Goal: Task Accomplishment & Management: Manage account settings

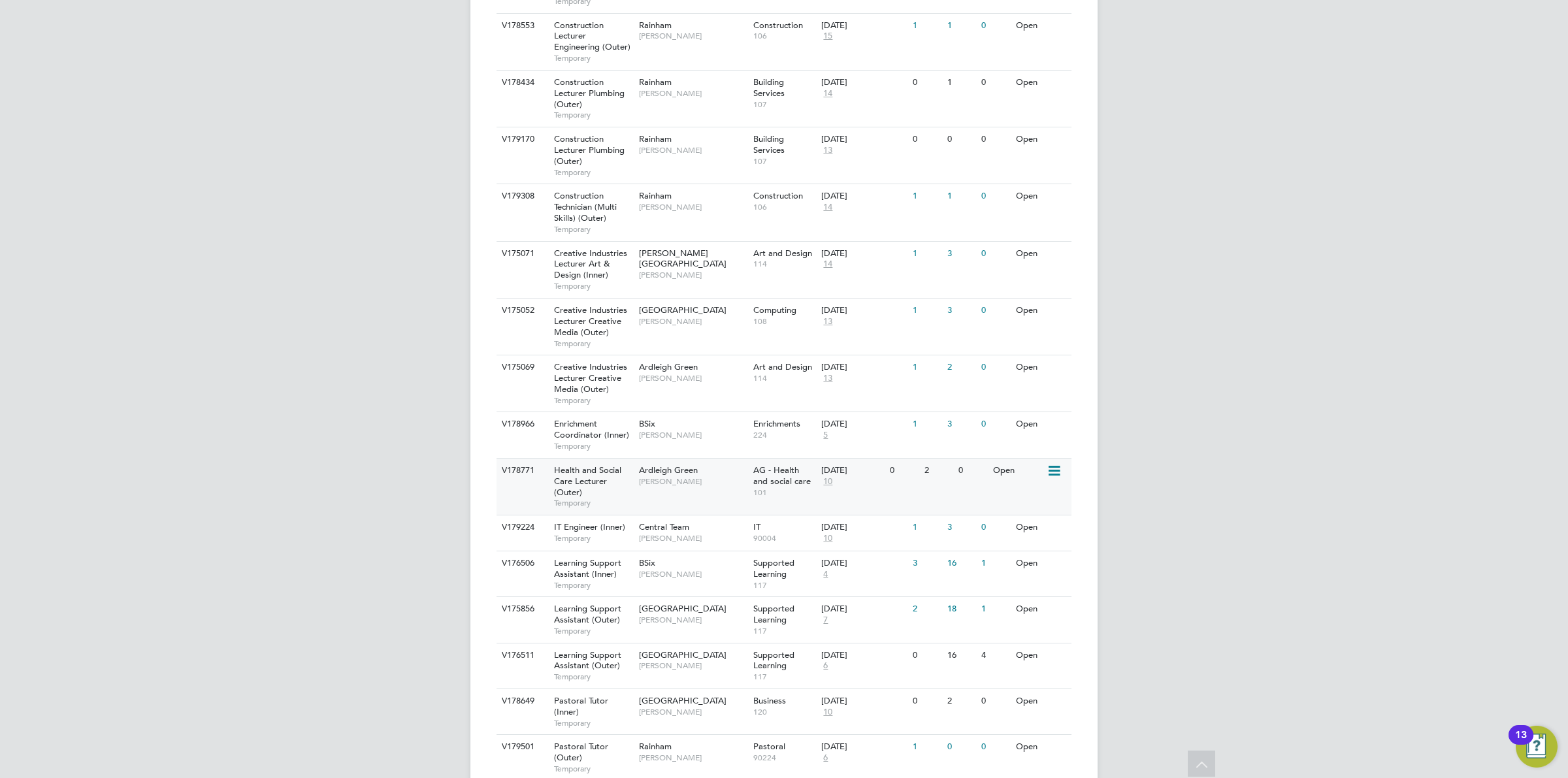
scroll to position [1058, 0]
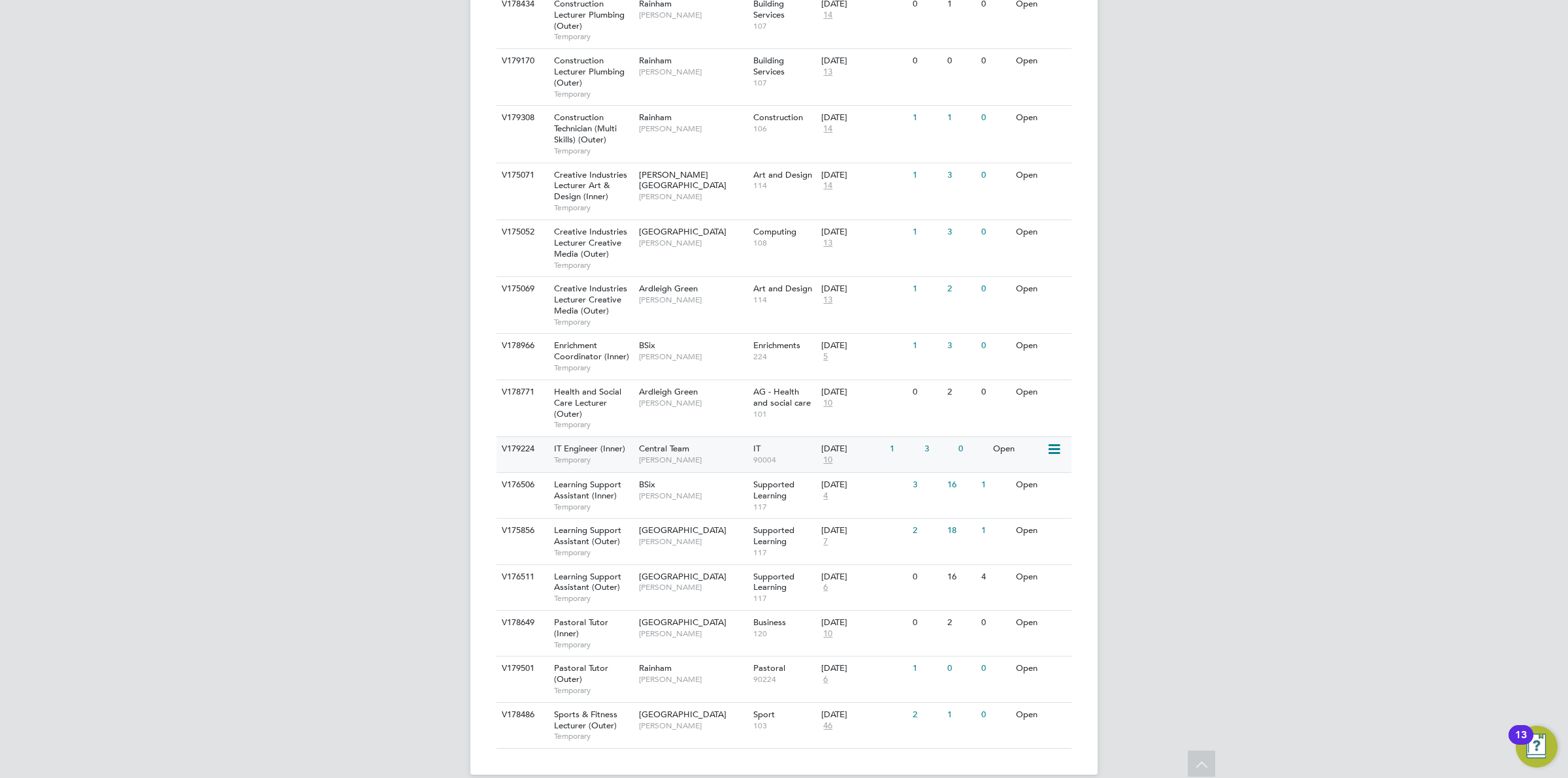
click at [907, 437] on div "1" at bounding box center [903, 449] width 34 height 24
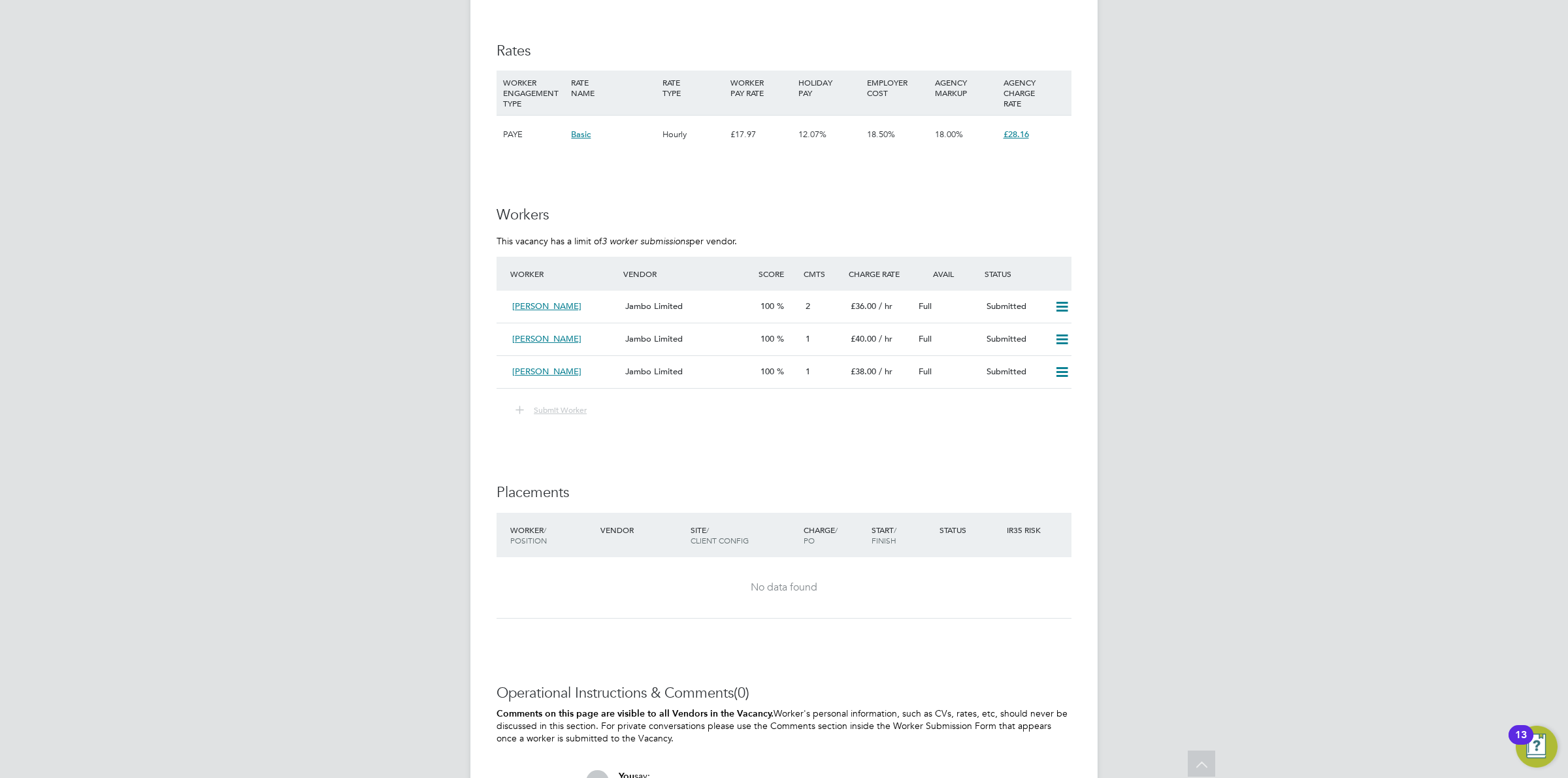
scroll to position [2121, 0]
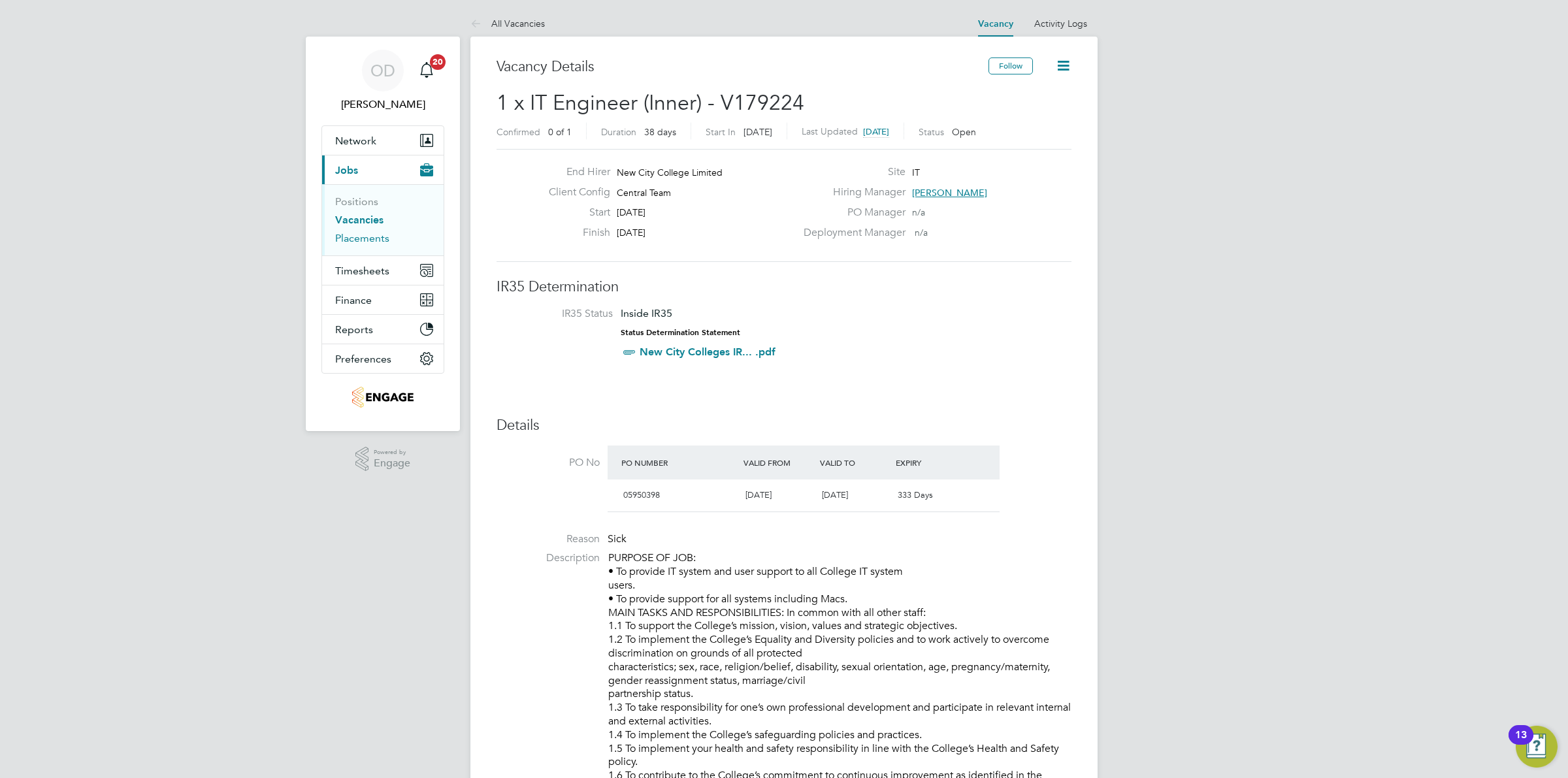
click at [356, 240] on link "Placements" at bounding box center [362, 238] width 54 height 12
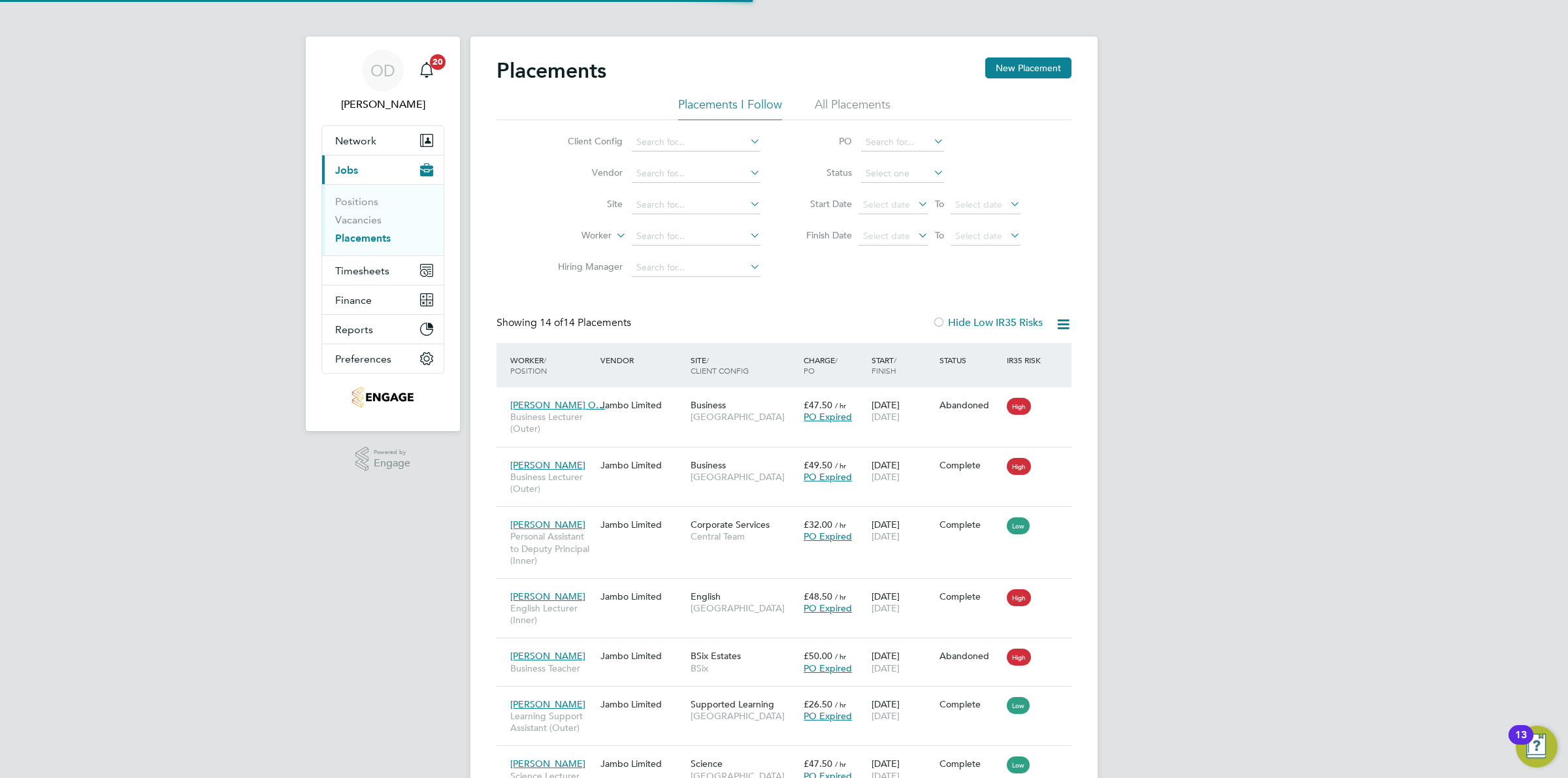
scroll to position [7, 7]
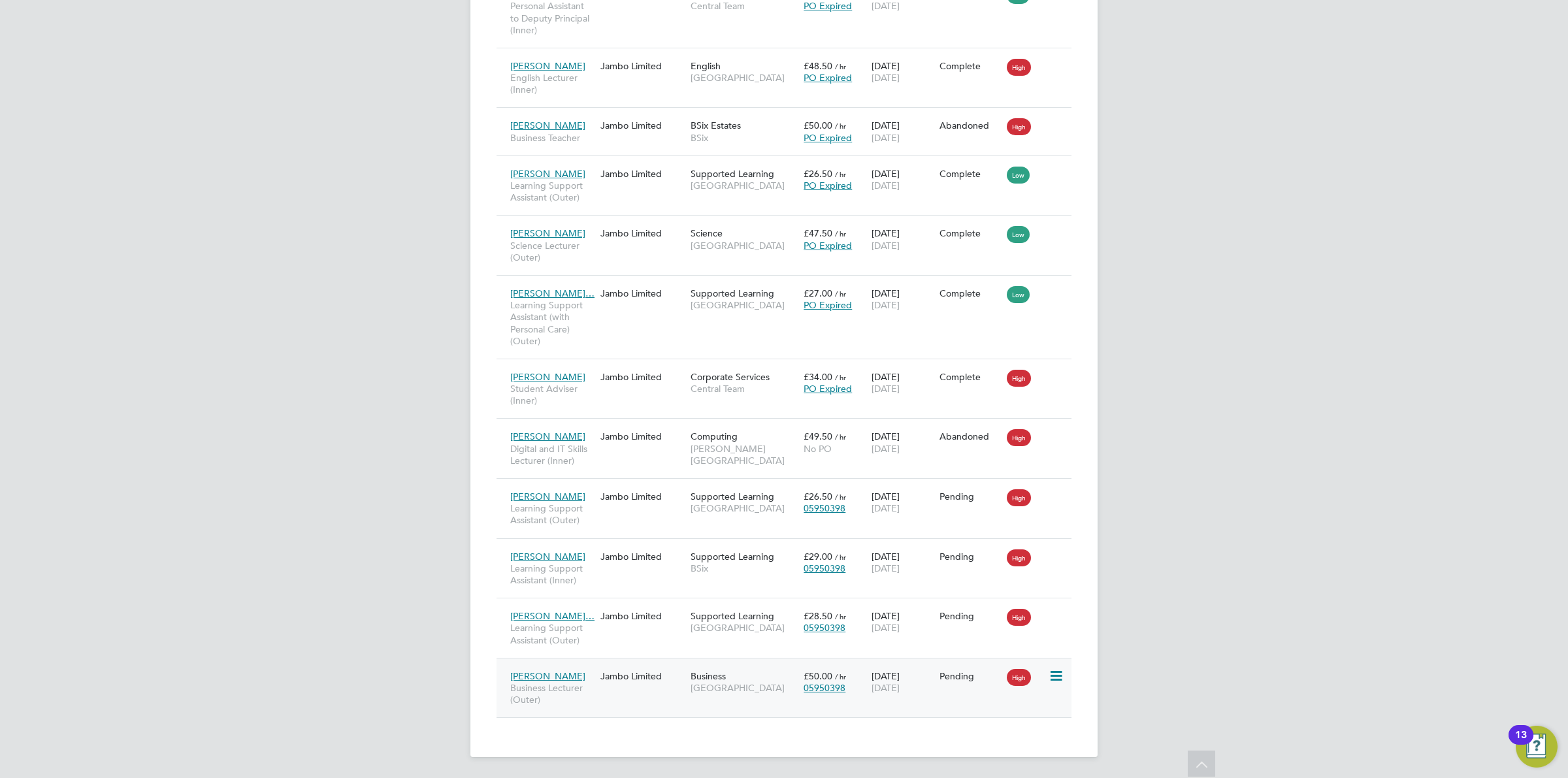
click at [975, 670] on div "Pending" at bounding box center [970, 675] width 61 height 11
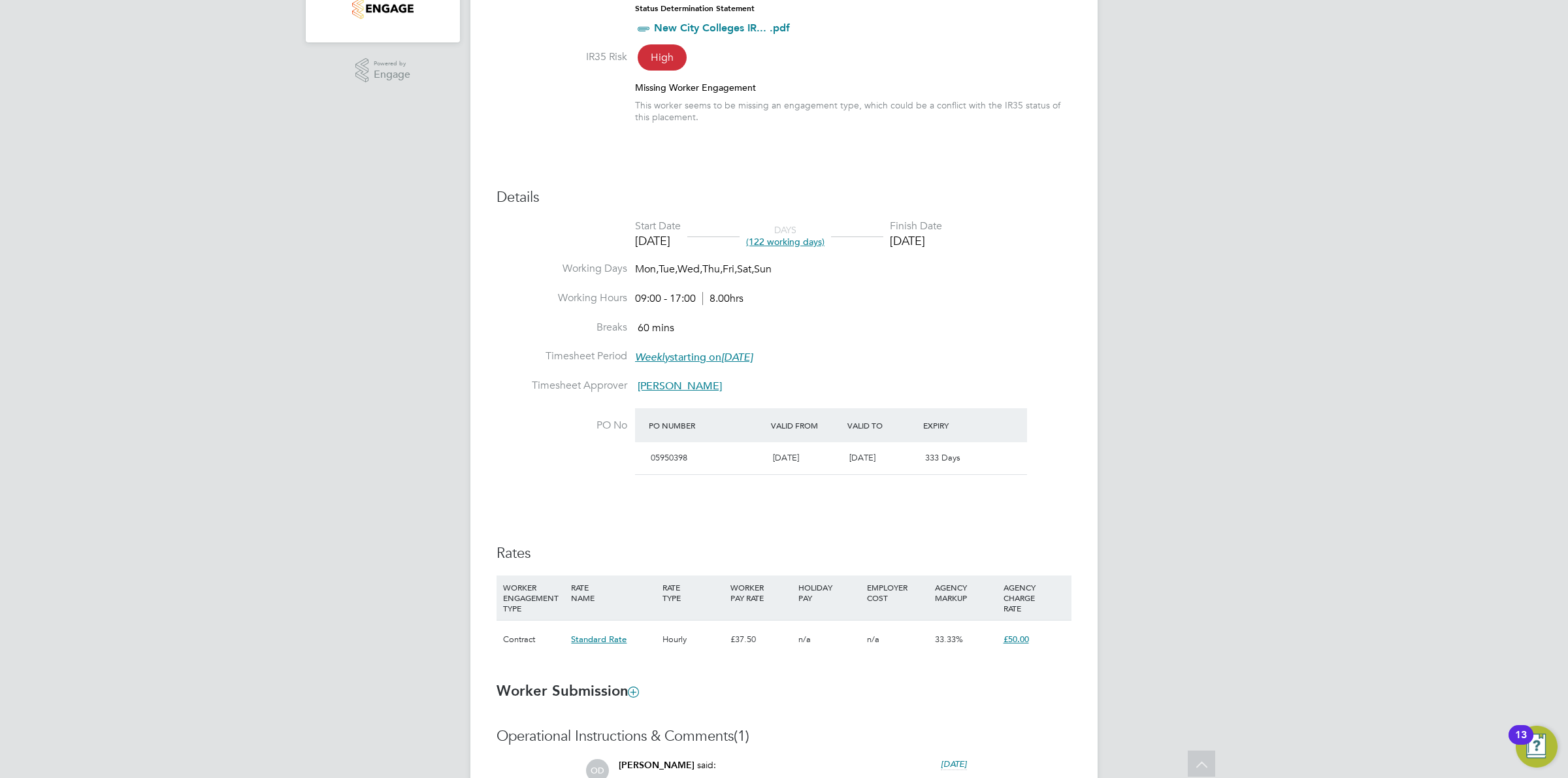
scroll to position [307, 0]
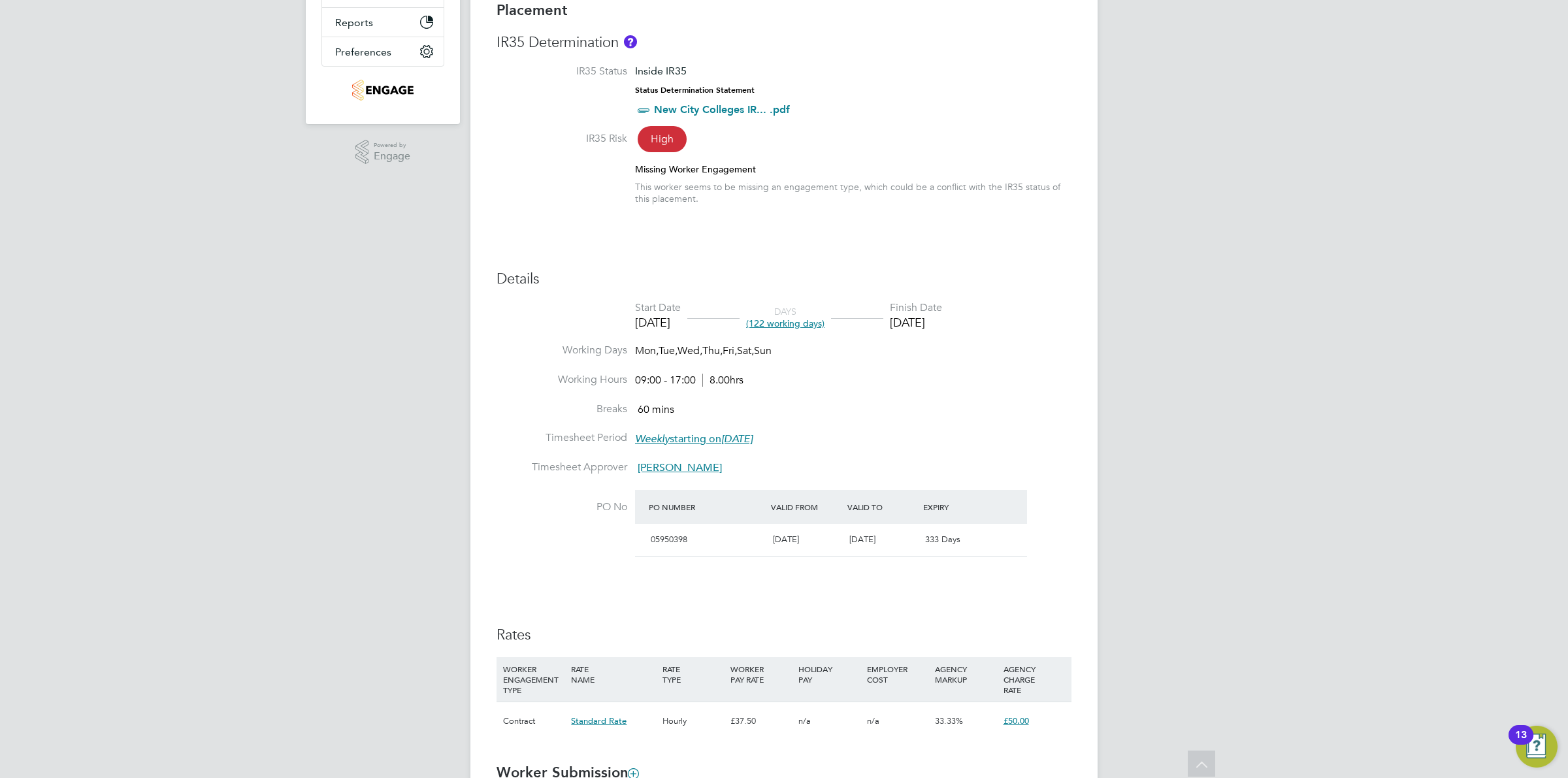
click at [717, 111] on link "New City Colleges IR... .pdf" at bounding box center [722, 109] width 136 height 12
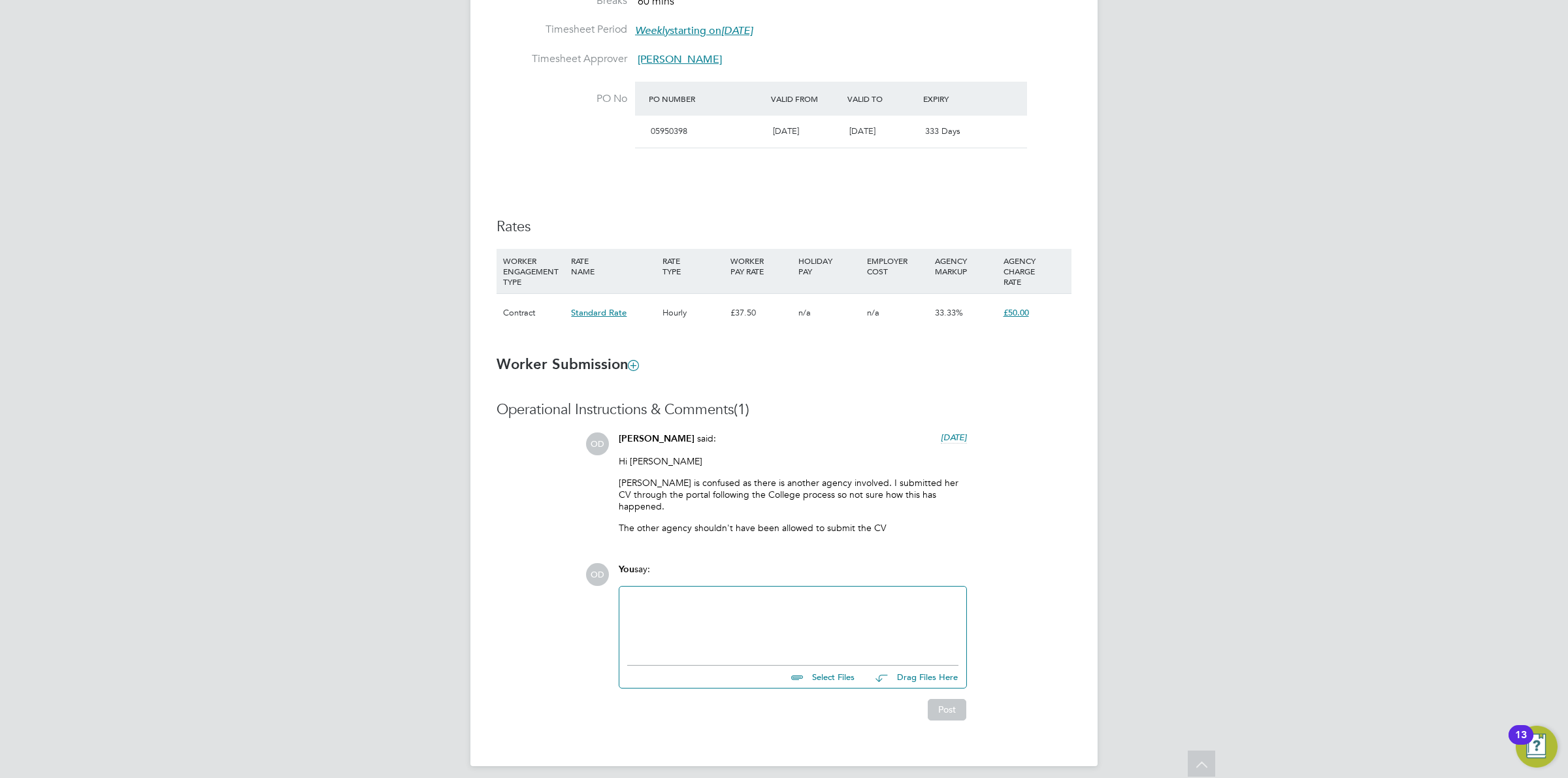
drag, startPoint x: 909, startPoint y: 311, endPoint x: 951, endPoint y: 315, distance: 42.2
click at [909, 311] on div "n/a" at bounding box center [898, 313] width 68 height 38
click at [970, 315] on div "33.33%" at bounding box center [965, 313] width 68 height 38
click at [1005, 315] on span "£50.00" at bounding box center [1017, 313] width 26 height 11
click at [760, 311] on div "£37.50" at bounding box center [761, 313] width 68 height 38
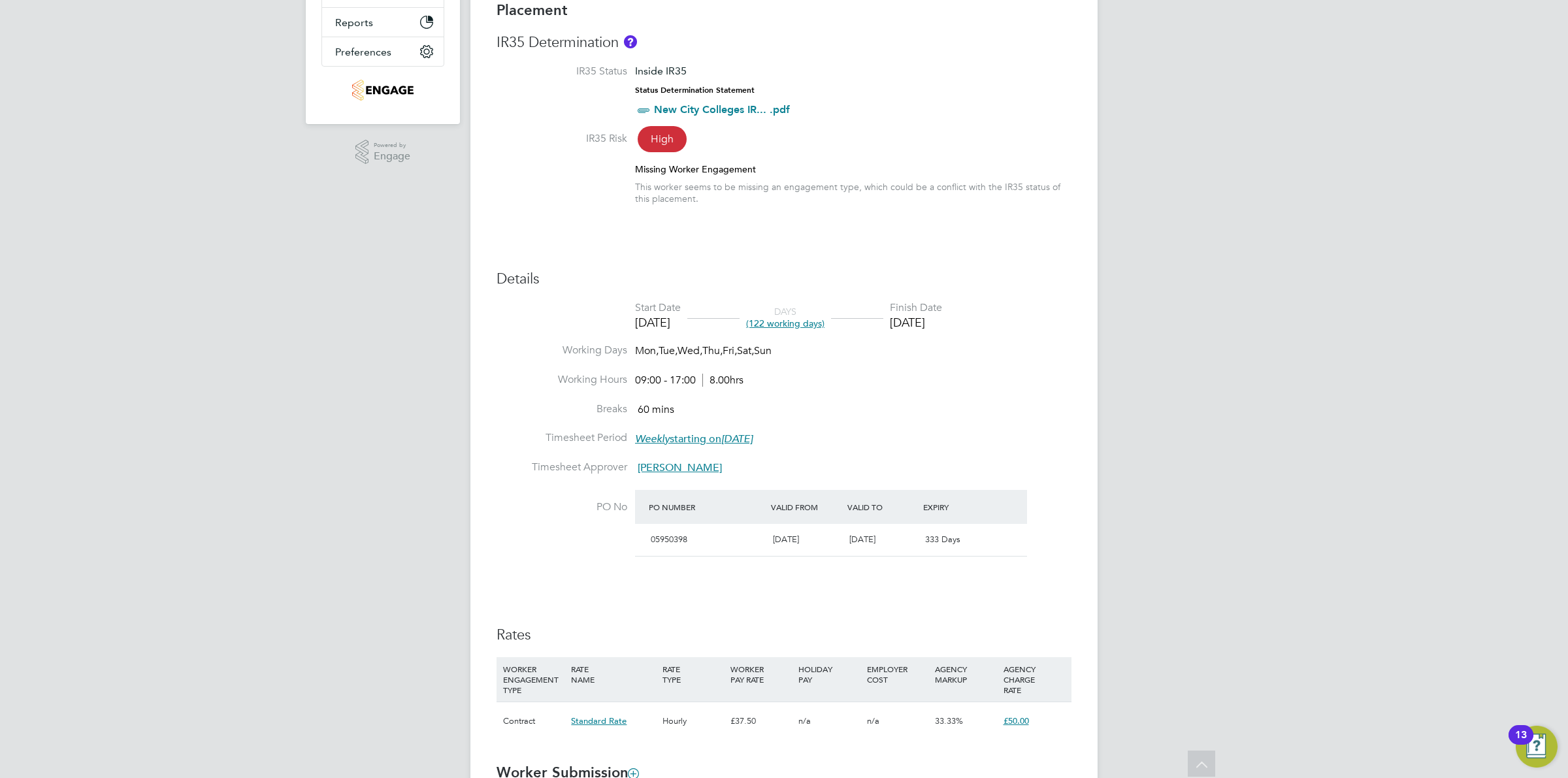
click at [728, 423] on li "Breaks 60 mins" at bounding box center [784, 417] width 575 height 30
click at [726, 432] on li "Timesheet Period Weekly starting on Monday, 26 Feb 2024" at bounding box center [784, 446] width 575 height 30
click at [726, 434] on em "[DATE]" at bounding box center [737, 438] width 31 height 13
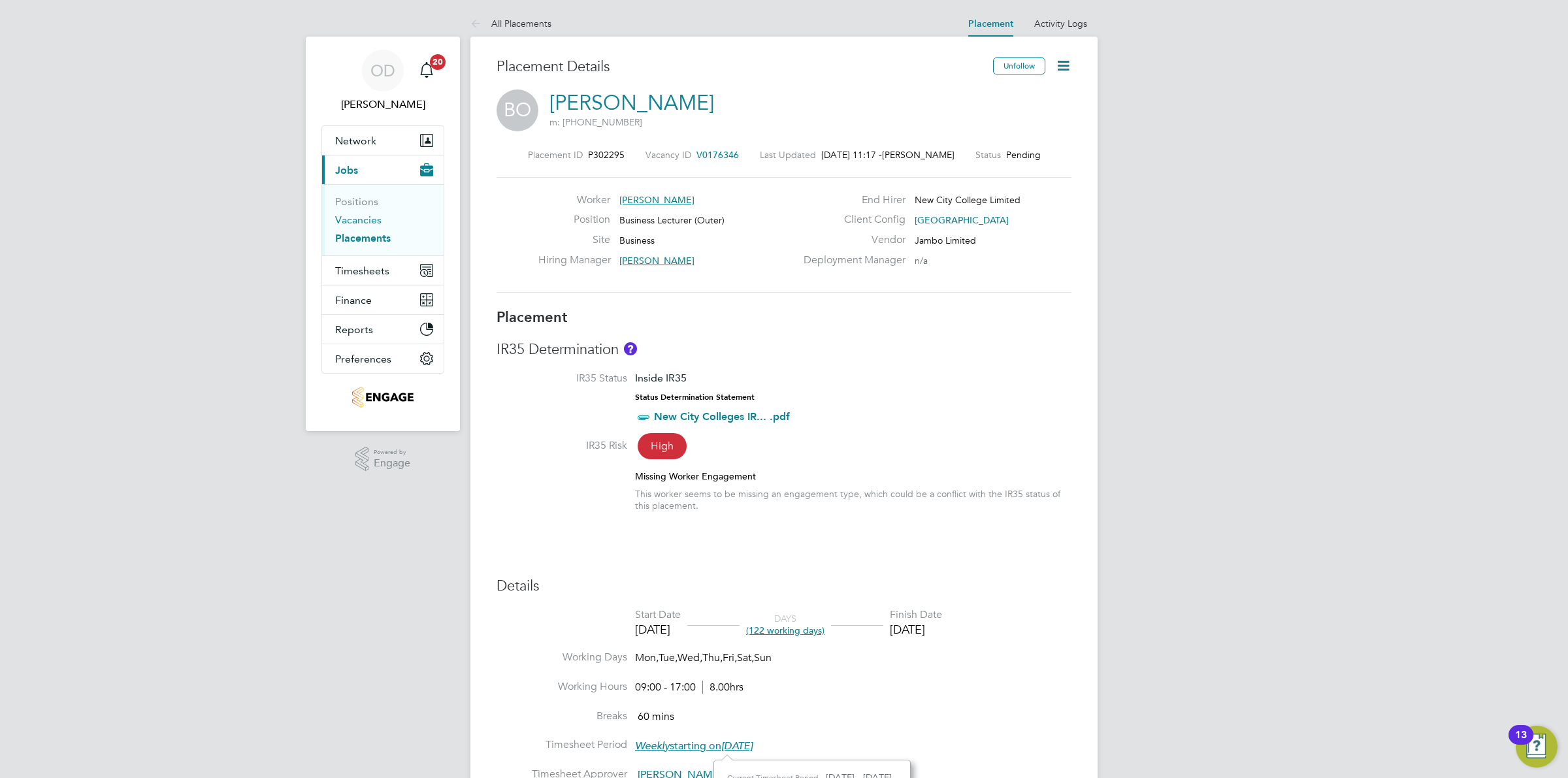
click at [377, 220] on link "Vacancies" at bounding box center [358, 219] width 47 height 12
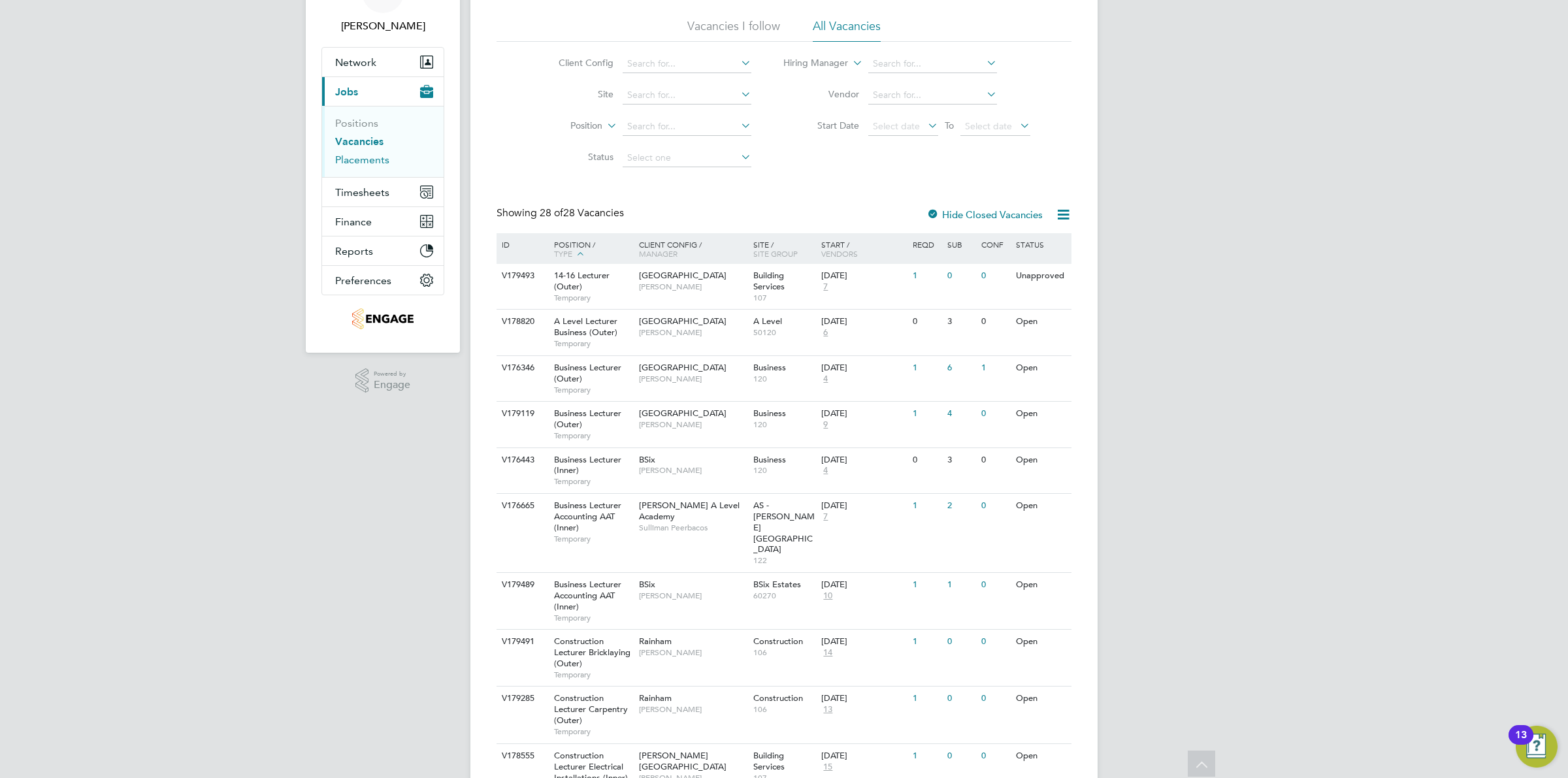
click at [350, 159] on link "Placements" at bounding box center [362, 159] width 54 height 12
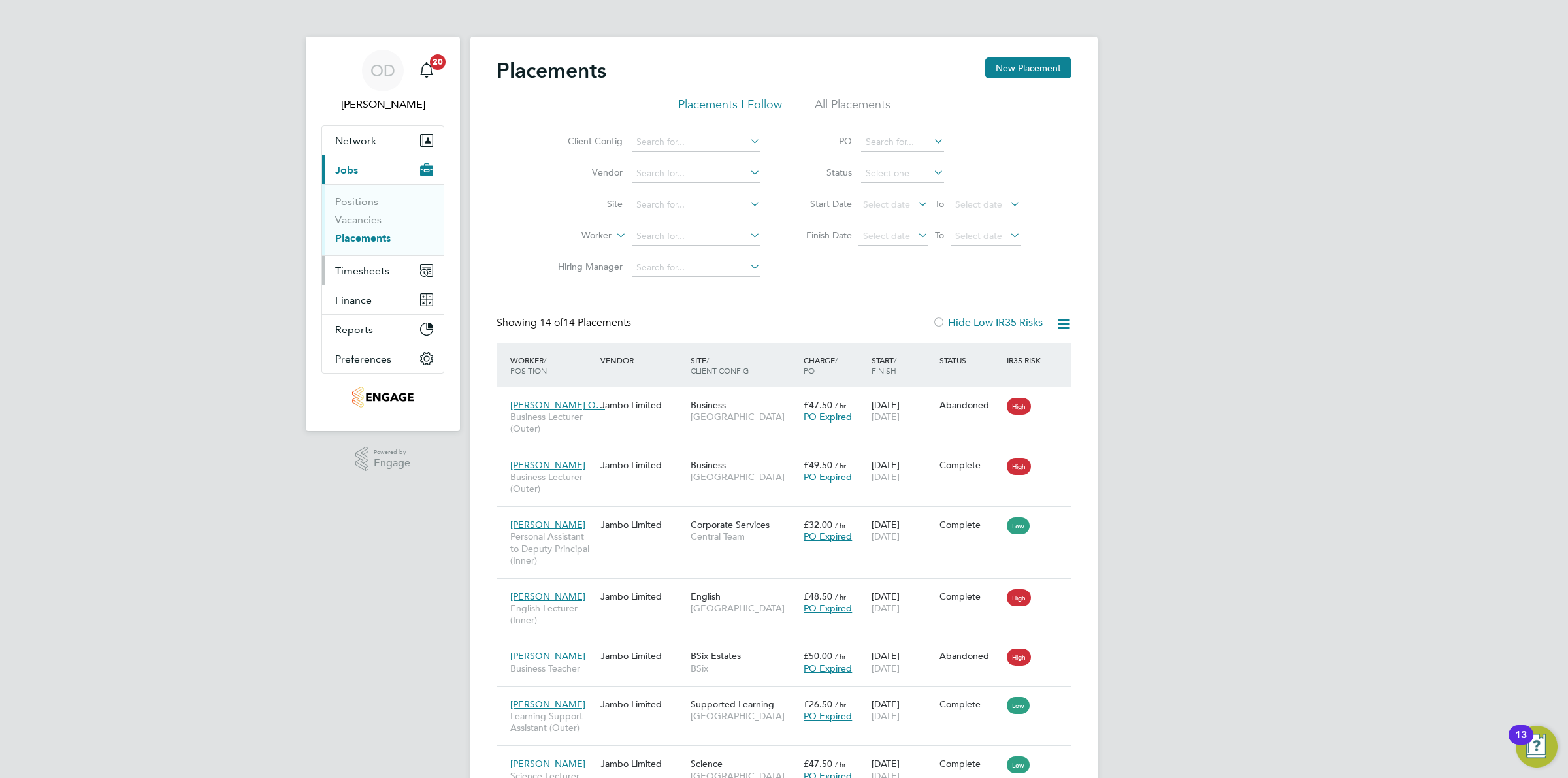
scroll to position [50, 113]
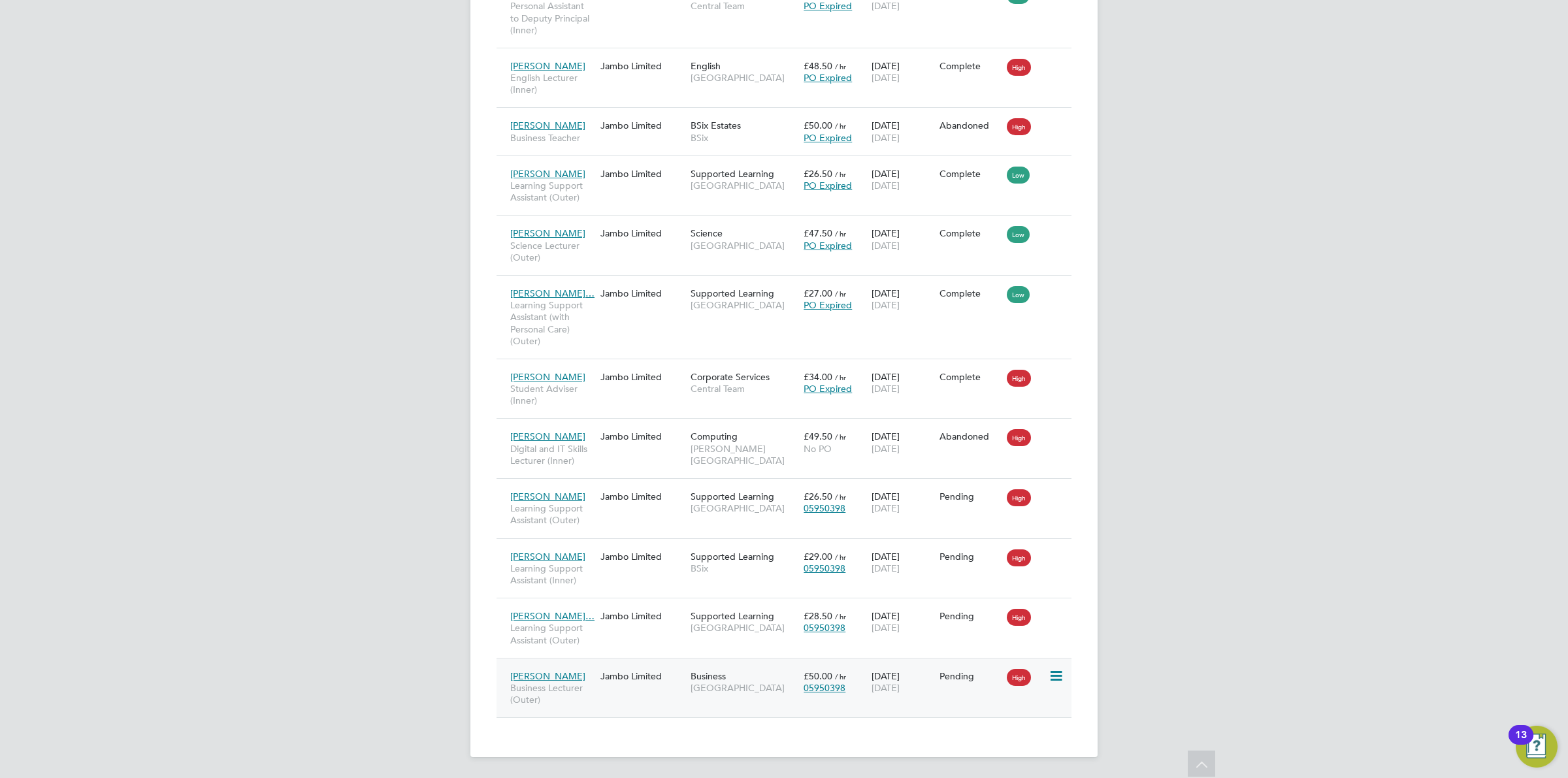
click at [1044, 677] on div "High" at bounding box center [1026, 675] width 39 height 11
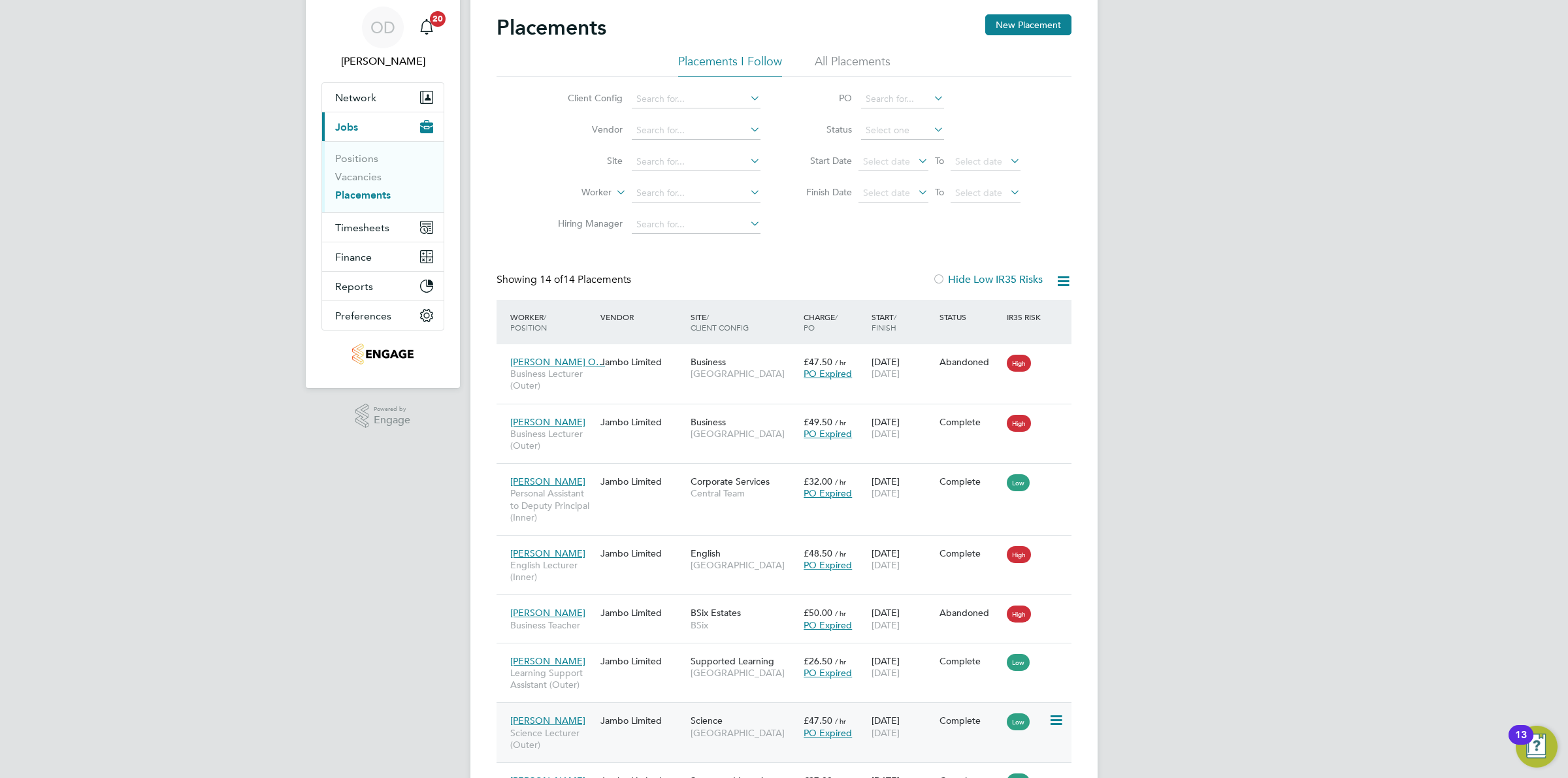
scroll to position [0, 0]
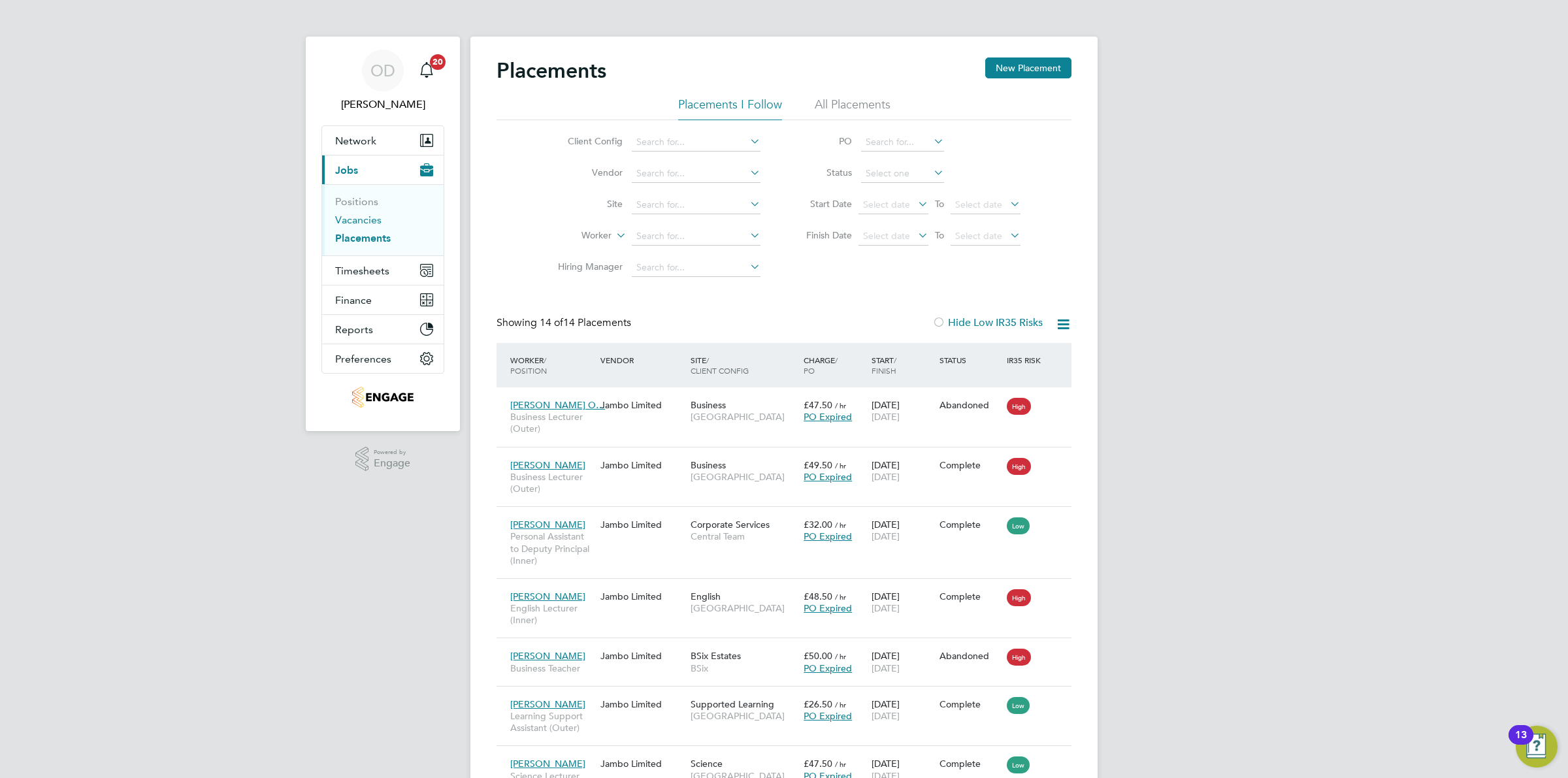
click at [378, 219] on link "Vacancies" at bounding box center [358, 219] width 47 height 12
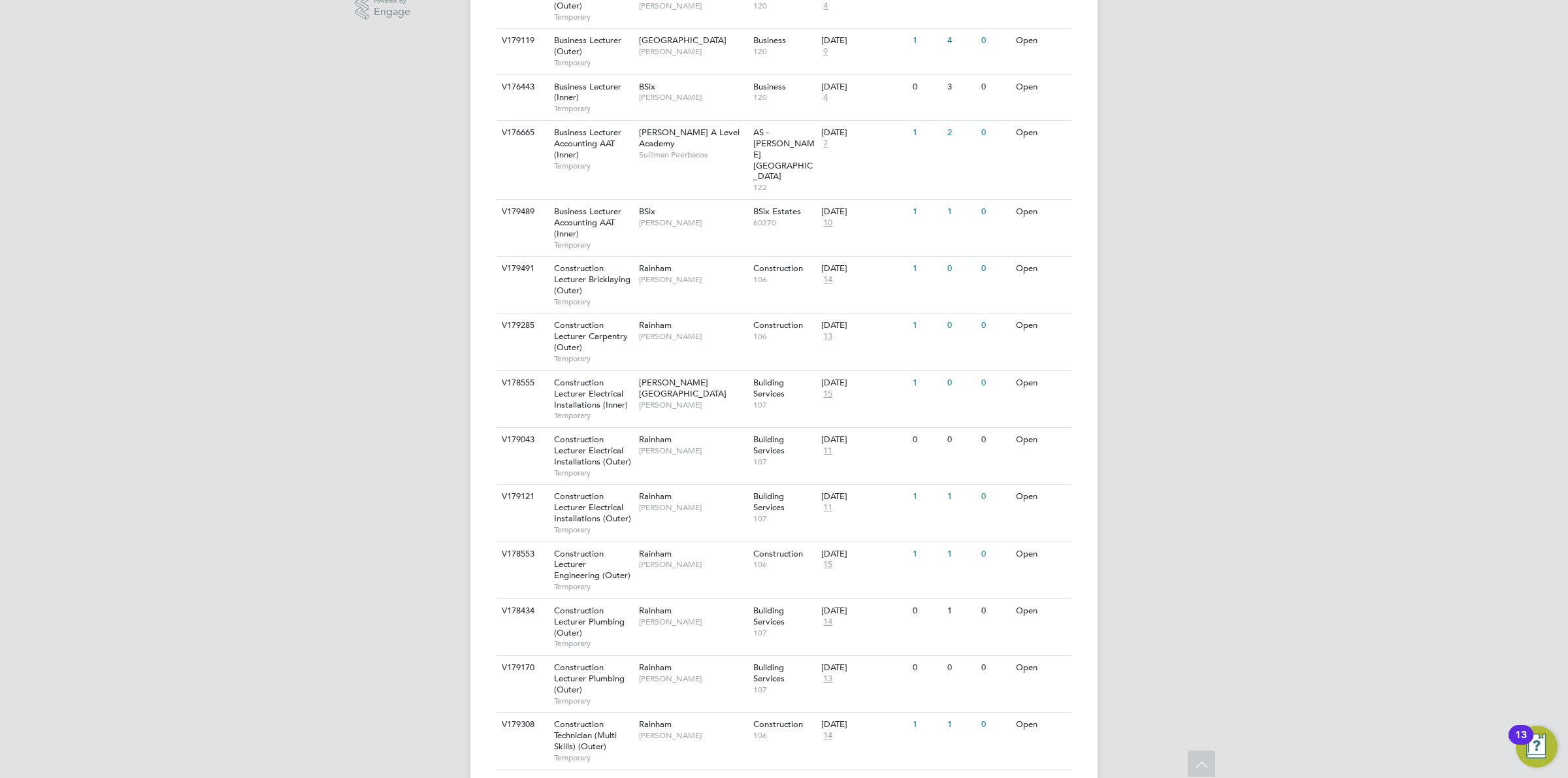
scroll to position [125, 0]
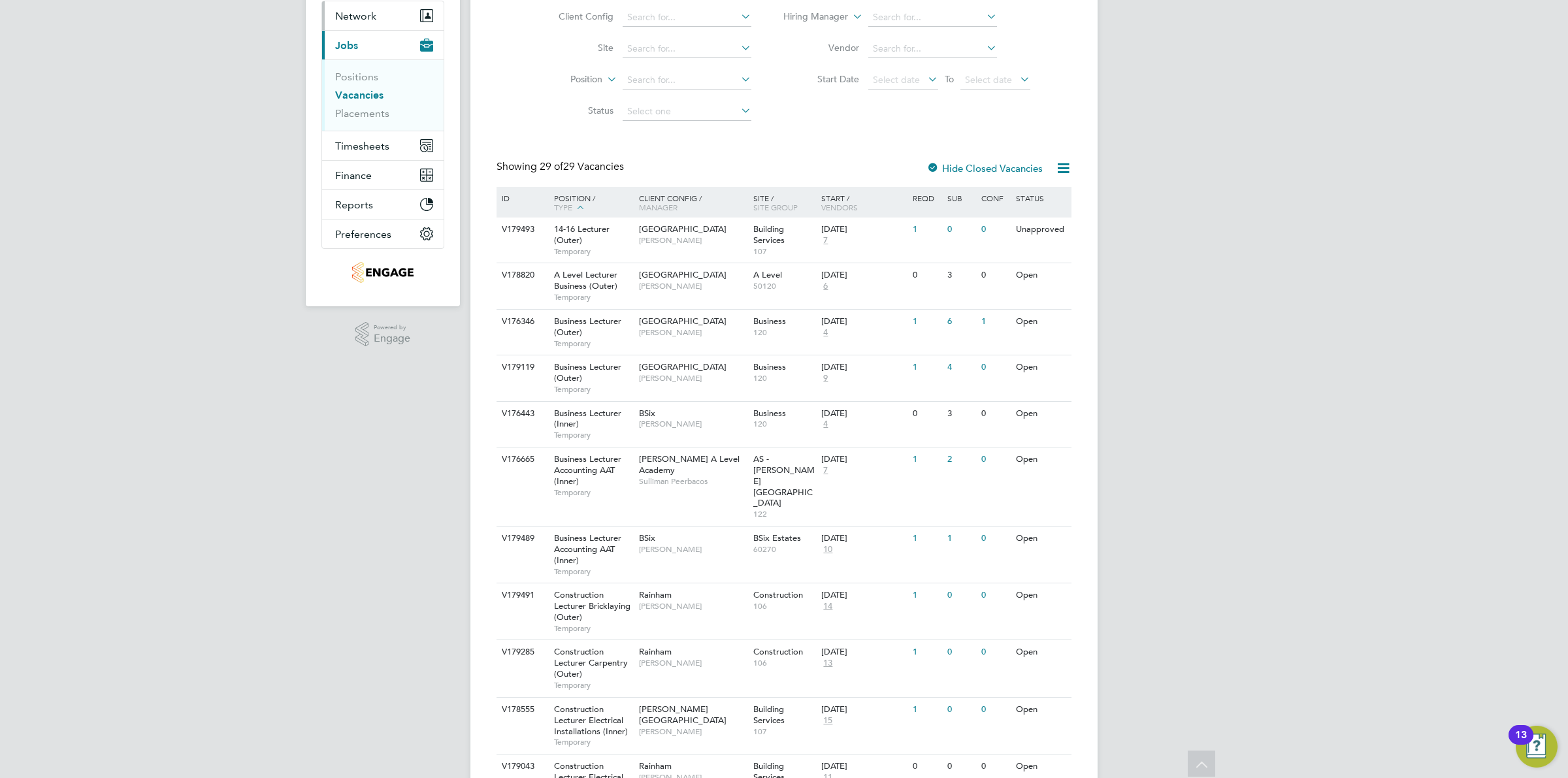
click at [376, 13] on button "Network" at bounding box center [383, 16] width 122 height 29
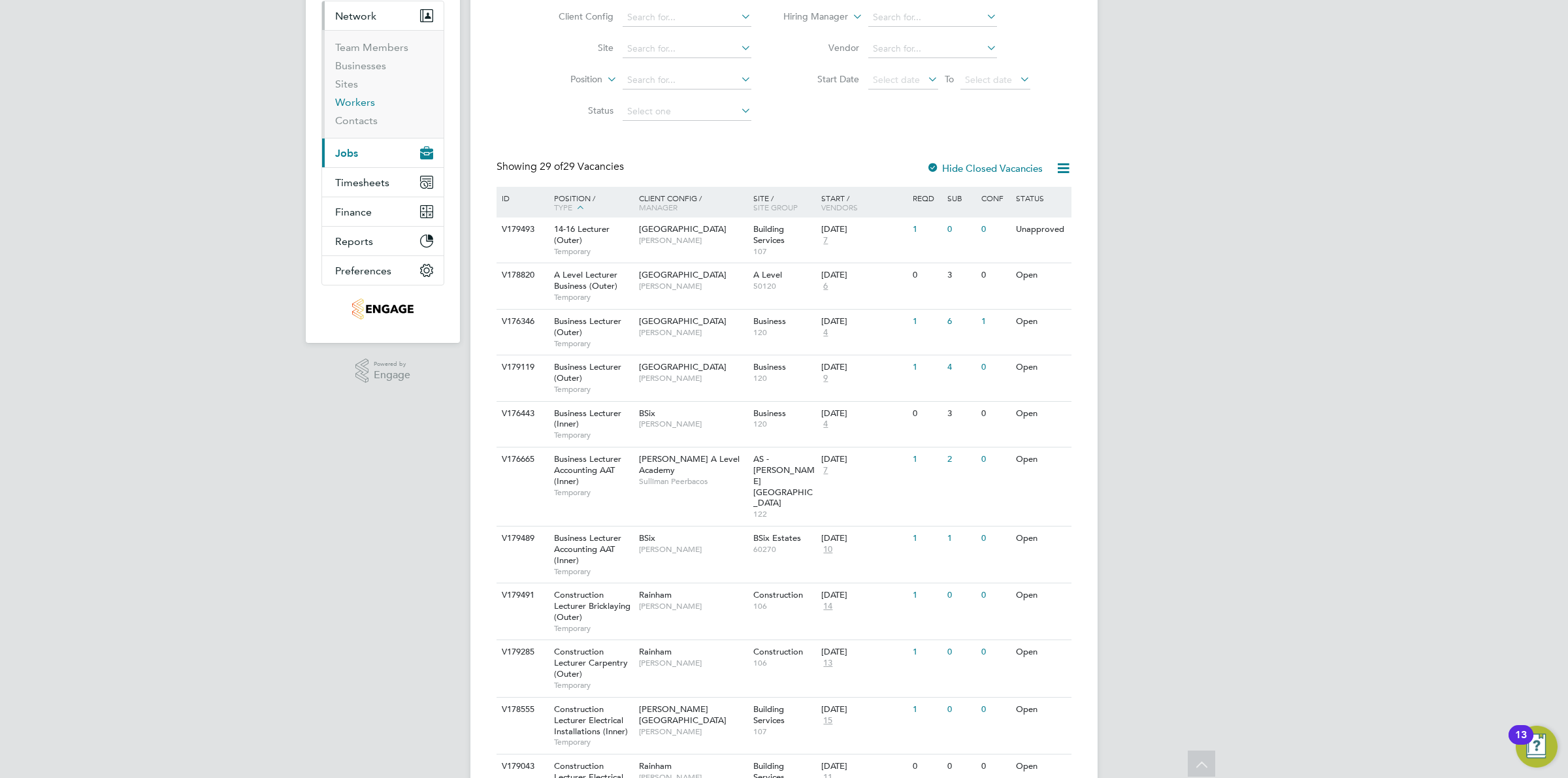
click at [358, 103] on link "Workers" at bounding box center [355, 102] width 40 height 12
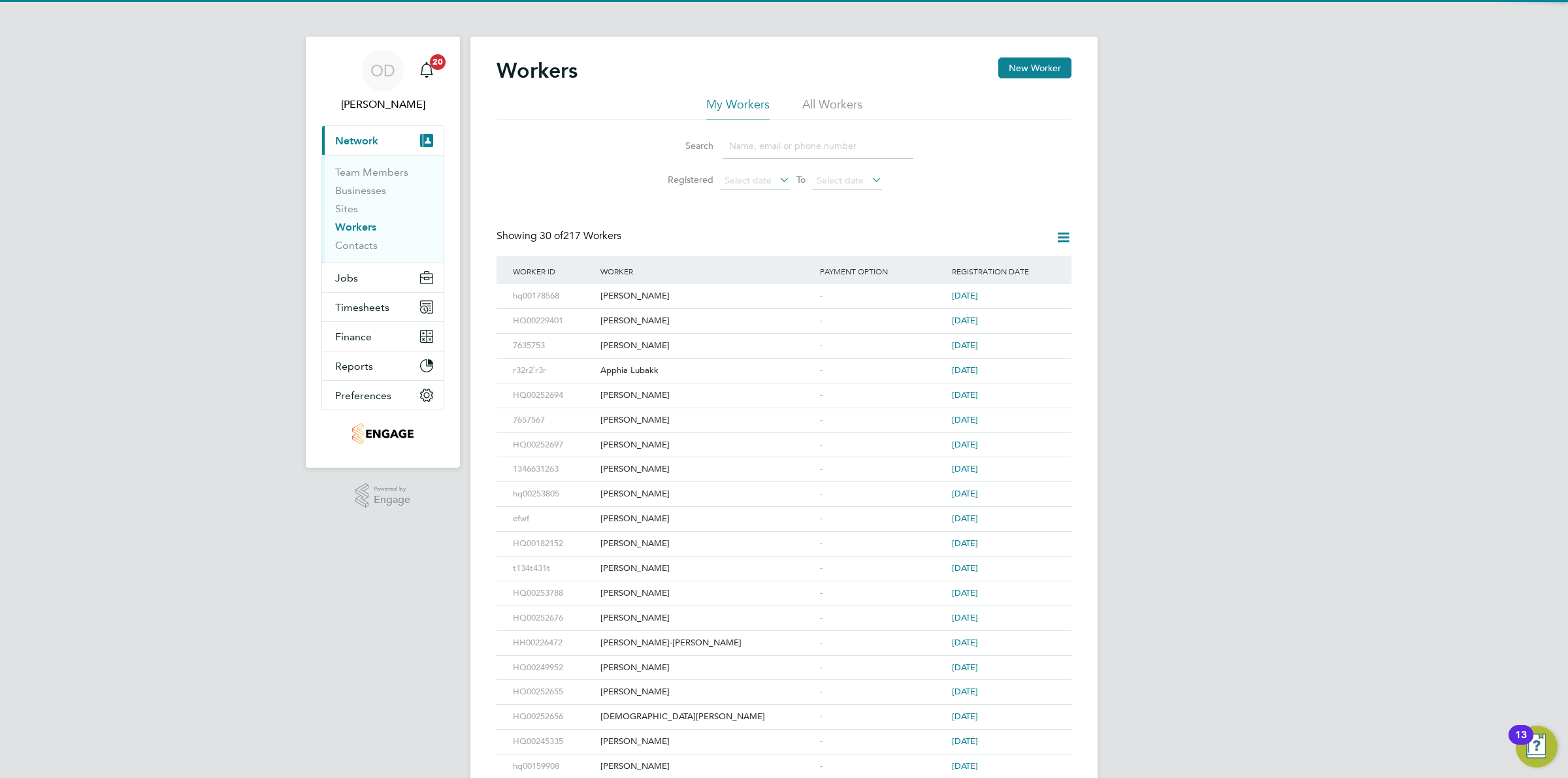
click at [831, 144] on input at bounding box center [818, 146] width 191 height 26
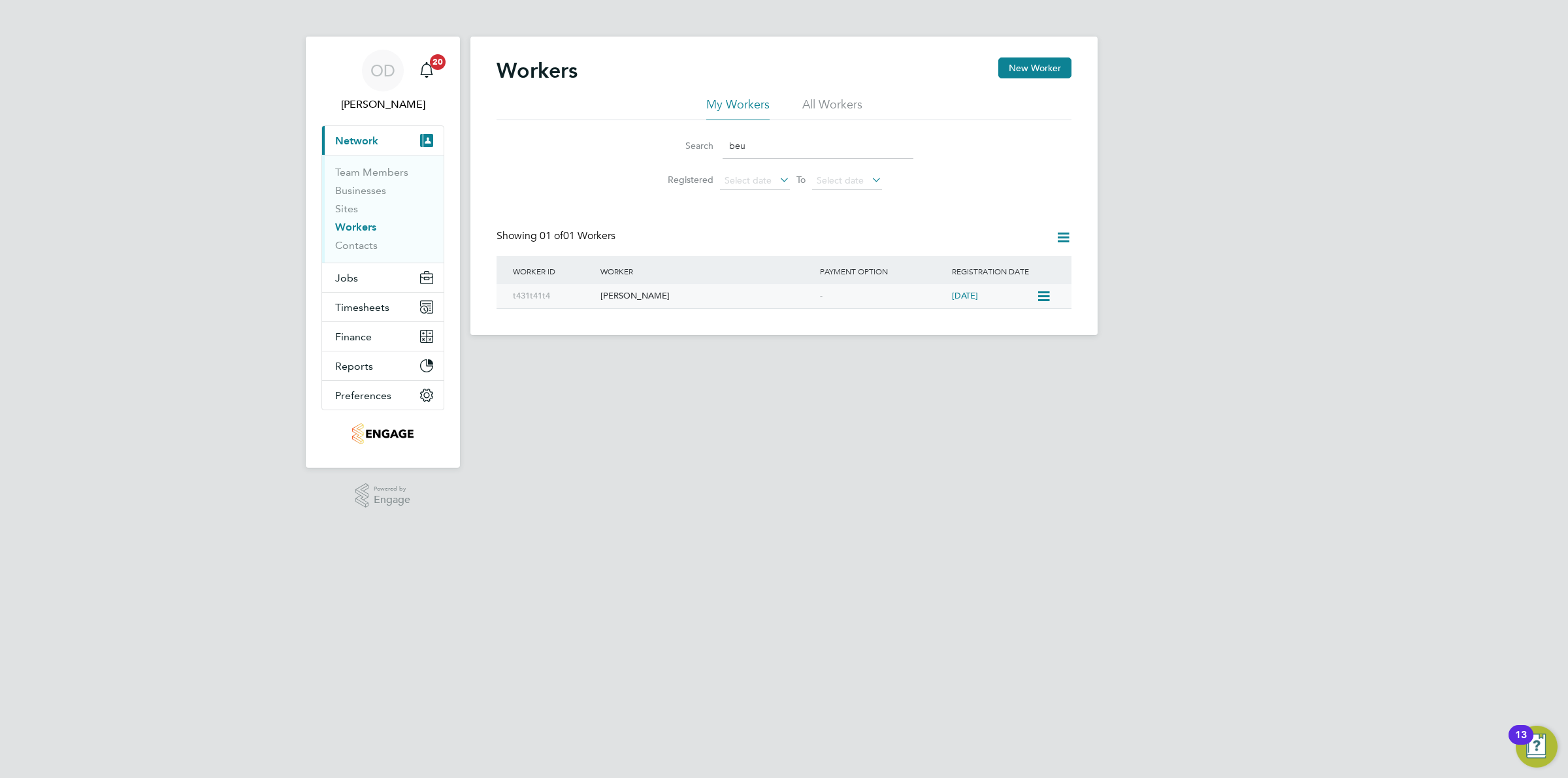
type input "beu"
click at [934, 296] on div "-" at bounding box center [882, 296] width 132 height 24
click at [371, 279] on button "Jobs" at bounding box center [383, 278] width 122 height 29
click at [370, 233] on link "Placements" at bounding box center [362, 238] width 54 height 12
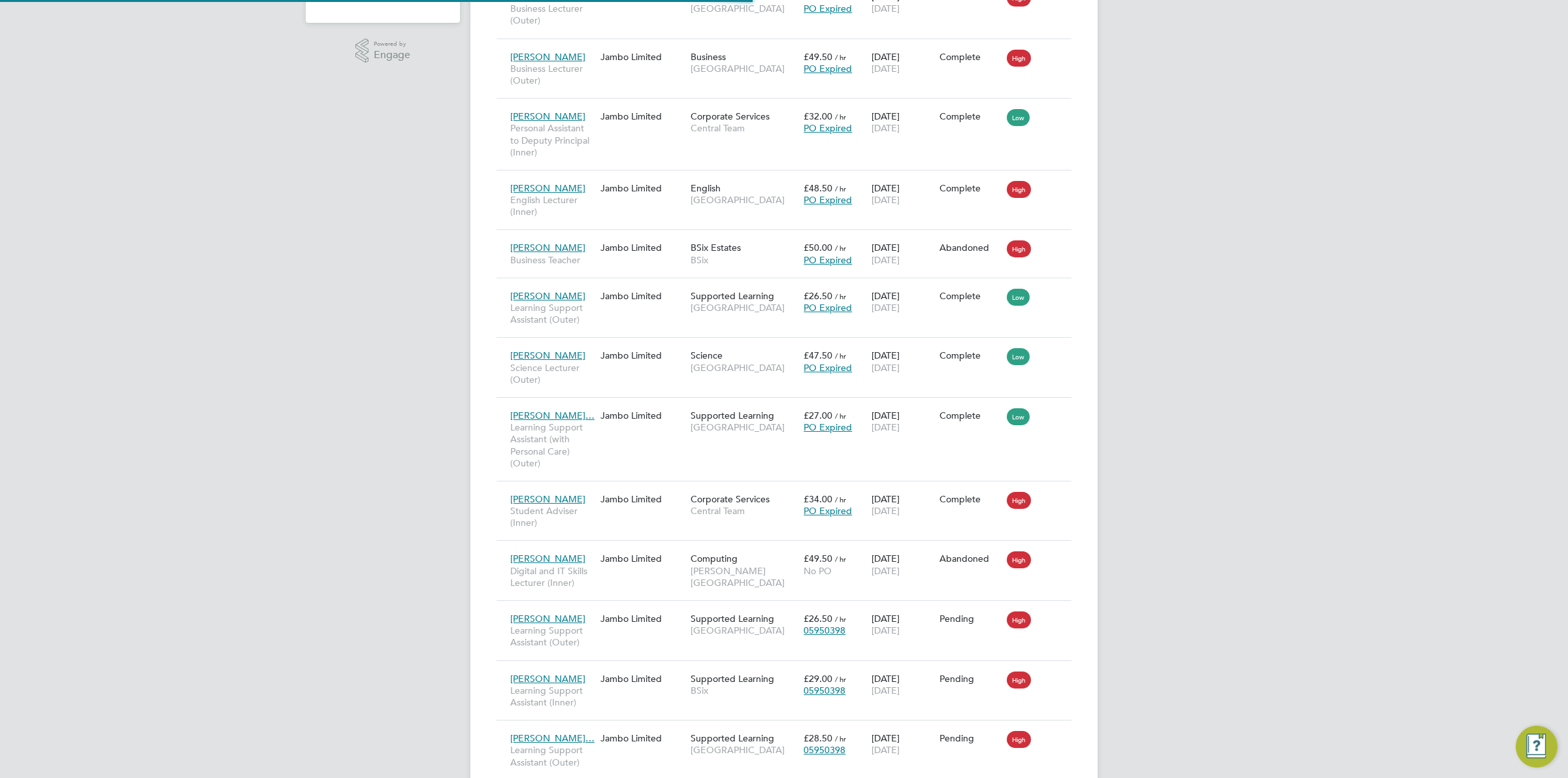
scroll to position [7, 7]
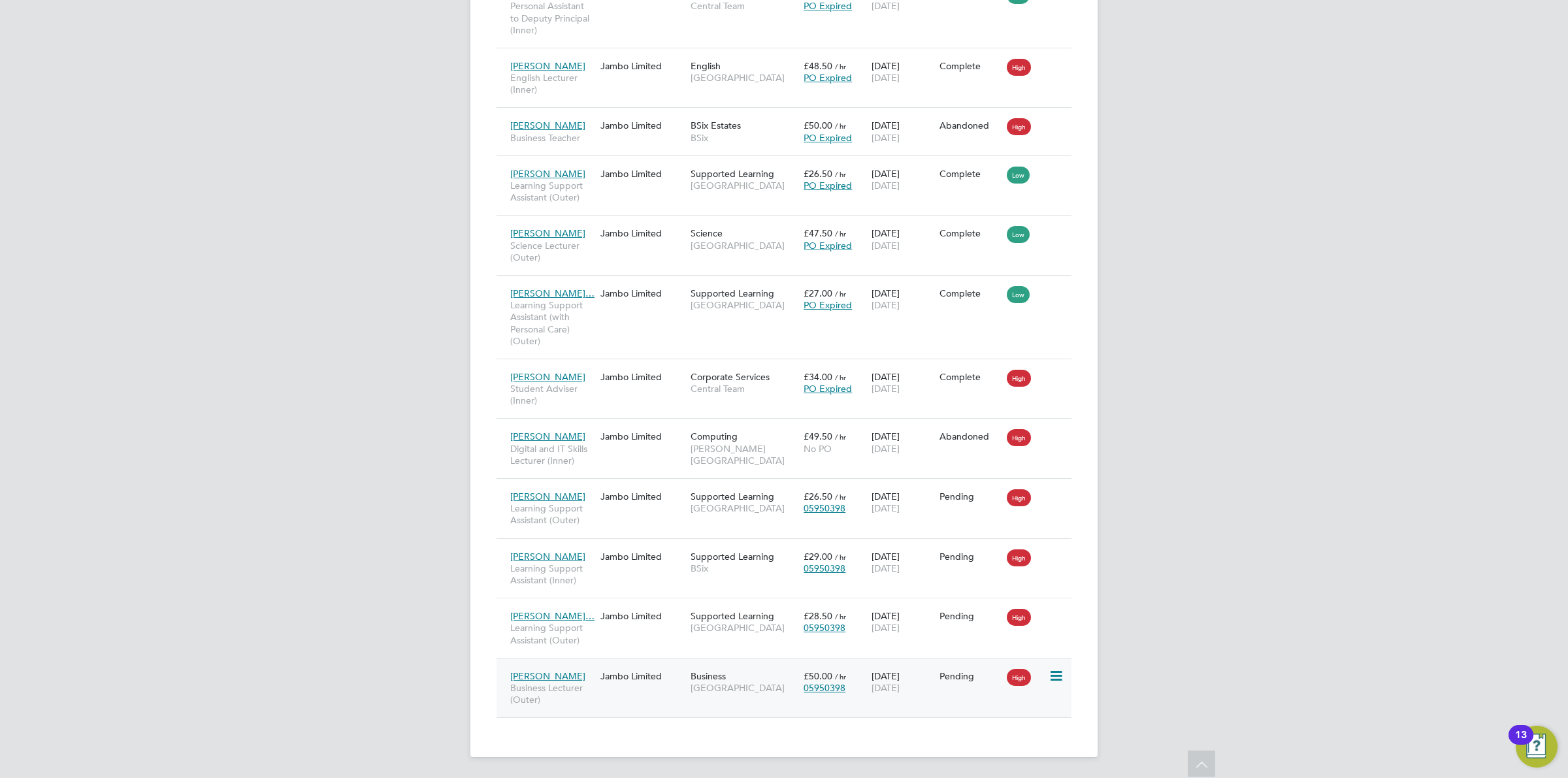
click at [1062, 673] on icon at bounding box center [1055, 675] width 13 height 16
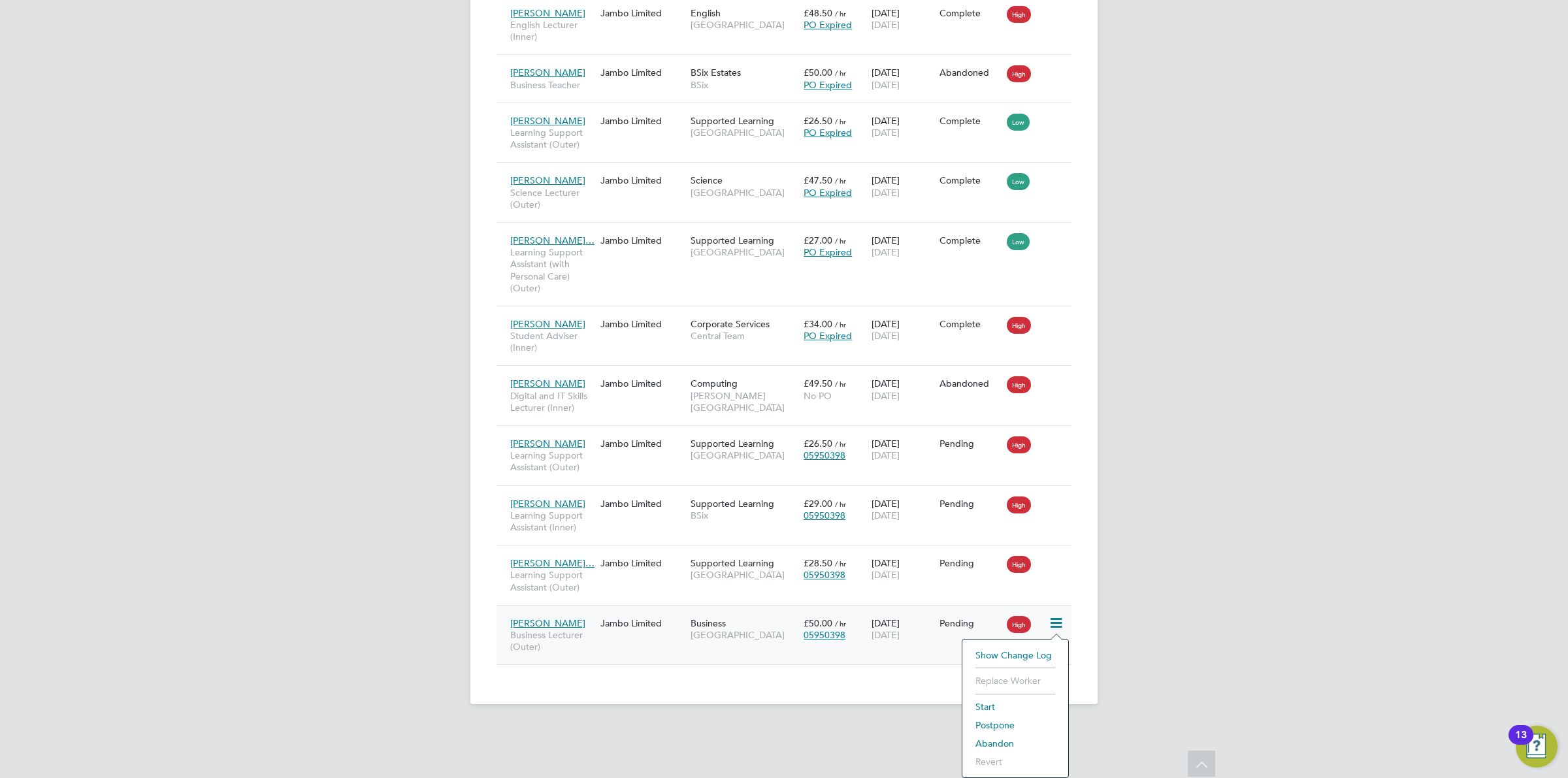
click at [1057, 627] on icon at bounding box center [1055, 623] width 13 height 16
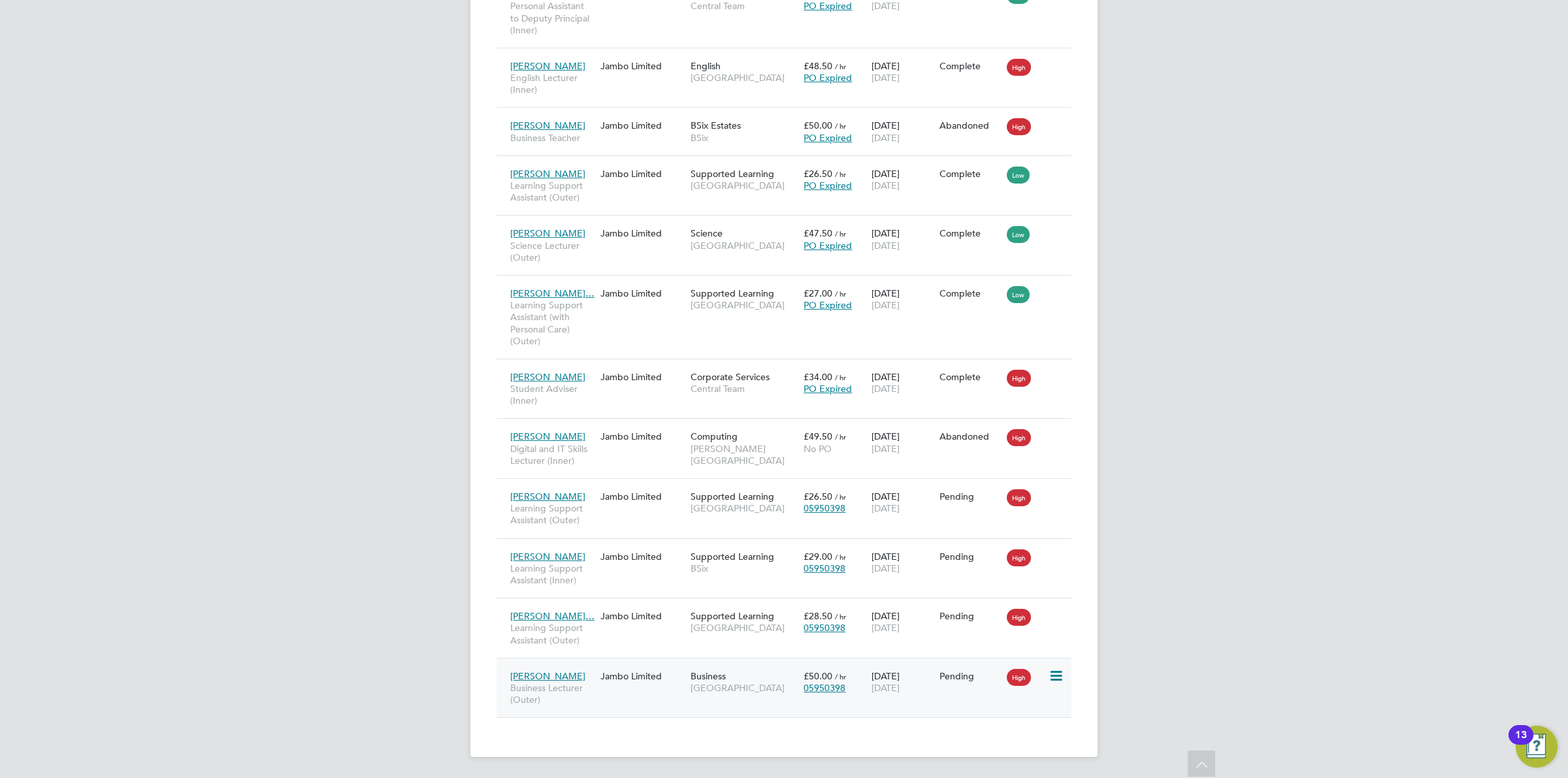
click at [1047, 677] on div "High" at bounding box center [1026, 676] width 45 height 25
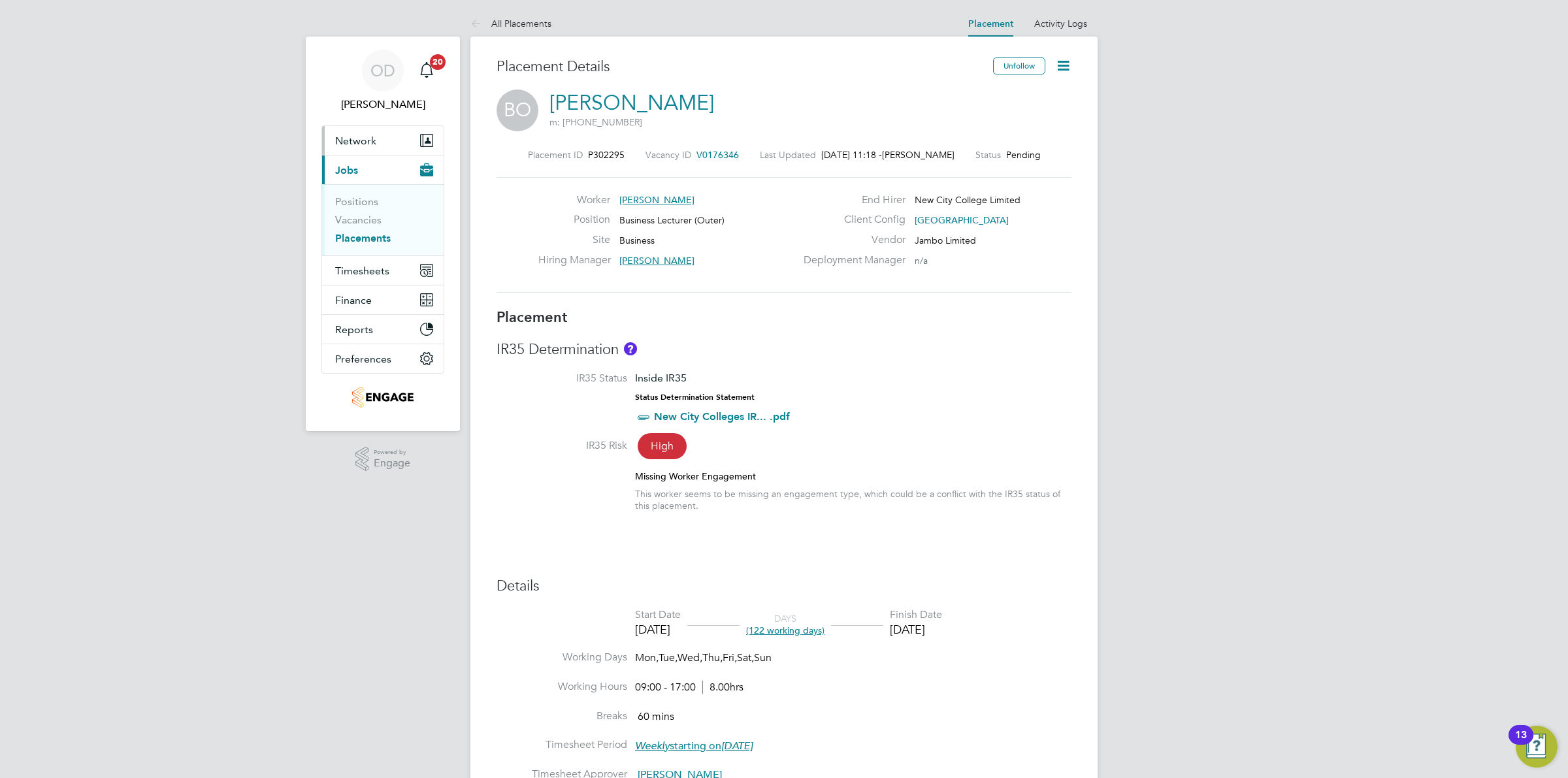
click at [357, 145] on span "Network" at bounding box center [355, 140] width 41 height 12
click at [361, 221] on link "Workers" at bounding box center [355, 227] width 40 height 12
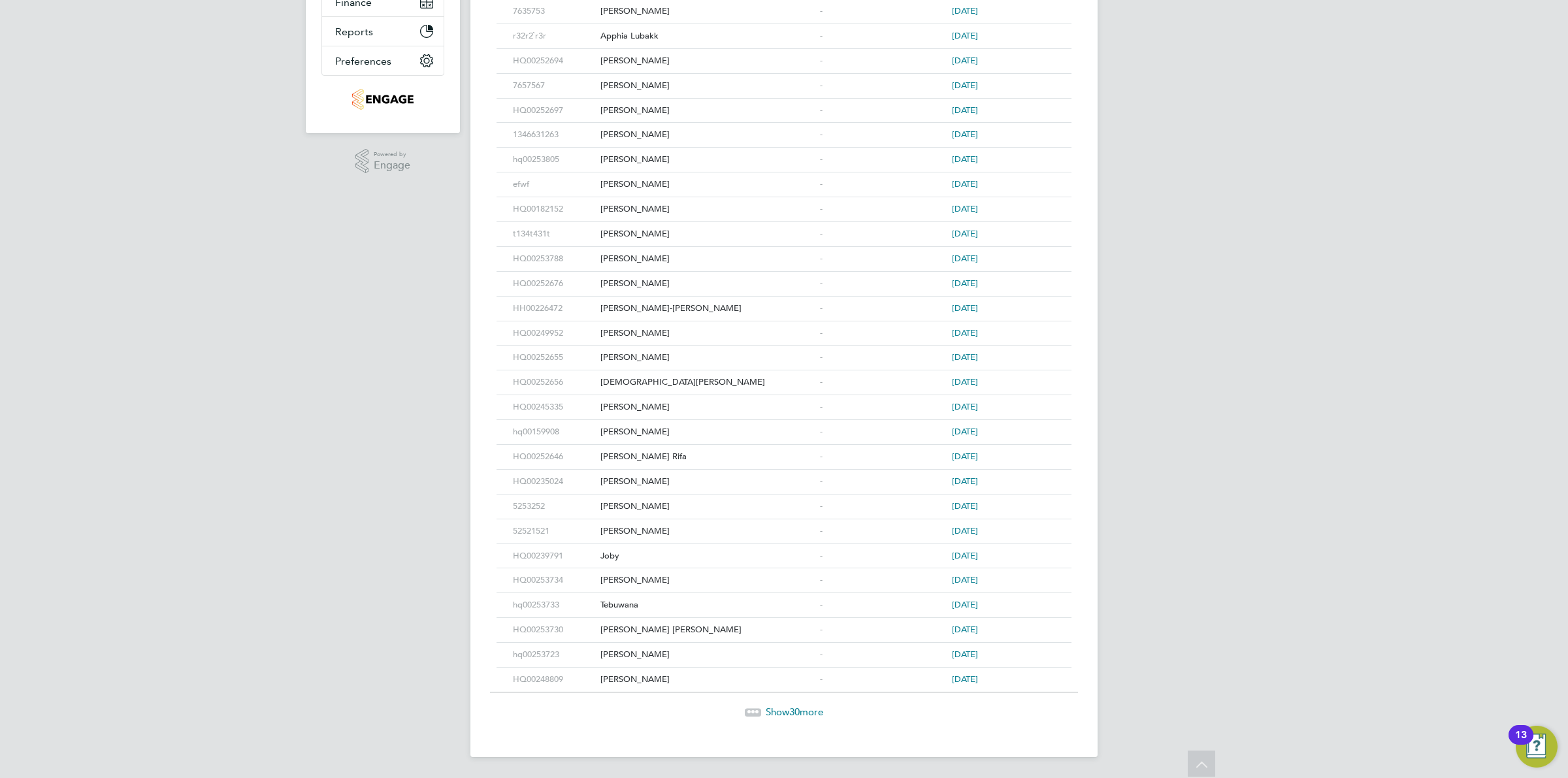
click at [786, 709] on span "Show 30 more" at bounding box center [794, 712] width 57 height 12
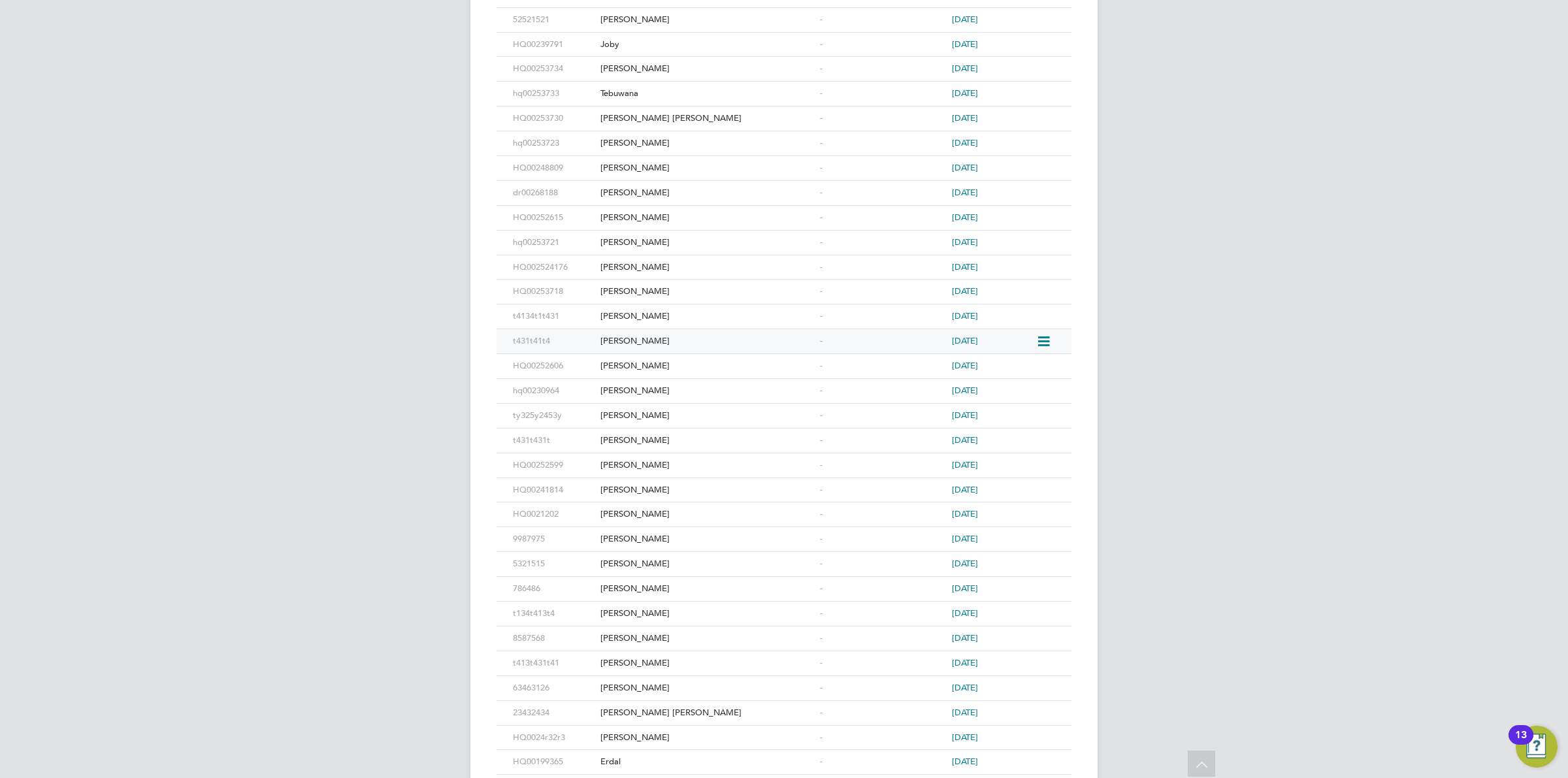
click at [726, 343] on div "[PERSON_NAME]" at bounding box center [707, 341] width 220 height 24
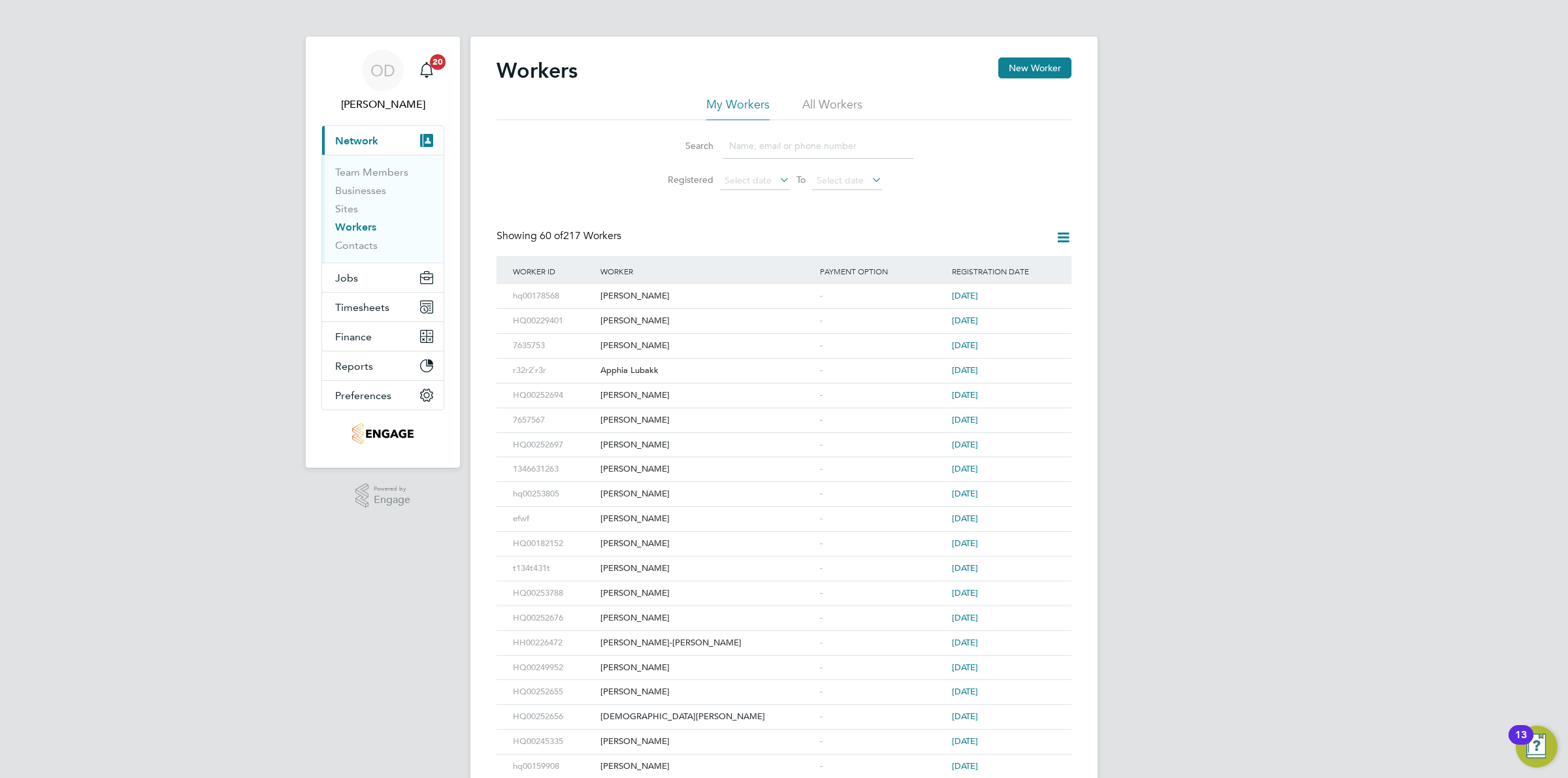
click at [356, 223] on link "Workers" at bounding box center [355, 227] width 41 height 12
click at [376, 281] on button "Jobs" at bounding box center [383, 278] width 122 height 29
click at [378, 224] on link "Vacancies" at bounding box center [358, 219] width 47 height 12
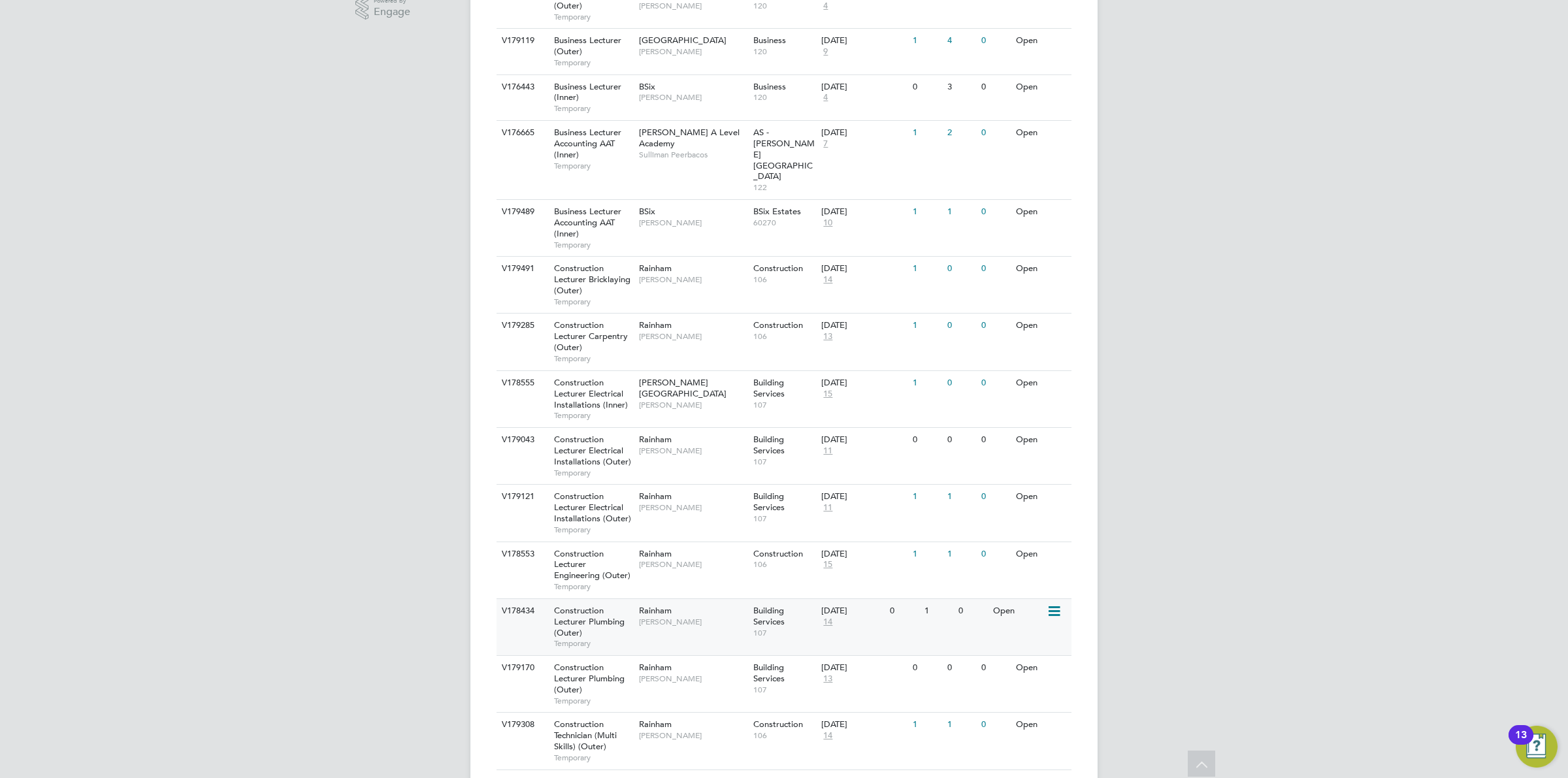
scroll to position [43, 0]
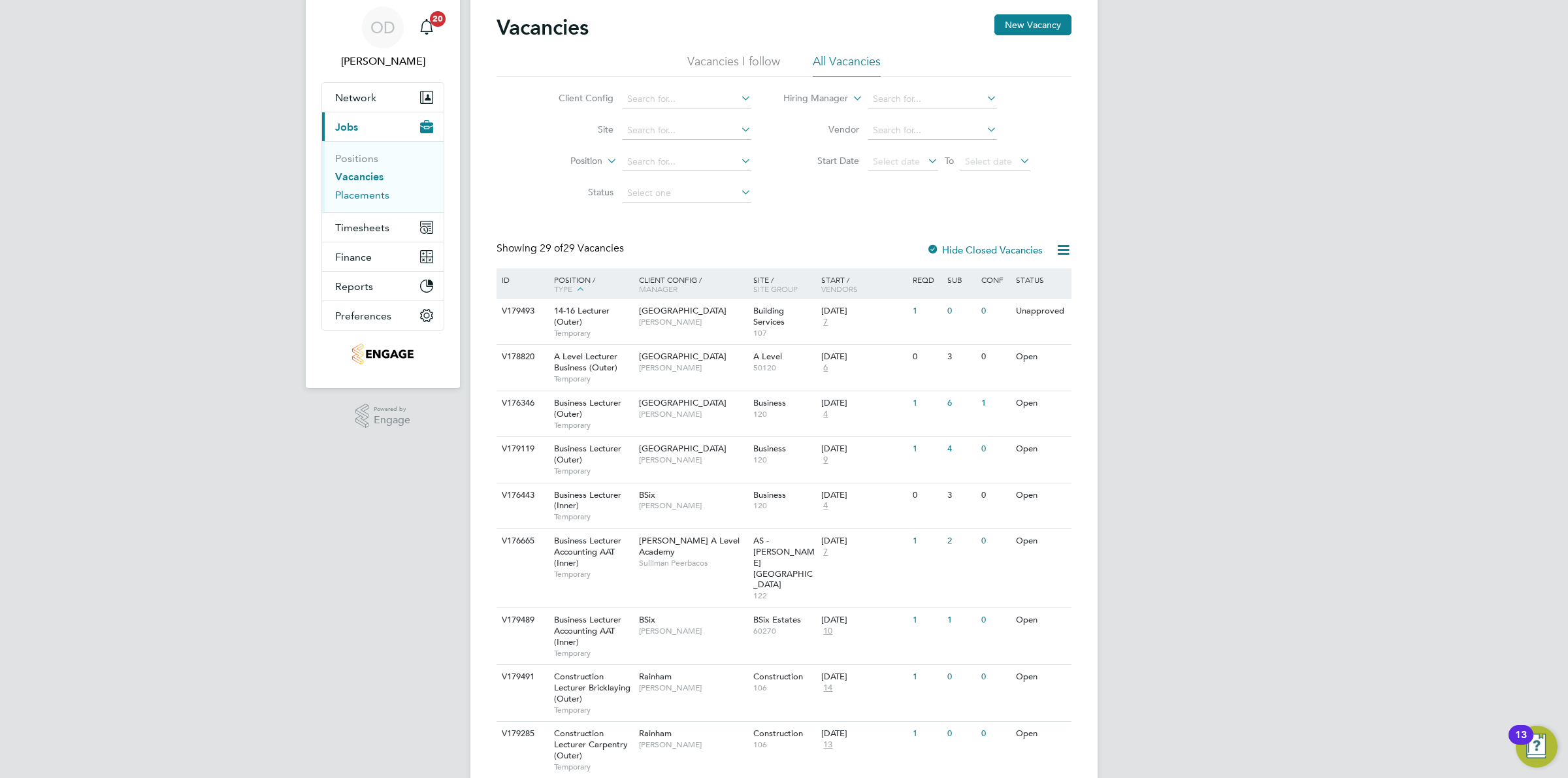
click at [345, 197] on link "Placements" at bounding box center [362, 195] width 54 height 12
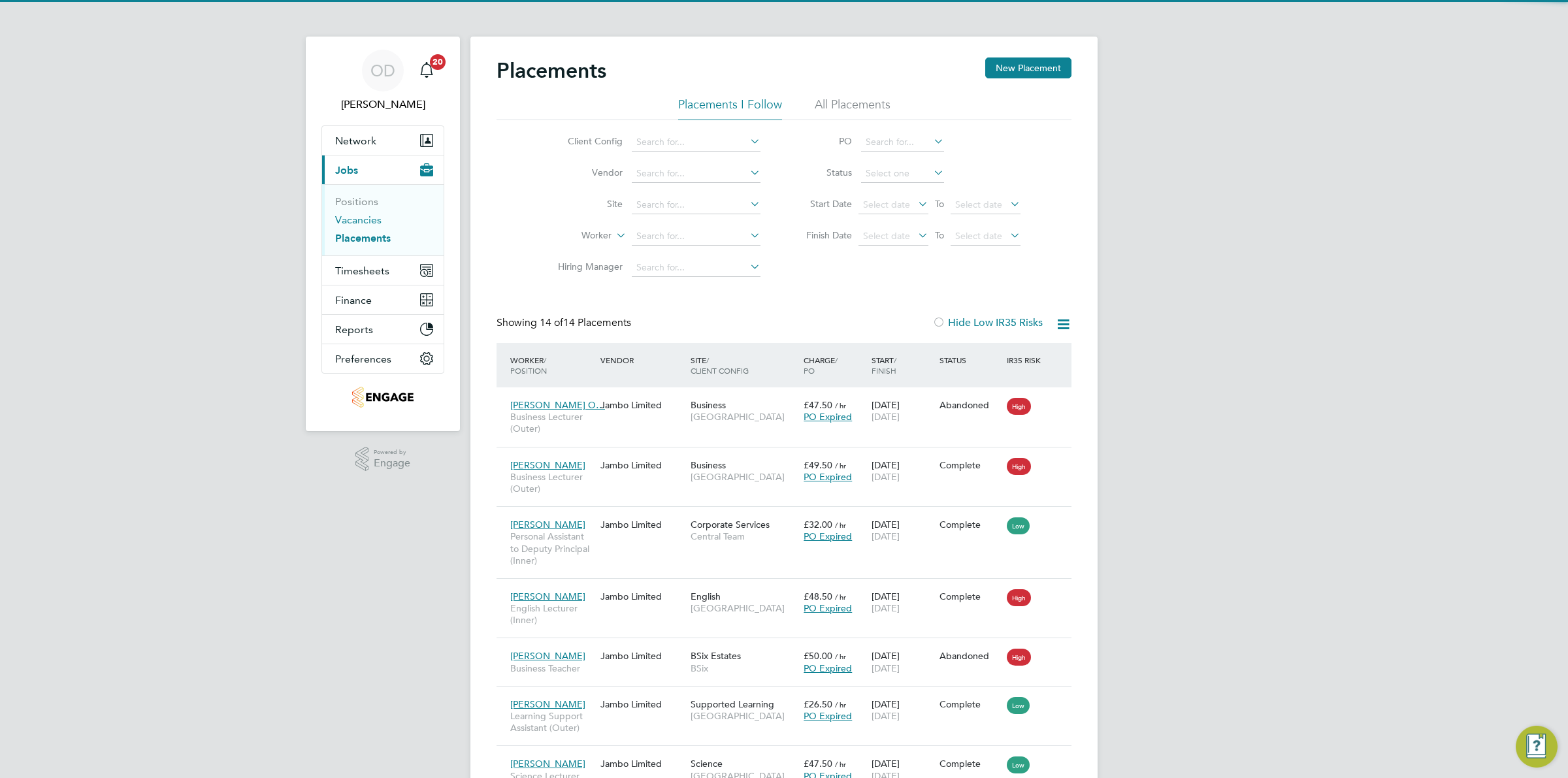
click at [350, 222] on link "Vacancies" at bounding box center [358, 219] width 47 height 12
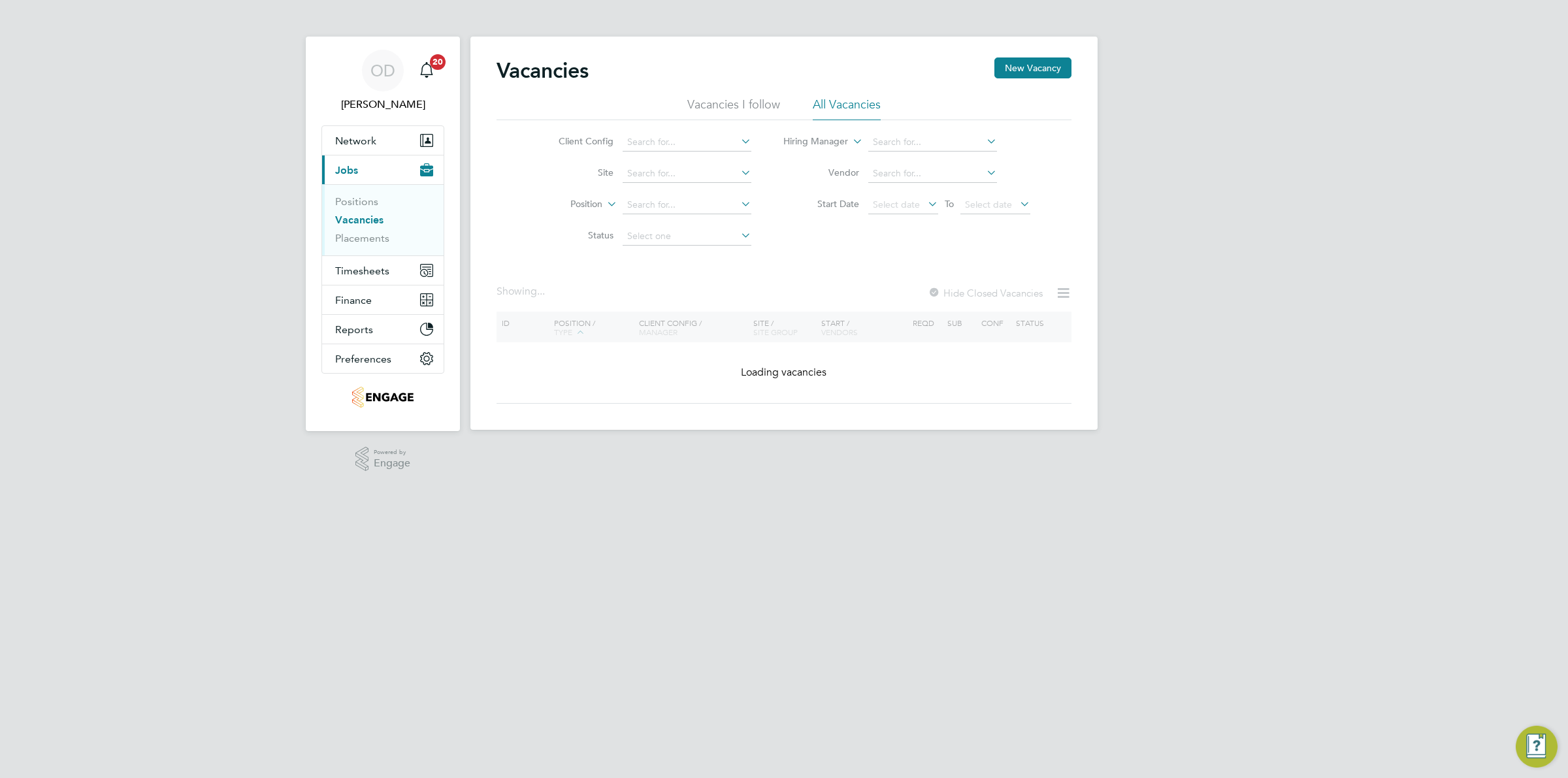
click at [850, 105] on li "All Vacancies" at bounding box center [846, 108] width 68 height 24
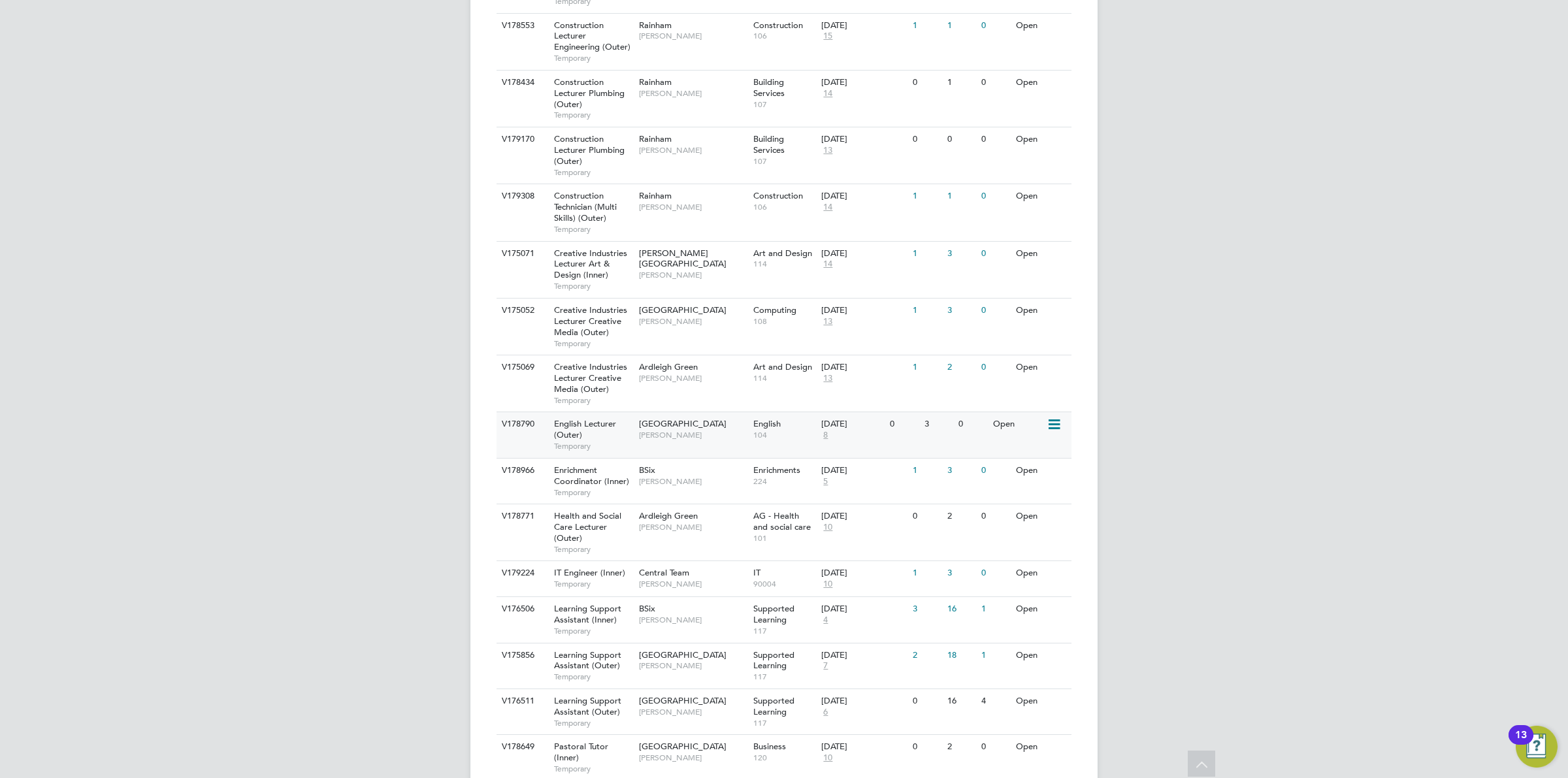
click at [988, 413] on div "0" at bounding box center [972, 424] width 34 height 24
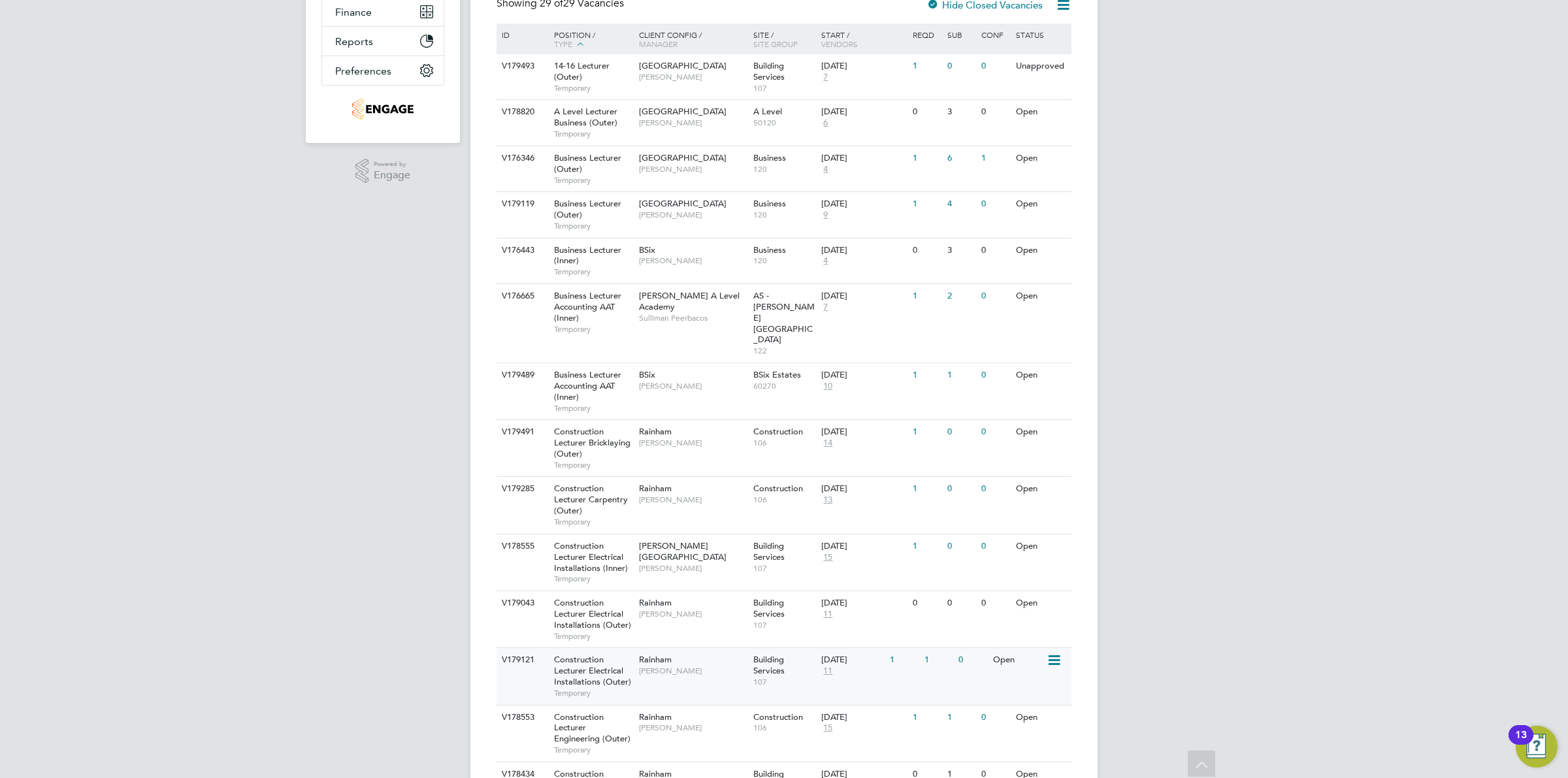
scroll to position [533, 0]
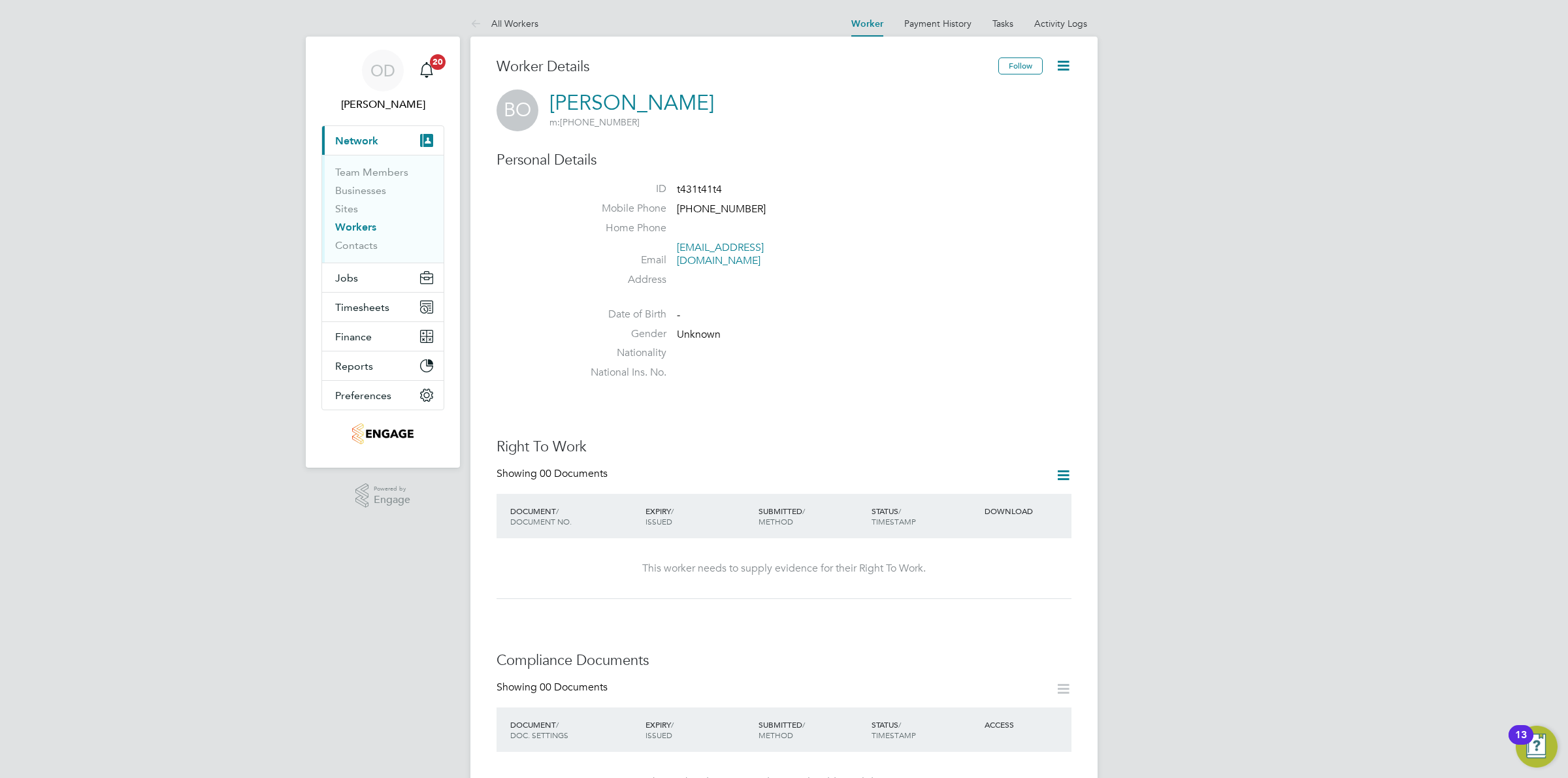
click at [1064, 57] on icon at bounding box center [1063, 66] width 16 height 16
click at [1071, 57] on icon at bounding box center [1063, 66] width 16 height 16
click at [921, 150] on li "Edit Personal Details e" at bounding box center [988, 152] width 163 height 18
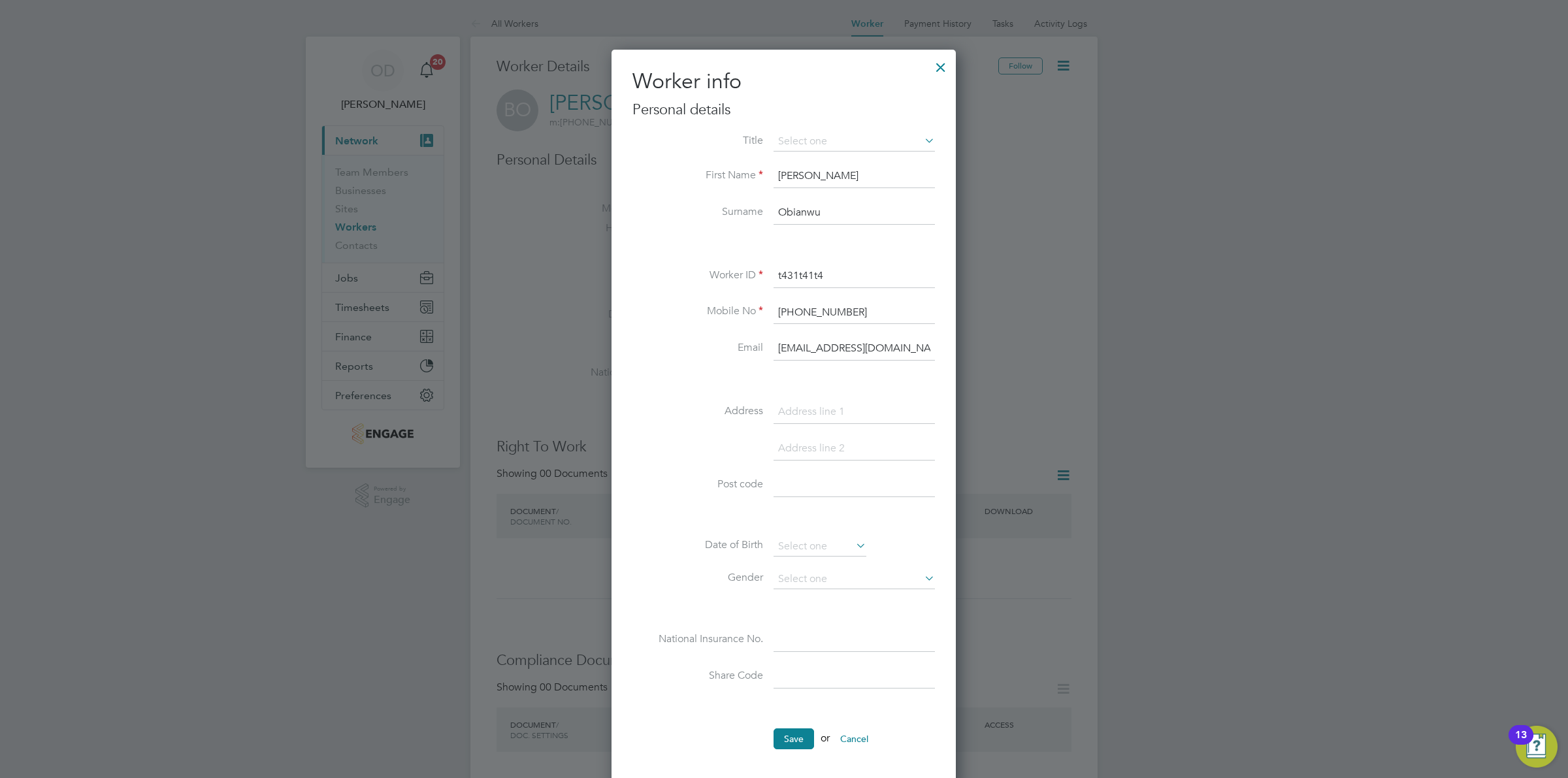
click at [940, 75] on div at bounding box center [940, 63] width 24 height 24
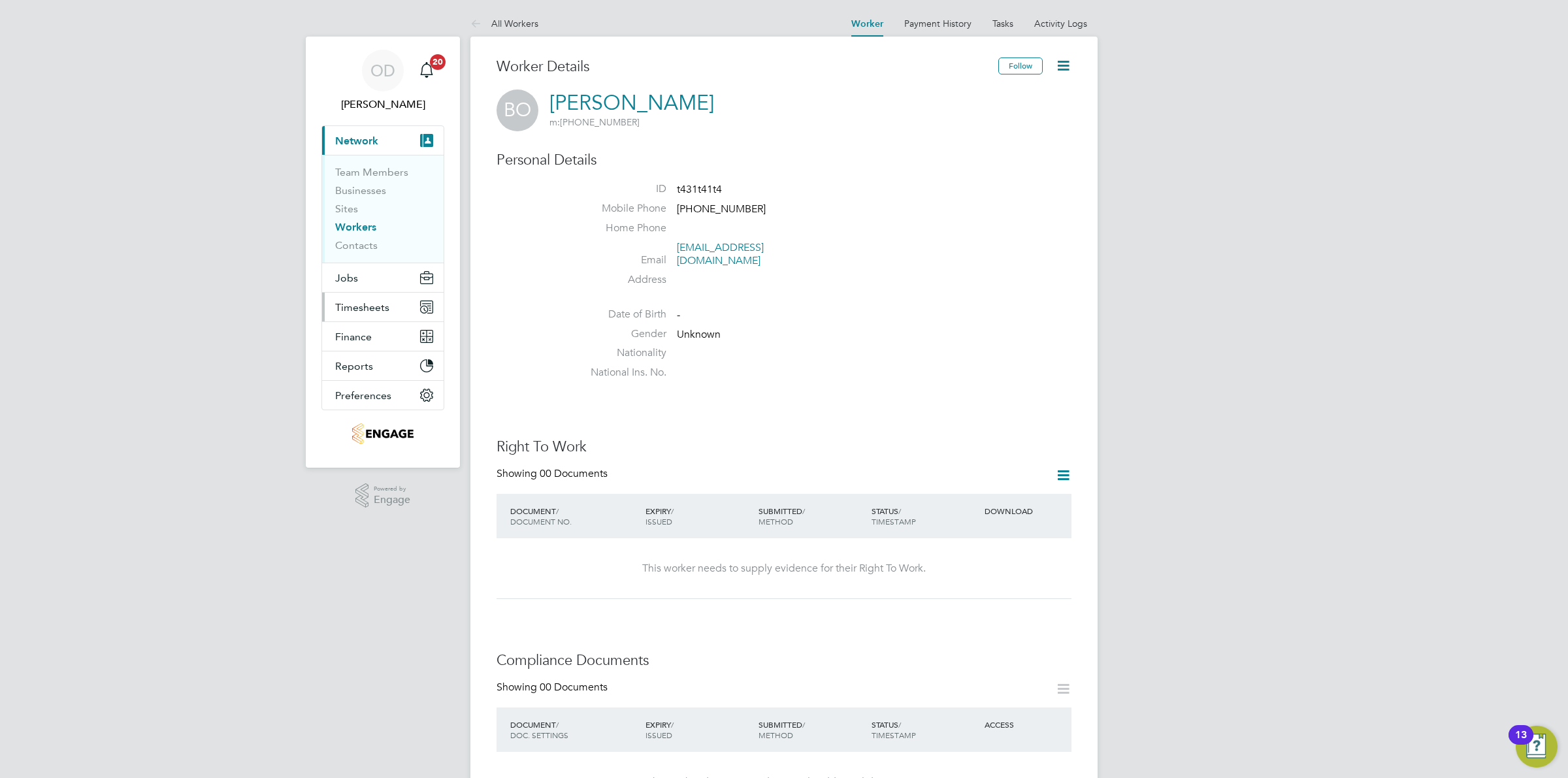
click at [380, 305] on span "Timesheets" at bounding box center [362, 307] width 54 height 12
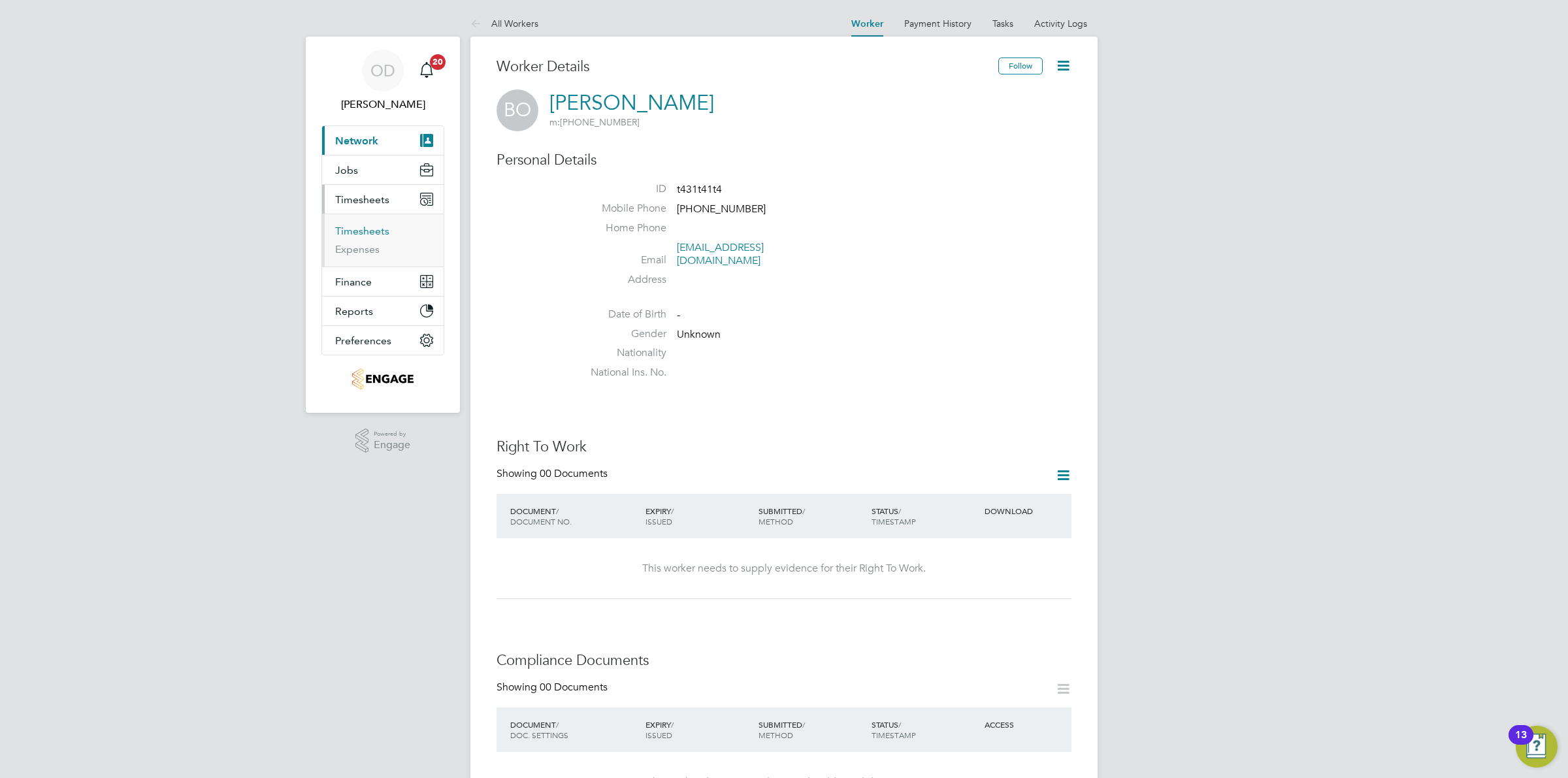
click at [367, 234] on link "Timesheets" at bounding box center [362, 231] width 54 height 12
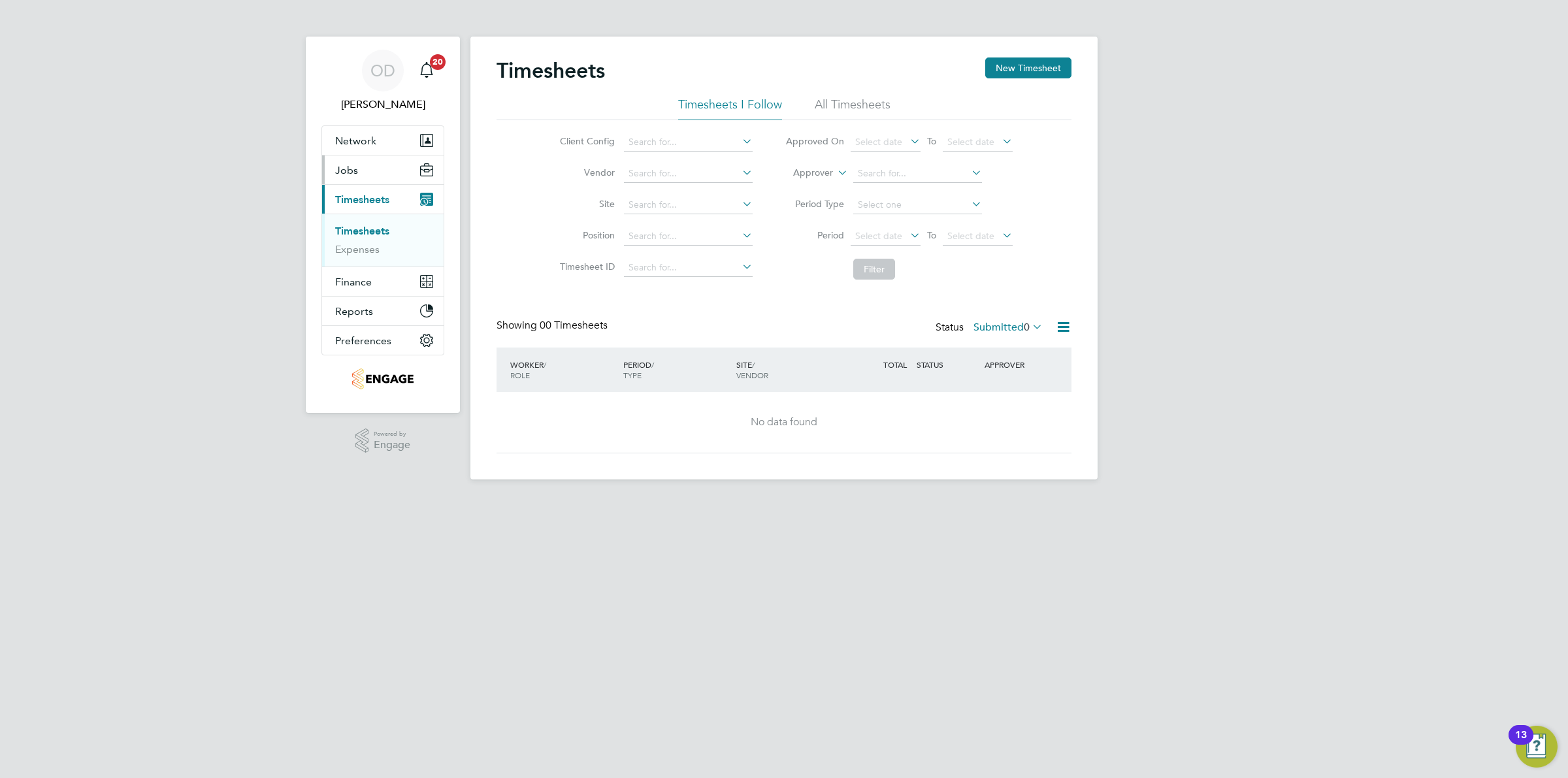
click at [357, 167] on button "Jobs" at bounding box center [383, 170] width 122 height 29
click at [361, 233] on link "Placements" at bounding box center [362, 238] width 54 height 12
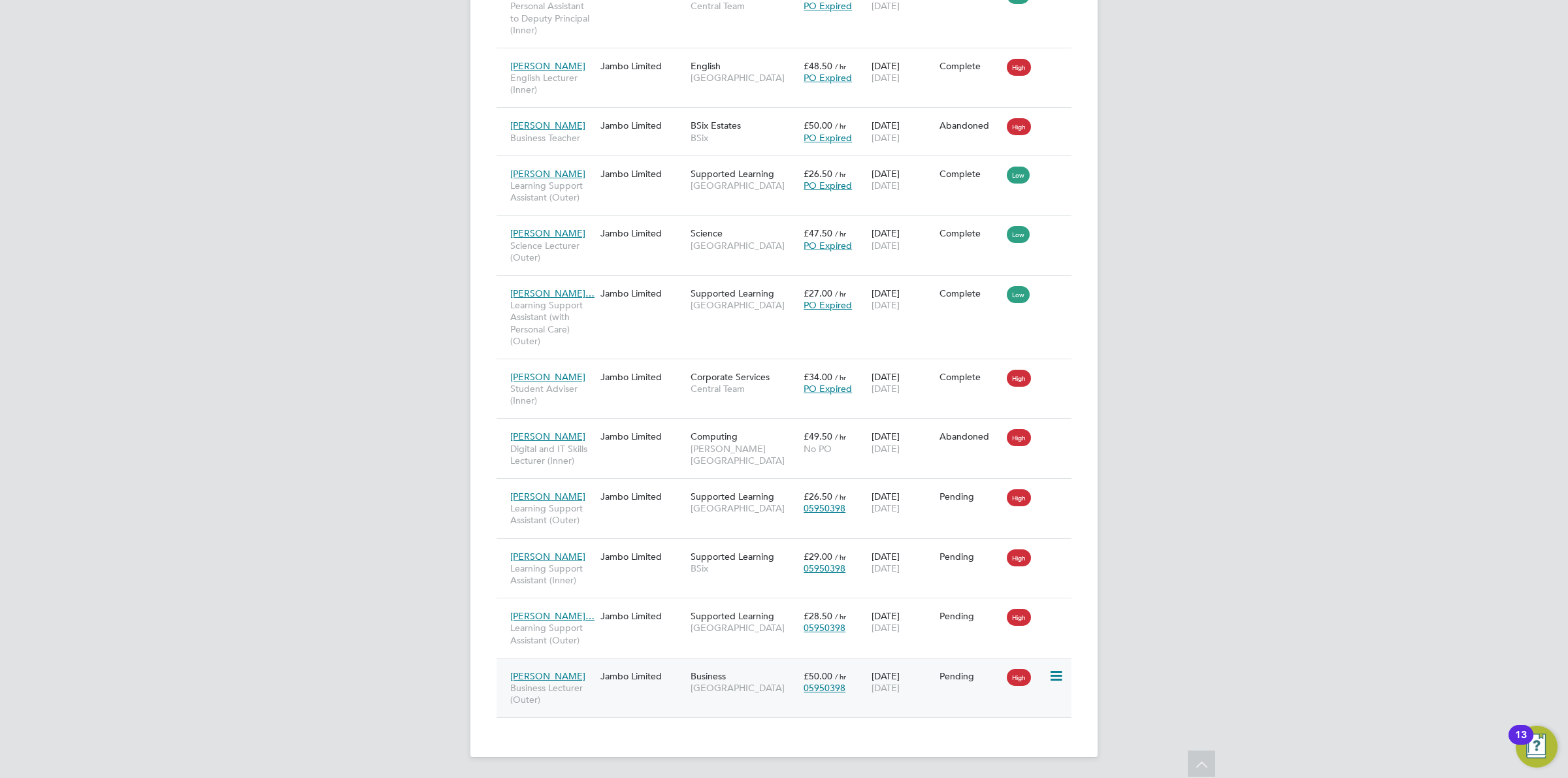
click at [1060, 680] on icon at bounding box center [1055, 675] width 13 height 16
click at [1023, 700] on li "Show change log" at bounding box center [1015, 705] width 93 height 18
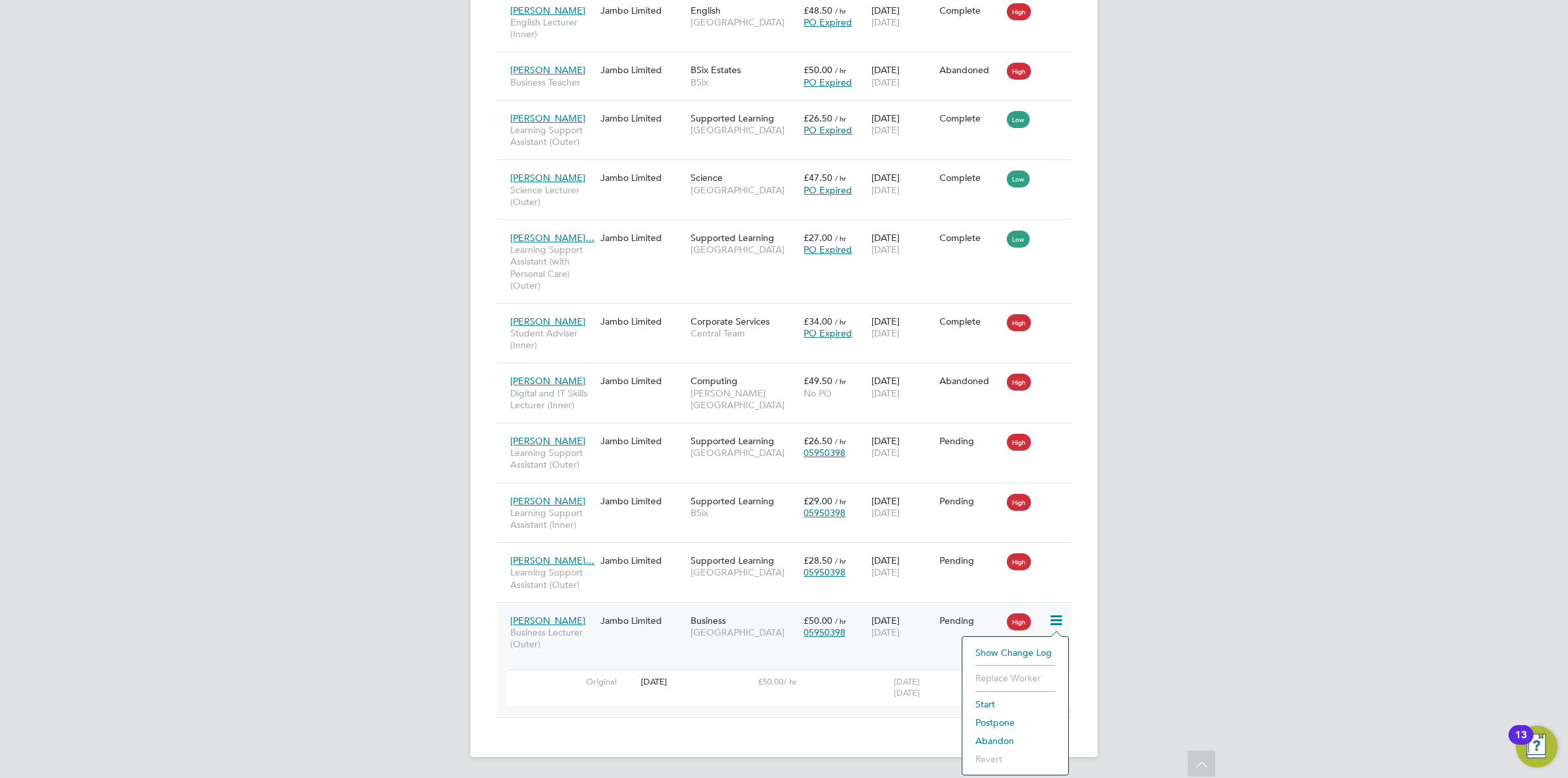
click at [1177, 686] on div "OD Ollie Dart Notifications 20 Applications: Network Team Members Businesses Si…" at bounding box center [784, 95] width 1568 height 1364
click at [746, 631] on span "[GEOGRAPHIC_DATA]" at bounding box center [744, 632] width 107 height 11
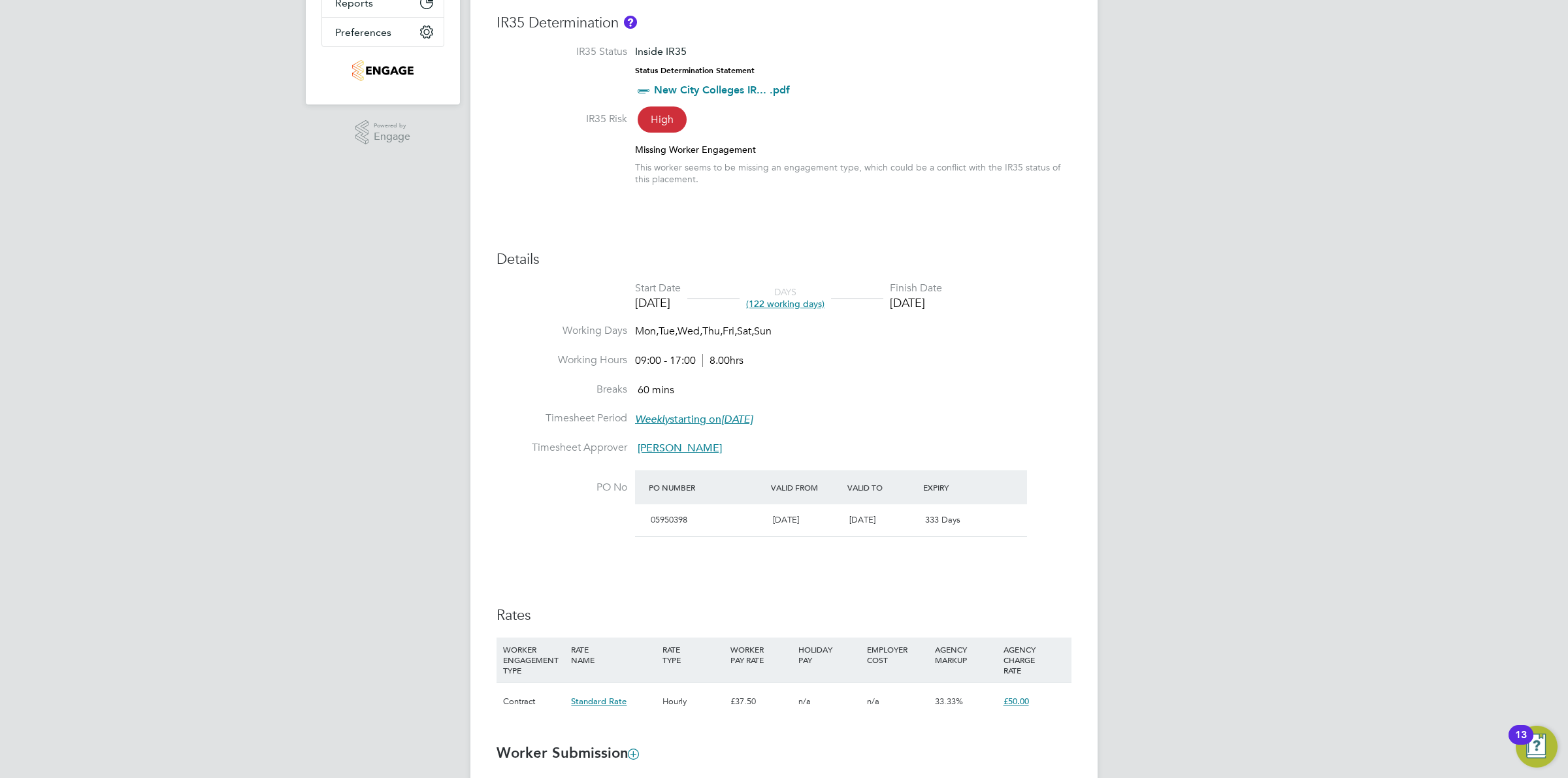
scroll to position [408, 0]
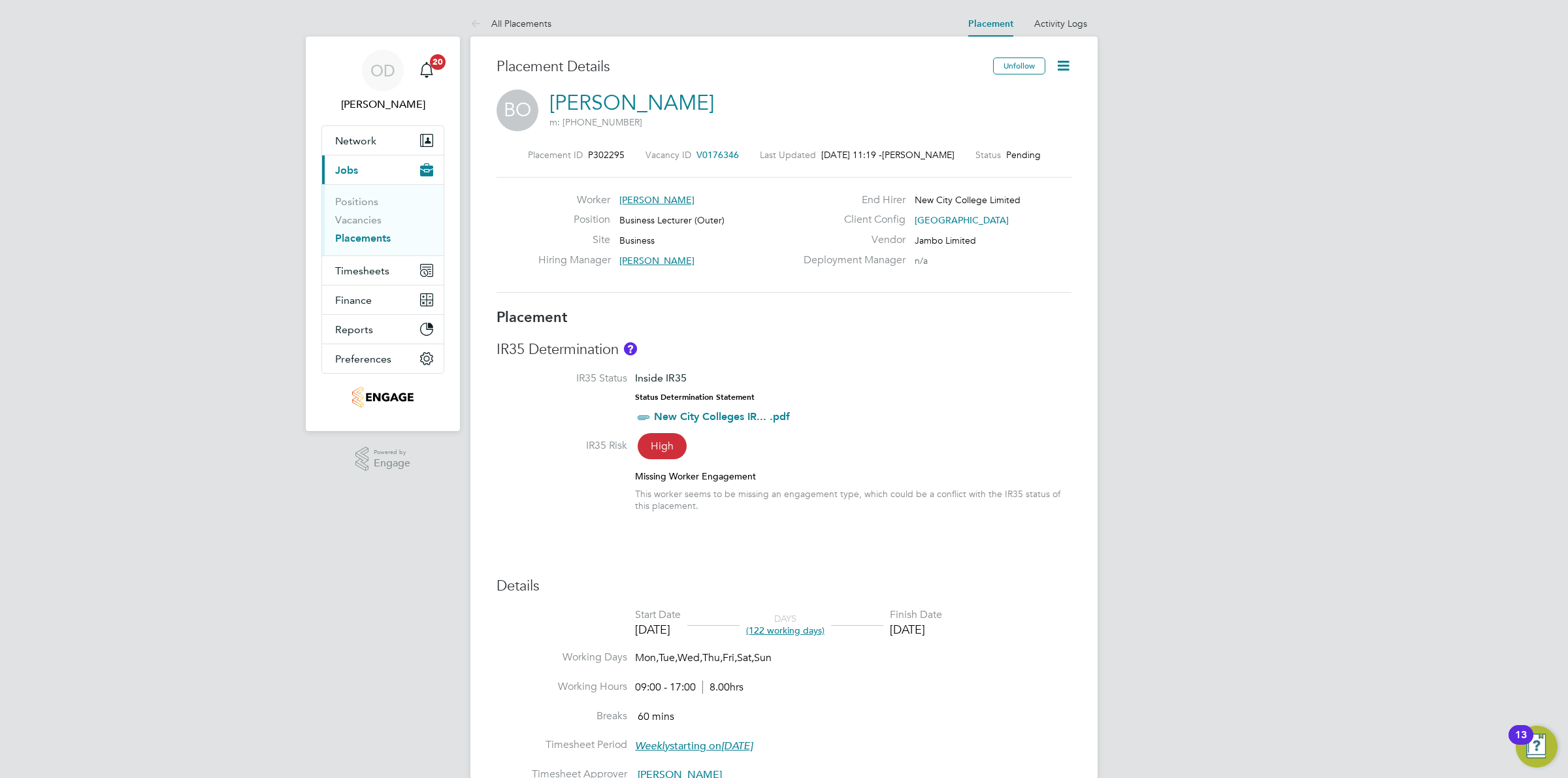
click at [1063, 57] on icon at bounding box center [1063, 66] width 16 height 16
click at [997, 93] on li "Edit Placement e" at bounding box center [1021, 97] width 96 height 18
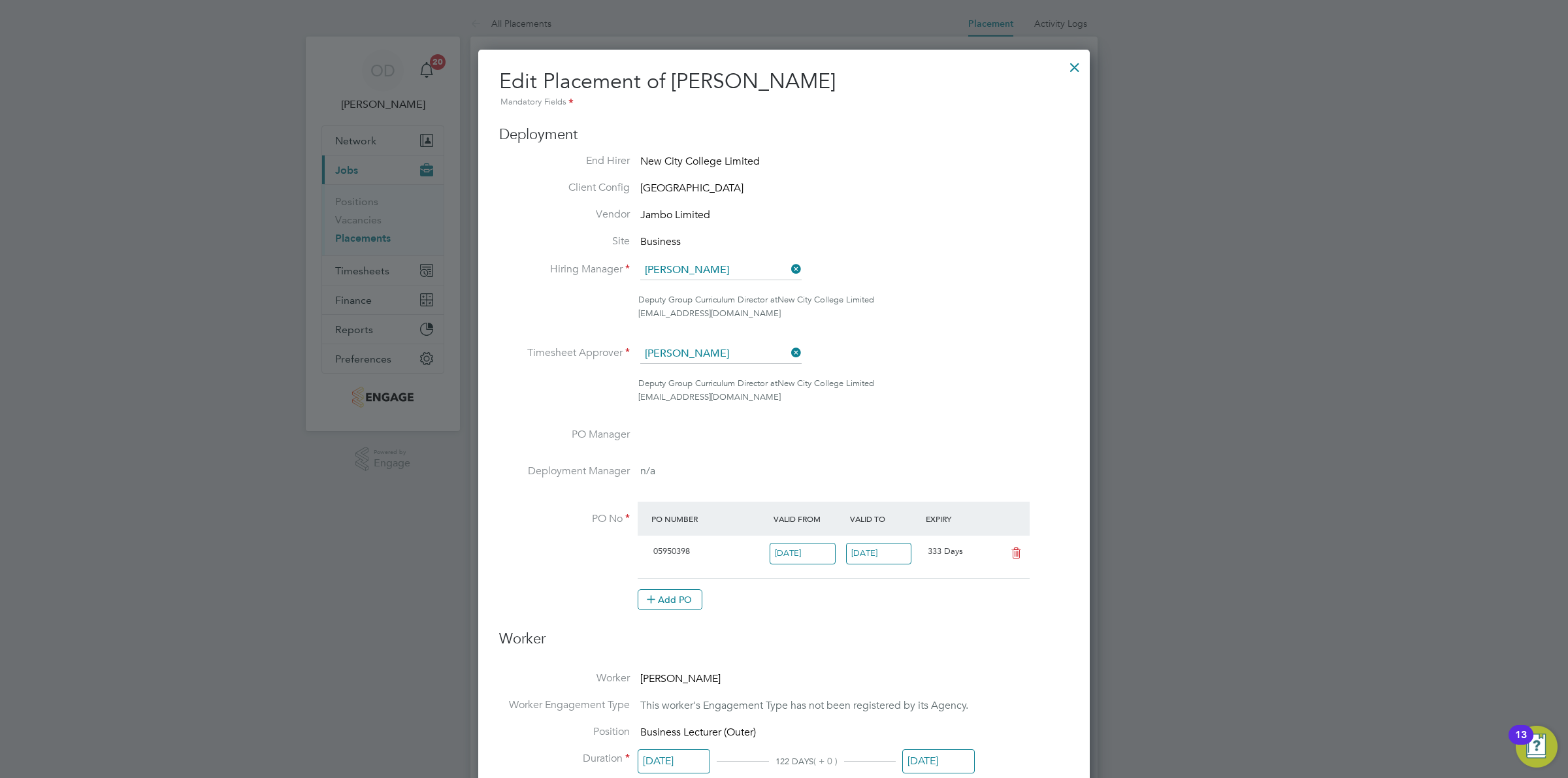
click at [1063, 69] on div at bounding box center [1075, 63] width 24 height 24
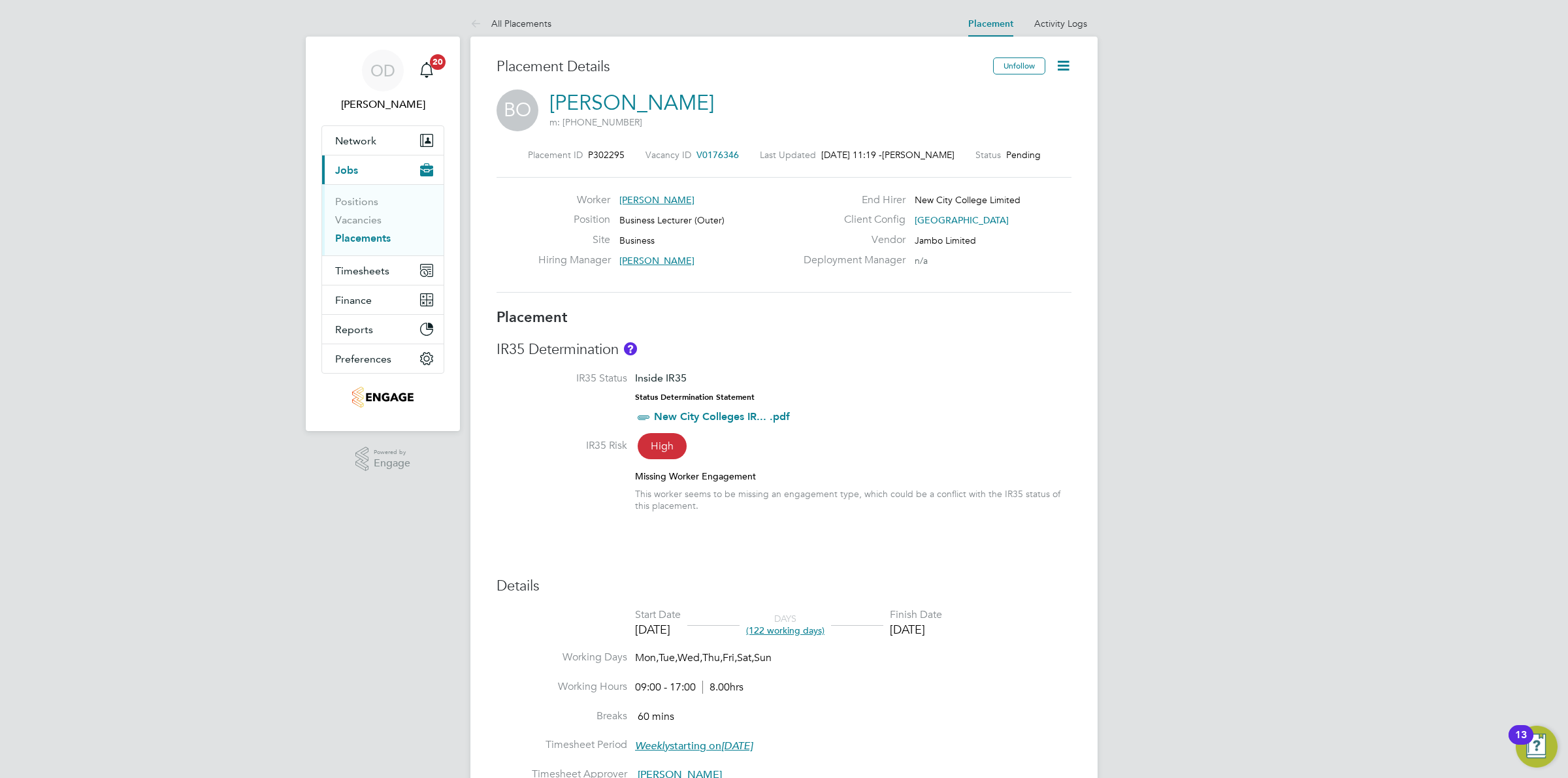
click at [1057, 69] on icon at bounding box center [1063, 66] width 16 height 16
click at [1029, 114] on li "Timesheet Settings" at bounding box center [1021, 115] width 96 height 18
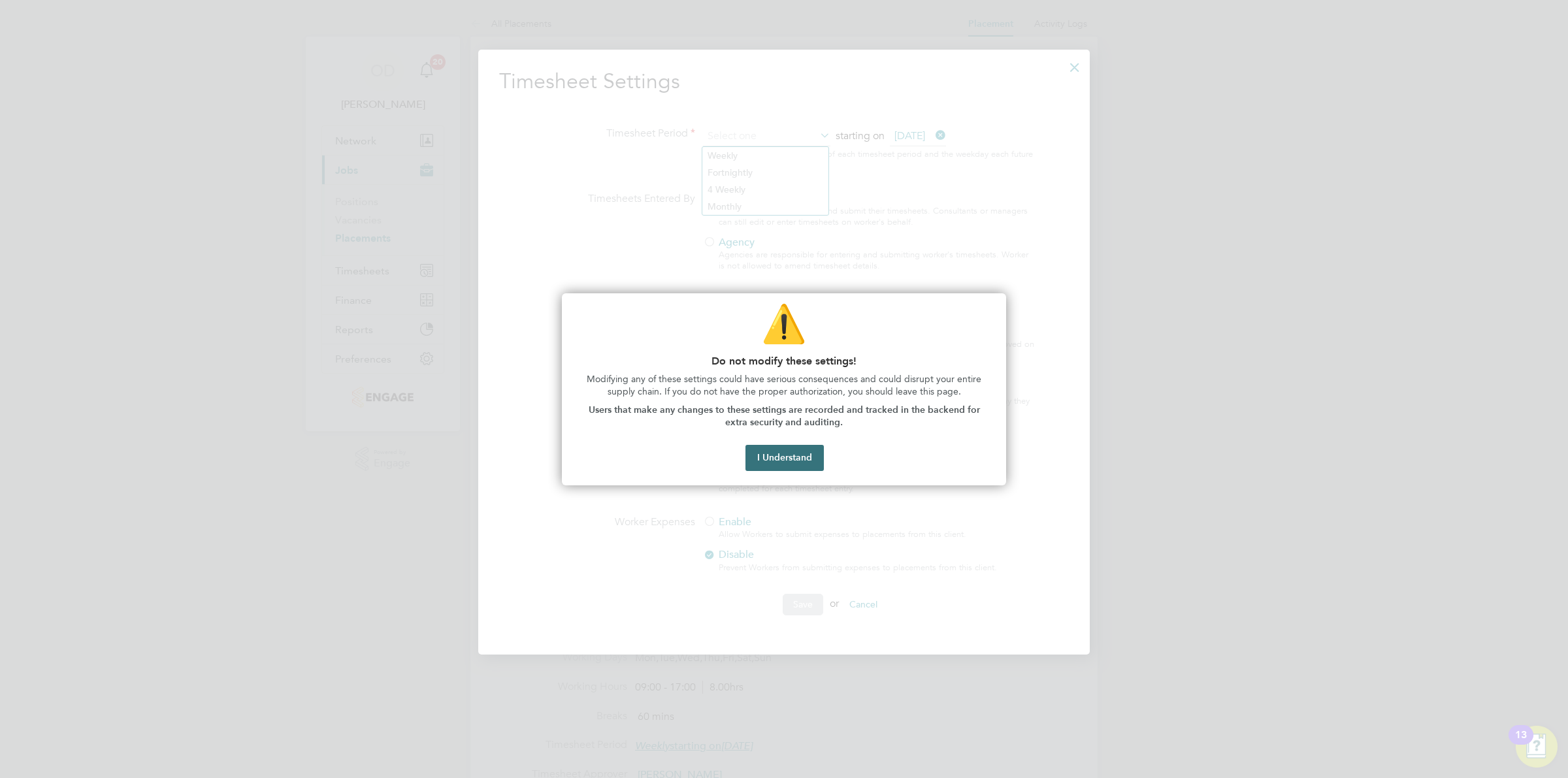
click at [806, 450] on button "I Understand" at bounding box center [785, 458] width 78 height 26
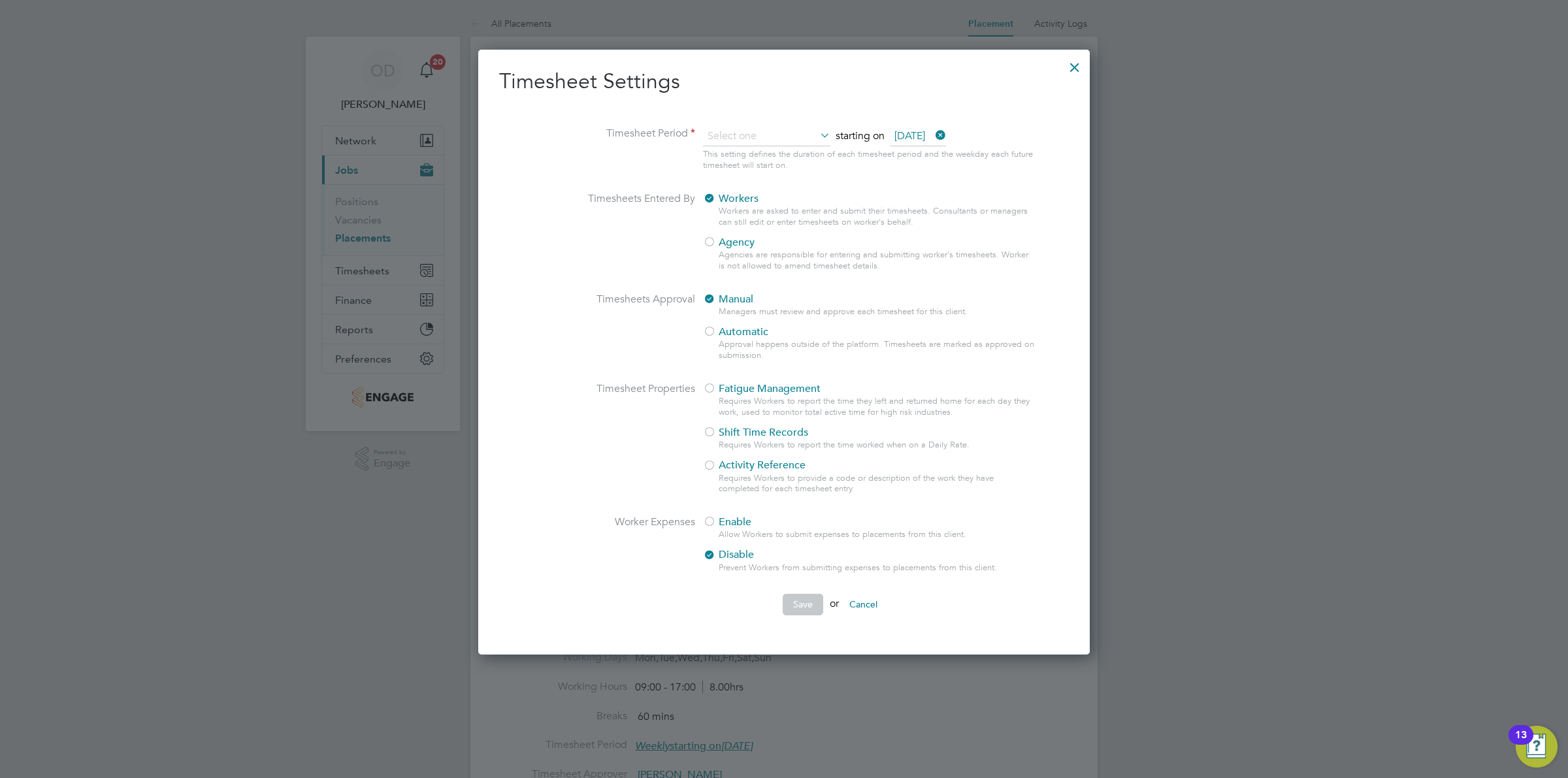
click at [1063, 66] on div at bounding box center [1075, 63] width 24 height 24
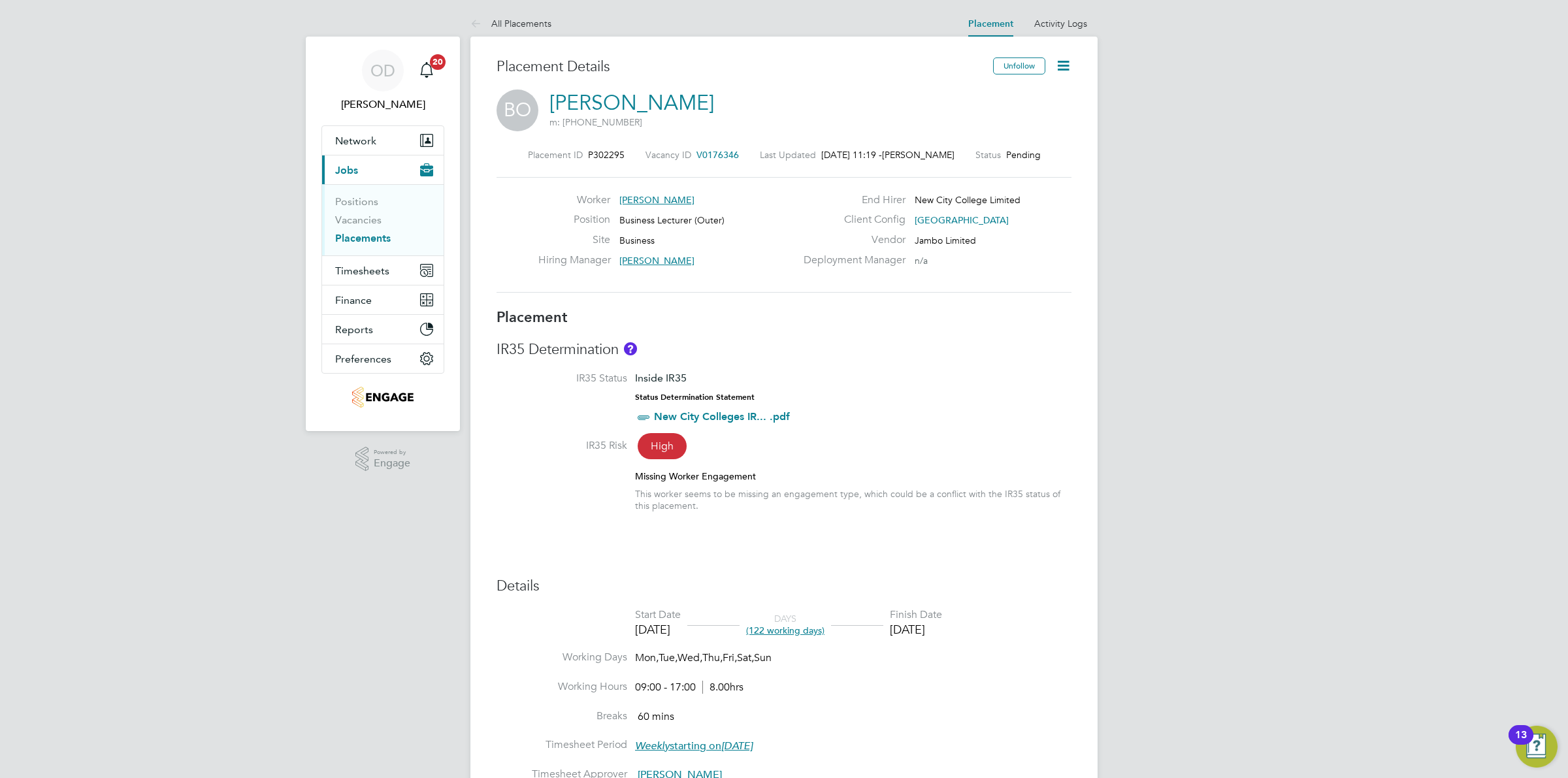
click at [1059, 59] on icon at bounding box center [1063, 66] width 16 height 16
click at [998, 134] on li "Start" at bounding box center [1021, 140] width 96 height 18
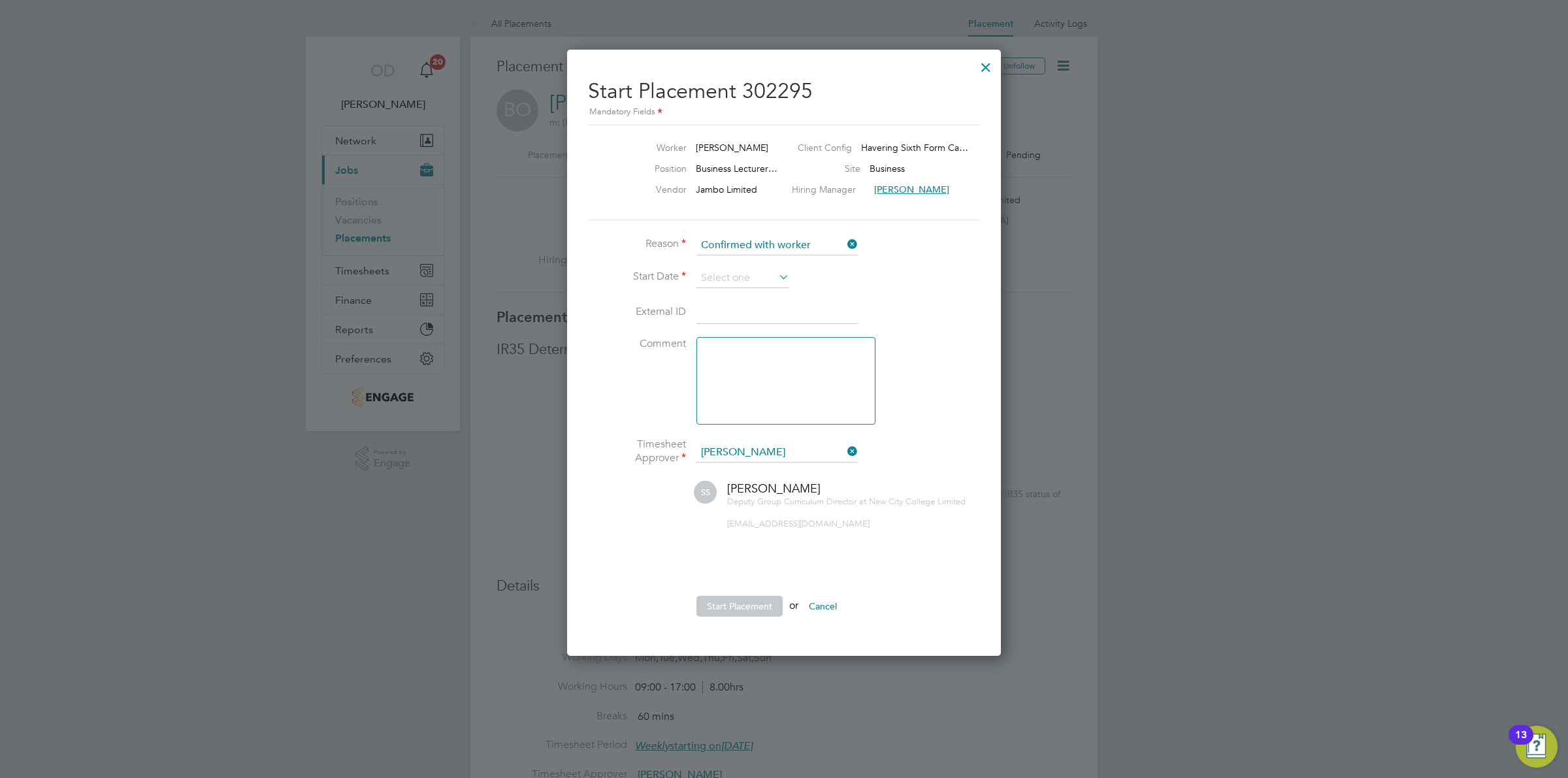
click at [776, 276] on icon at bounding box center [776, 277] width 0 height 18
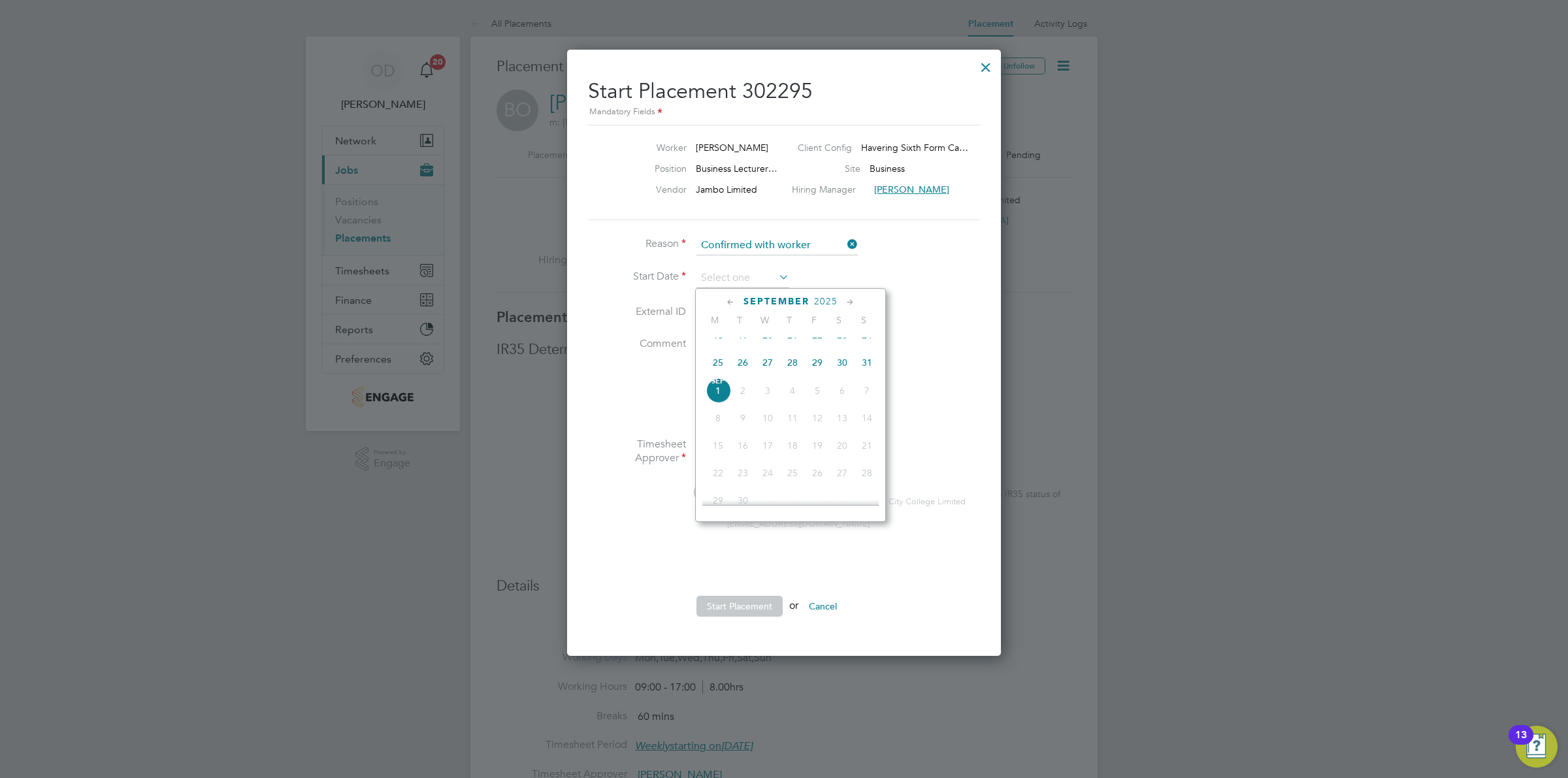
click at [728, 299] on icon at bounding box center [731, 302] width 12 height 14
click at [746, 490] on span "2" at bounding box center [742, 477] width 25 height 25
click at [854, 299] on icon at bounding box center [851, 302] width 12 height 14
click at [742, 344] on span "2" at bounding box center [742, 335] width 25 height 25
click at [742, 348] on span "2" at bounding box center [742, 335] width 25 height 25
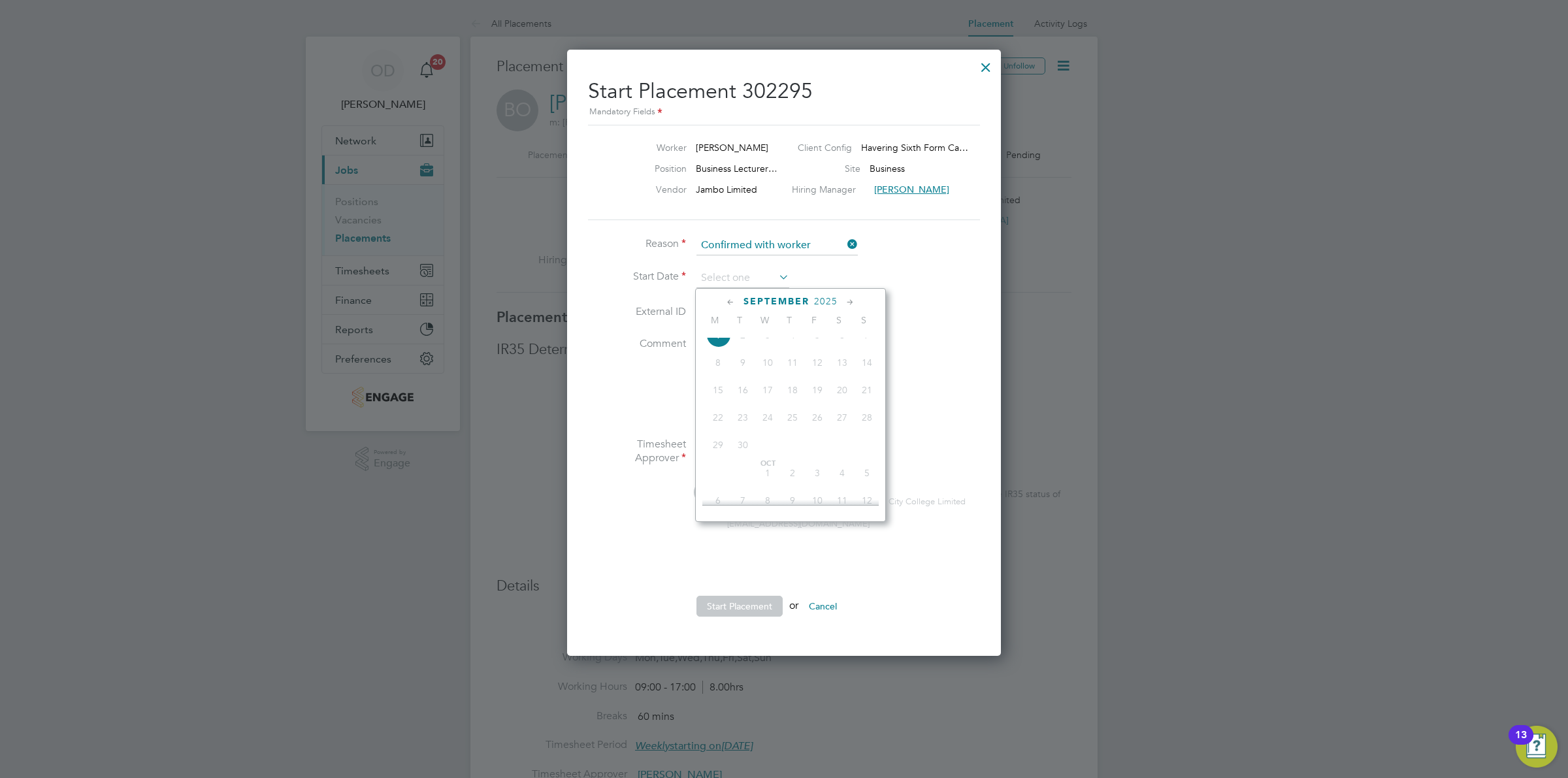
click at [716, 348] on span "Sep 1" at bounding box center [718, 335] width 25 height 25
type input "01 Sep 2025"
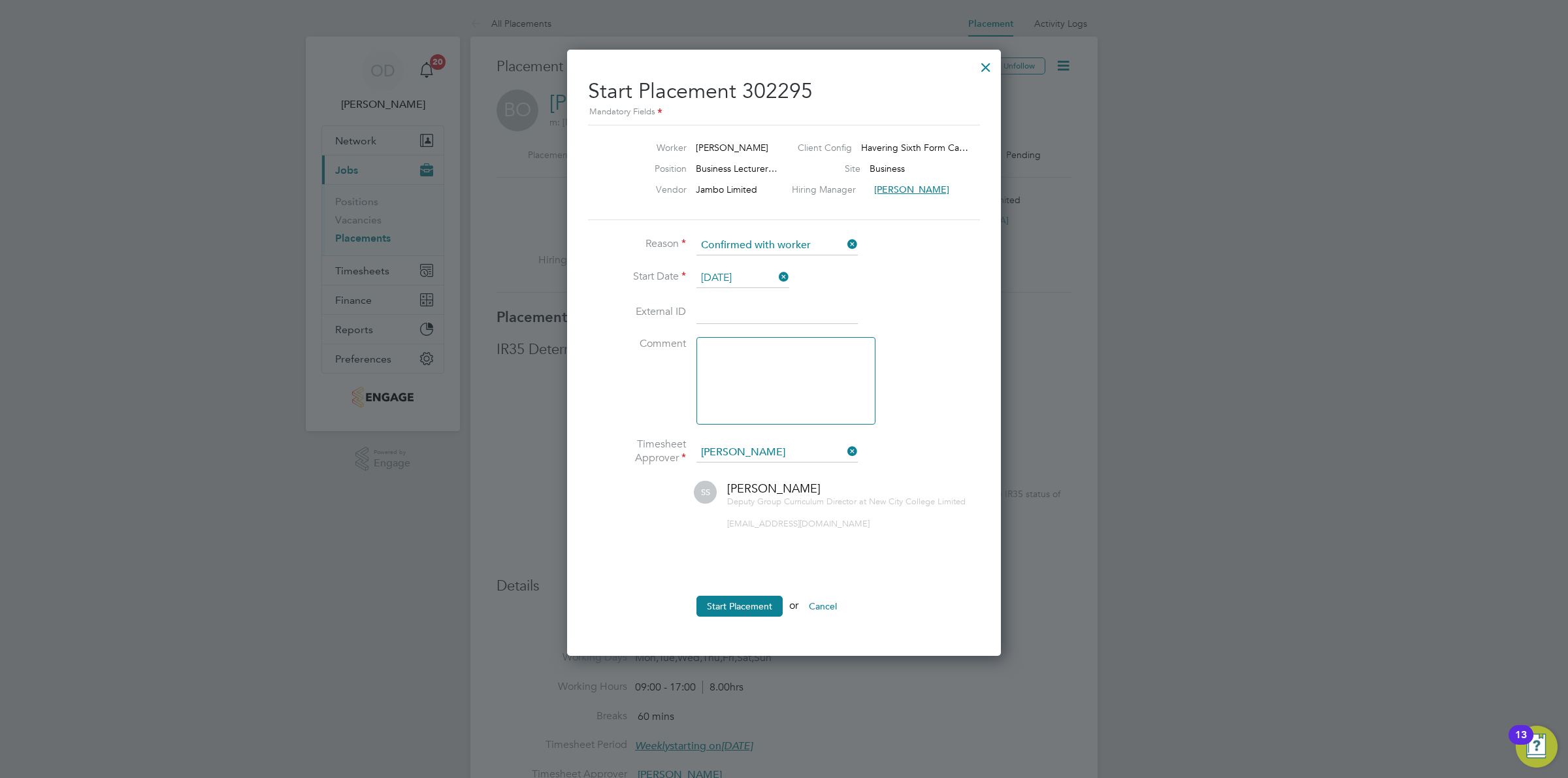
click at [985, 66] on div at bounding box center [986, 63] width 24 height 24
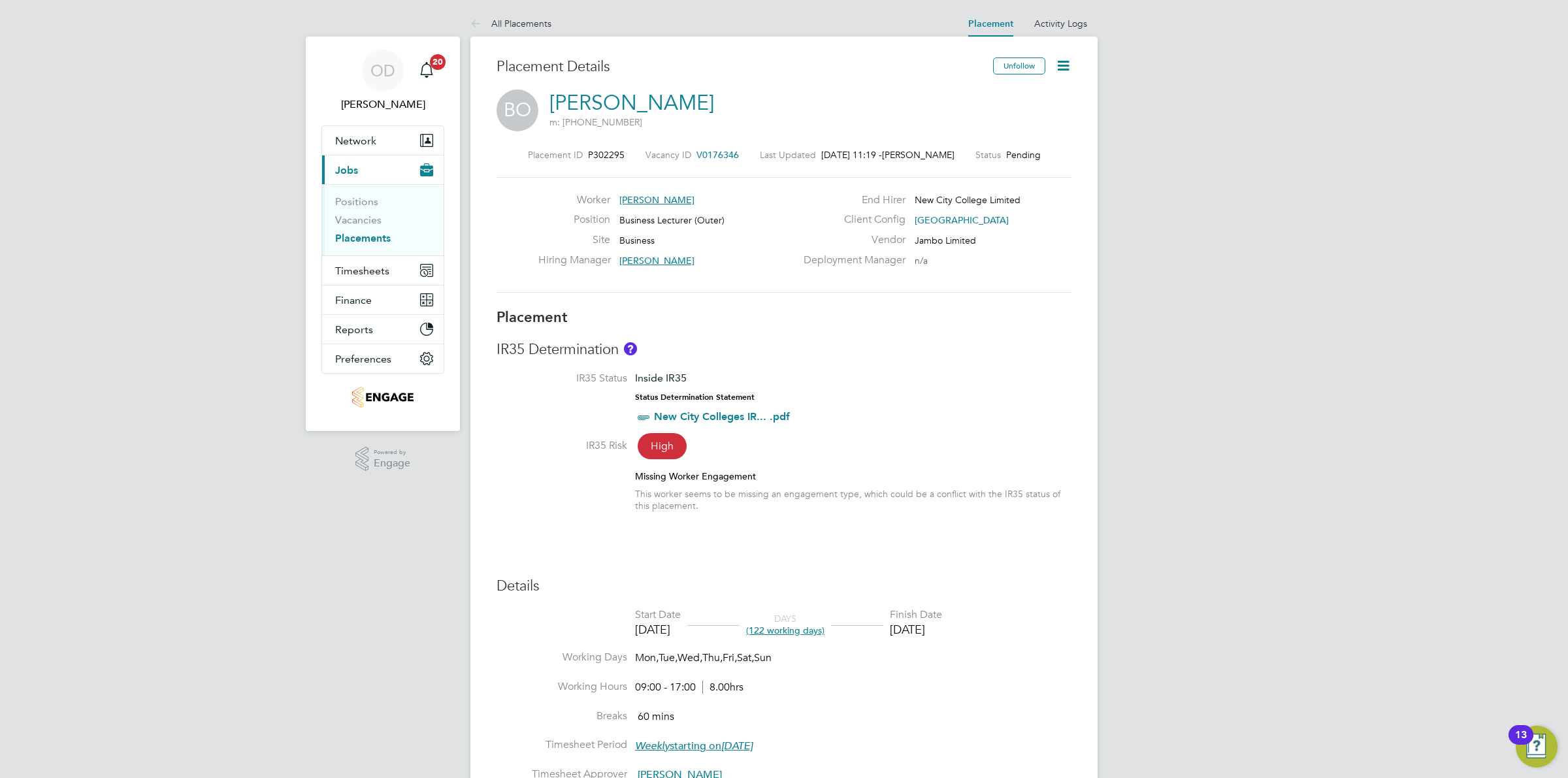
click at [1062, 67] on icon at bounding box center [1063, 66] width 16 height 16
click at [1005, 116] on li "Timesheet Settings" at bounding box center [1021, 115] width 96 height 18
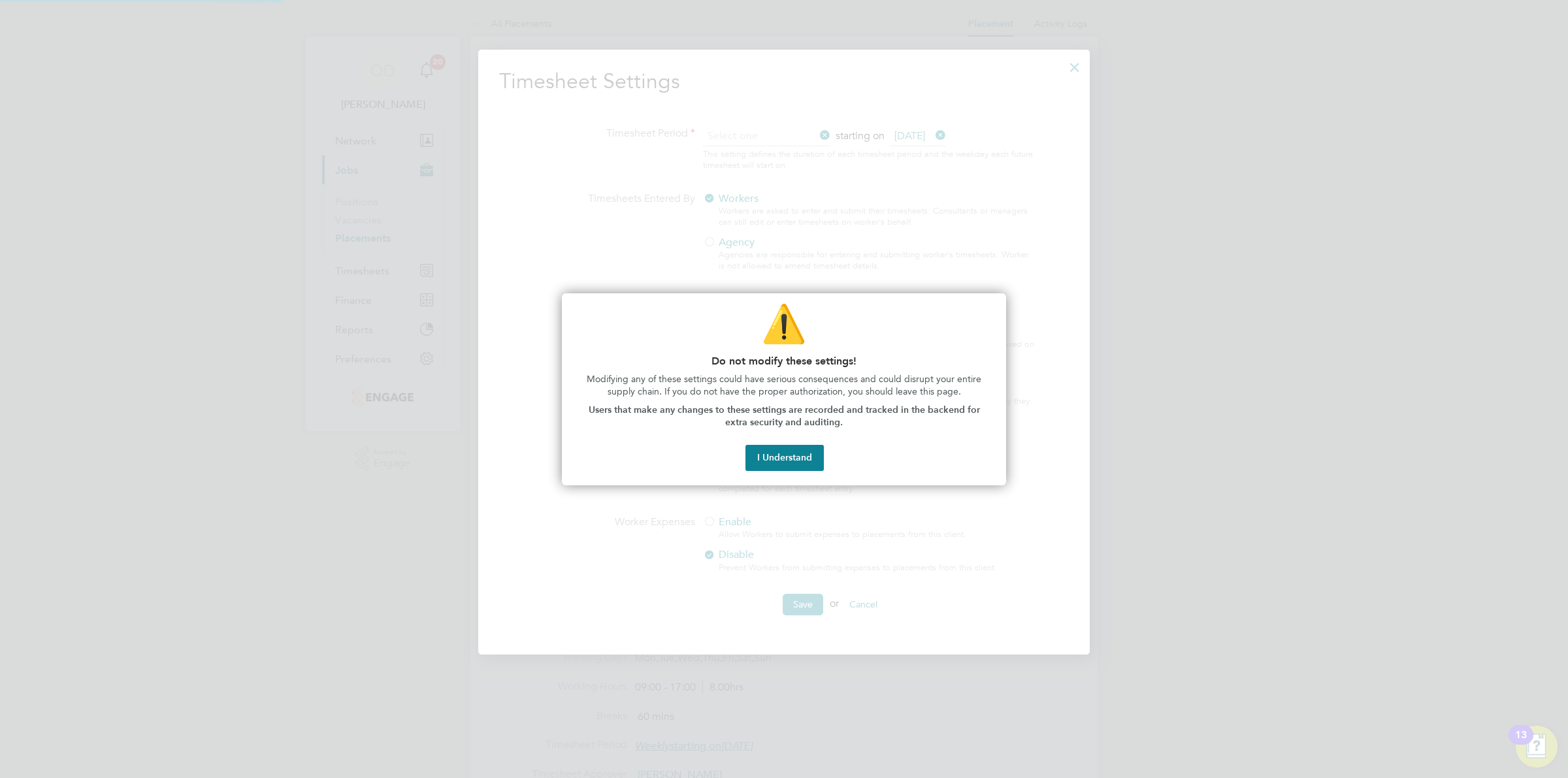
scroll to position [606, 611]
click at [796, 461] on button "I Understand" at bounding box center [785, 458] width 78 height 26
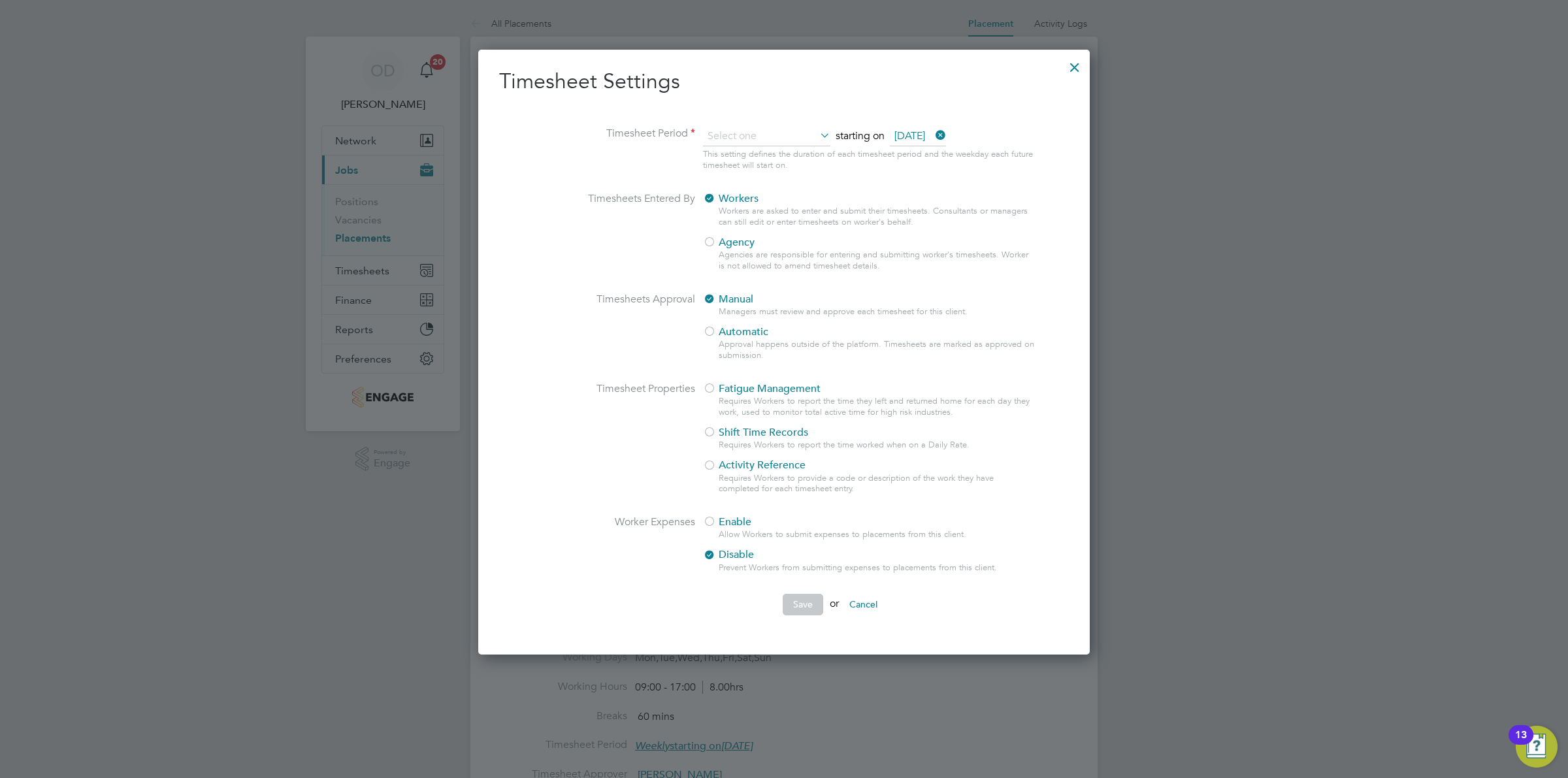
click at [1070, 63] on div at bounding box center [1075, 63] width 24 height 24
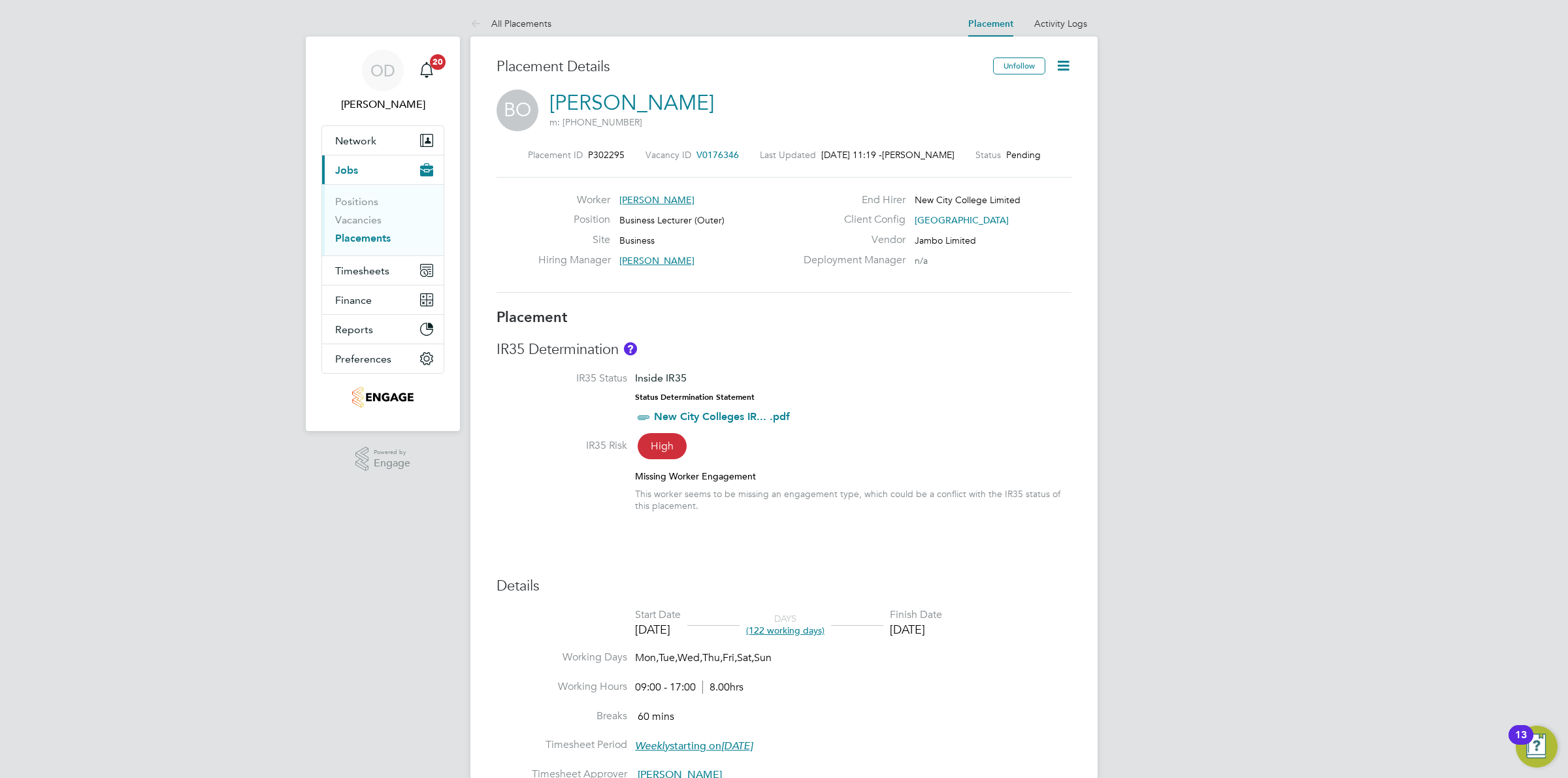
click at [350, 167] on span "Jobs" at bounding box center [347, 170] width 23 height 12
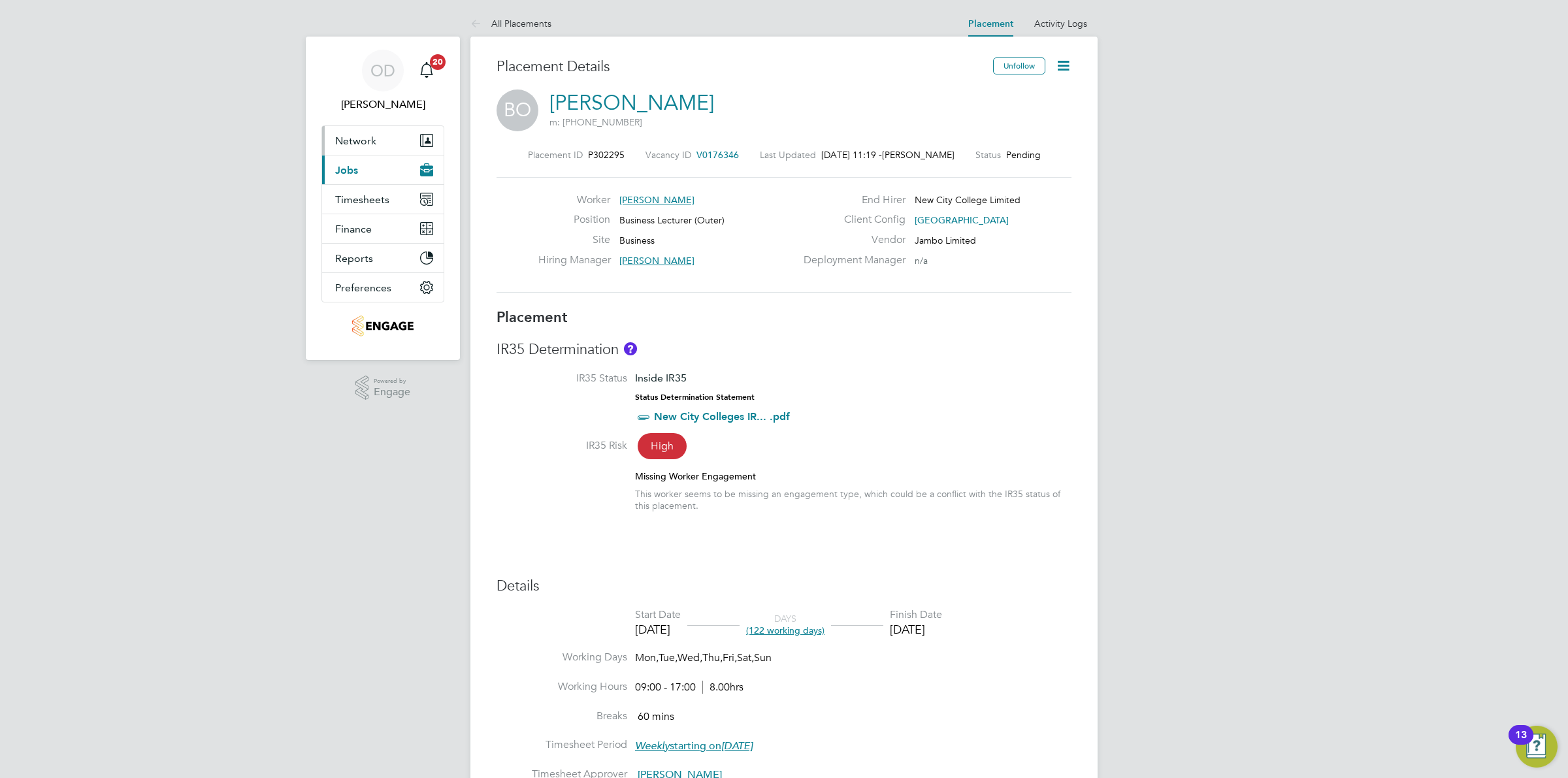
click at [353, 151] on button "Network" at bounding box center [383, 140] width 122 height 29
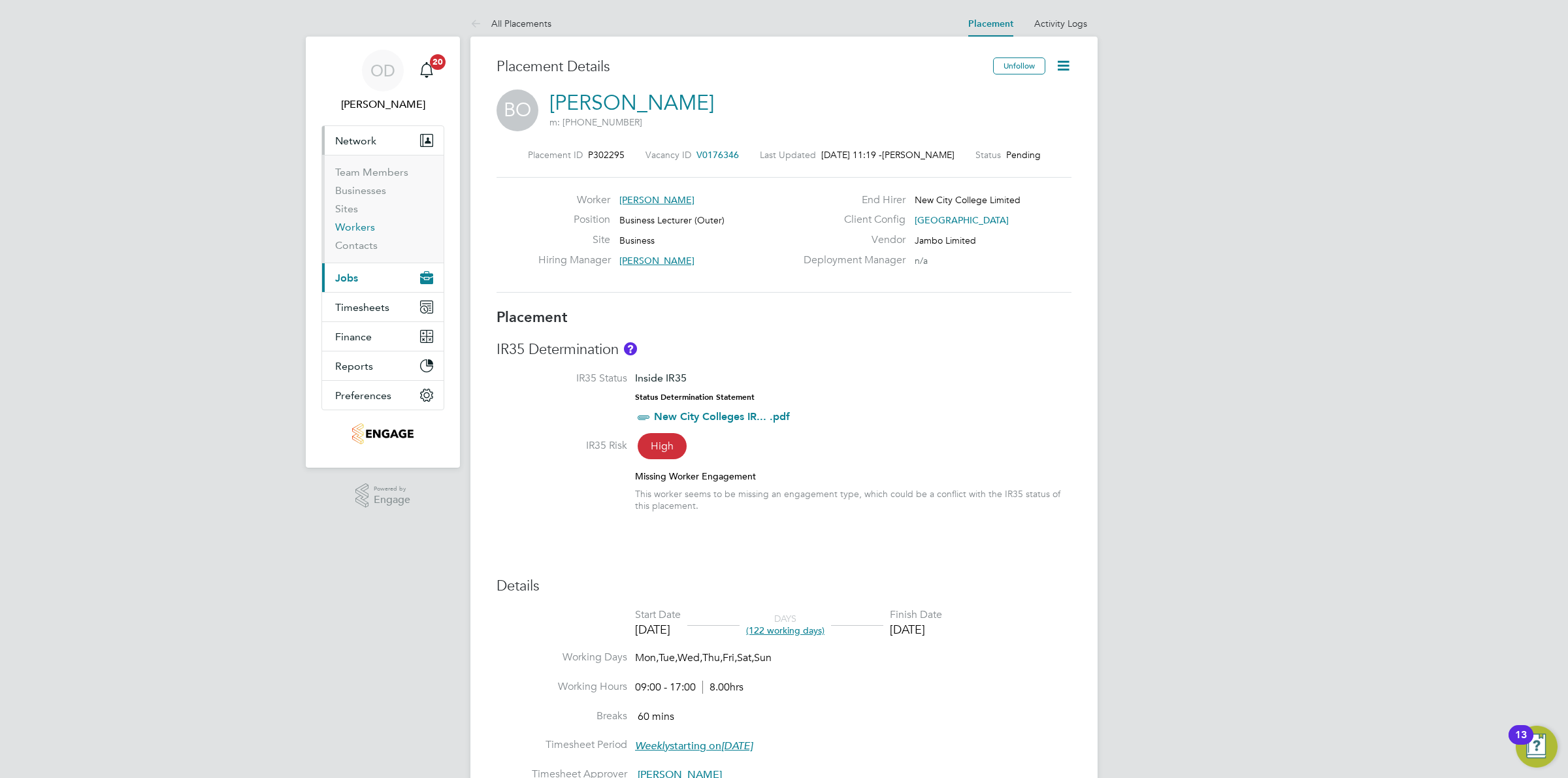
click at [353, 229] on link "Workers" at bounding box center [355, 227] width 40 height 12
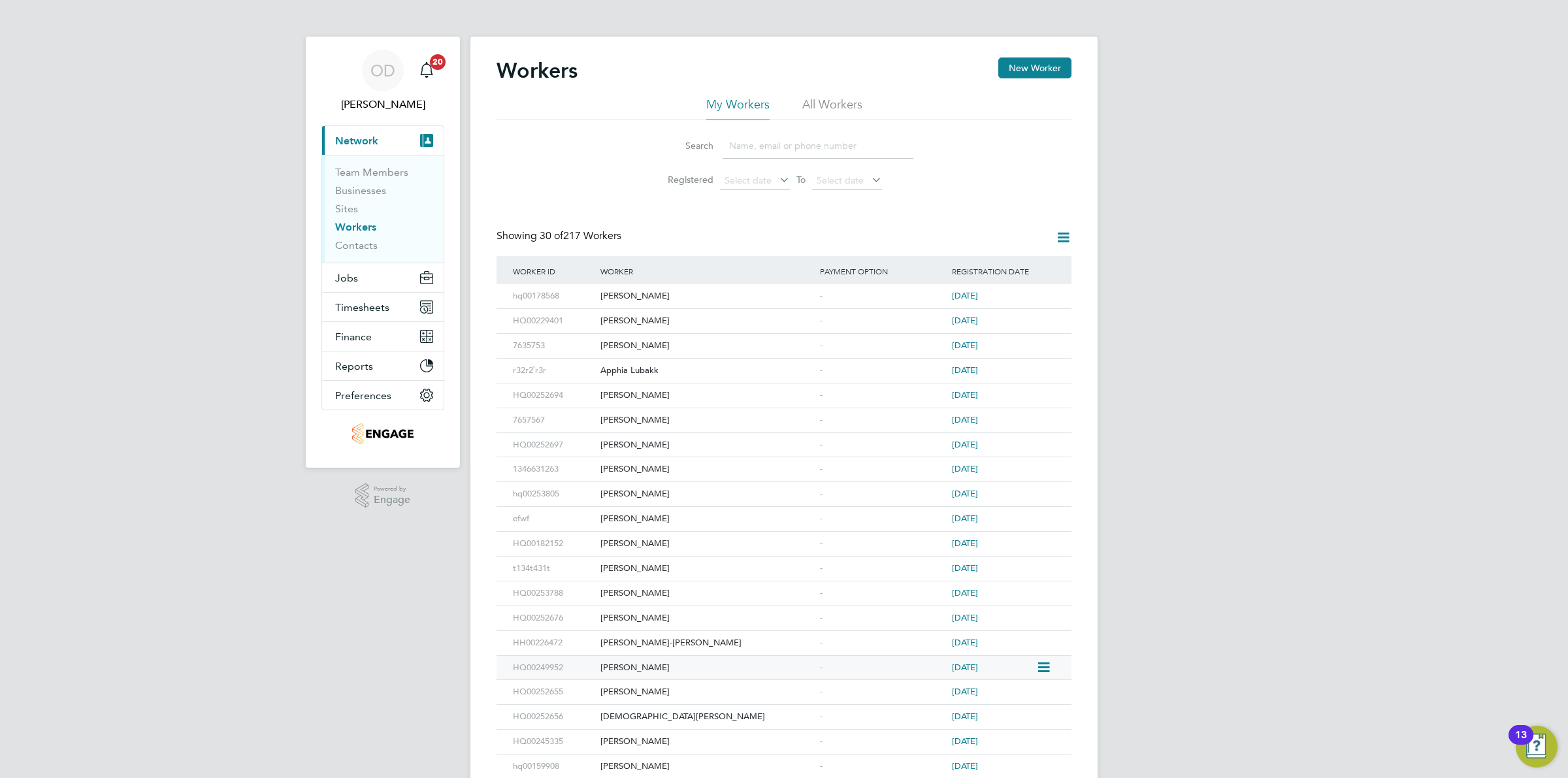
scroll to position [340, 0]
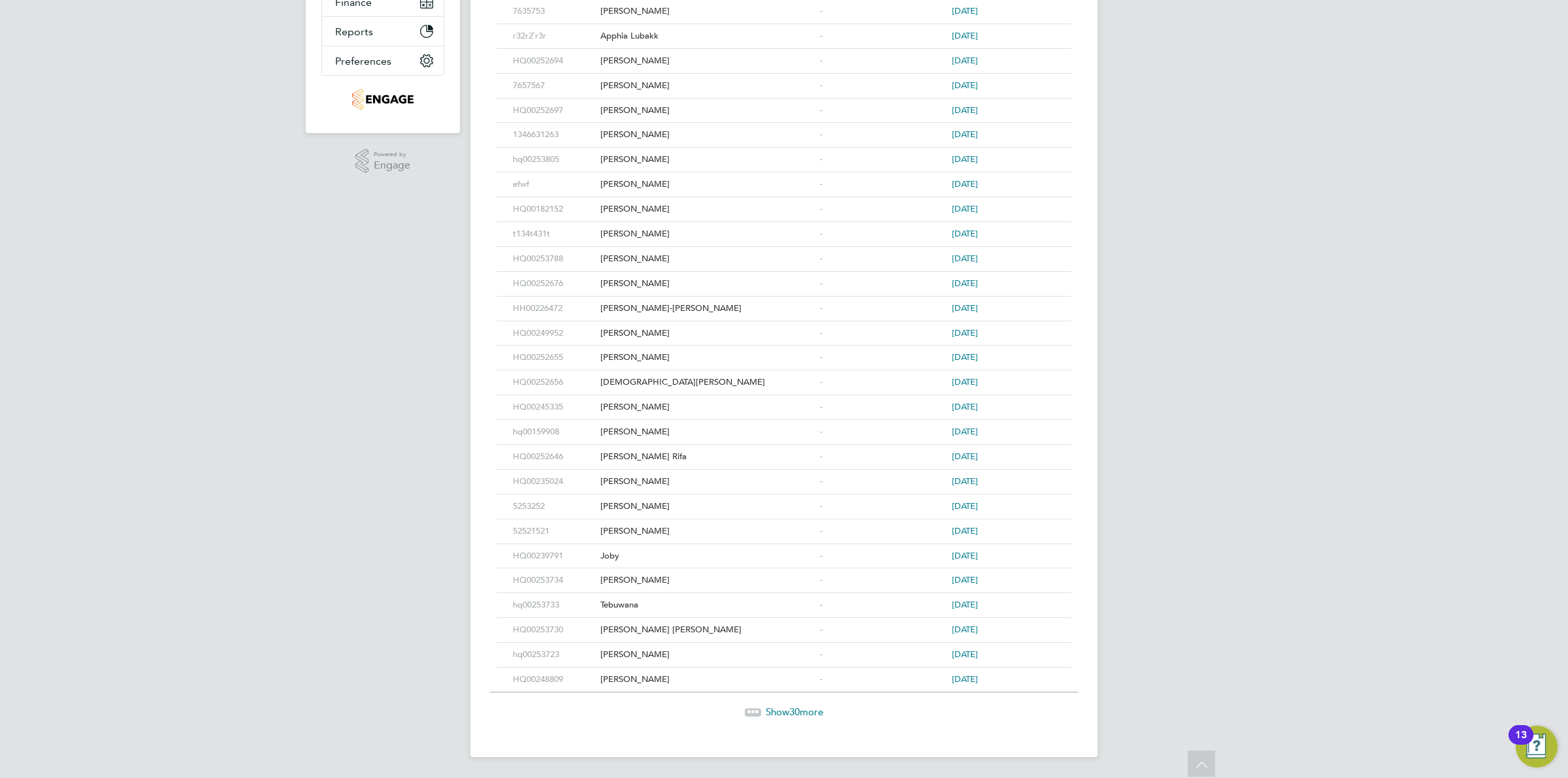
click at [778, 708] on span "Show 30 more" at bounding box center [794, 712] width 57 height 12
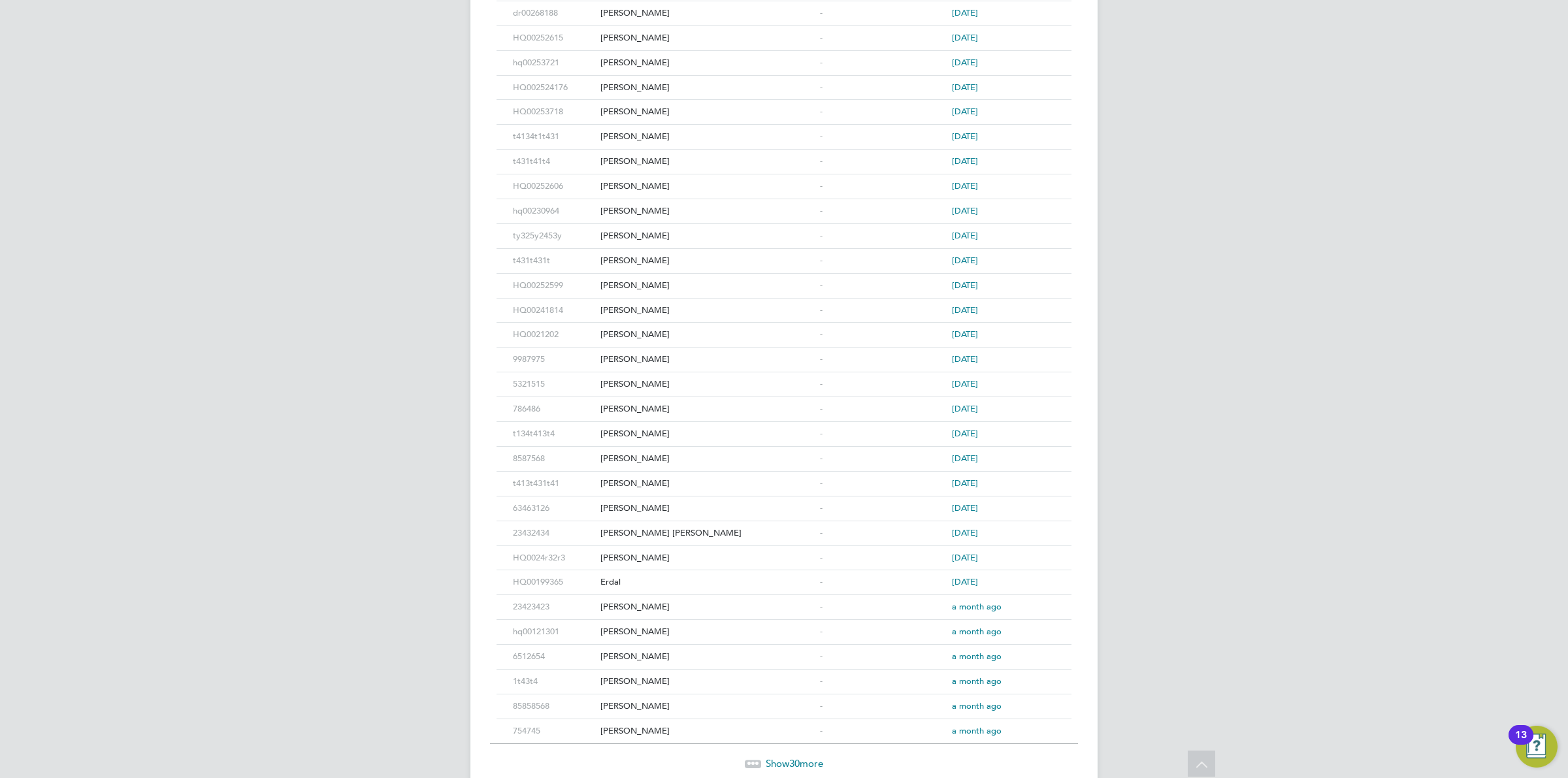
scroll to position [1087, 0]
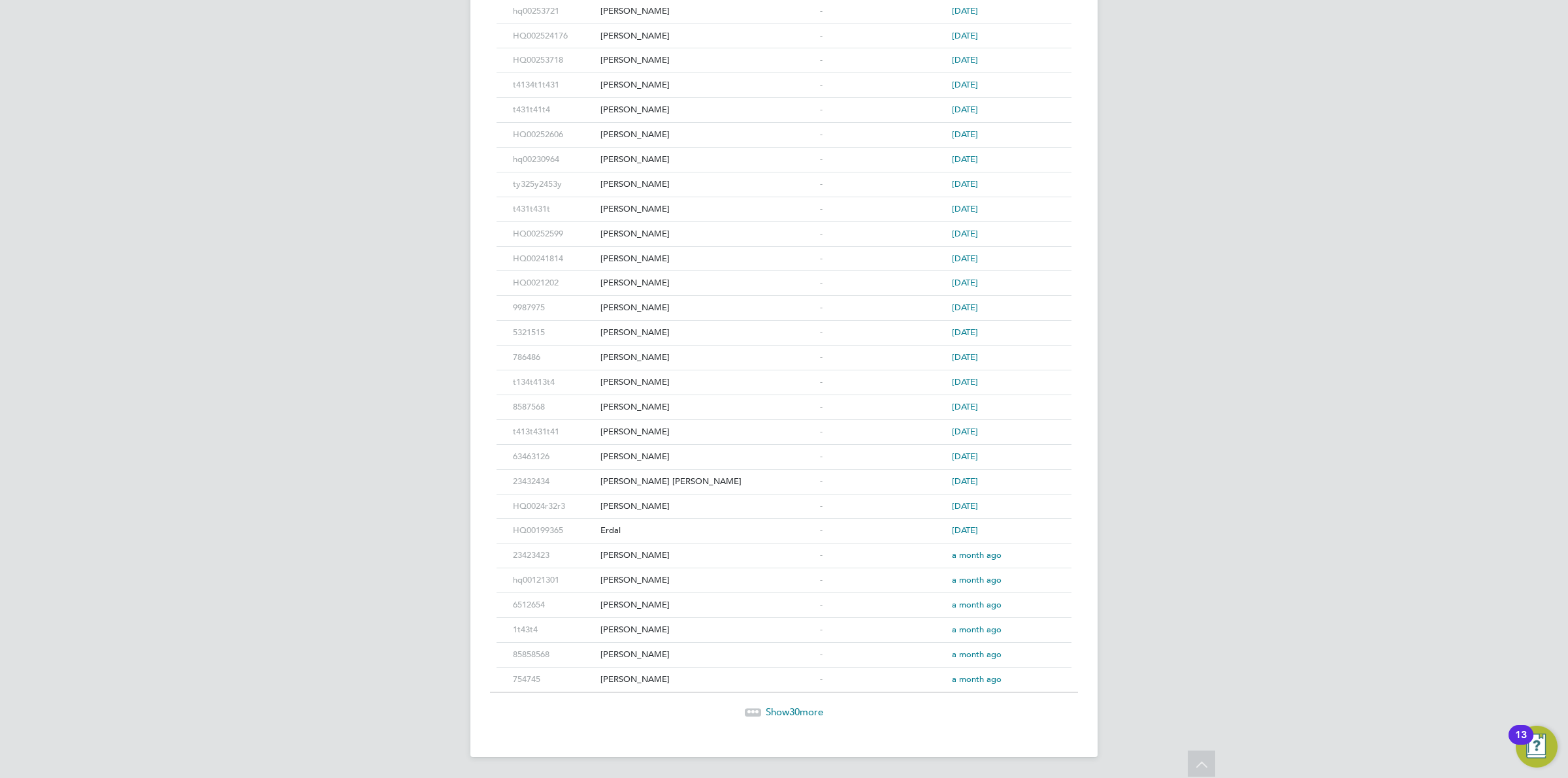
click at [792, 706] on span "30" at bounding box center [794, 712] width 10 height 12
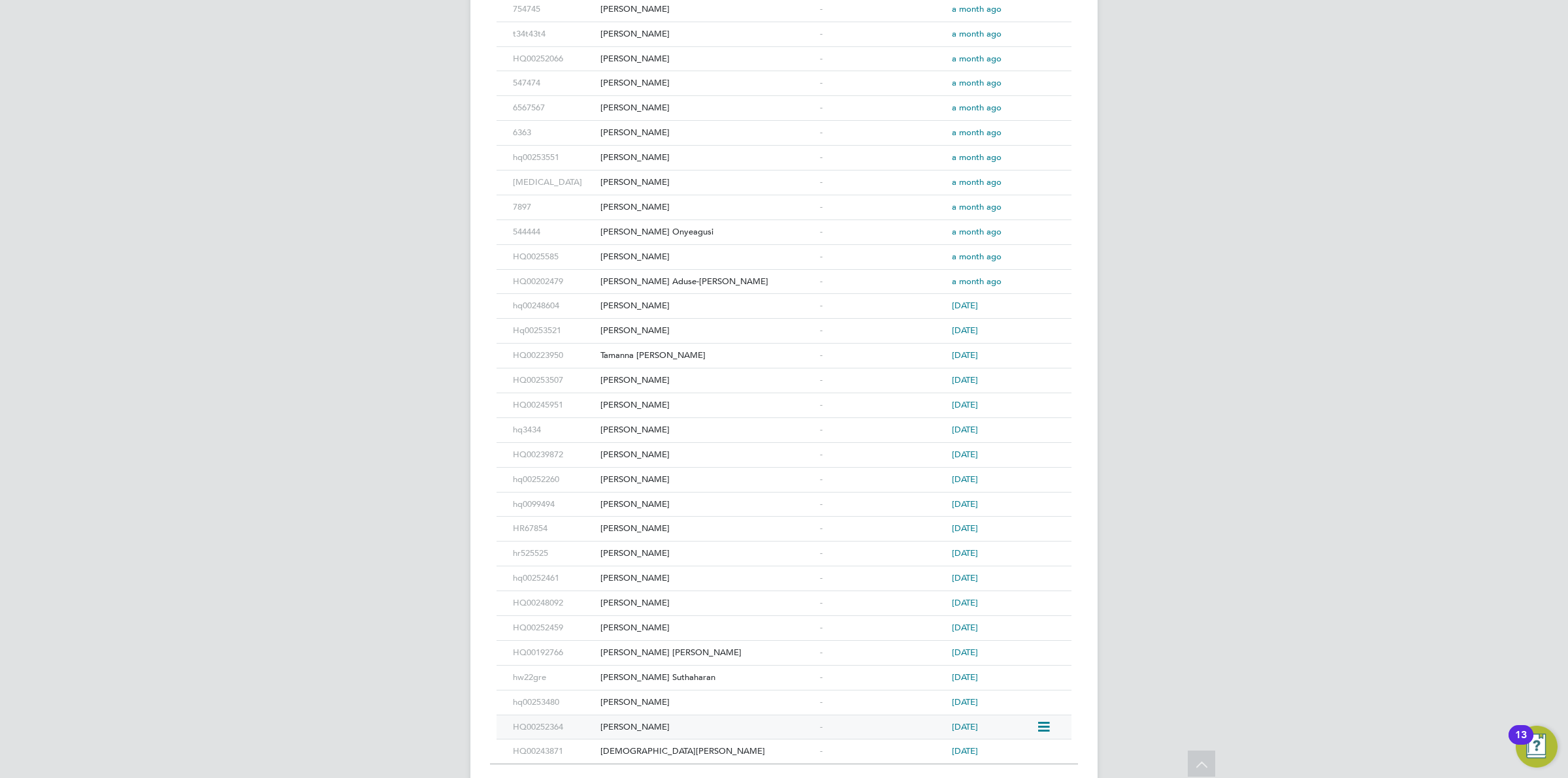
scroll to position [1834, 0]
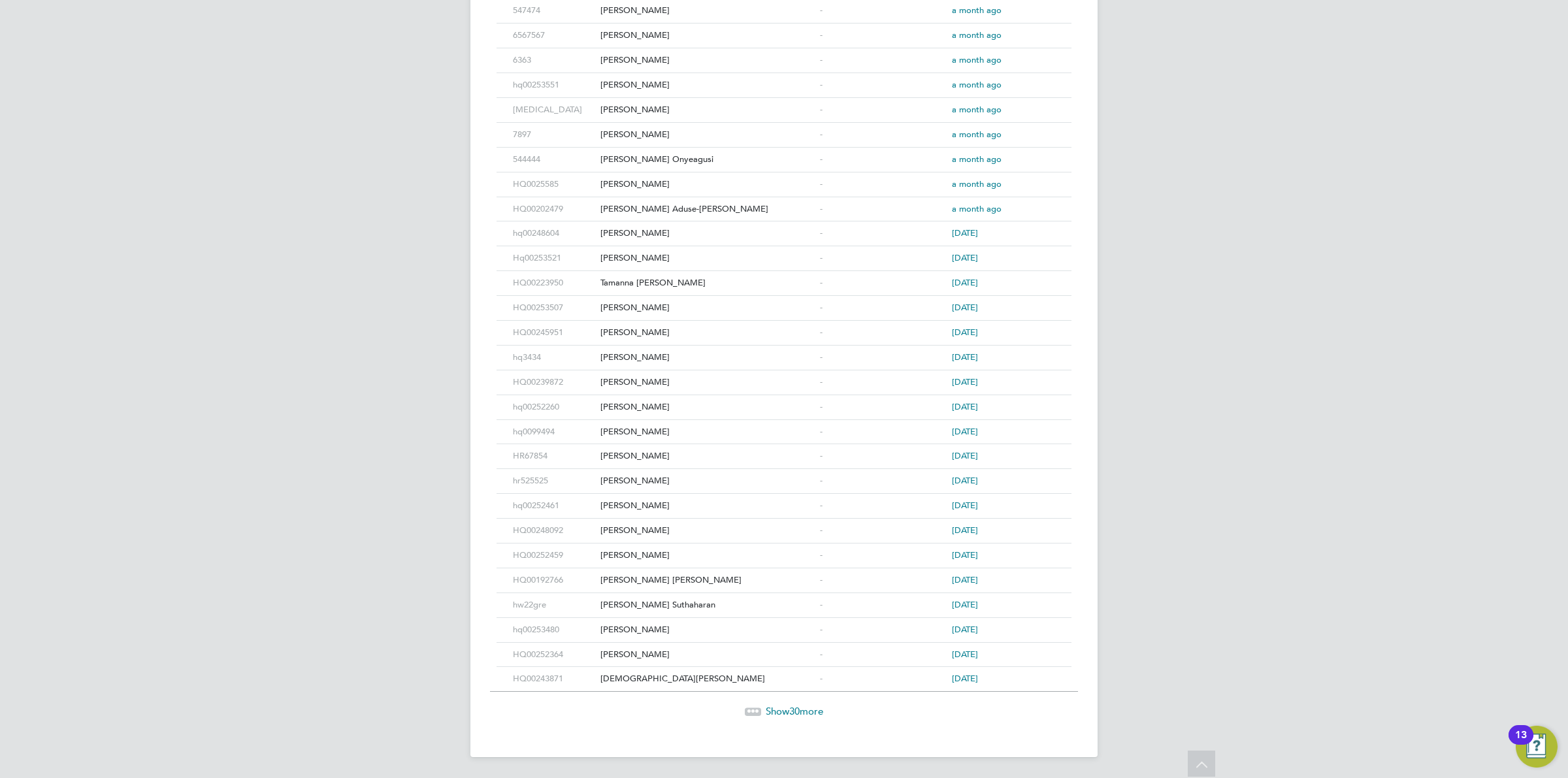
click at [797, 706] on span "30" at bounding box center [794, 711] width 10 height 12
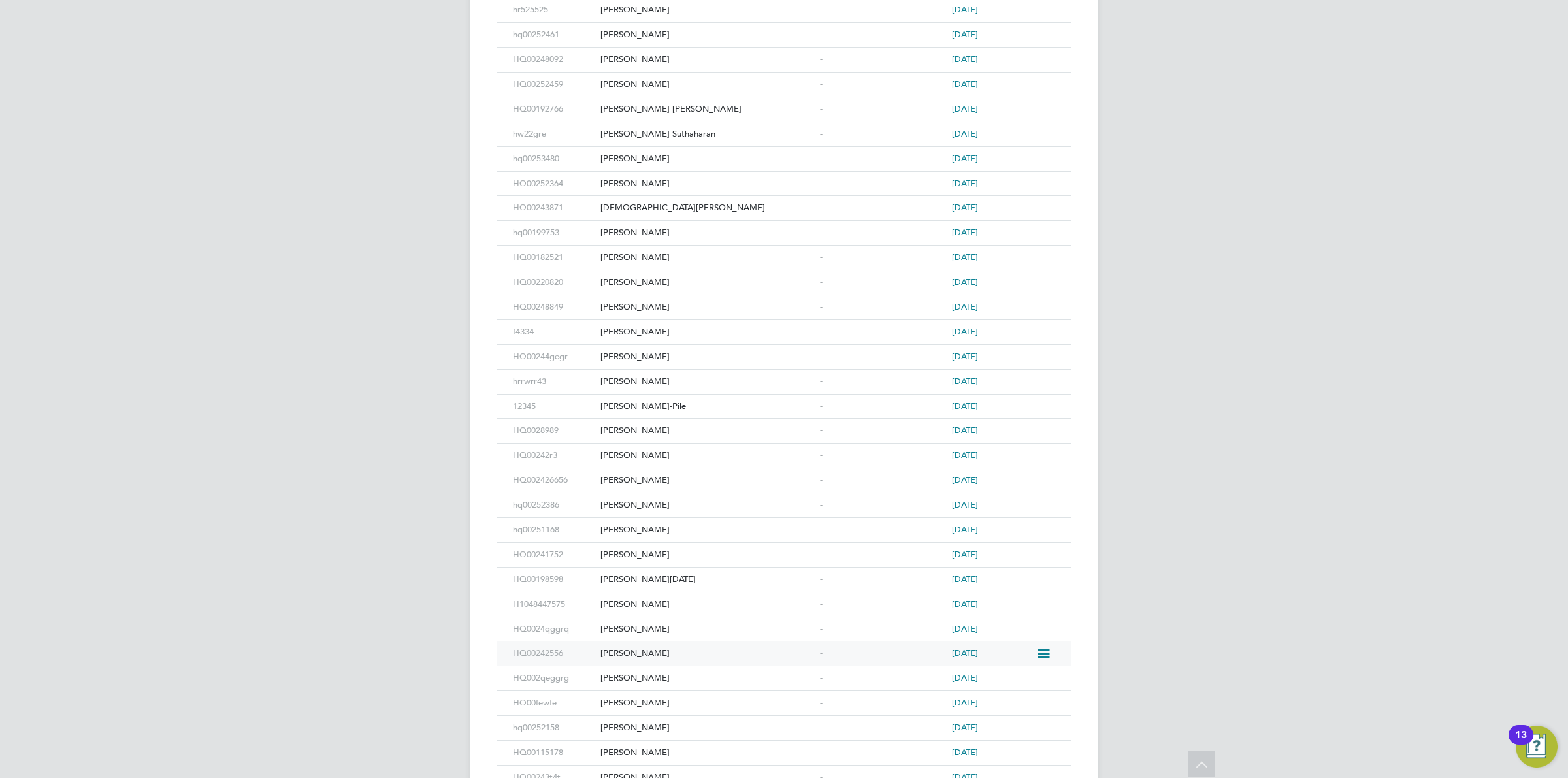
scroll to position [2582, 0]
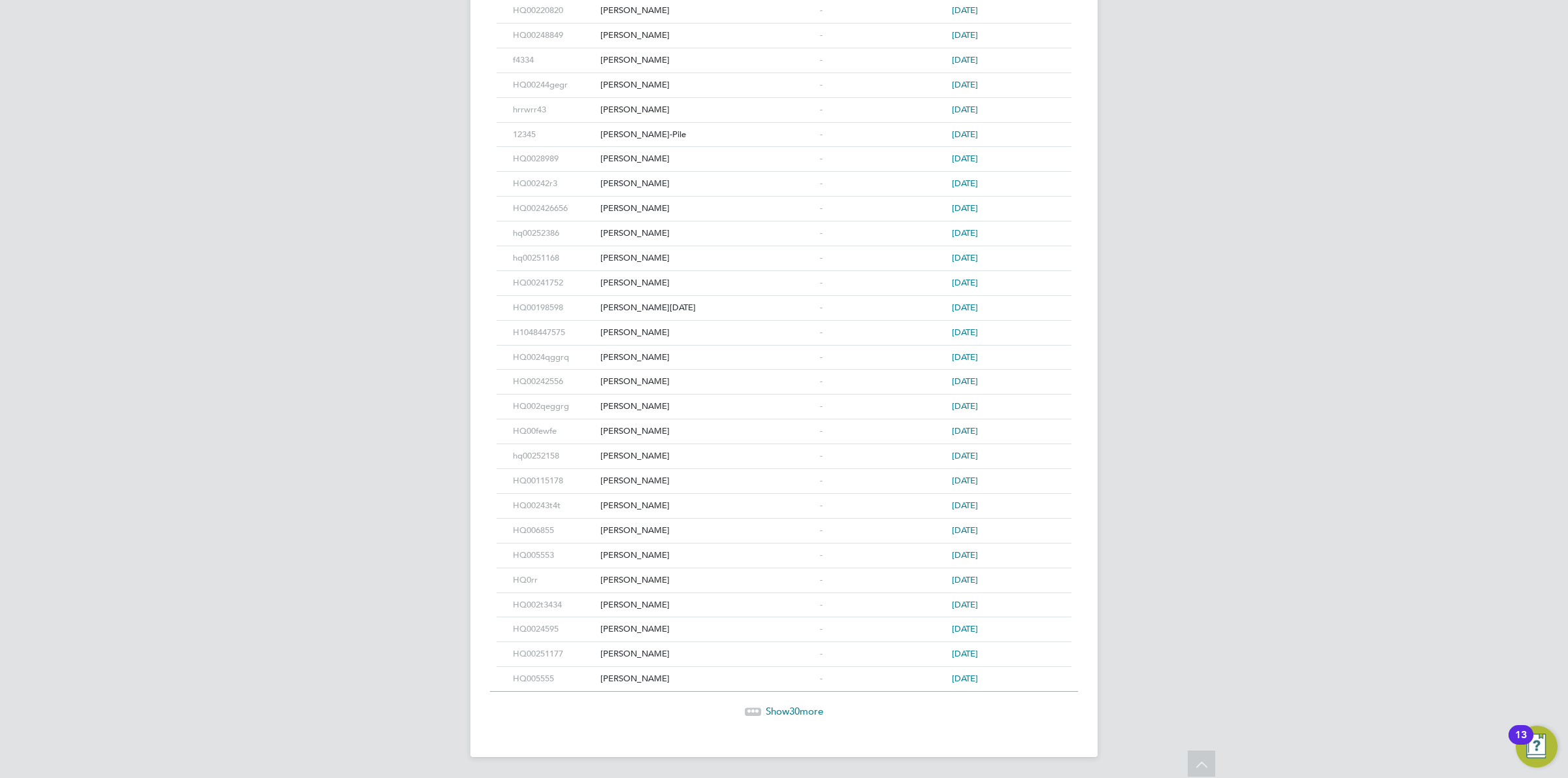
click at [783, 705] on span "Show 30 more" at bounding box center [794, 711] width 57 height 12
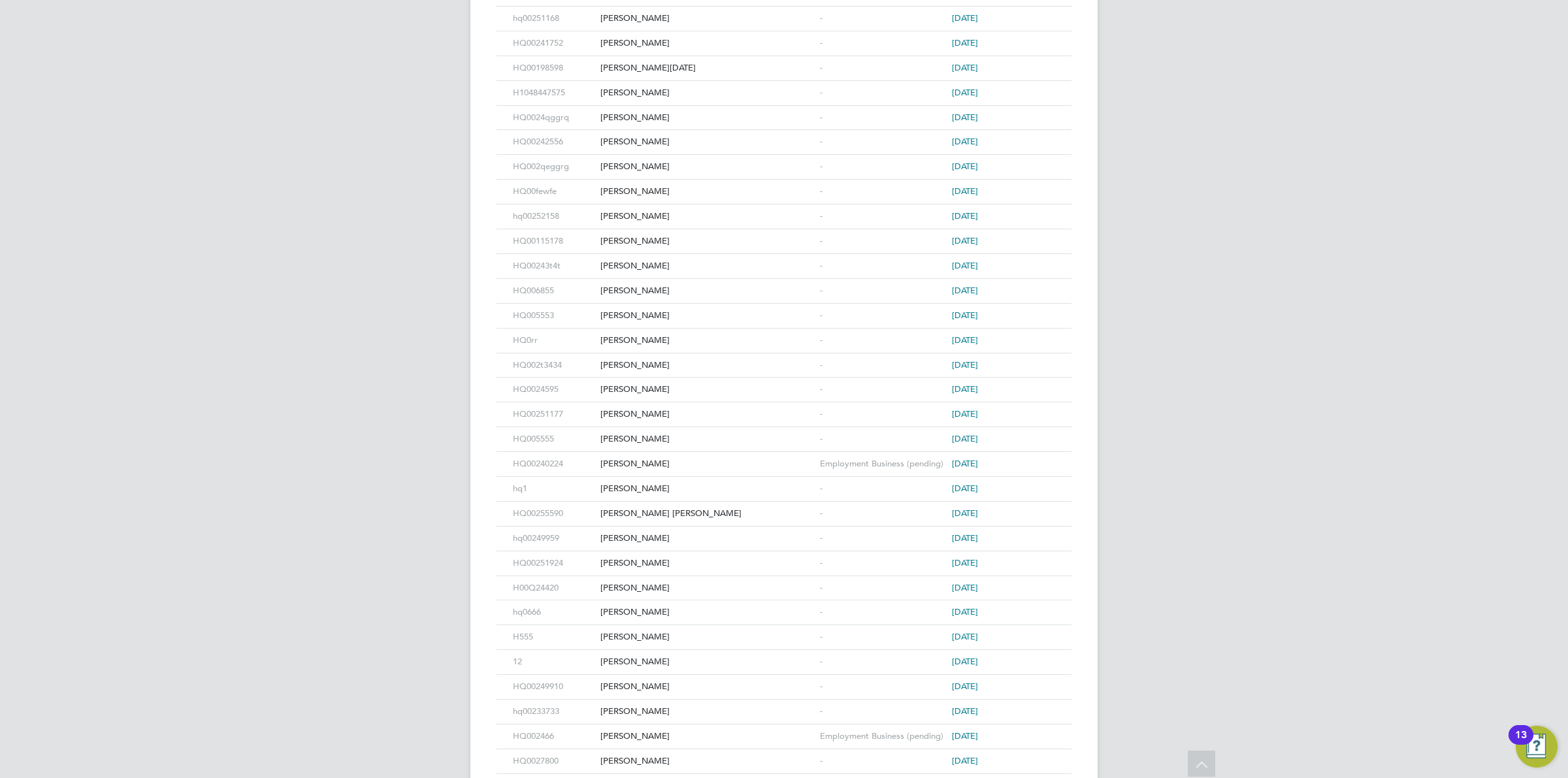
scroll to position [3329, 0]
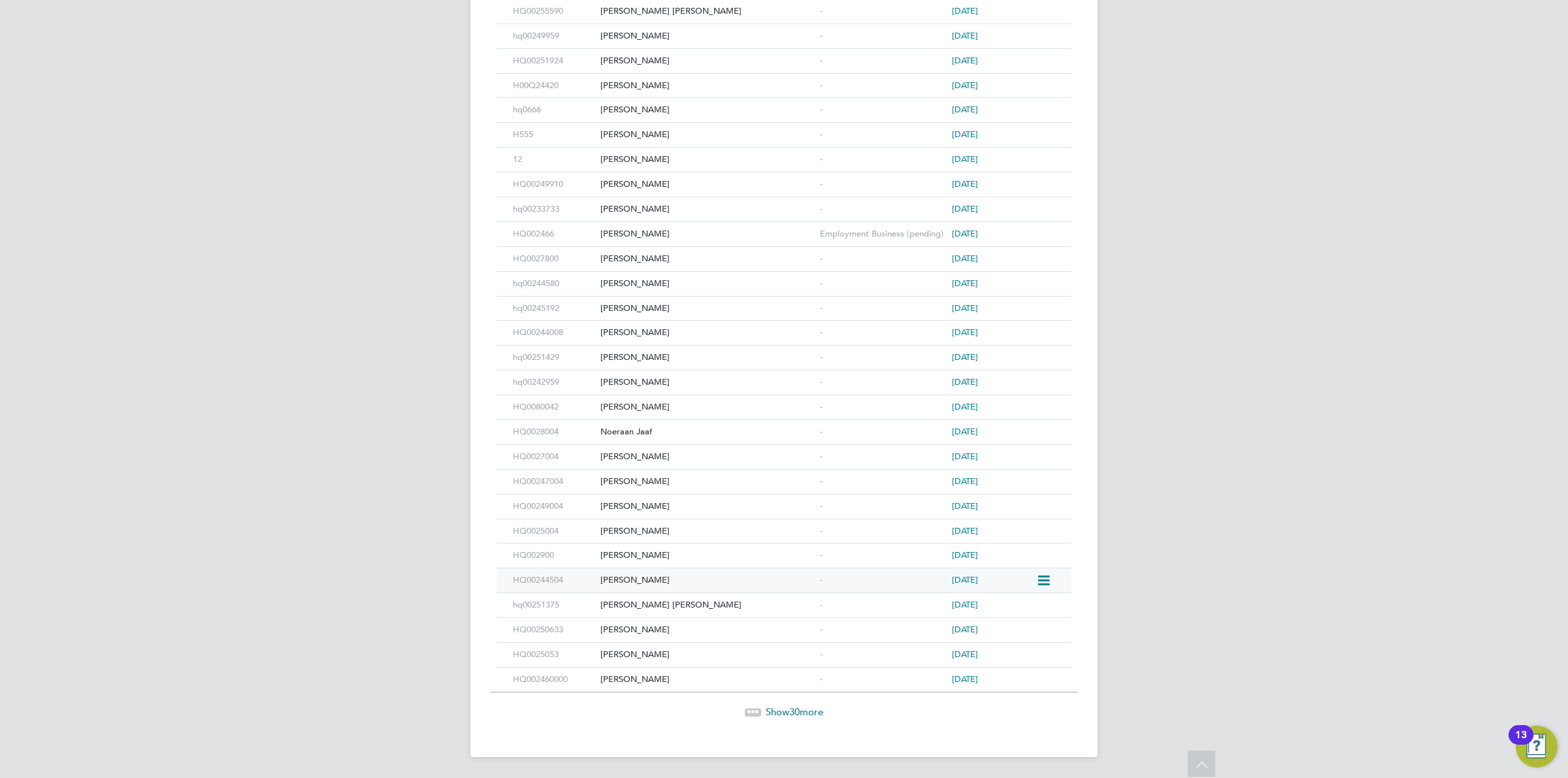
click at [1044, 584] on icon at bounding box center [1042, 580] width 13 height 16
click at [755, 586] on div "Emmanuel Achikeh" at bounding box center [707, 580] width 220 height 24
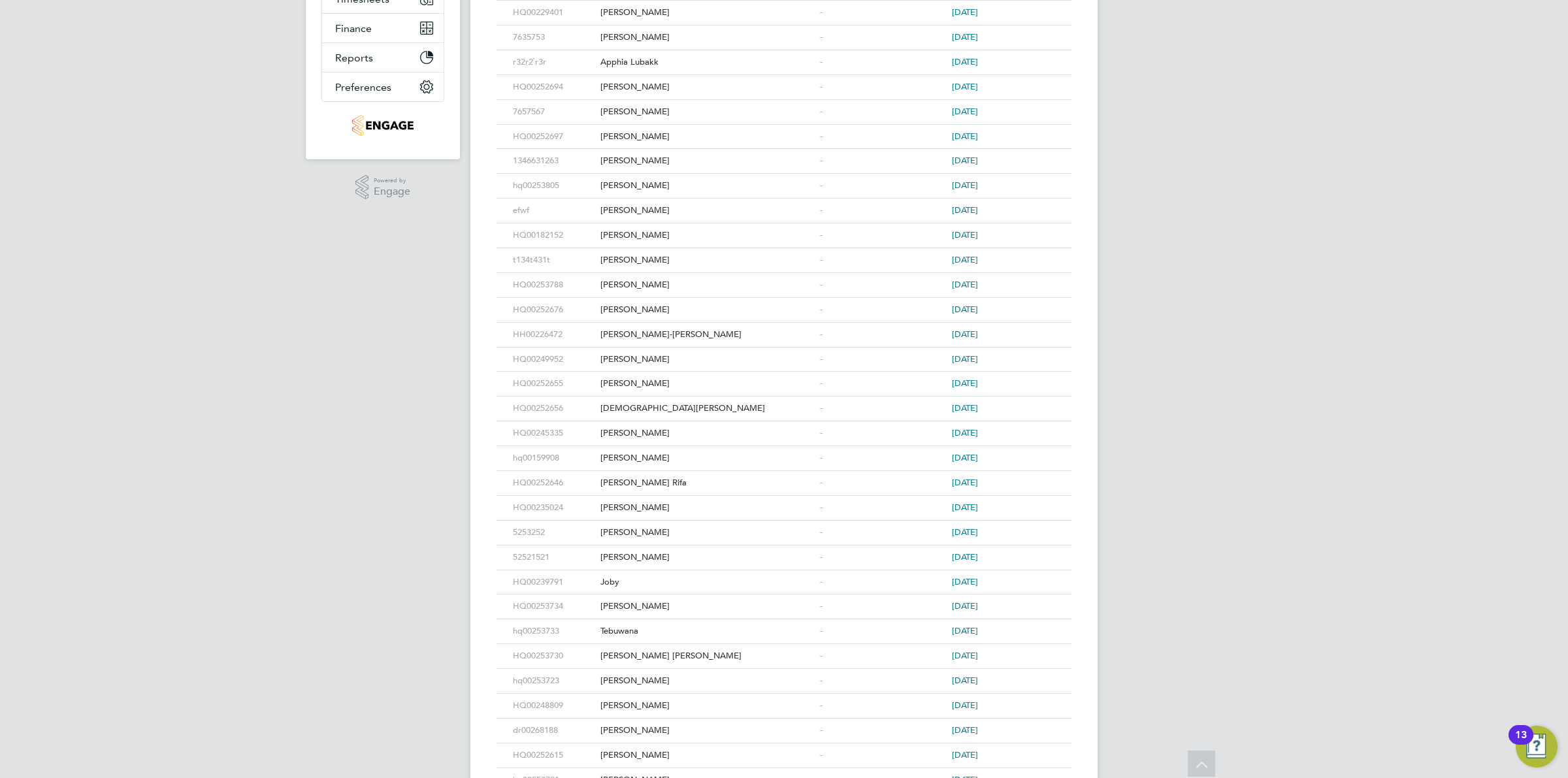
scroll to position [0, 0]
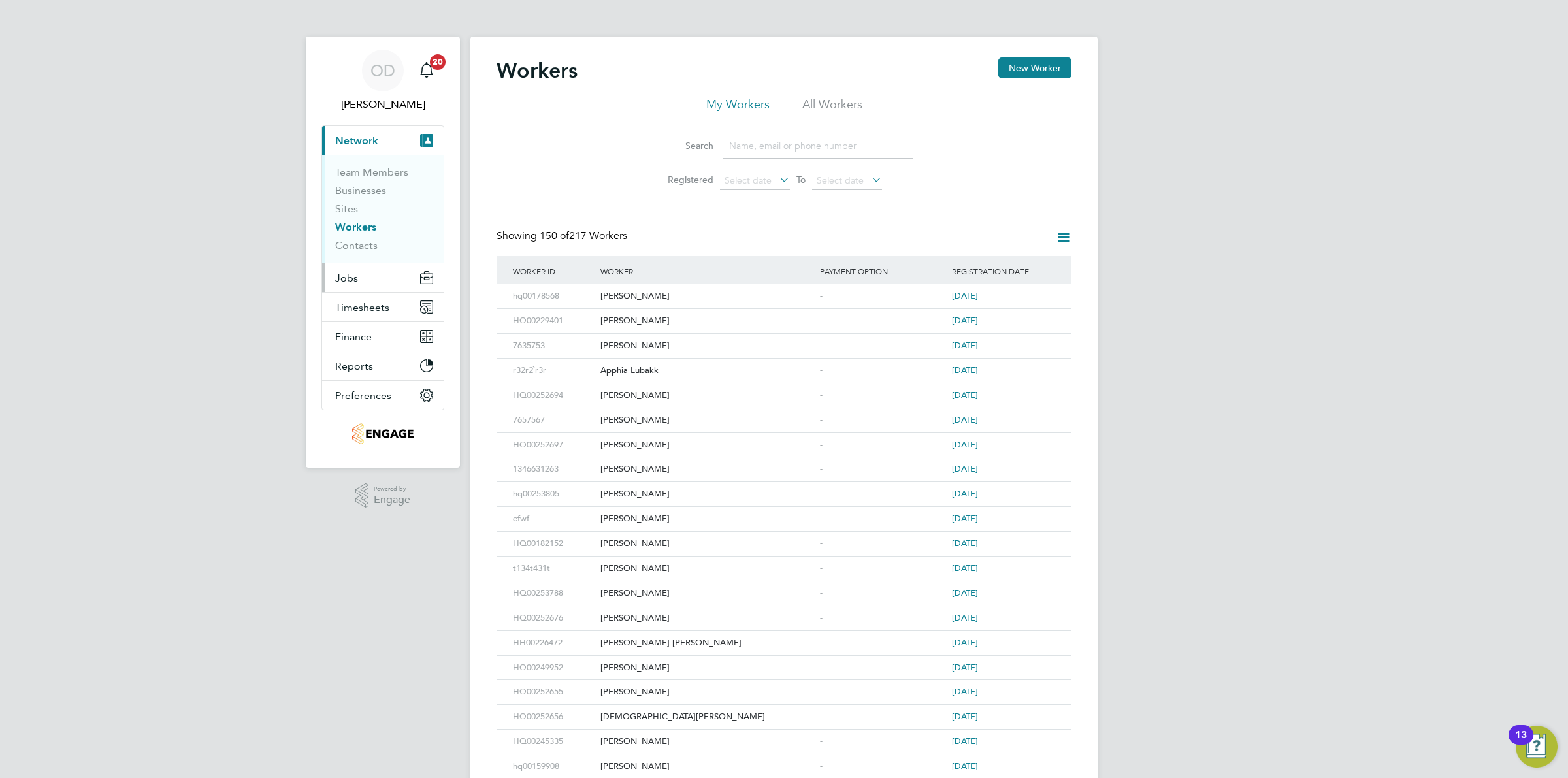
click at [368, 279] on button "Jobs" at bounding box center [383, 278] width 122 height 29
click at [374, 217] on link "Vacancies" at bounding box center [358, 219] width 47 height 12
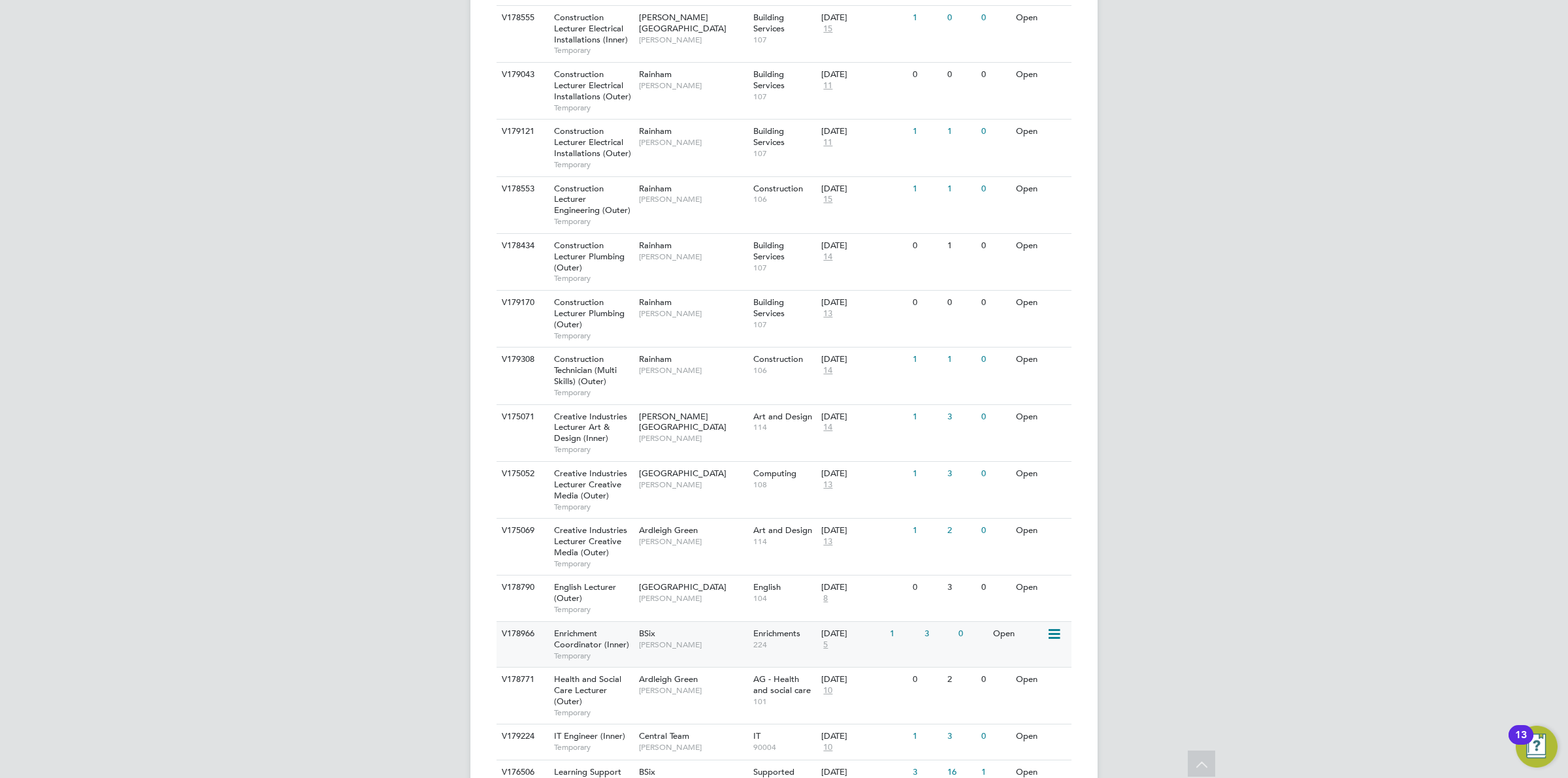
scroll to position [898, 0]
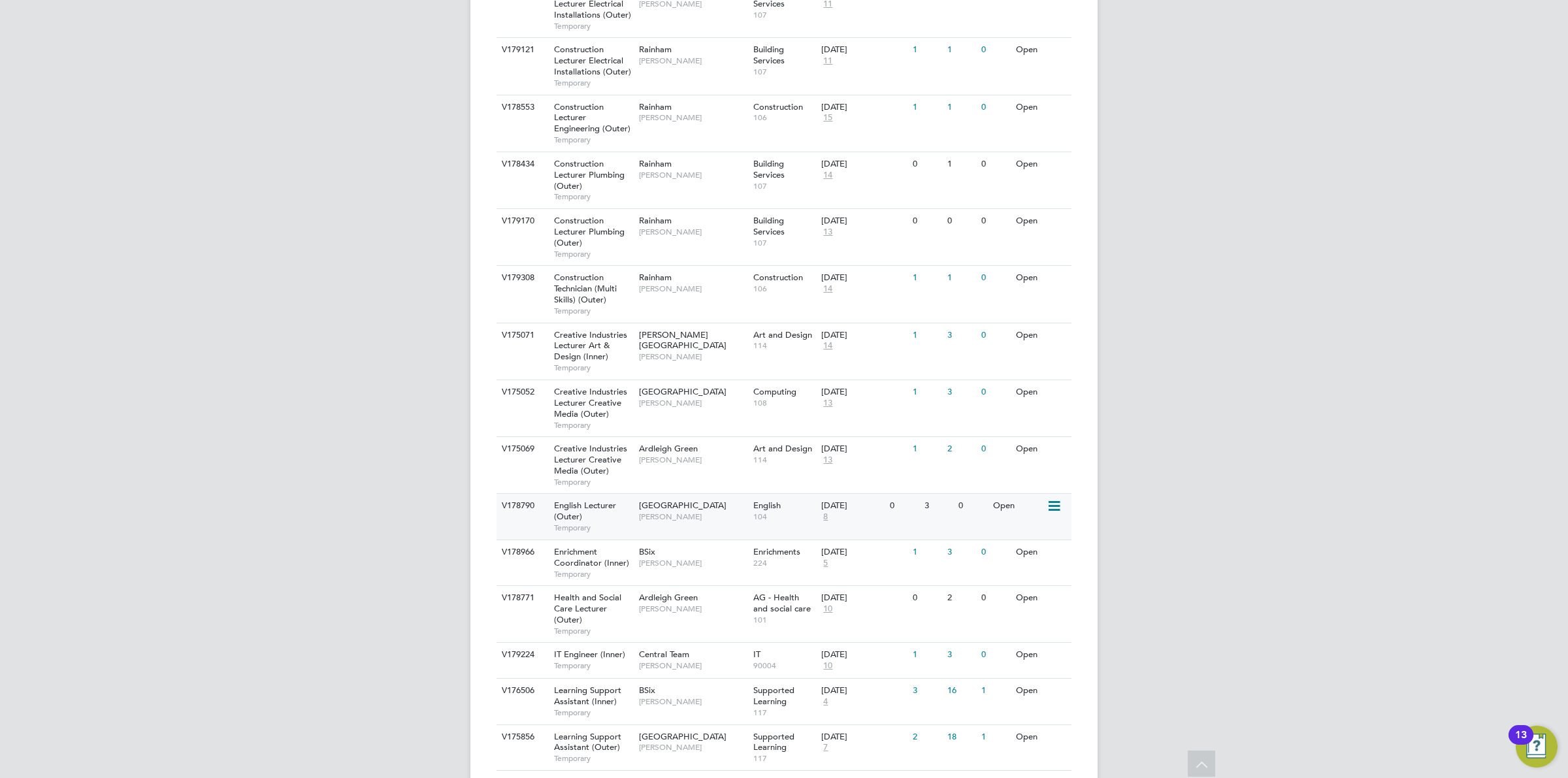
click at [719, 504] on div "Redbridge Campus Daria Gregory" at bounding box center [692, 511] width 114 height 34
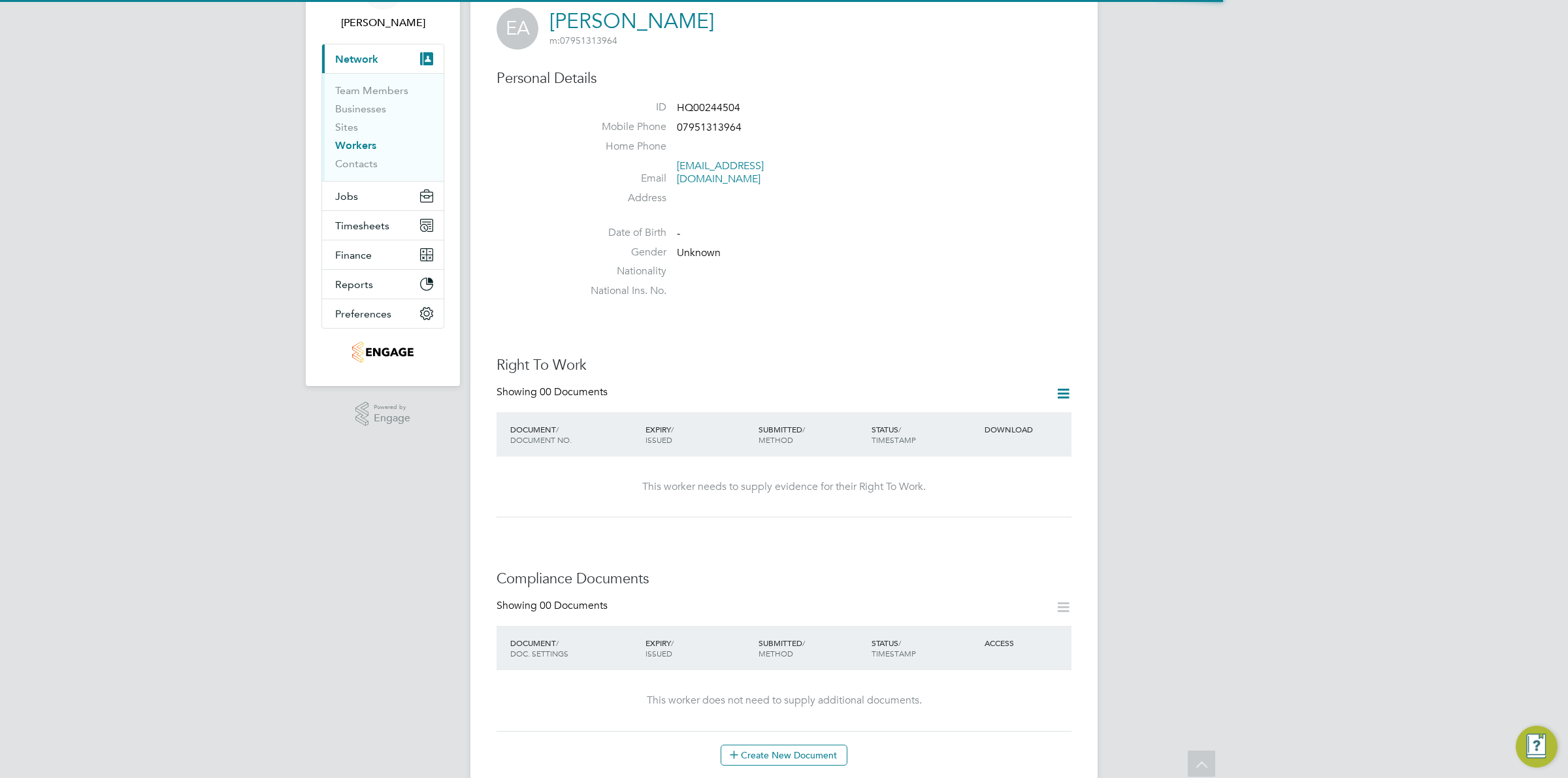
scroll to position [245, 0]
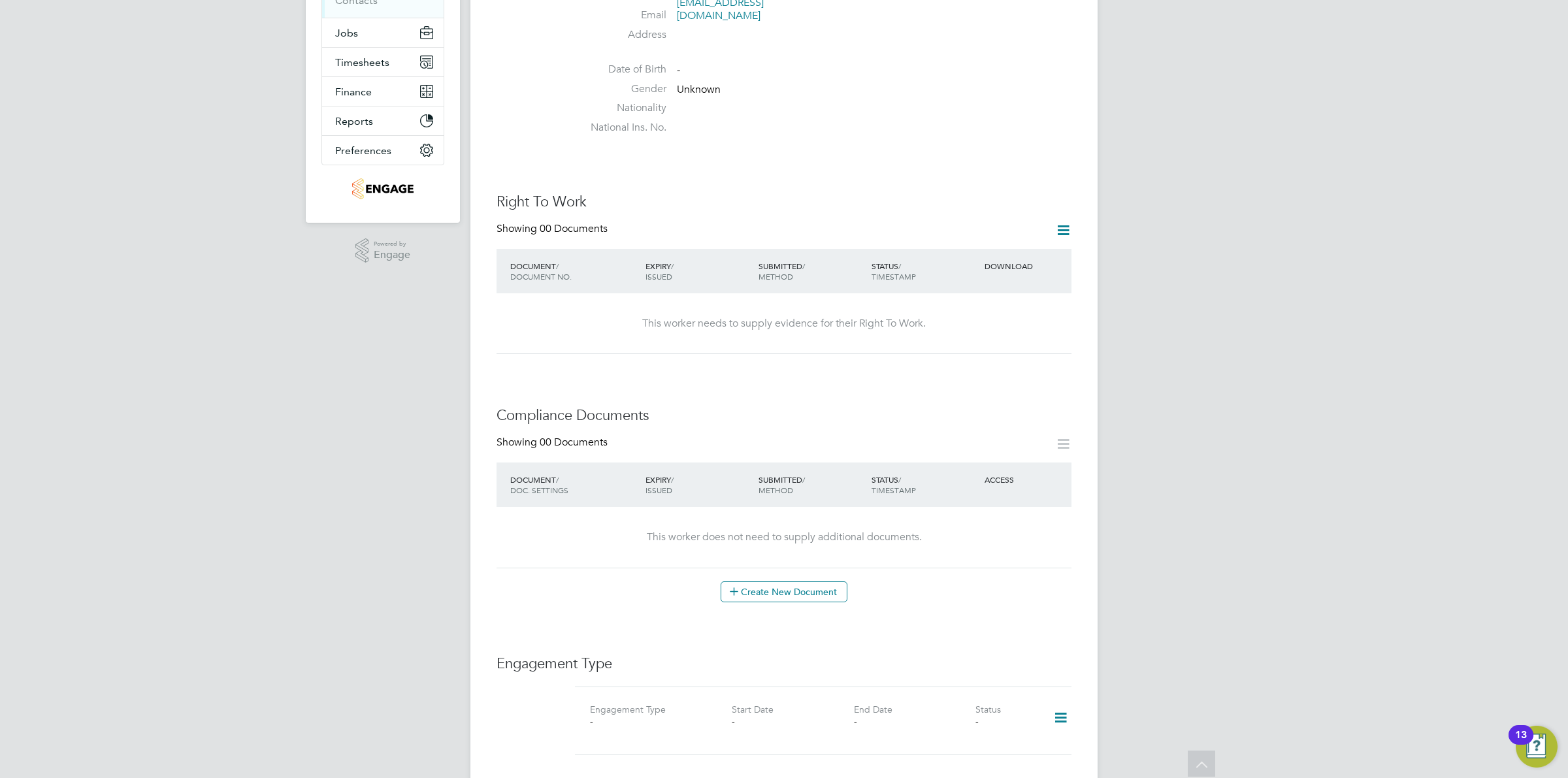
click at [1064, 222] on icon at bounding box center [1063, 230] width 16 height 16
click at [1065, 436] on icon at bounding box center [1063, 444] width 16 height 16
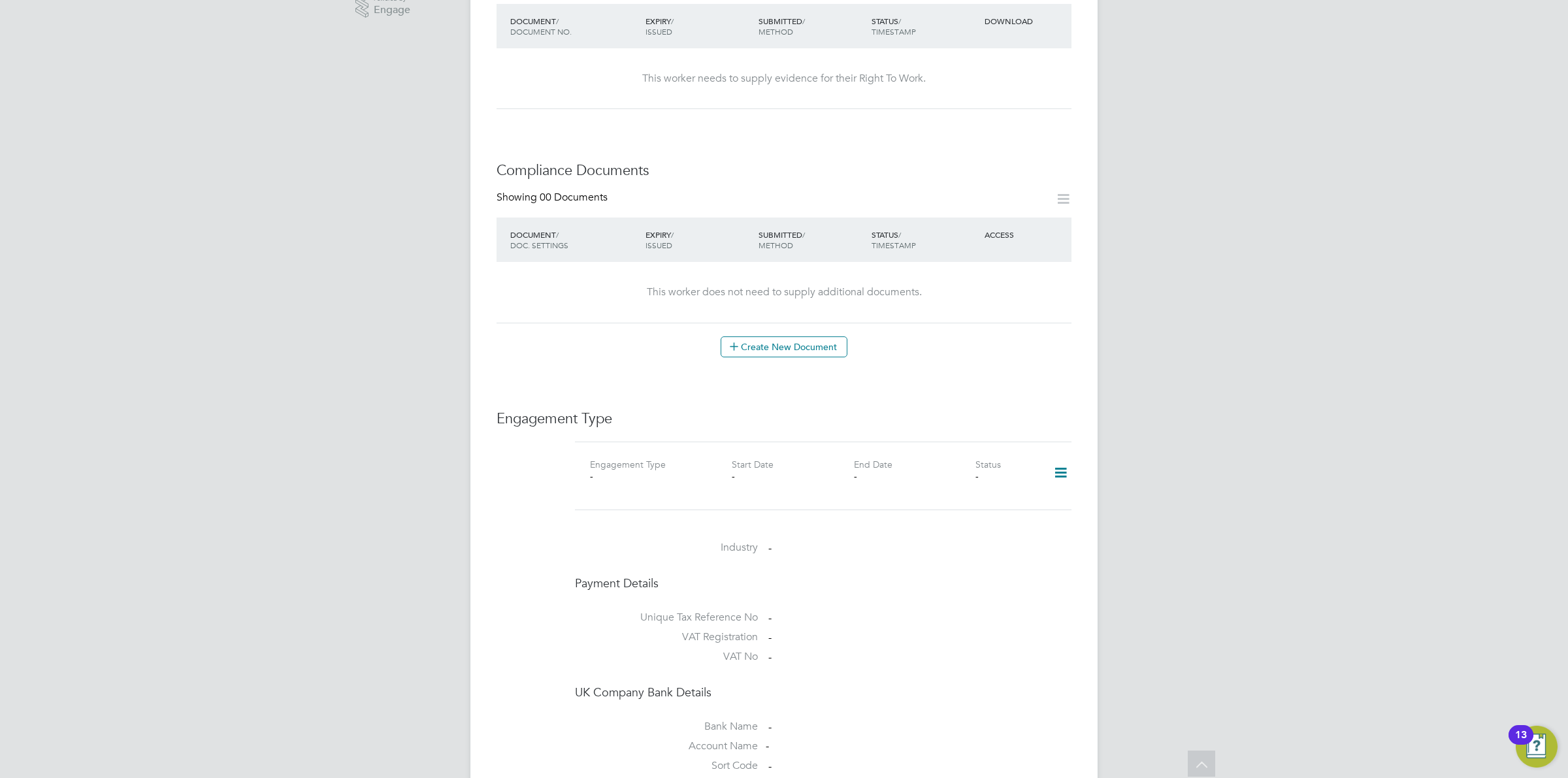
click at [1065, 458] on icon at bounding box center [1061, 473] width 23 height 30
click at [1132, 427] on div "OD Ollie Dart Notifications 20 Applications: Current page: Network Team Members…" at bounding box center [784, 311] width 1568 height 1601
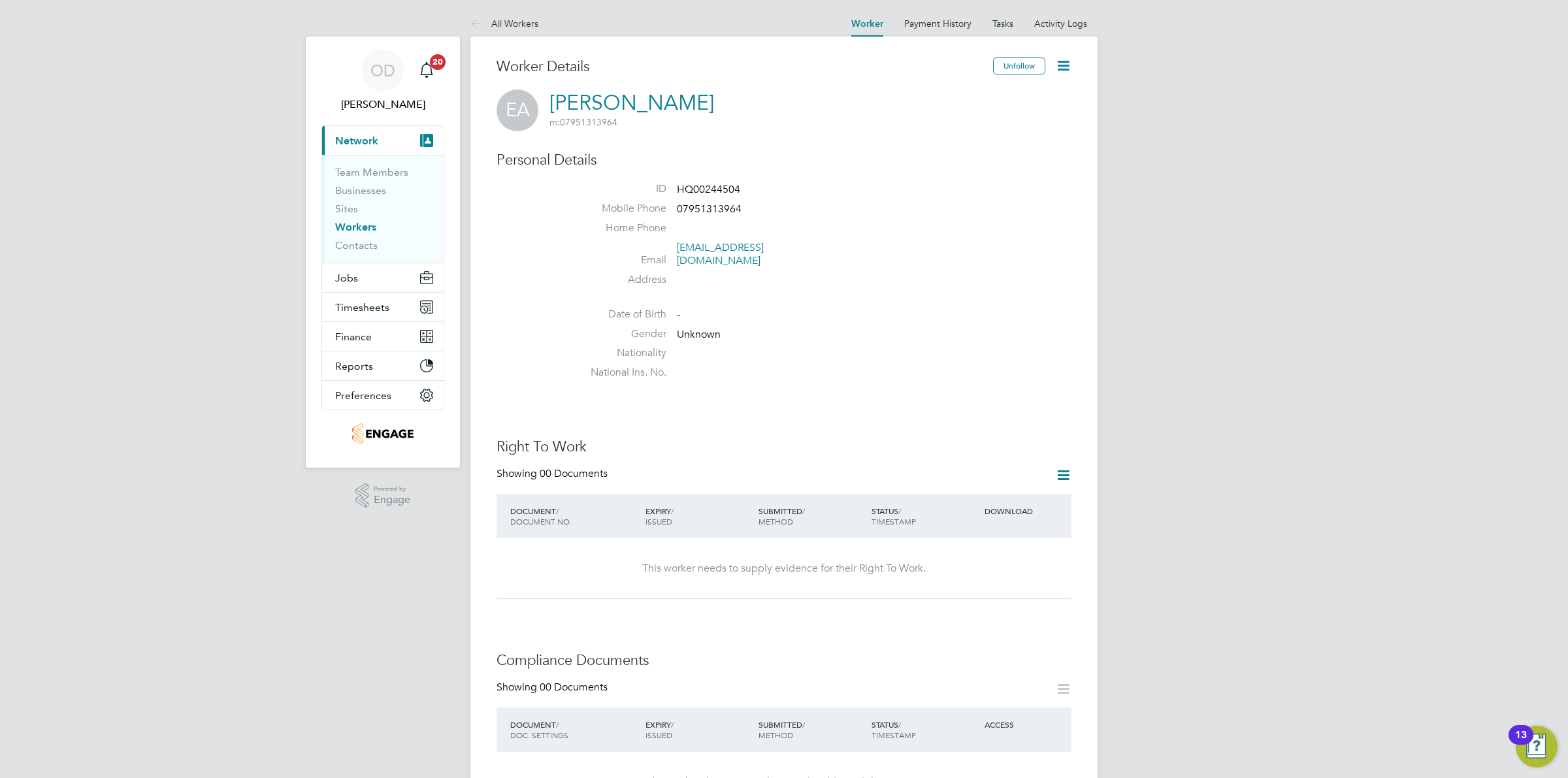
click at [360, 233] on li "Workers" at bounding box center [384, 230] width 98 height 18
click at [350, 227] on link "Workers" at bounding box center [355, 227] width 41 height 12
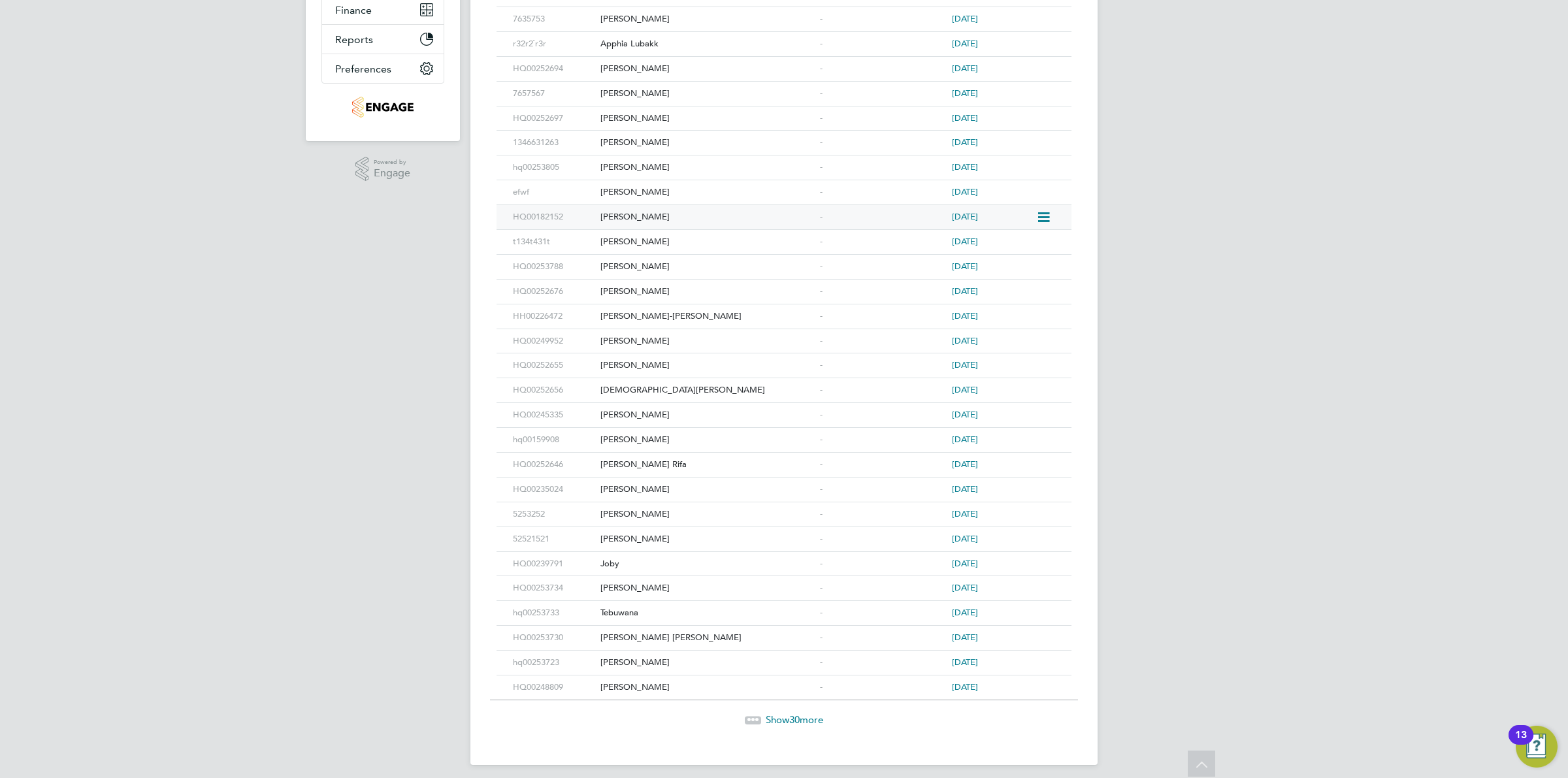
scroll to position [340, 0]
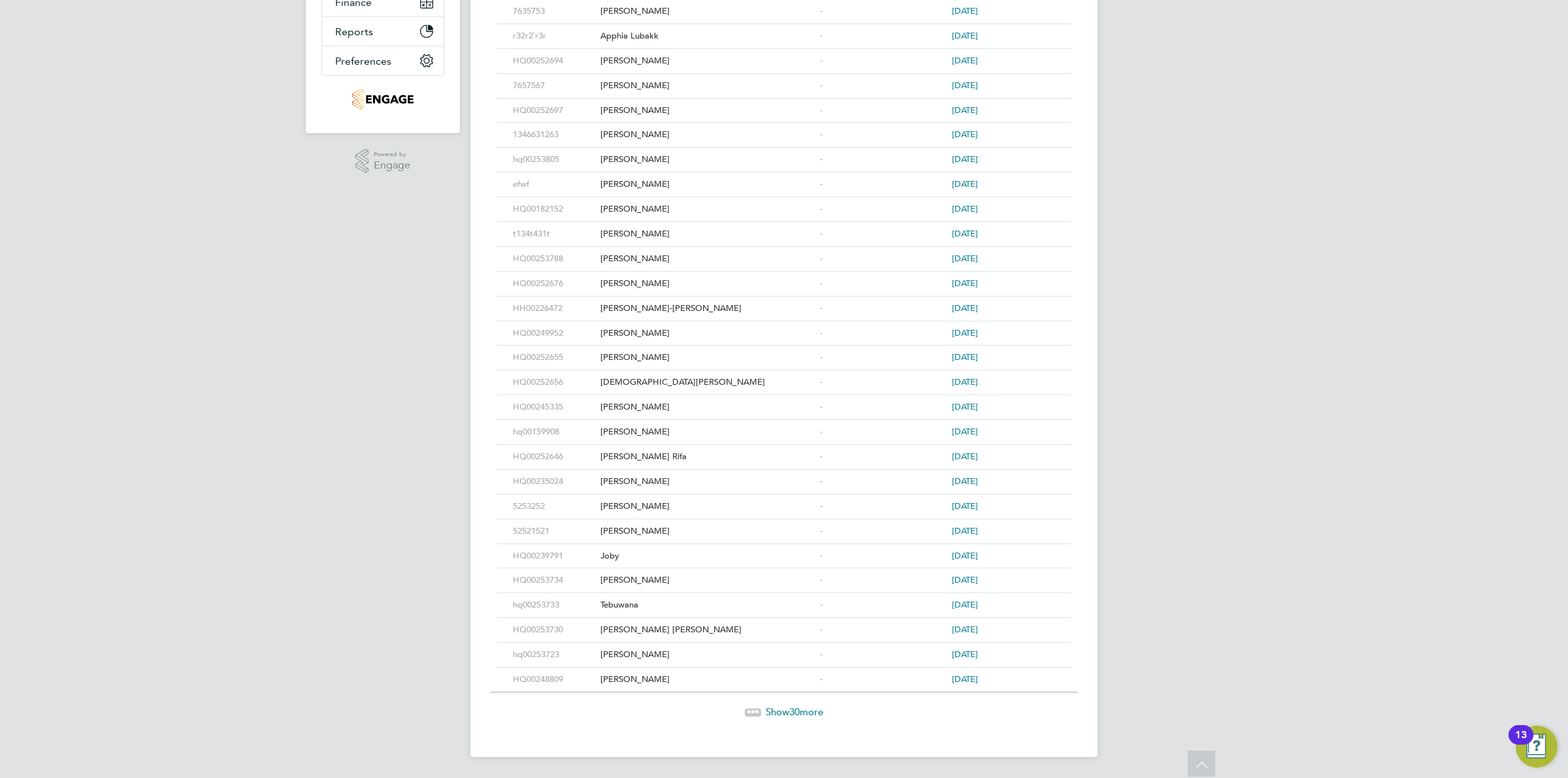
click at [801, 706] on span "Show 30 more" at bounding box center [794, 712] width 57 height 12
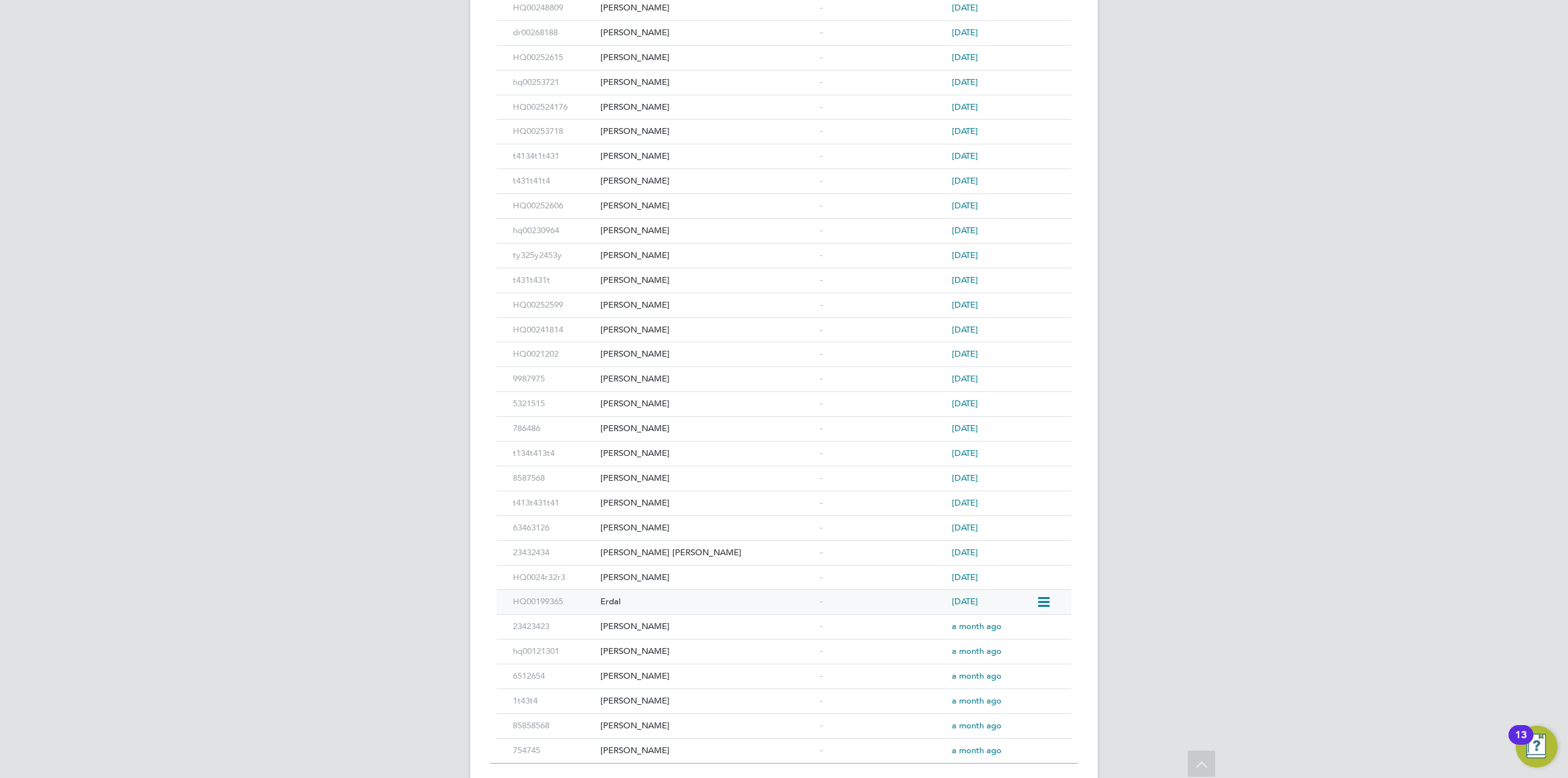
scroll to position [1087, 0]
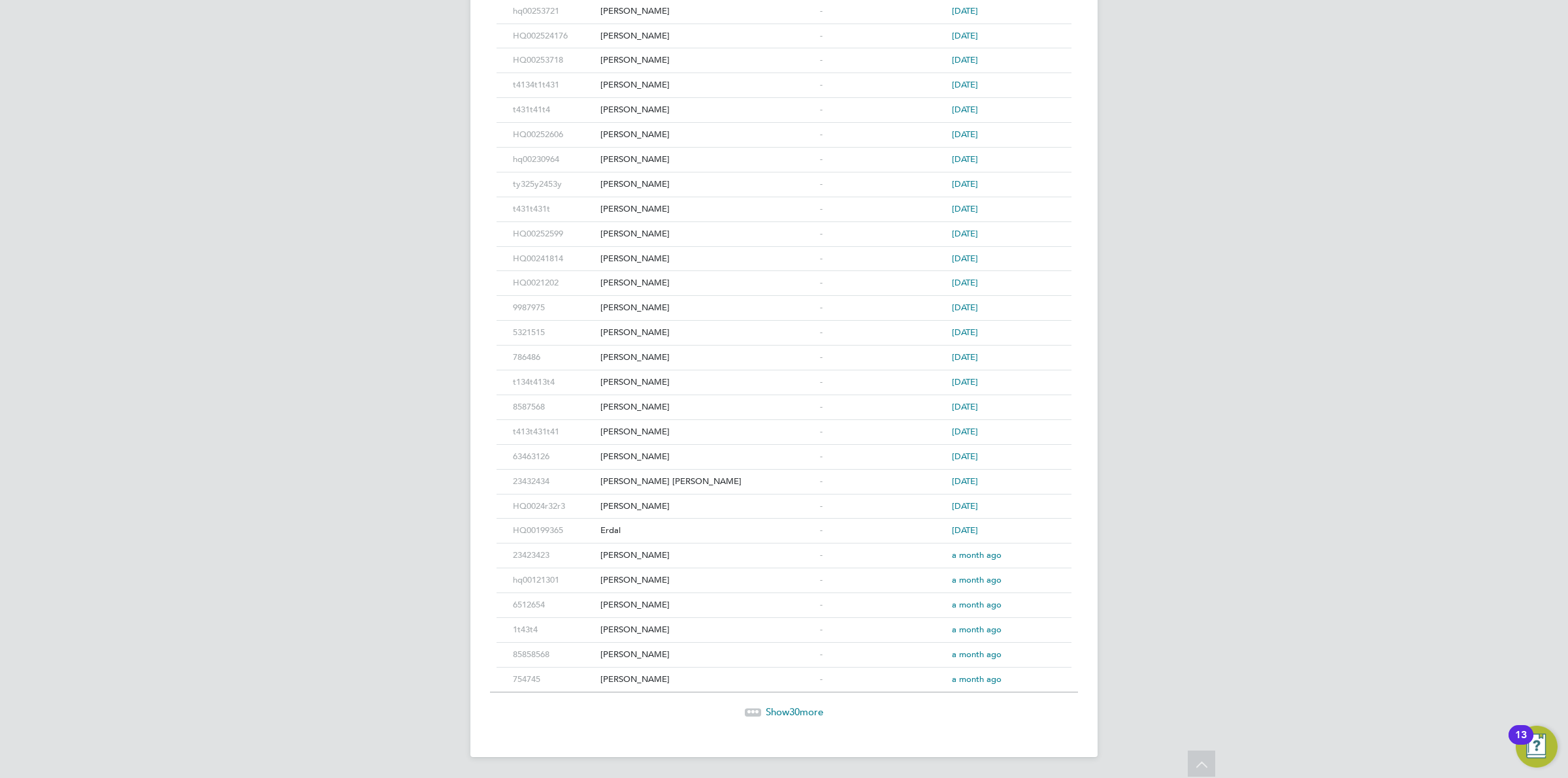
click at [801, 696] on div "Show 30 more" at bounding box center [784, 702] width 588 height 32
click at [801, 700] on div "Show 30 more" at bounding box center [784, 702] width 588 height 32
click at [801, 706] on span "Show 30 more" at bounding box center [794, 712] width 57 height 12
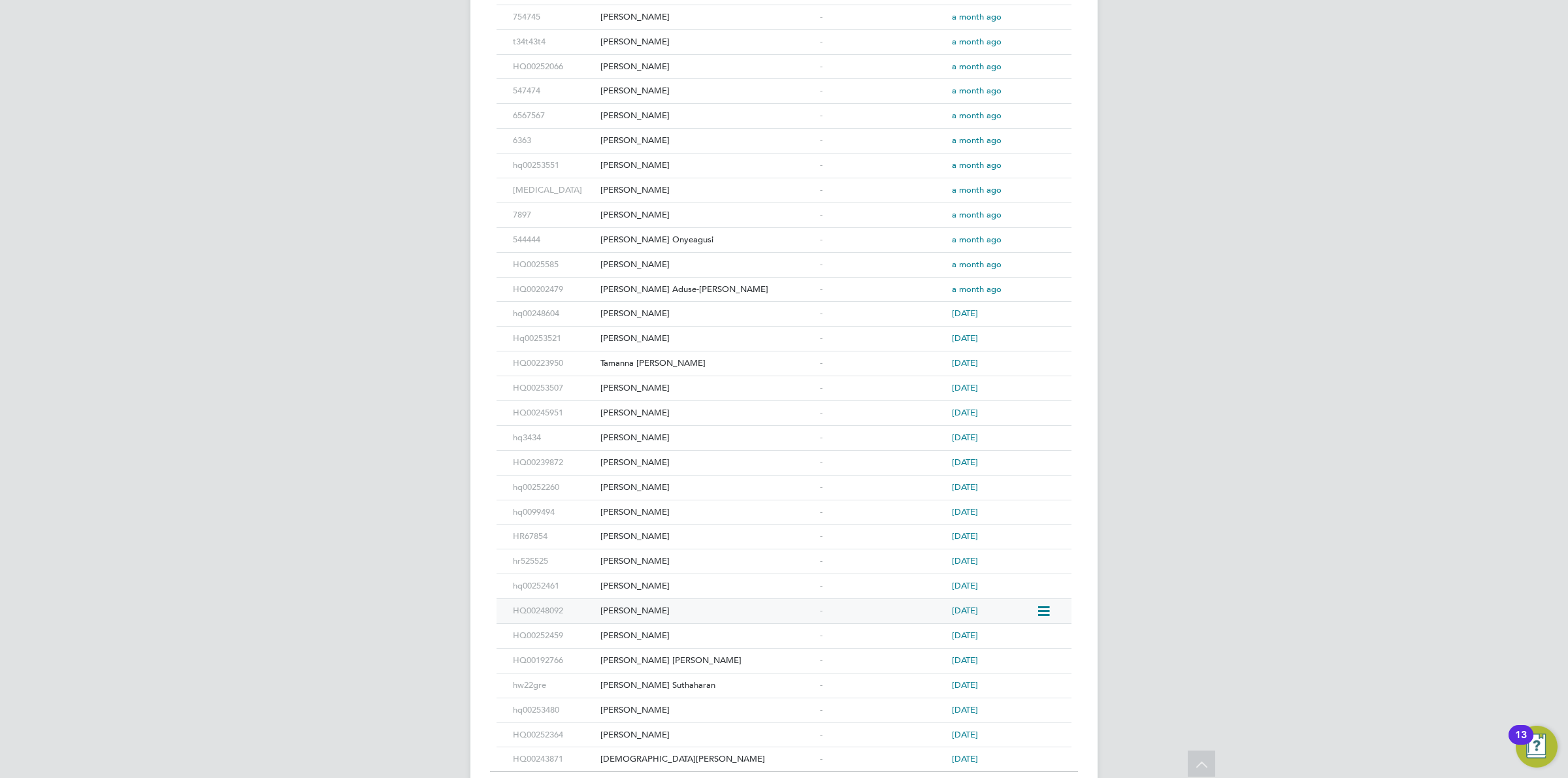
scroll to position [1834, 0]
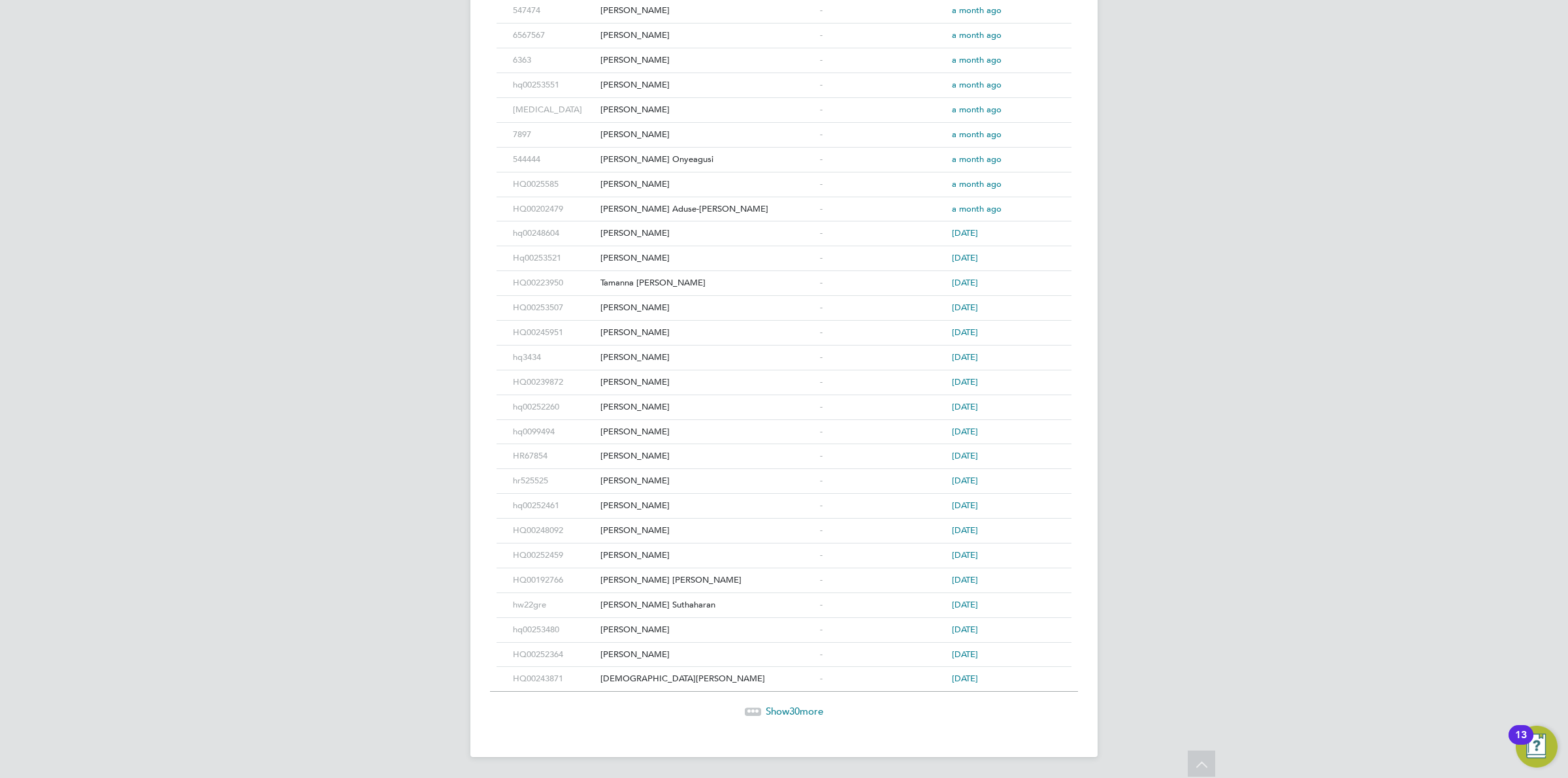
click at [794, 706] on span "30" at bounding box center [794, 711] width 10 height 12
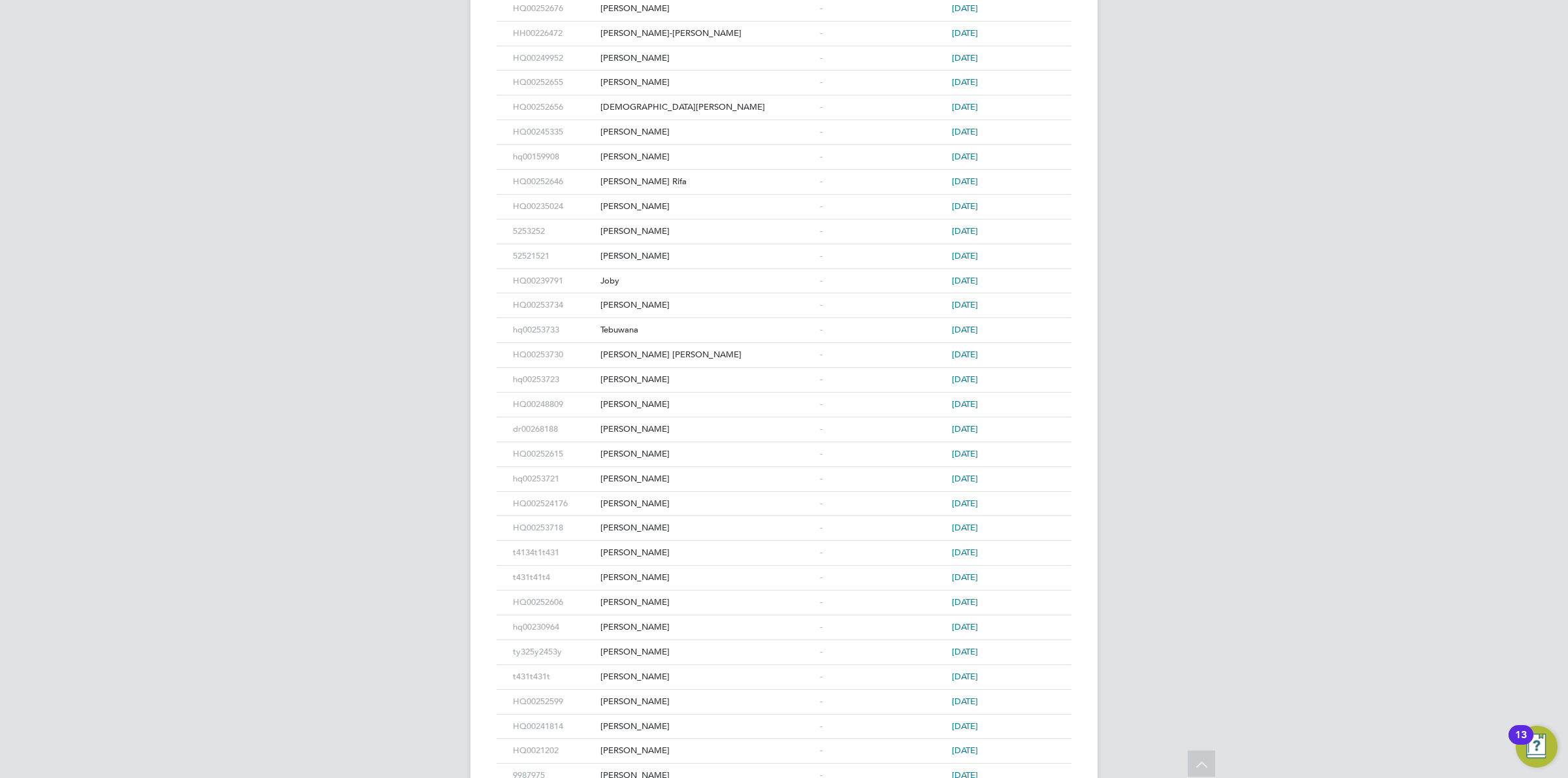
scroll to position [0, 0]
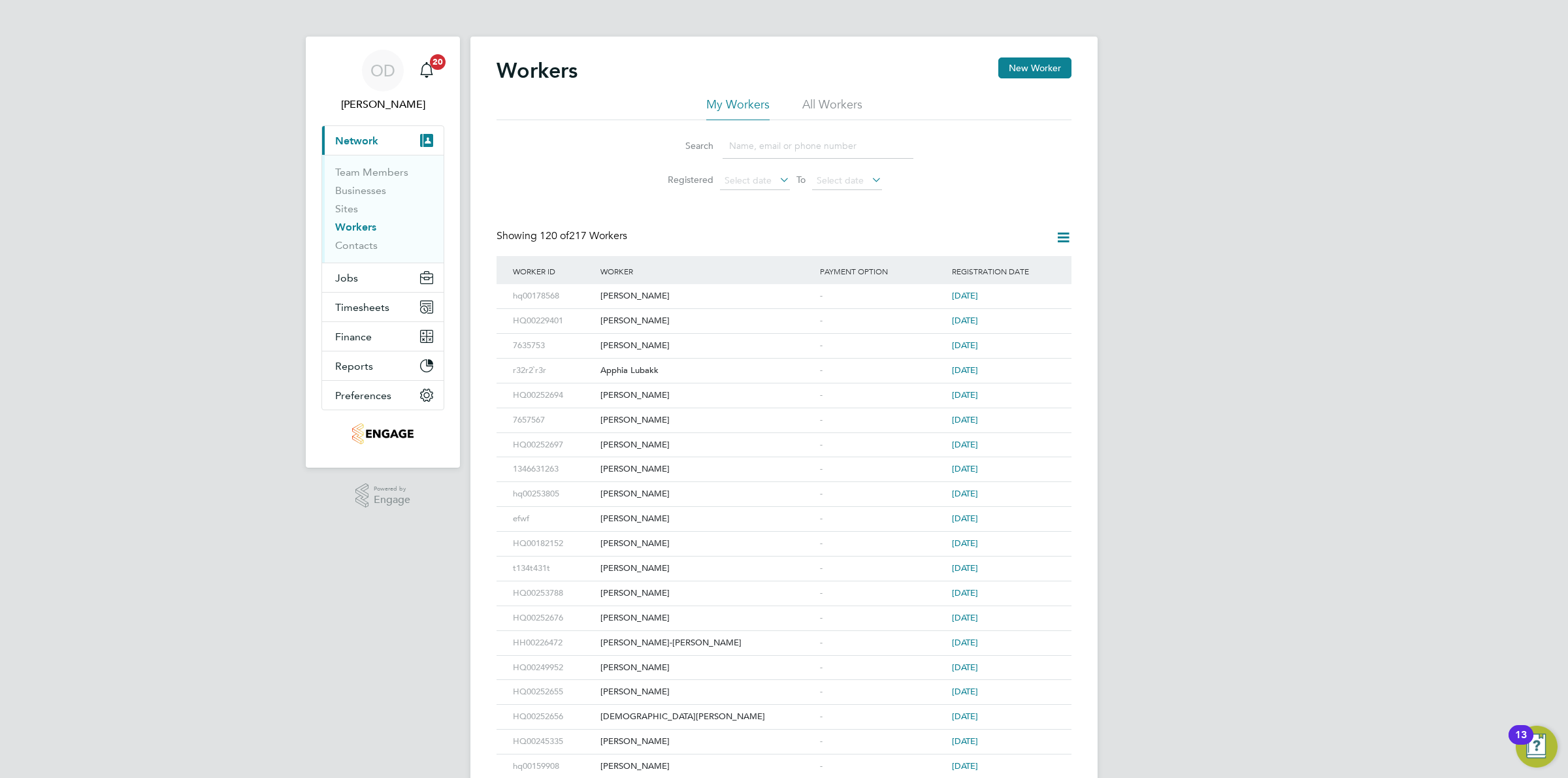
click at [802, 150] on input at bounding box center [818, 146] width 191 height 26
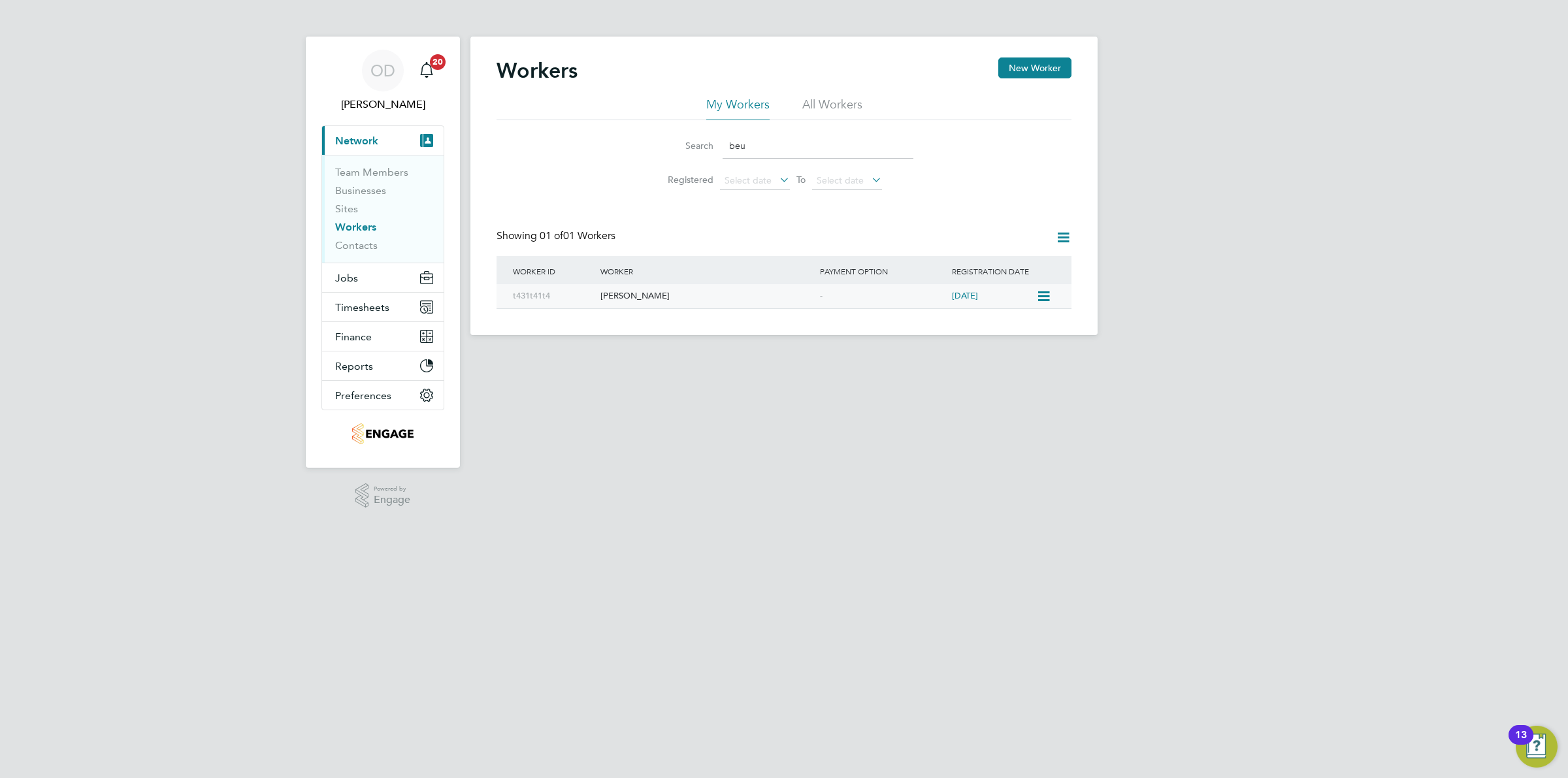
type input "beu"
click at [819, 297] on div "-" at bounding box center [882, 296] width 132 height 24
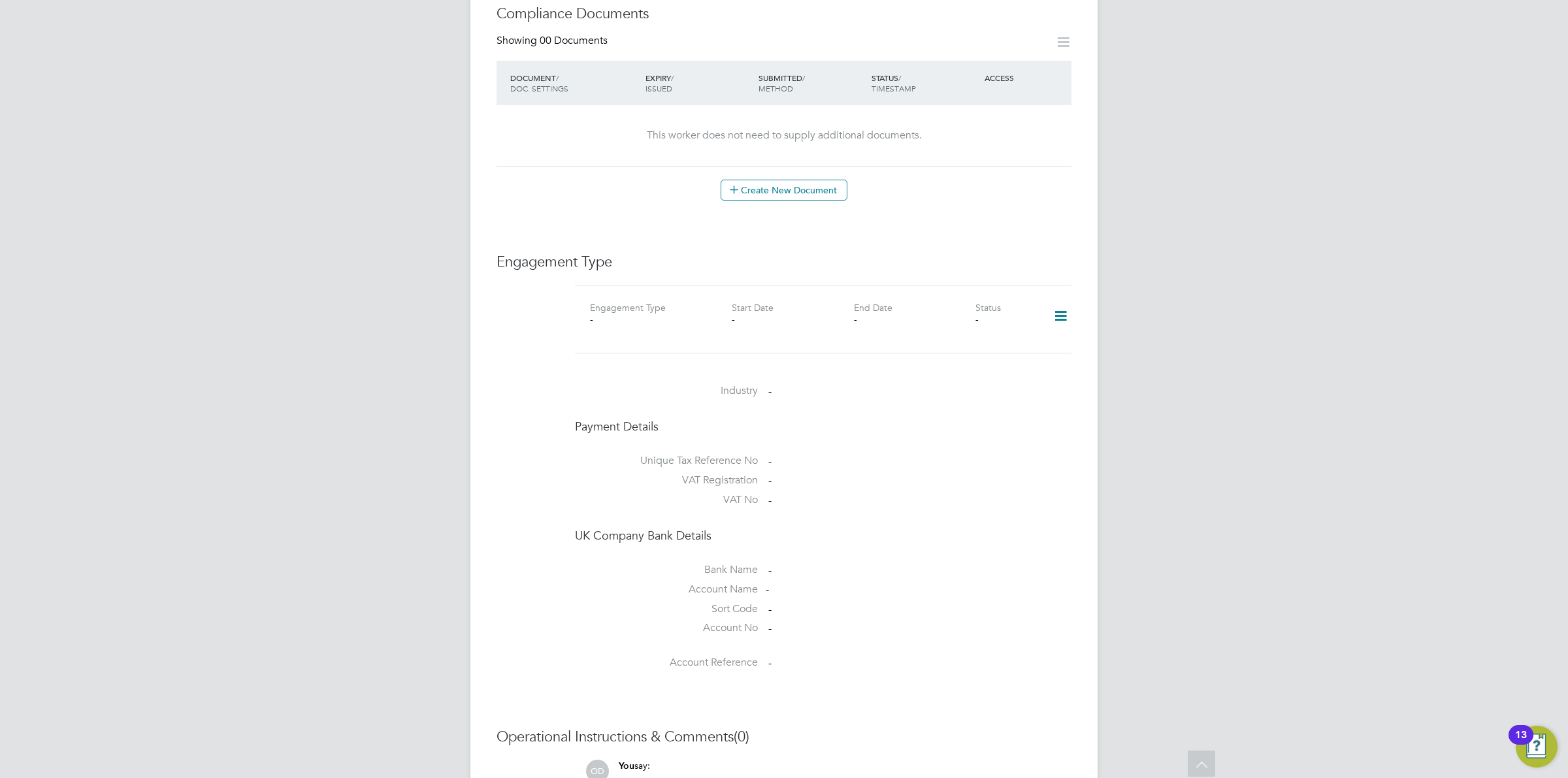
scroll to position [565, 0]
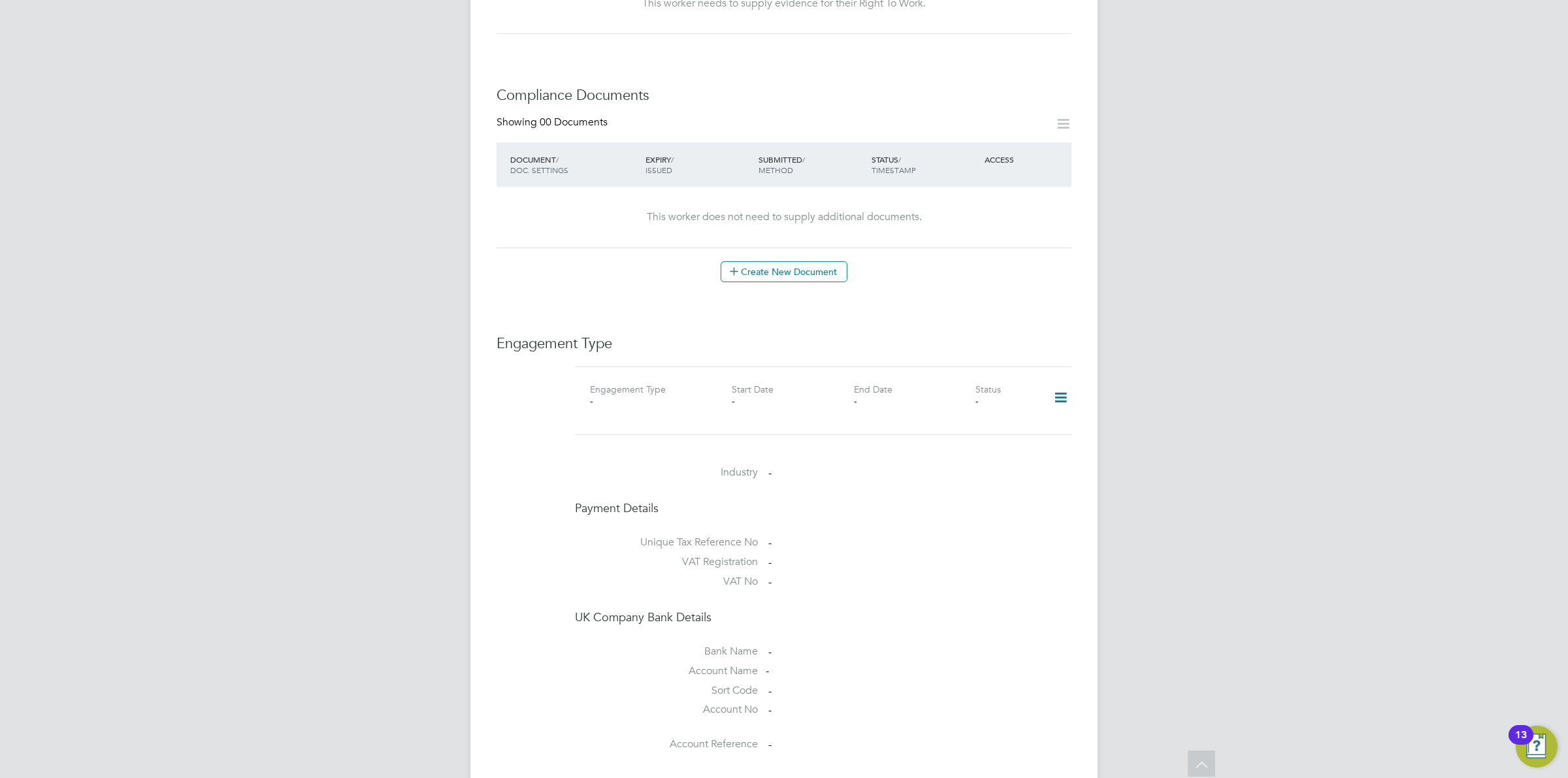
click at [1049, 387] on icon at bounding box center [1061, 398] width 23 height 30
click at [1010, 436] on li "Add Engagement Type" at bounding box center [994, 440] width 149 height 18
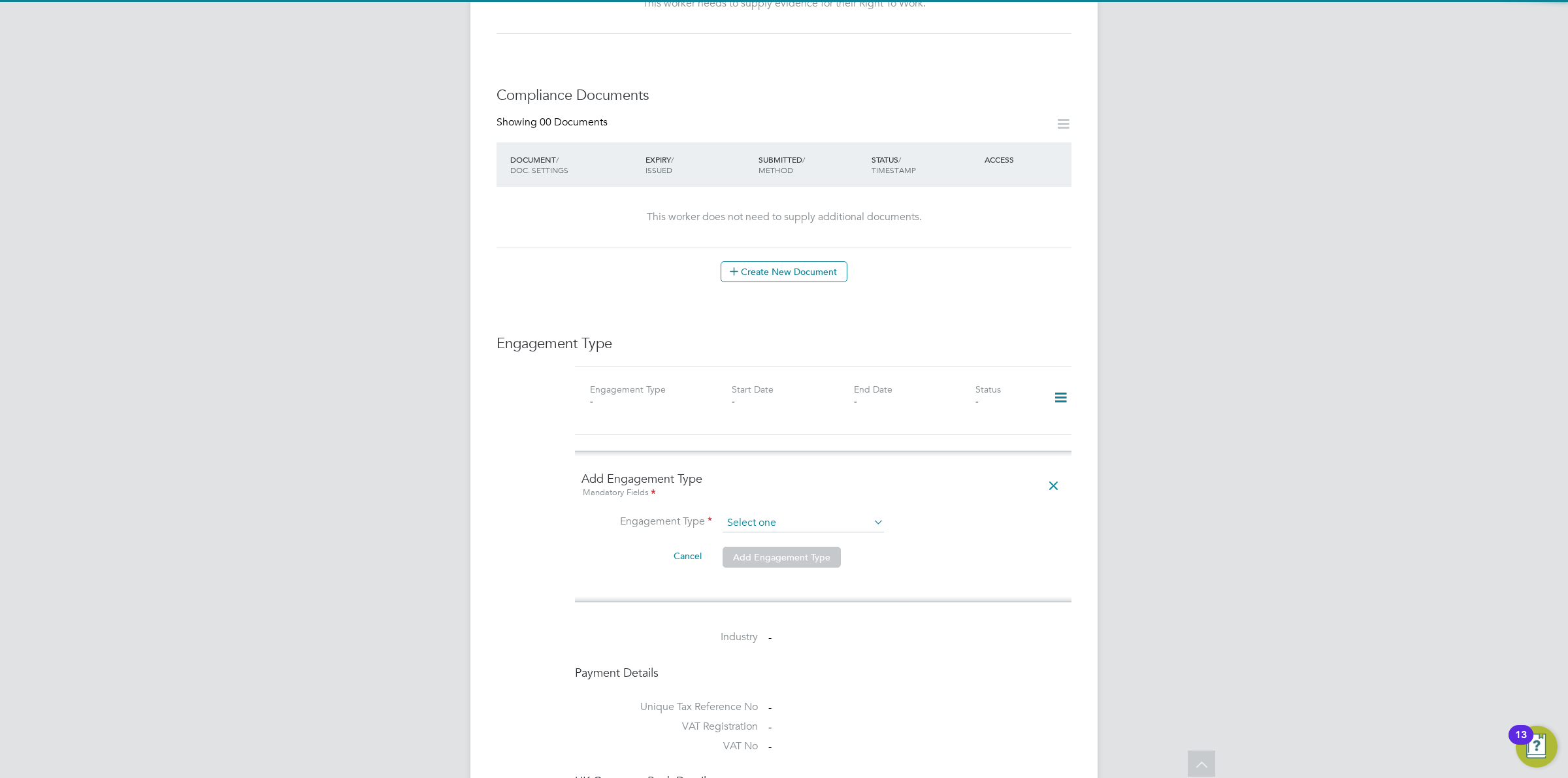
click at [810, 514] on input at bounding box center [803, 523] width 161 height 18
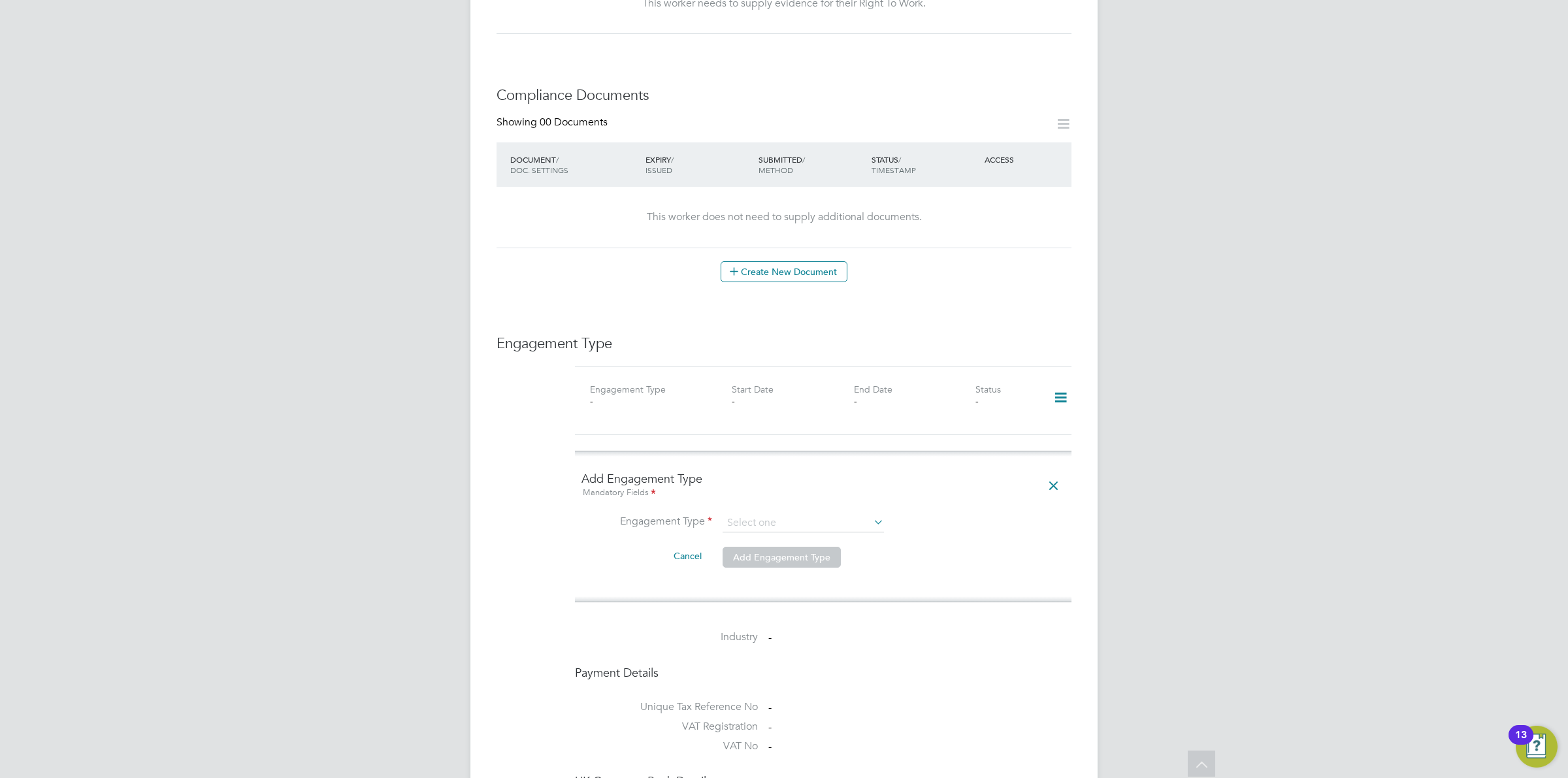
click at [805, 583] on li "Umbrella" at bounding box center [803, 586] width 163 height 19
type input "Umbrella"
click at [813, 546] on input at bounding box center [803, 554] width 161 height 18
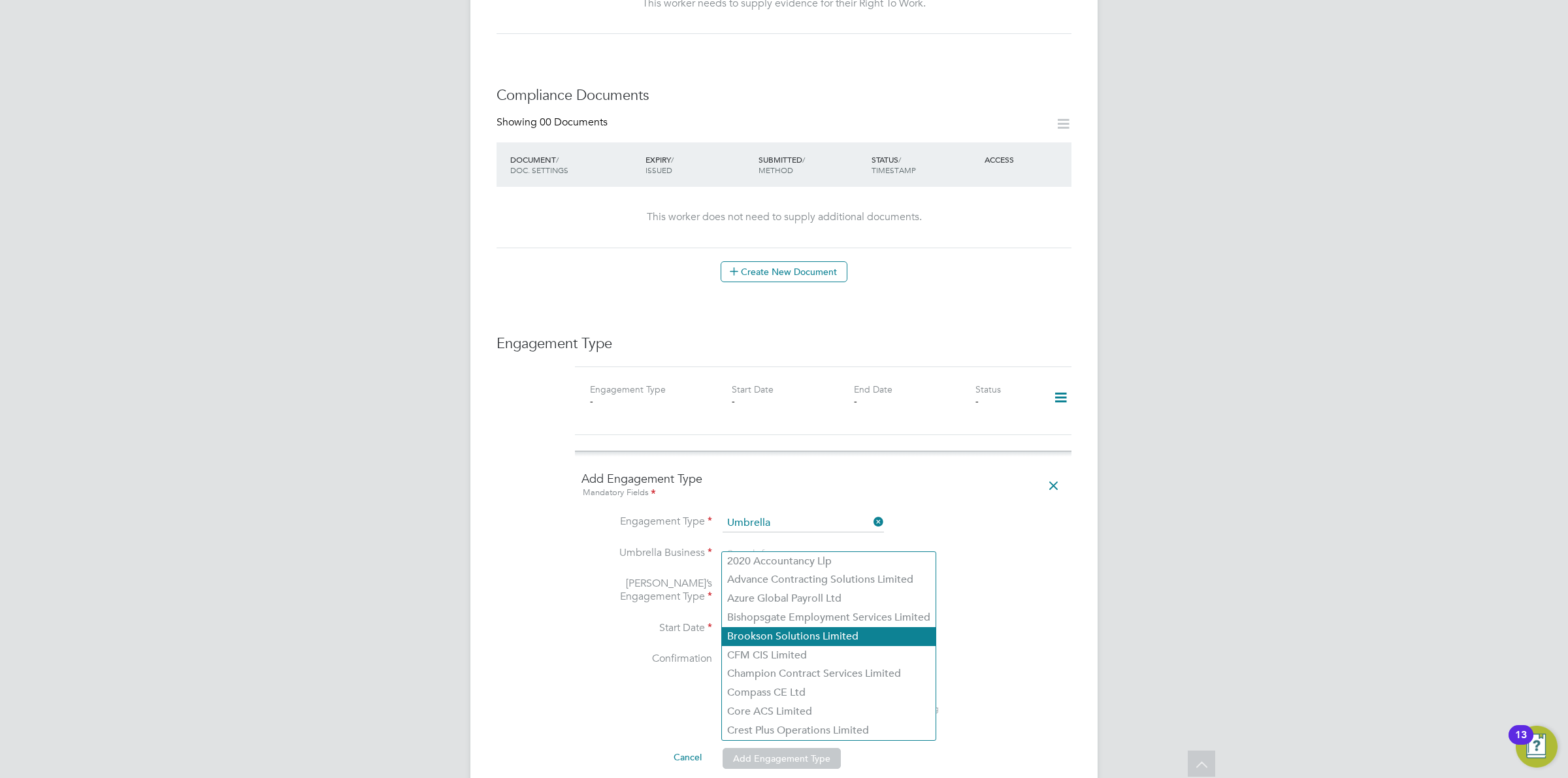
scroll to position [728, 0]
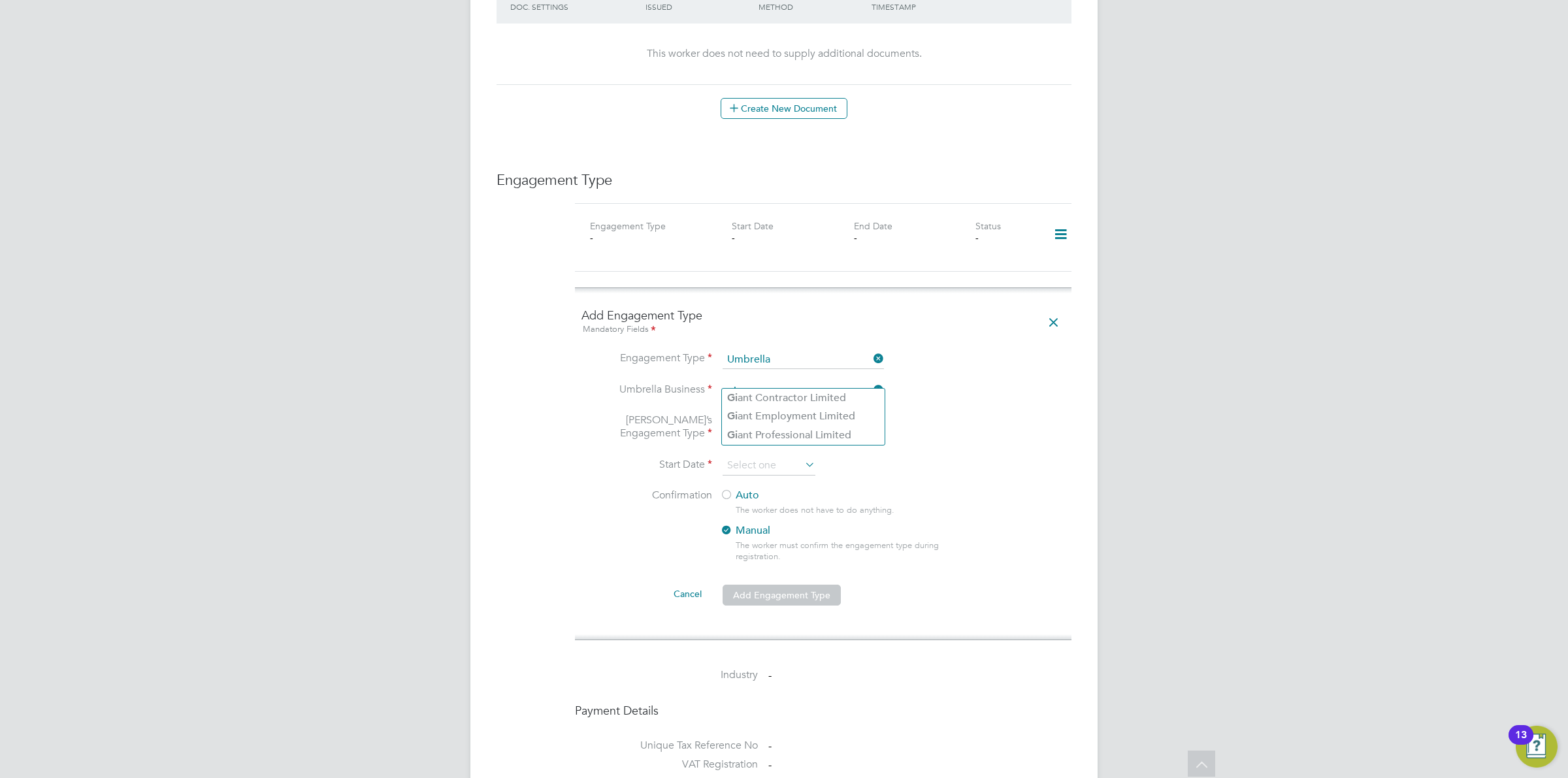
type input "g"
type input "i"
click at [803, 382] on input at bounding box center [803, 391] width 161 height 18
type input "k"
type input "gia"
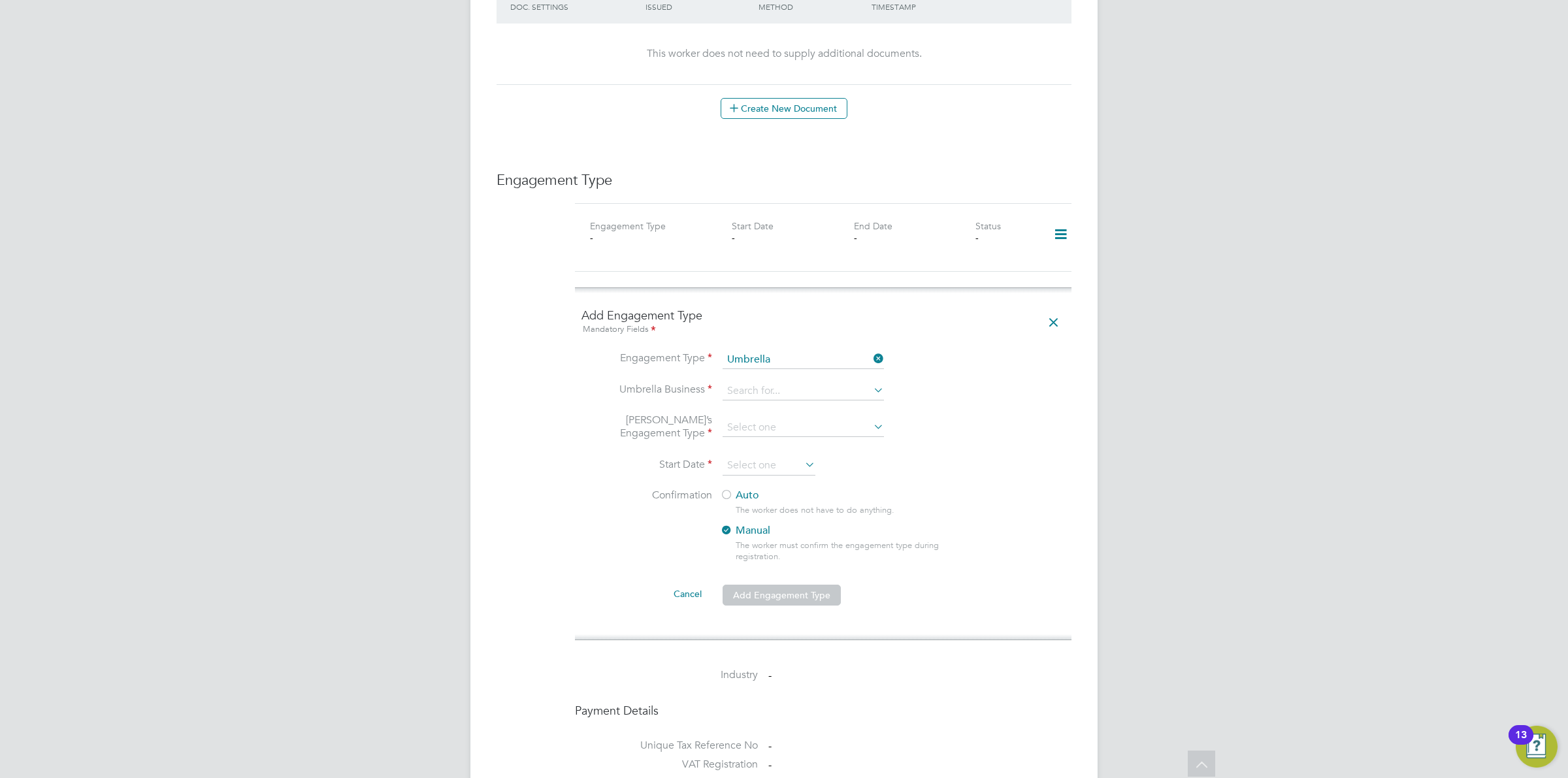
drag, startPoint x: 834, startPoint y: 405, endPoint x: 851, endPoint y: 406, distance: 17.0
click at [844, 405] on div "All Workers Worker Payment History Tasks Activity Logs Worker Payment History T…" at bounding box center [784, 249] width 627 height 1935
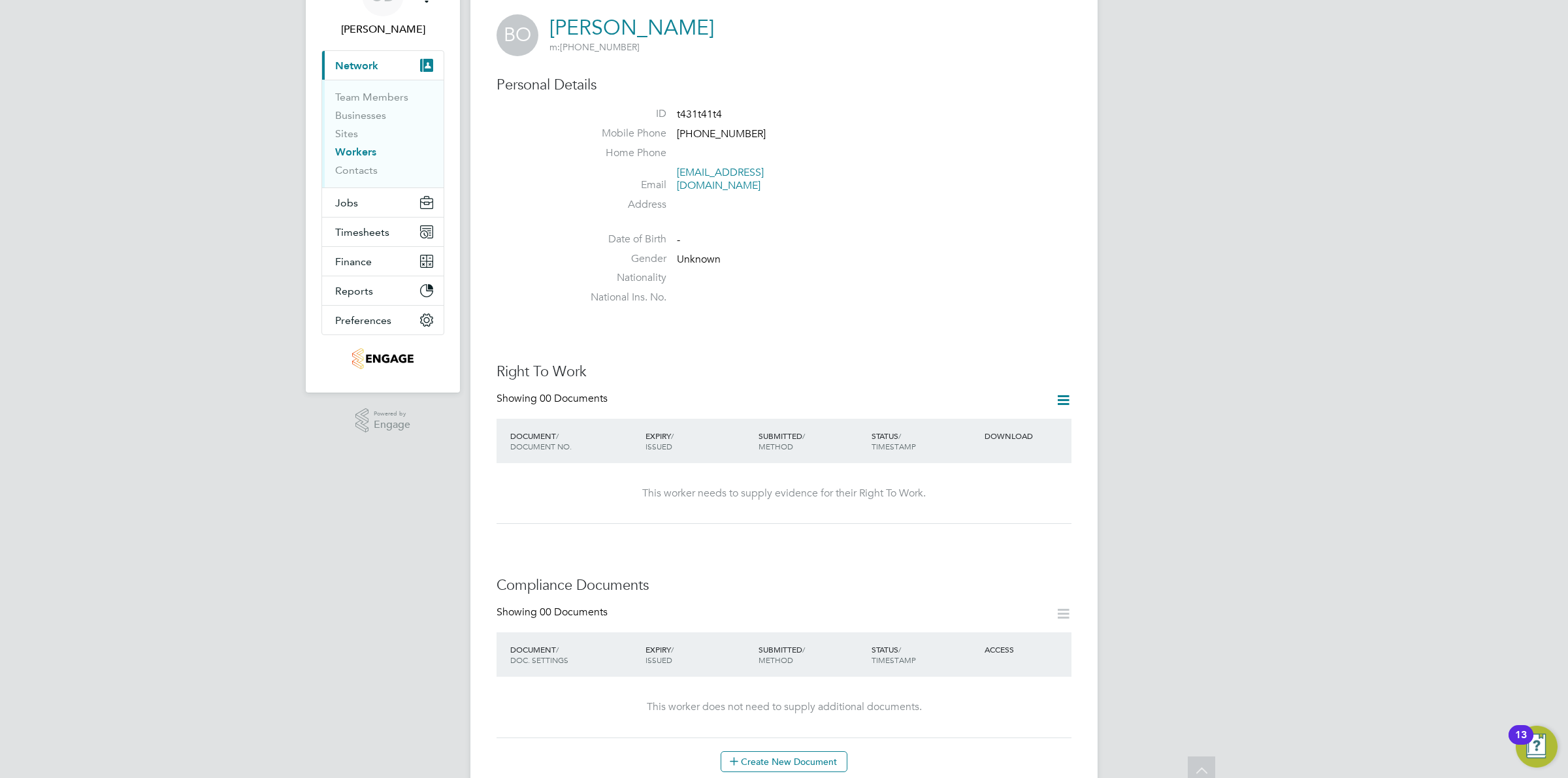
scroll to position [0, 0]
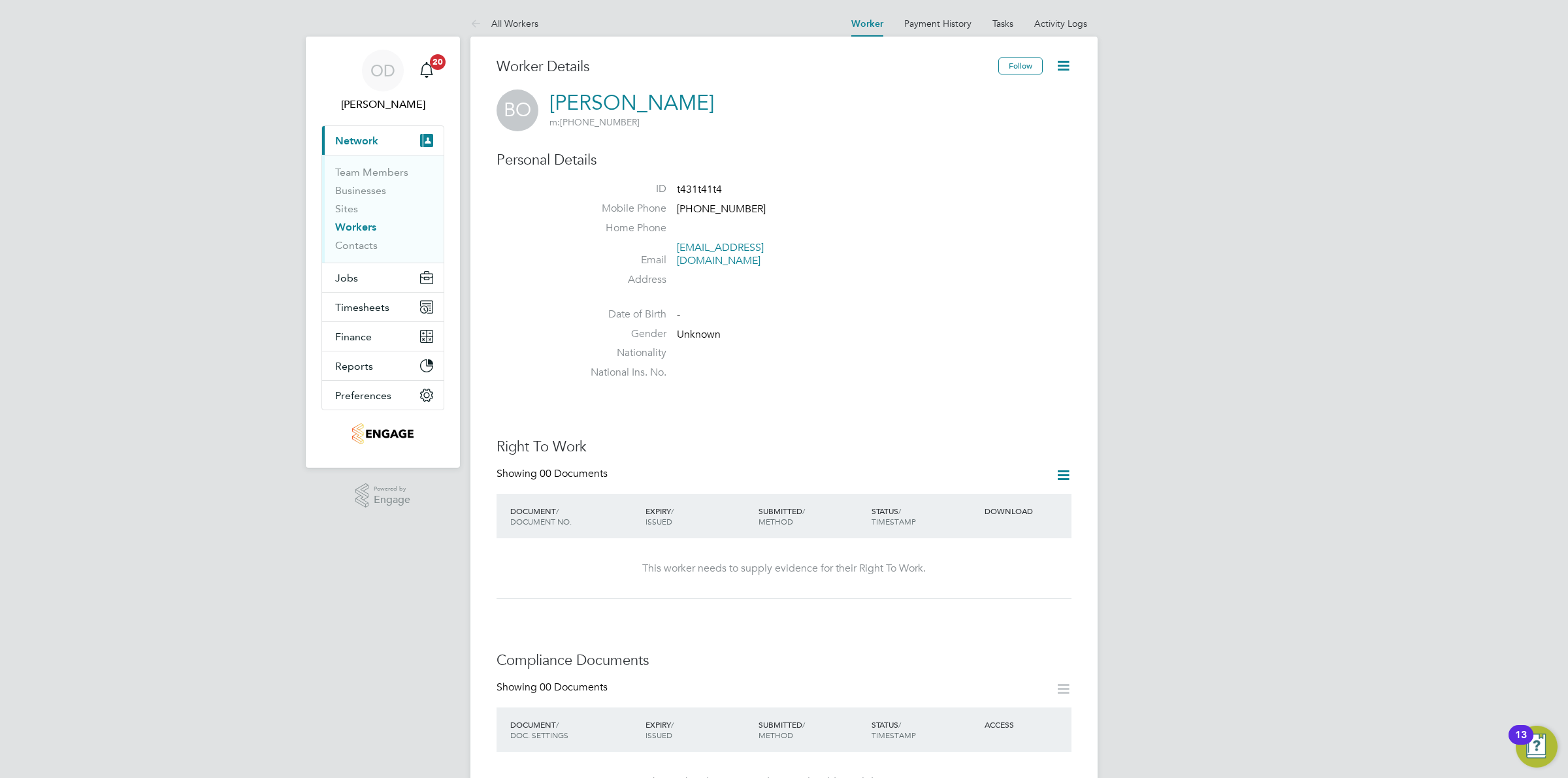
click at [358, 223] on link "Workers" at bounding box center [355, 227] width 41 height 12
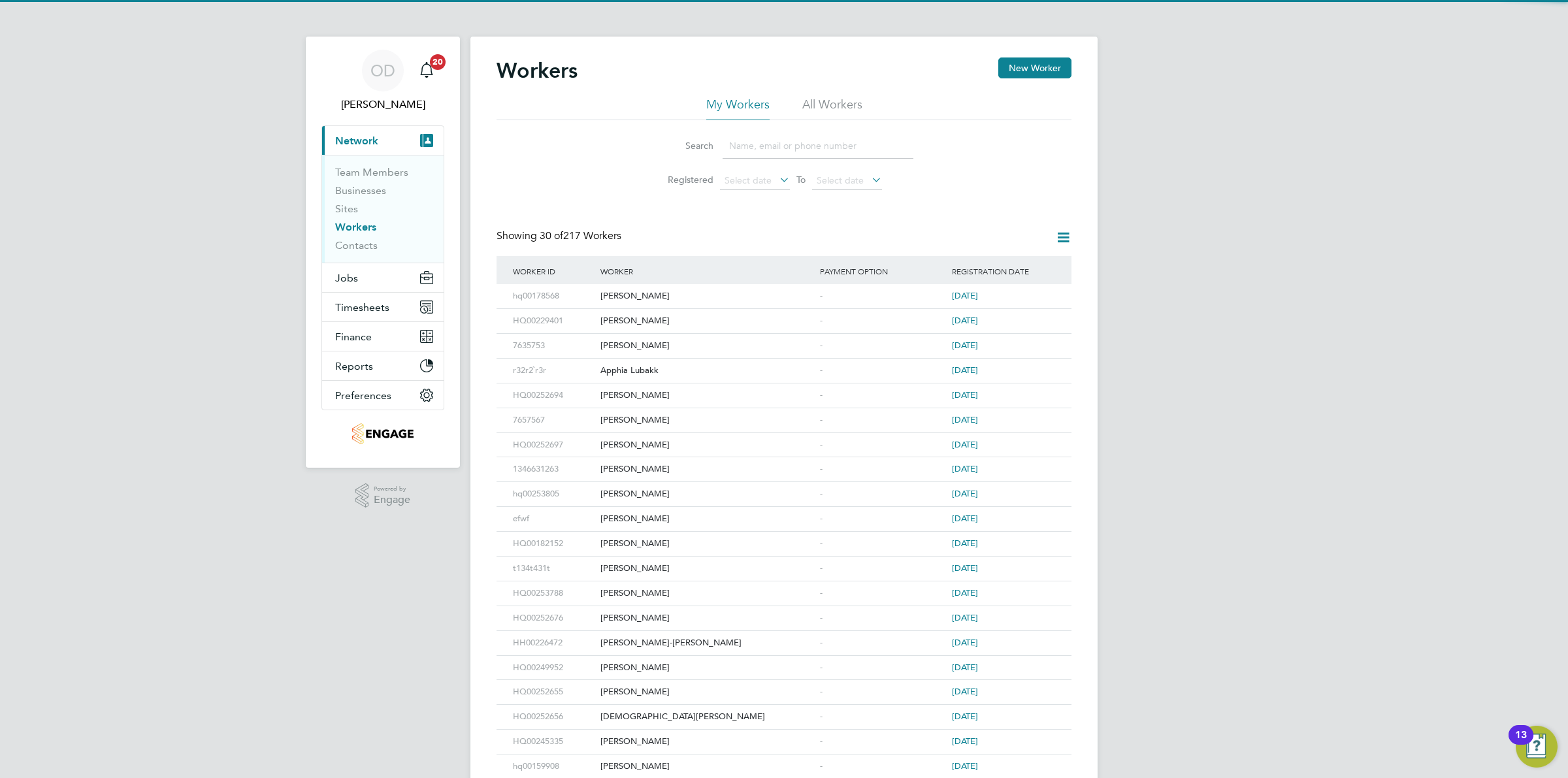
click at [790, 142] on input at bounding box center [818, 146] width 191 height 26
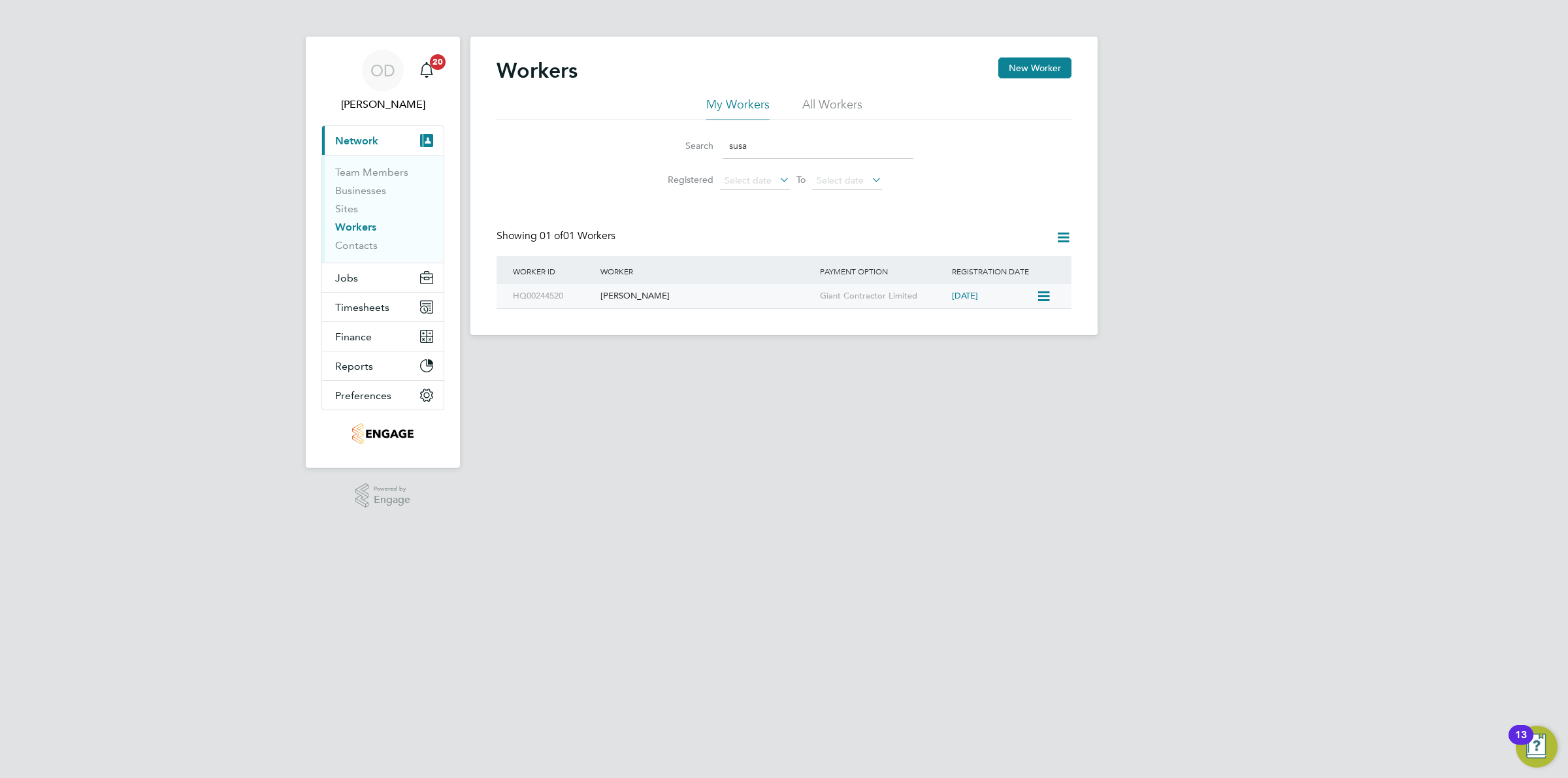
click at [726, 294] on div "[PERSON_NAME]" at bounding box center [707, 296] width 220 height 24
drag, startPoint x: 813, startPoint y: 142, endPoint x: 714, endPoint y: 135, distance: 99.2
click at [714, 135] on div "Search susa" at bounding box center [784, 146] width 259 height 26
type input "beu"
click at [775, 296] on div "[PERSON_NAME]" at bounding box center [707, 296] width 220 height 24
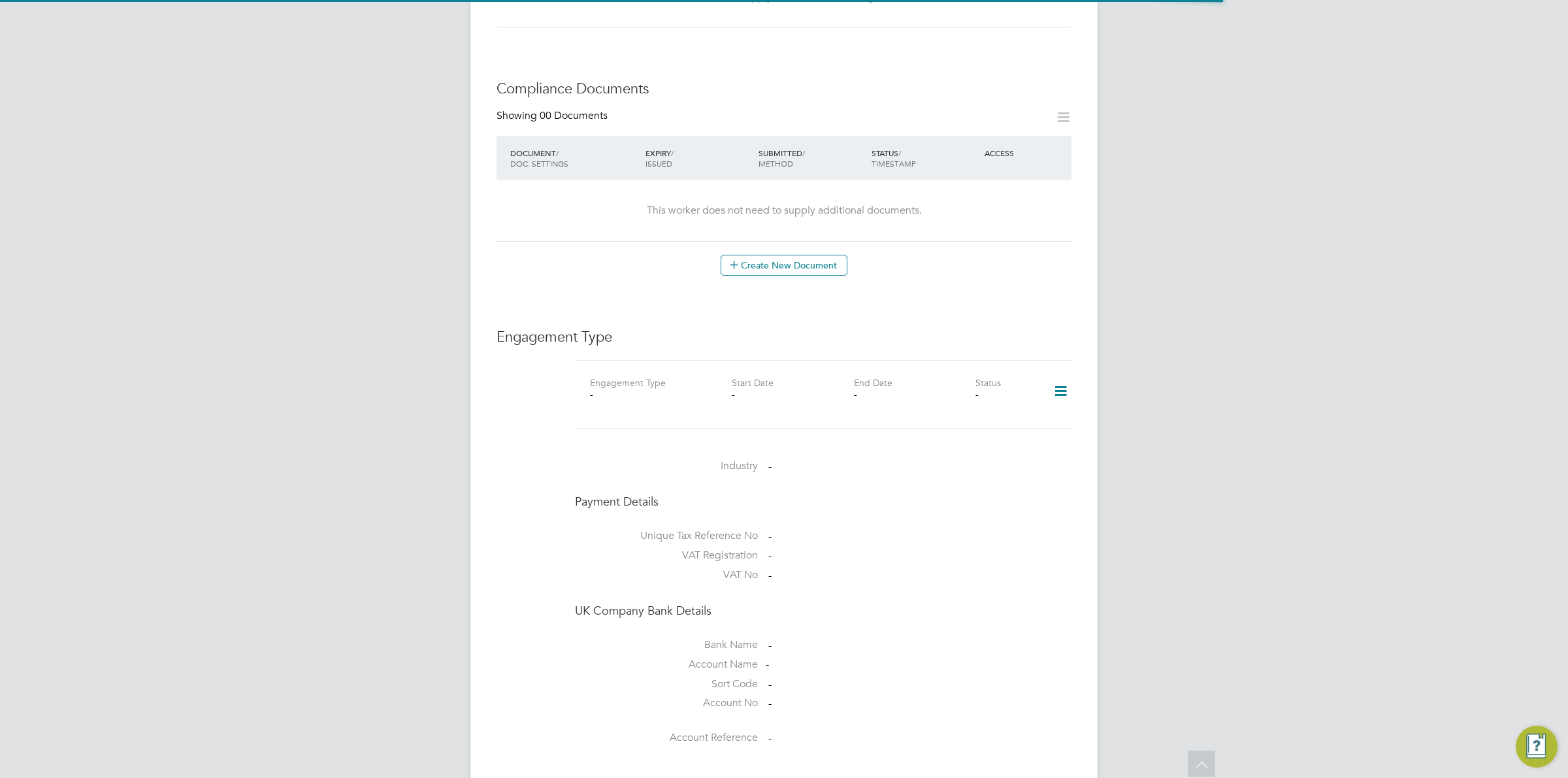
scroll to position [810, 0]
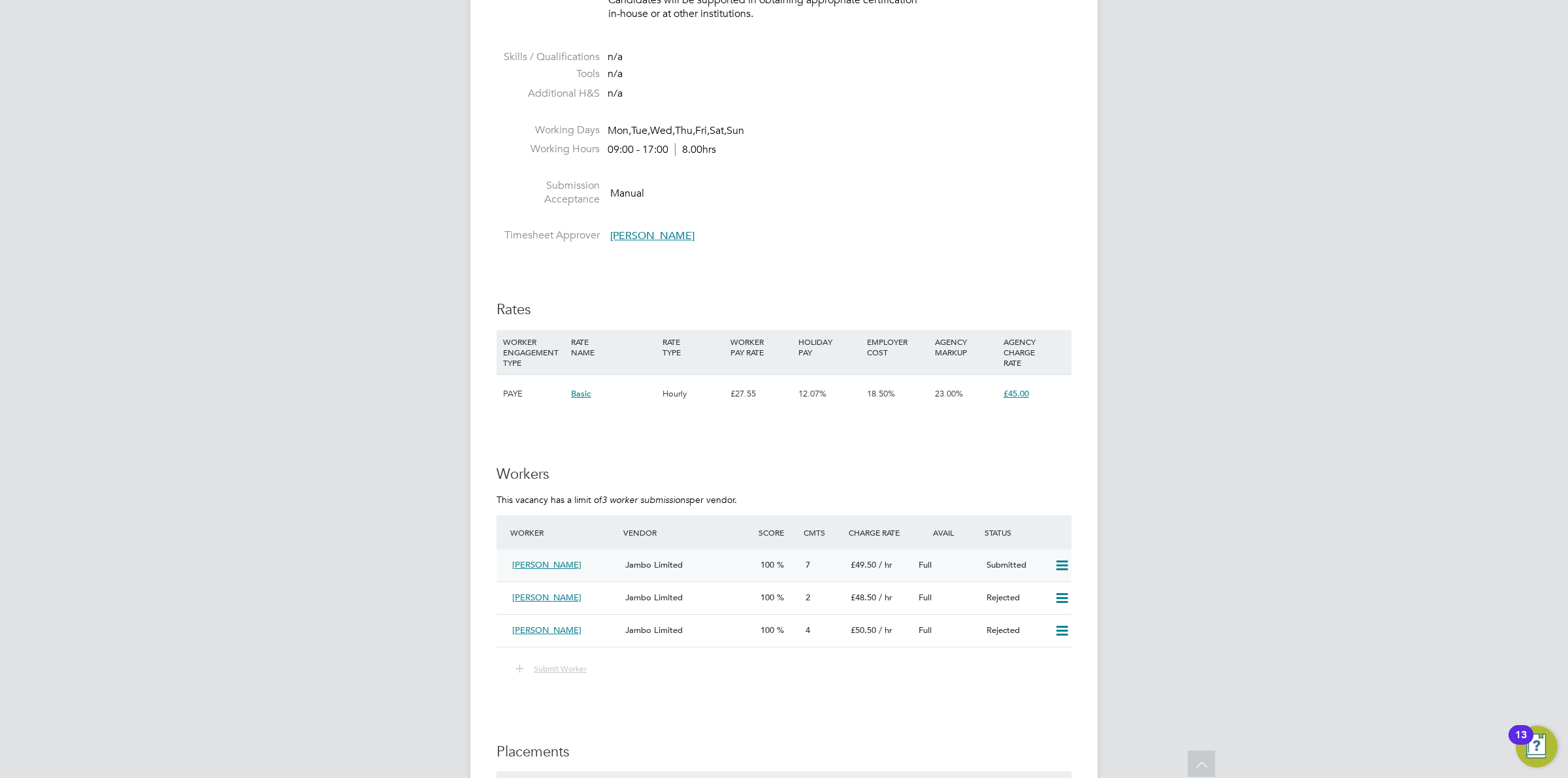
click at [1063, 561] on icon at bounding box center [1062, 565] width 16 height 10
click at [1047, 588] on li "Remove" at bounding box center [1042, 593] width 50 height 18
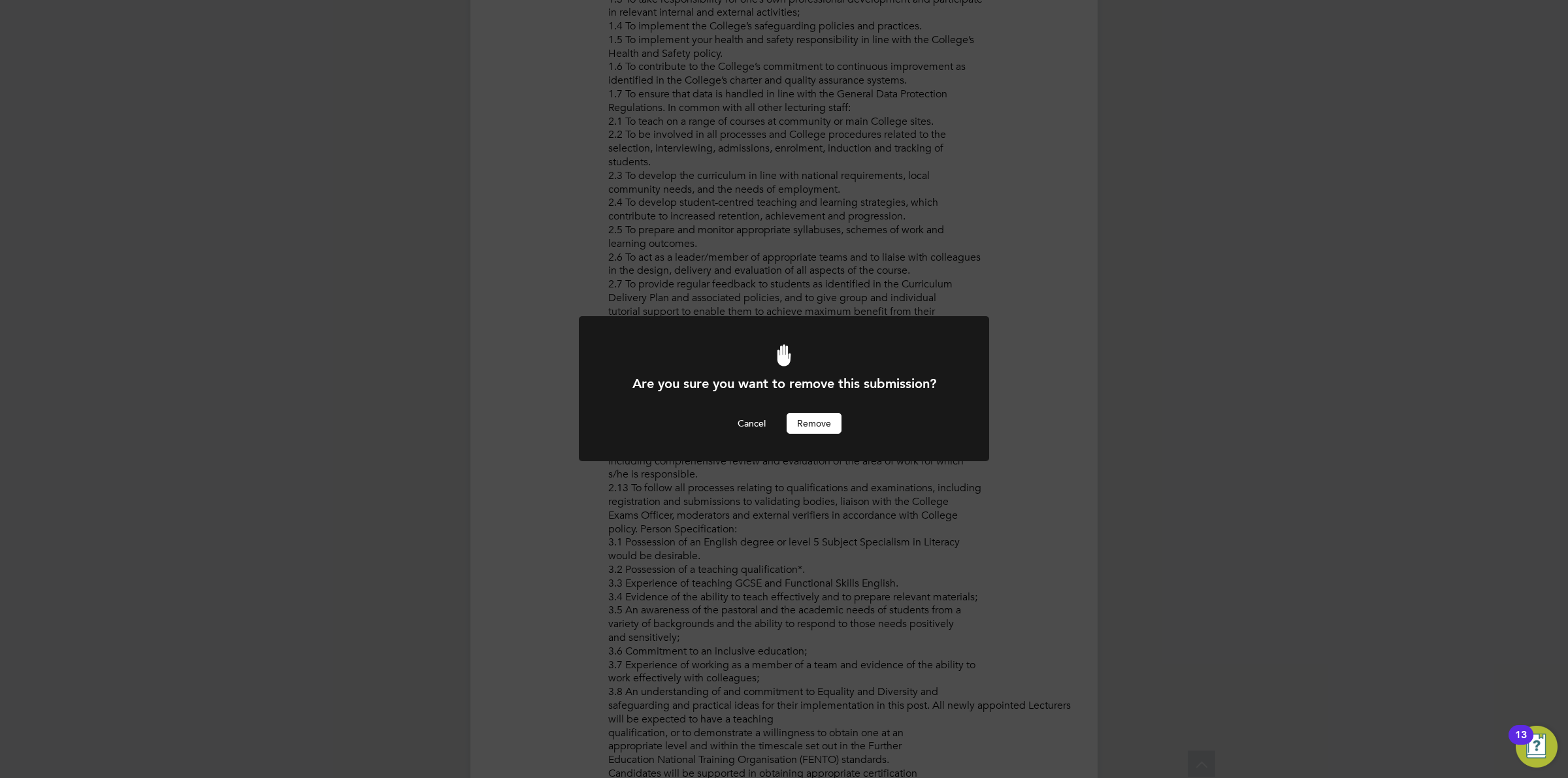
click at [824, 434] on div at bounding box center [784, 388] width 410 height 145
click at [824, 431] on button "Remove" at bounding box center [813, 423] width 55 height 21
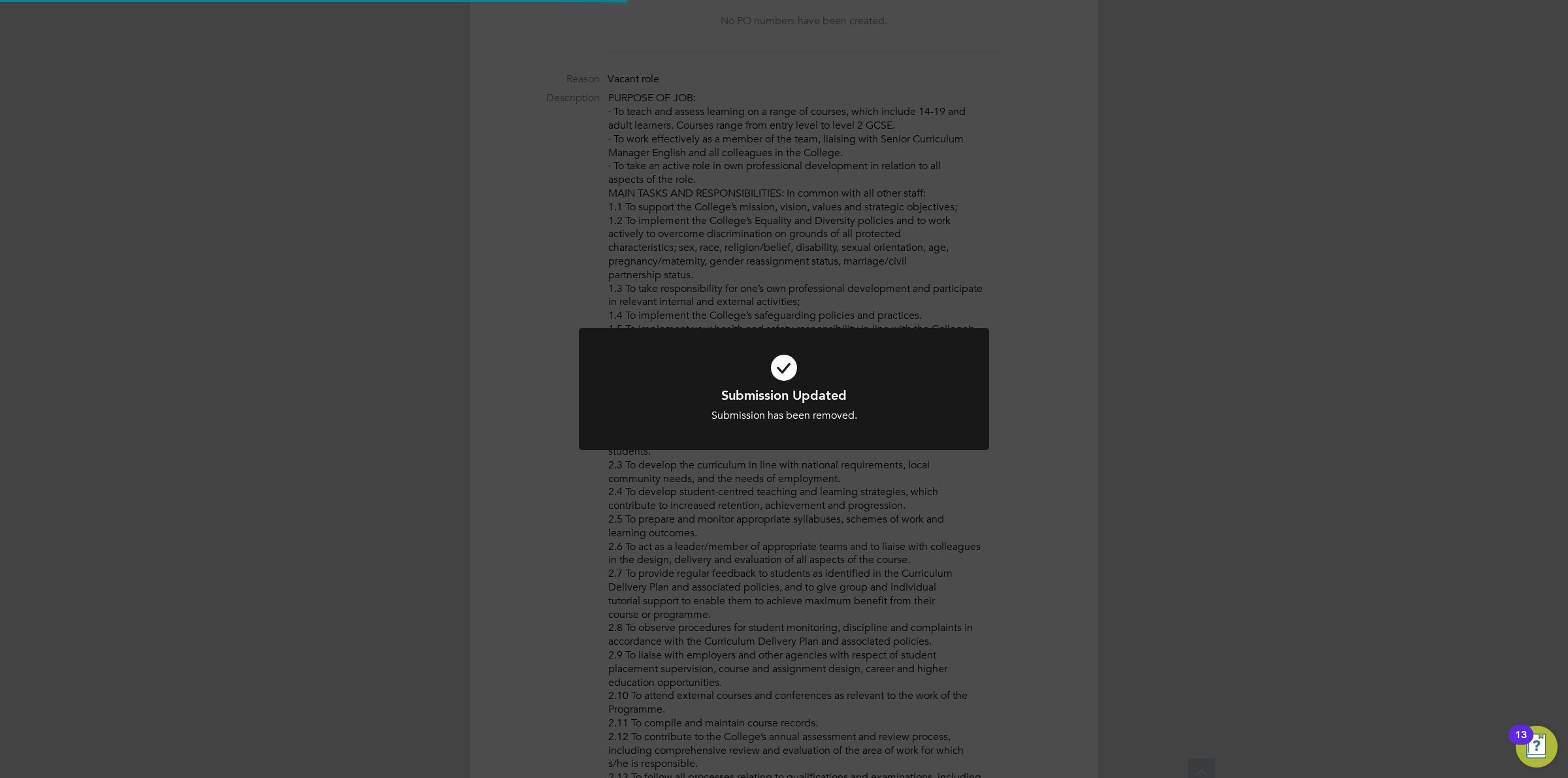
scroll to position [38, 91]
click at [826, 392] on h1 "Submission Updated" at bounding box center [784, 395] width 340 height 17
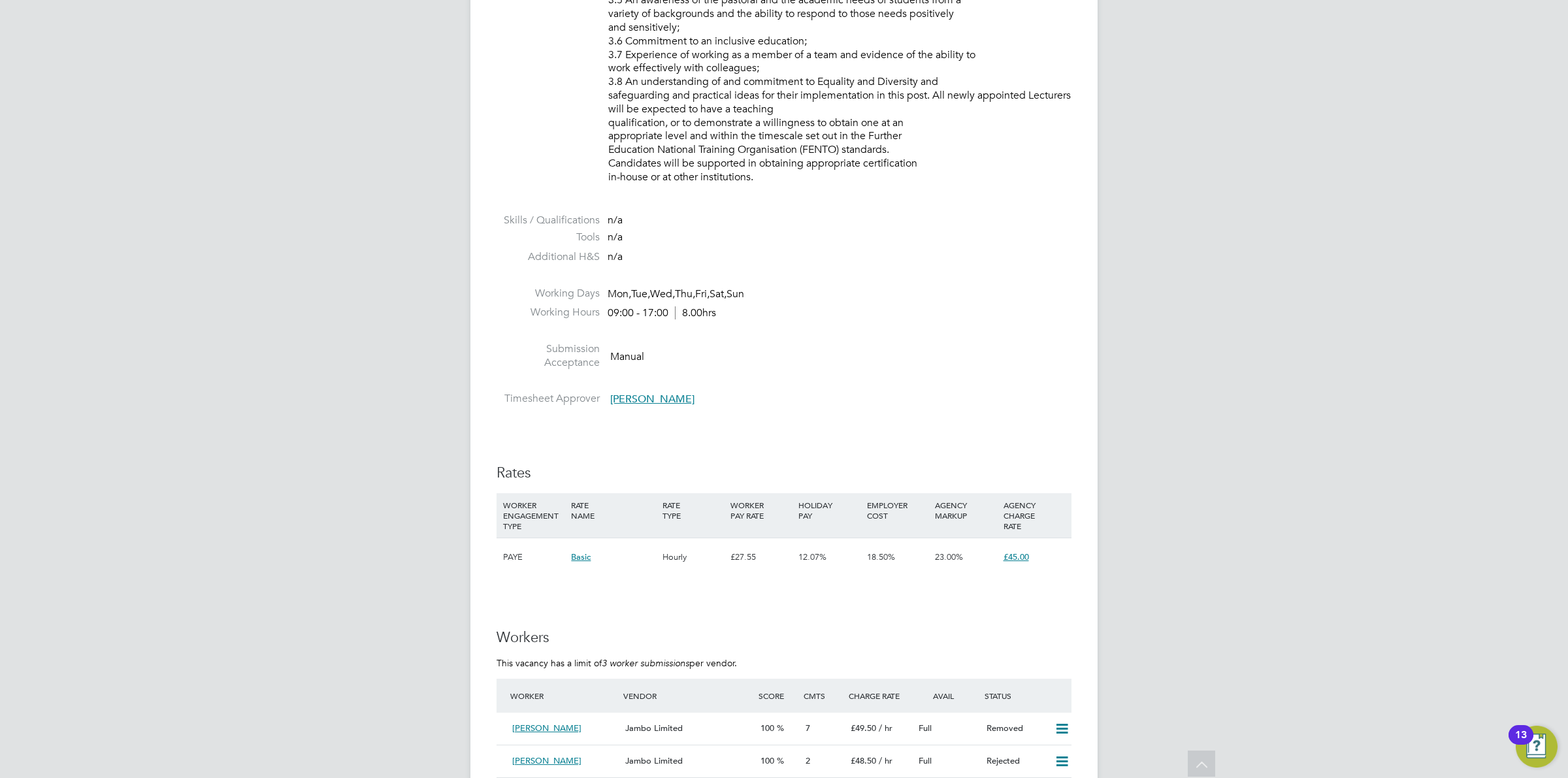
scroll to position [1633, 0]
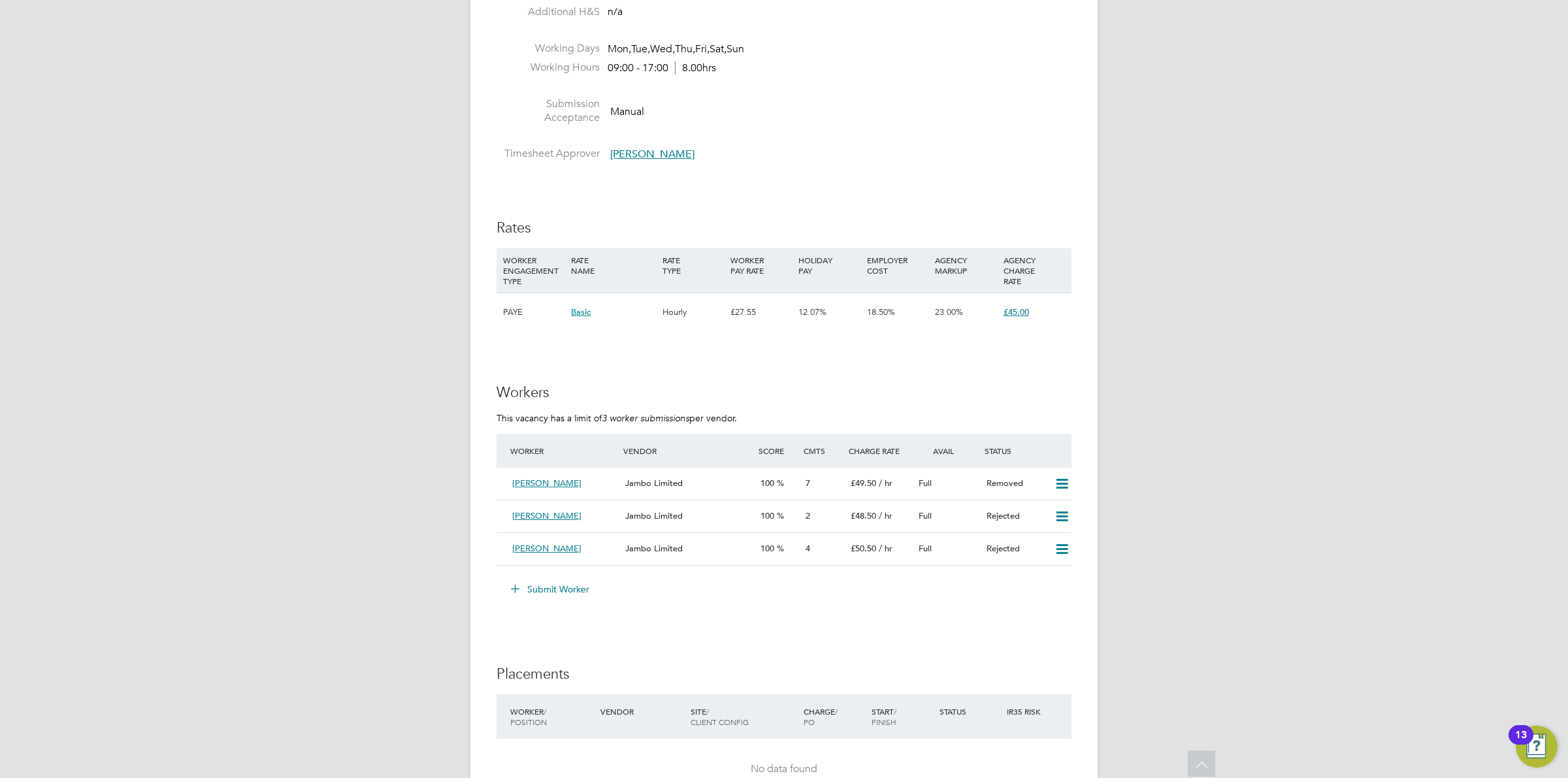
click at [555, 588] on button "Submit Worker" at bounding box center [551, 589] width 98 height 21
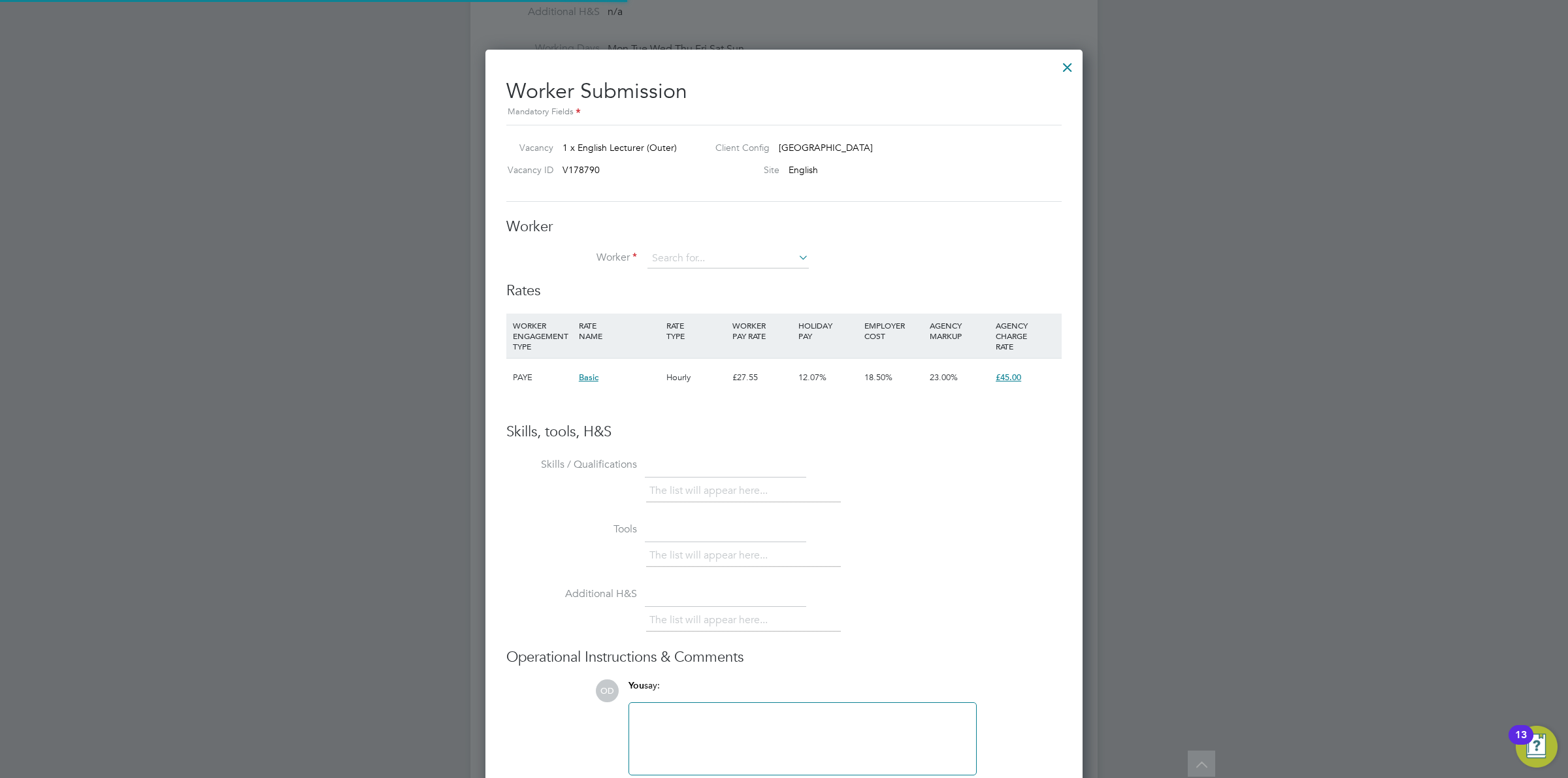
scroll to position [7, 7]
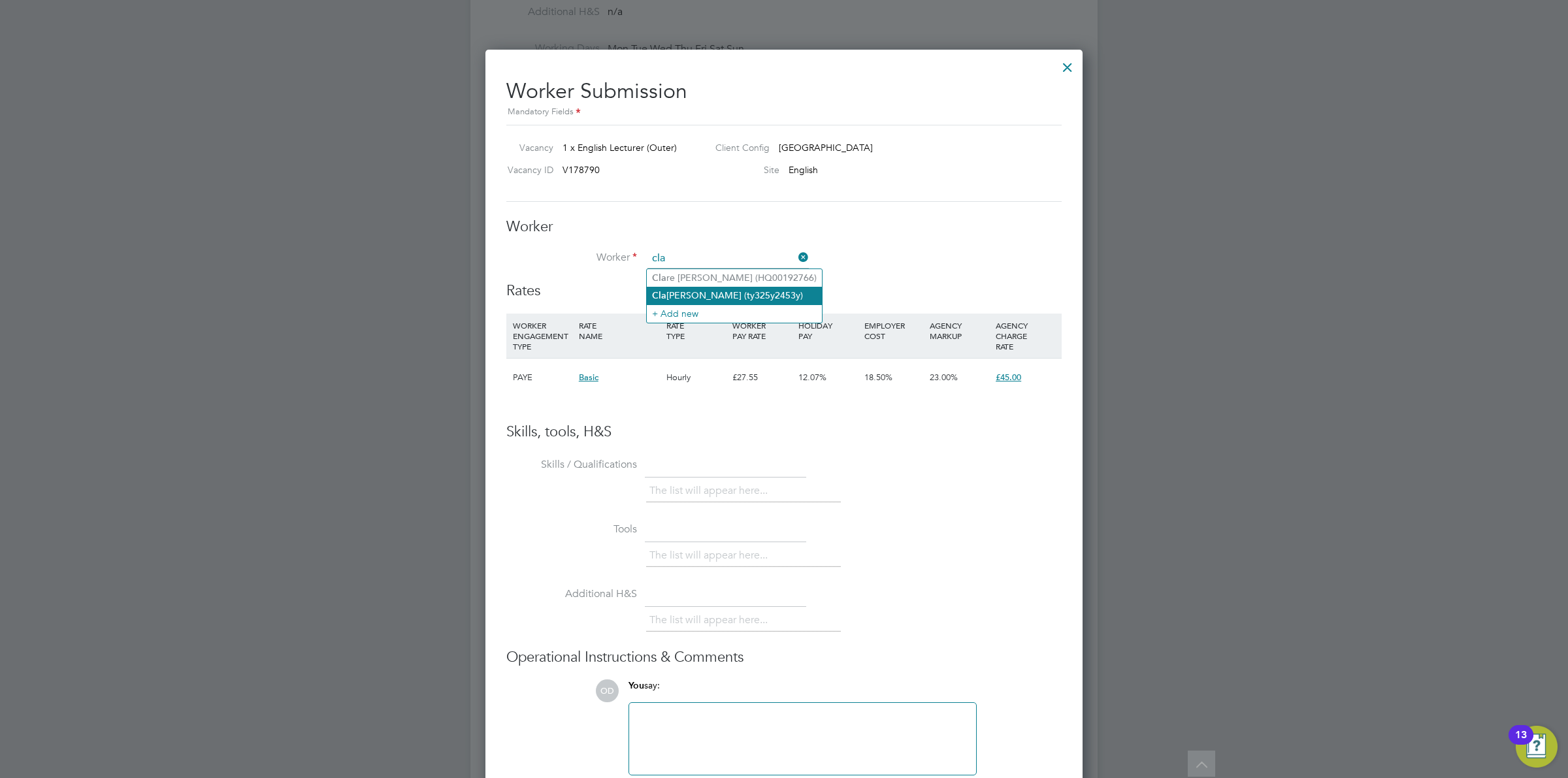
click at [721, 289] on li "Cla udette Purville (ty325y2453y)" at bounding box center [734, 296] width 175 height 18
type input "Claudette Purville (ty325y2453y)"
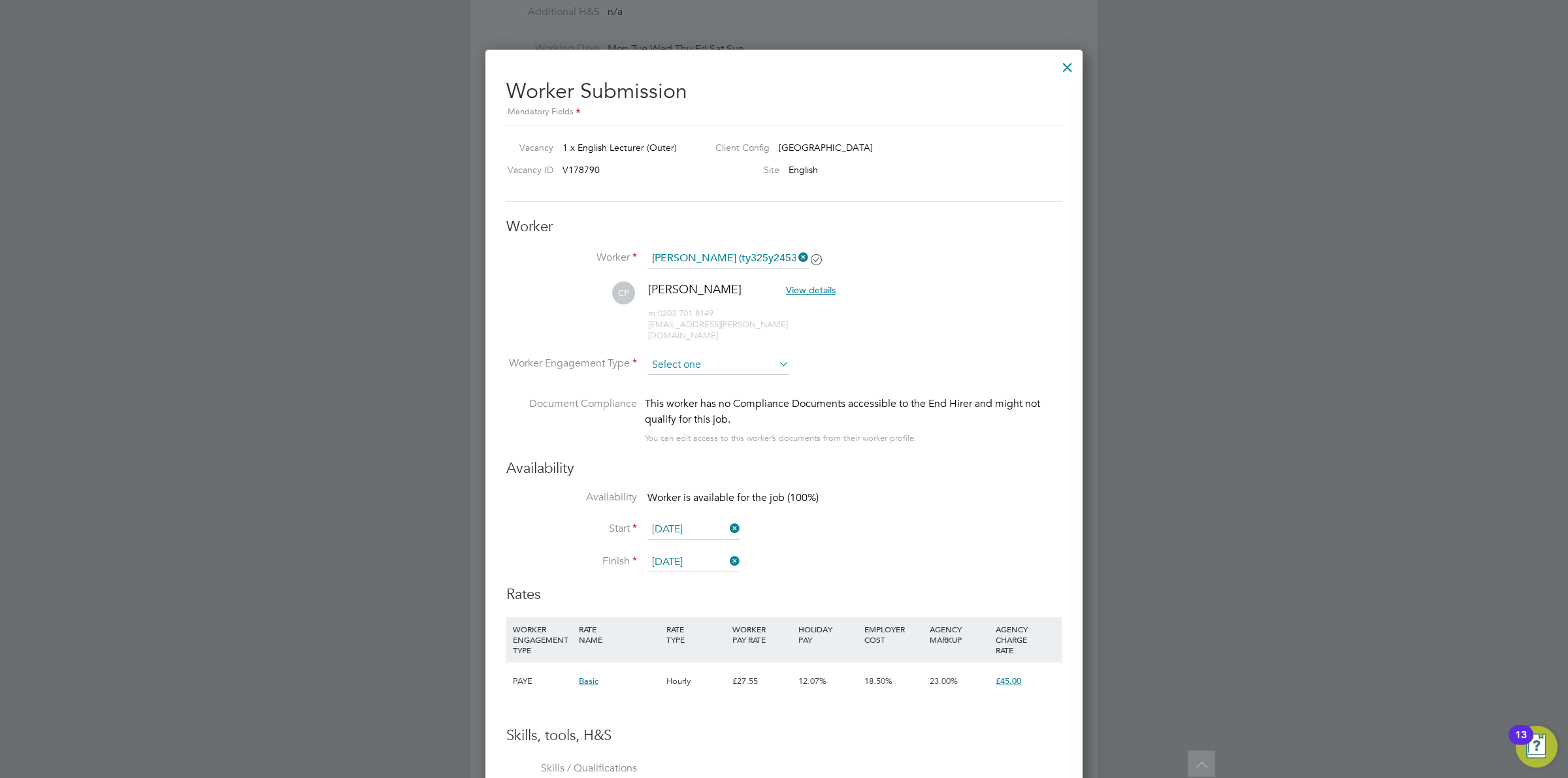
click at [703, 355] on input at bounding box center [718, 365] width 142 height 20
click at [703, 370] on li "Contract" at bounding box center [718, 373] width 143 height 17
type input "Contract"
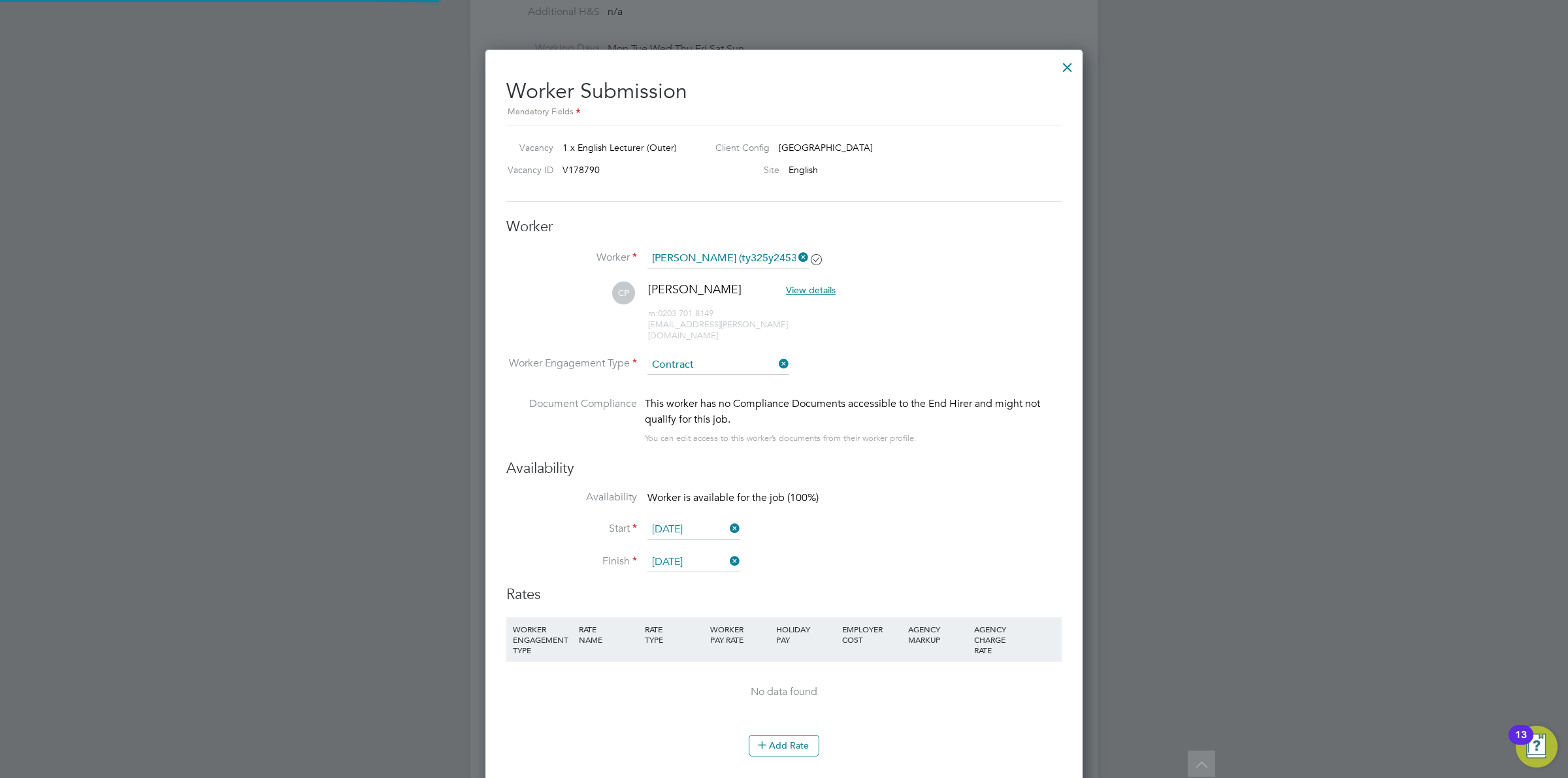
click at [975, 317] on li "CP Claudette Purville View details m: 0203 701 8149 purville.claudette@gmail.com" at bounding box center [784, 318] width 555 height 73
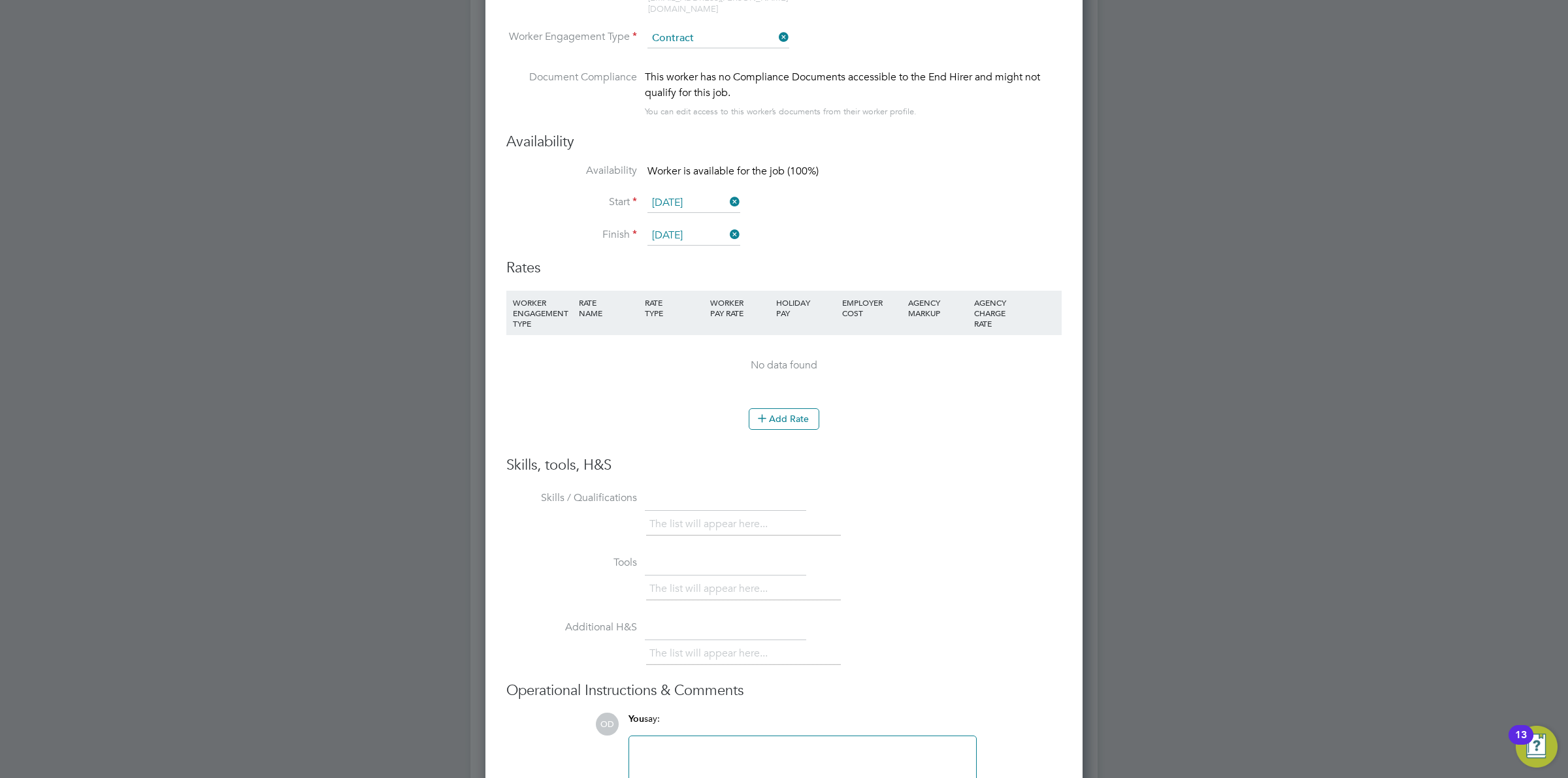
click at [791, 396] on li "WORKER ENGAGEMENT TYPE RATE NAME RATE TYPE WORKER PAY RATE HOLIDAY PAY EMPLOYER…" at bounding box center [784, 349] width 555 height 118
click at [776, 408] on button "Add Rate" at bounding box center [784, 418] width 70 height 21
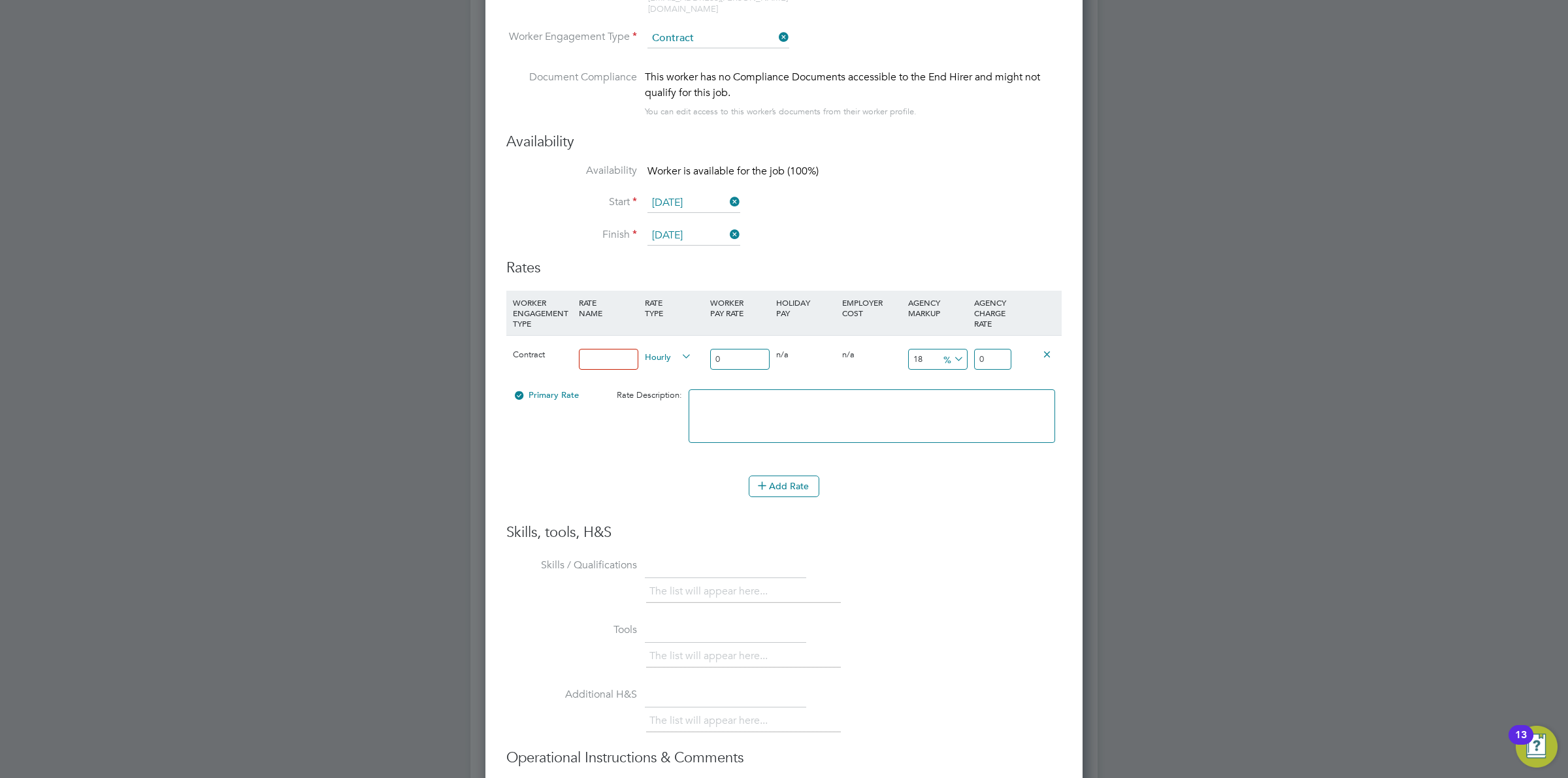
click at [625, 351] on input at bounding box center [609, 359] width 59 height 22
type input "Standard Rate"
drag, startPoint x: 724, startPoint y: 355, endPoint x: 667, endPoint y: 345, distance: 57.9
click at [667, 345] on div "Contract Standard Rate Hourly 0 0 n/a 0 n/a 18 0 % 0" at bounding box center [784, 359] width 555 height 49
type input "3"
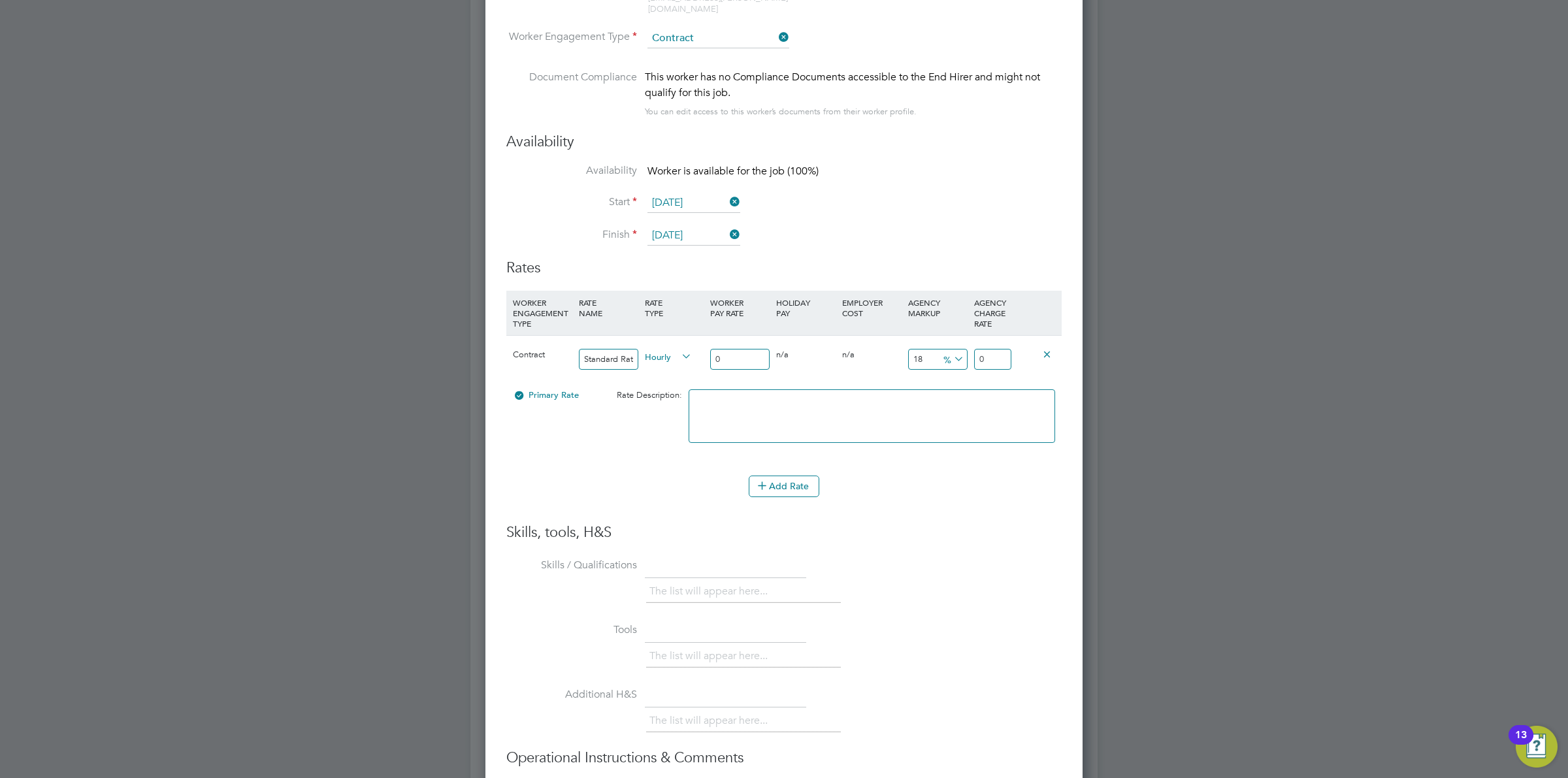
type input "3.54"
type input "38"
type input "44.84"
type input "38.5"
type input "45.43"
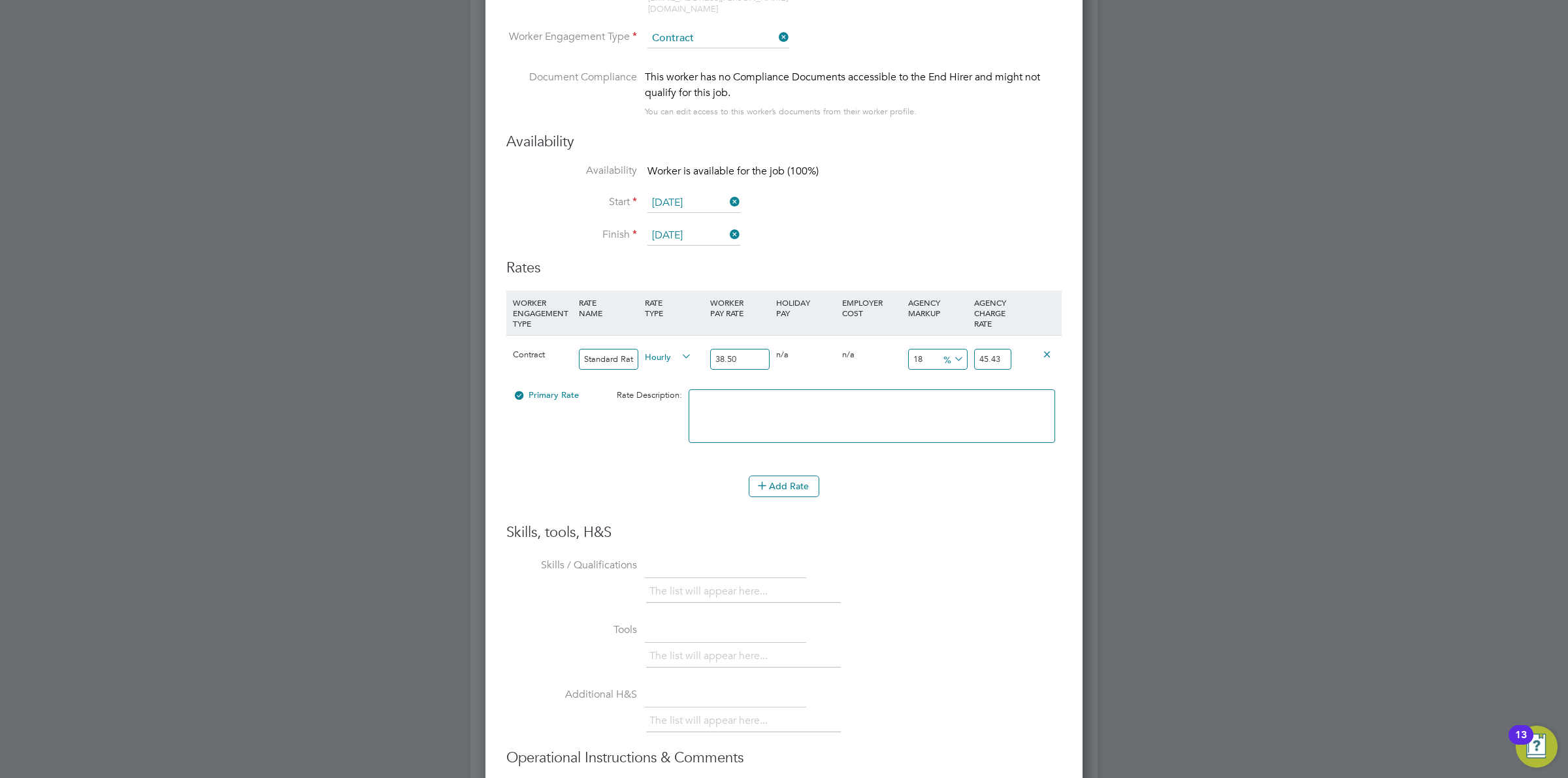
type input "38.50"
click at [951, 350] on icon at bounding box center [951, 359] width 0 height 18
click at [952, 382] on li "£" at bounding box center [953, 380] width 31 height 17
drag, startPoint x: 933, startPoint y: 351, endPoint x: 884, endPoint y: 351, distance: 49.0
click at [884, 351] on div "Contract Standard Rate Hourly 38.50 0 n/a 0 n/a 18 6.93 £ 45.43" at bounding box center [784, 359] width 555 height 49
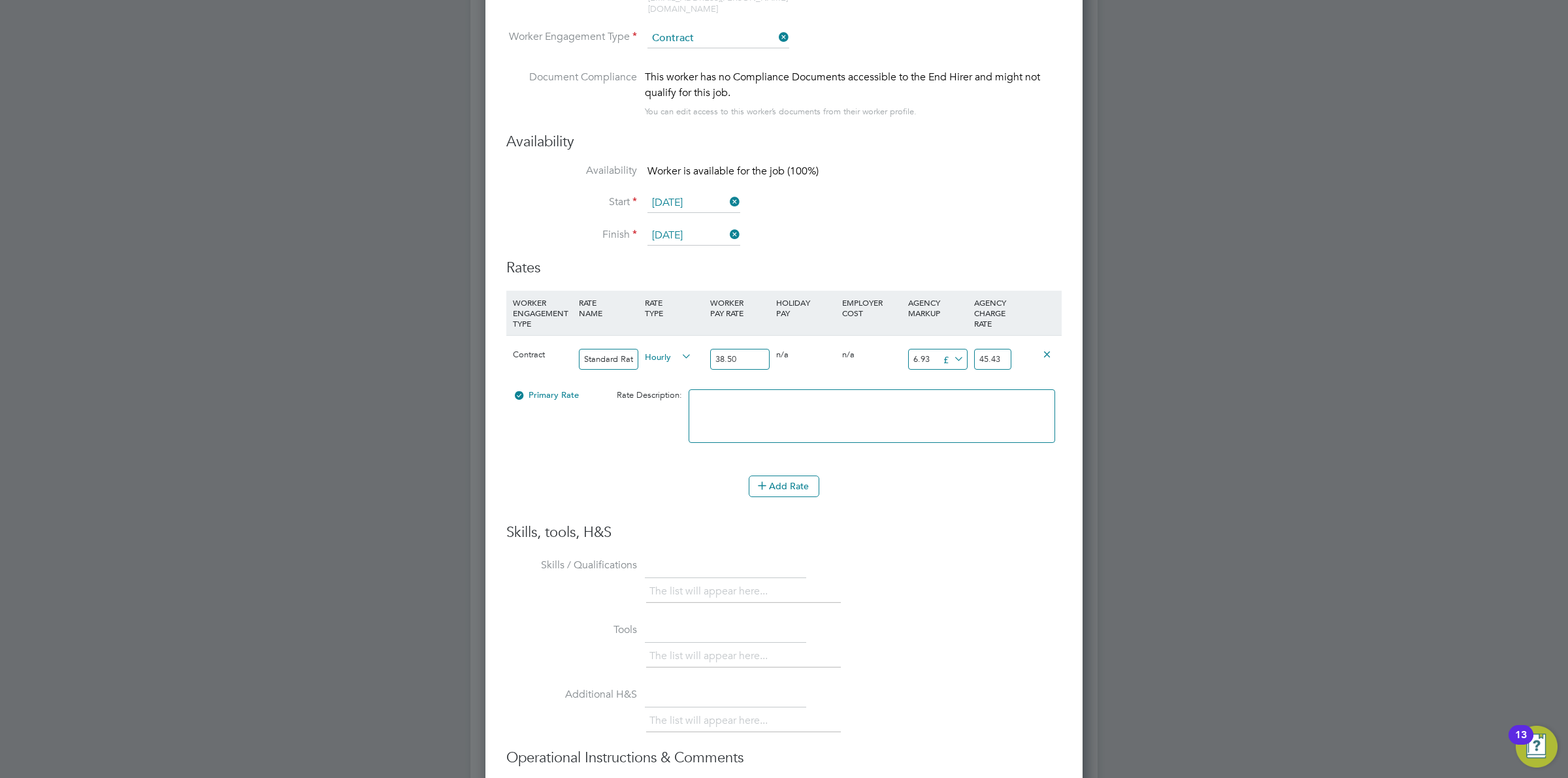
type input "1"
type input "39.5"
type input "11"
type input "49.5"
type input "11.5"
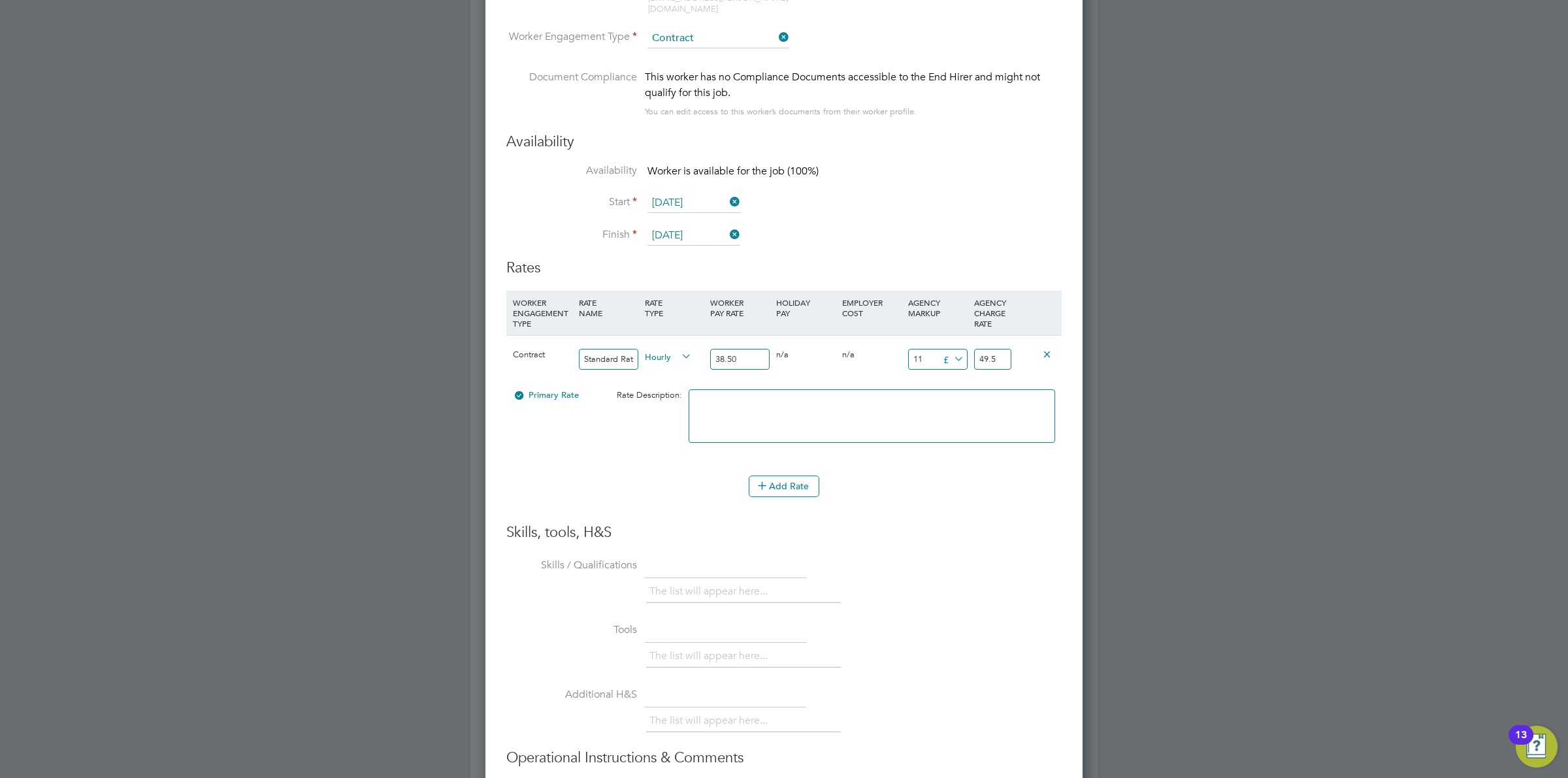
type input "50"
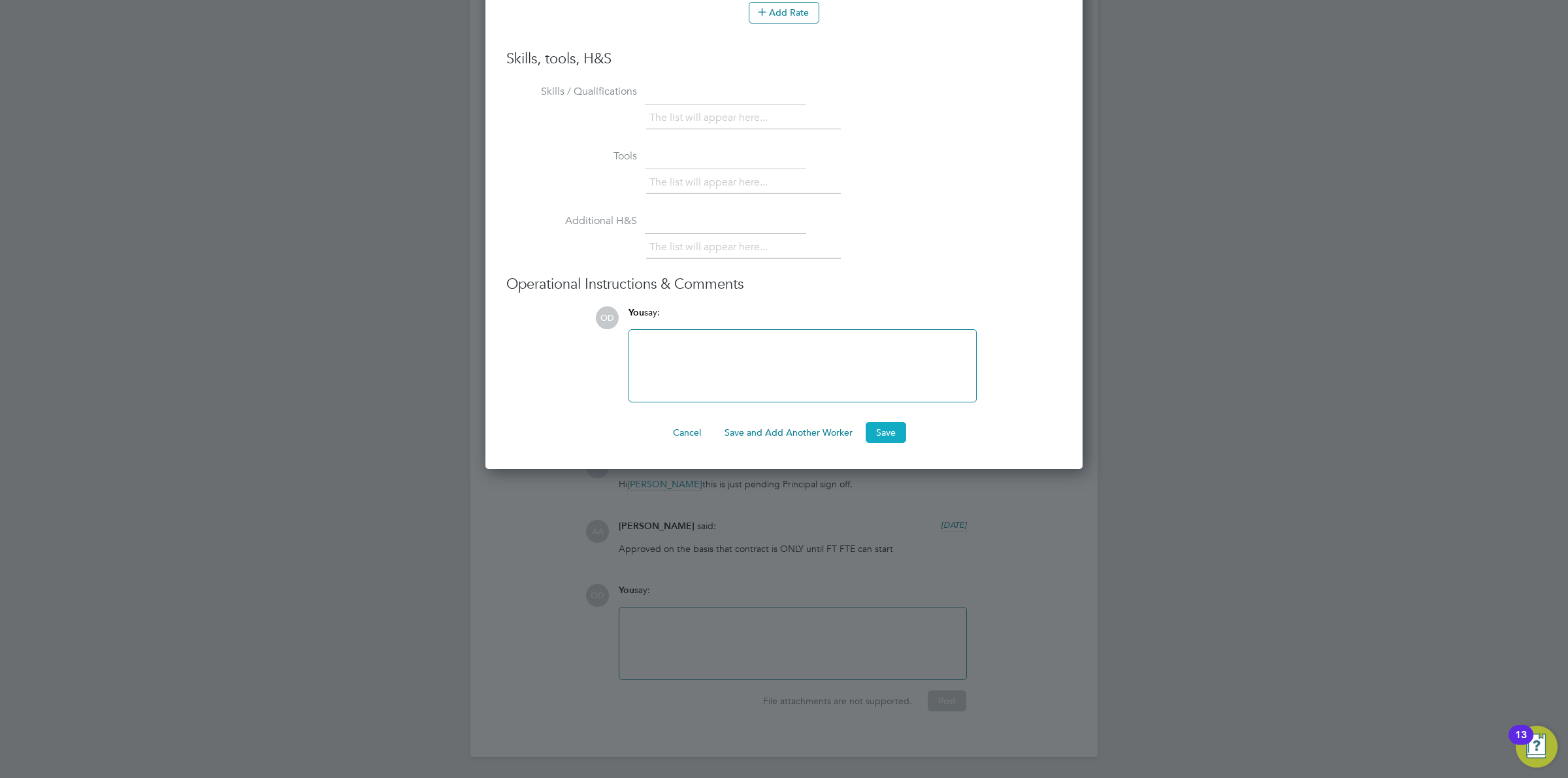
type input "11.50"
click at [876, 422] on button "Save" at bounding box center [886, 432] width 41 height 21
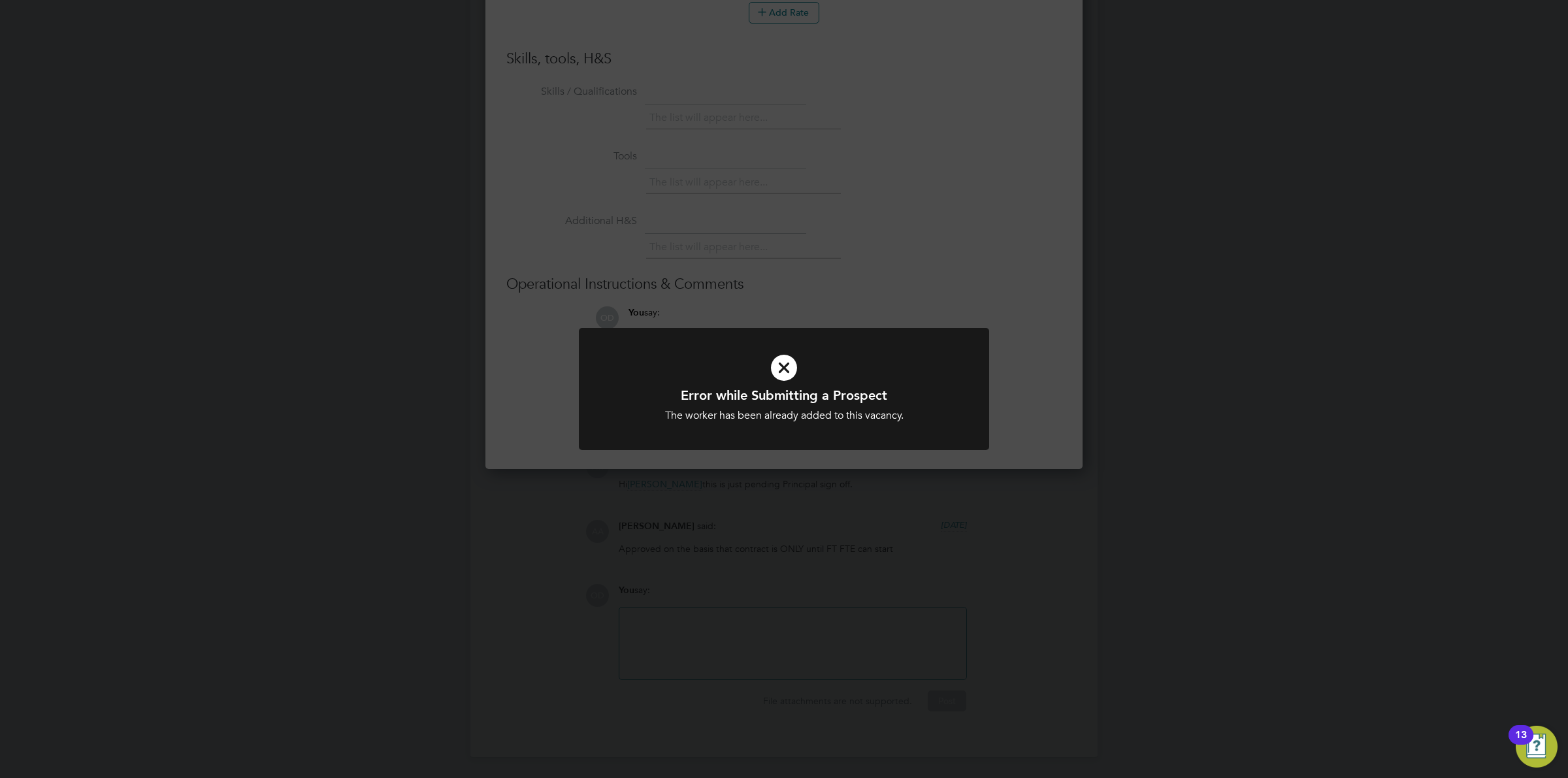
click at [1065, 400] on div "Error while Submitting a Prospect The worker has been already added to this vac…" at bounding box center [784, 389] width 1568 height 778
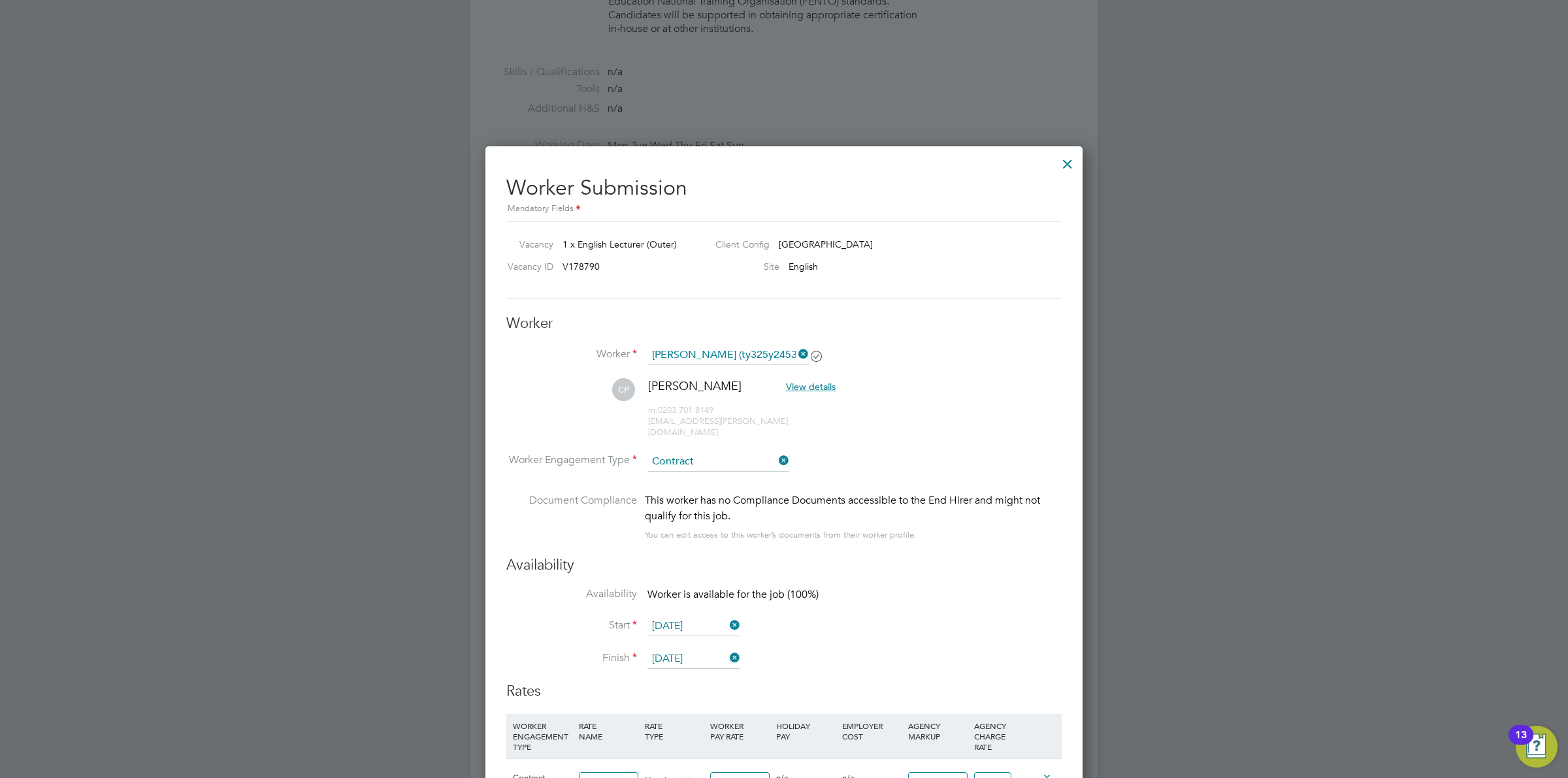
click at [1069, 170] on div at bounding box center [1067, 161] width 24 height 24
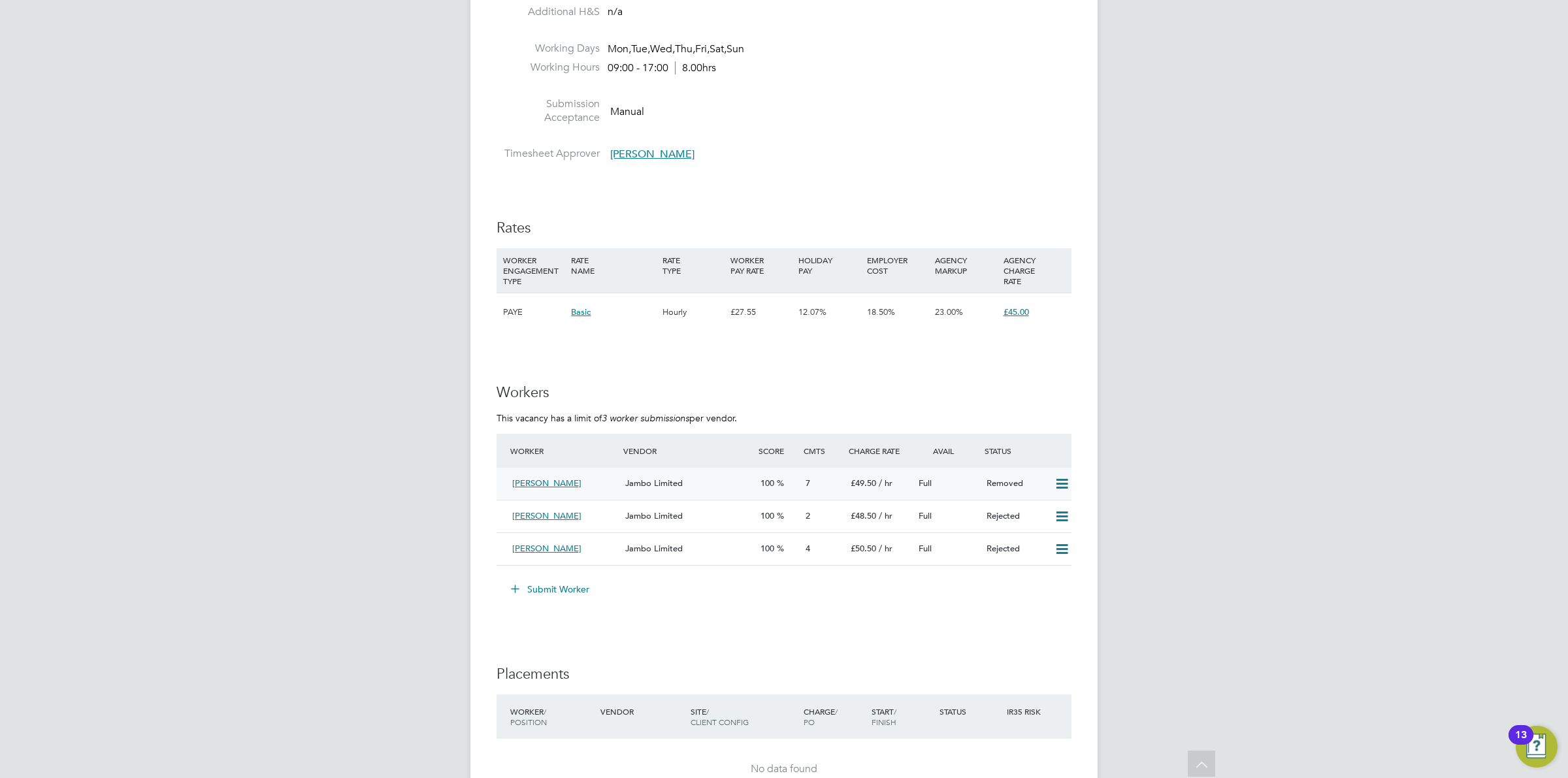
click at [1061, 482] on icon at bounding box center [1062, 484] width 16 height 10
click at [1042, 507] on li "Resubmit" at bounding box center [1040, 511] width 55 height 18
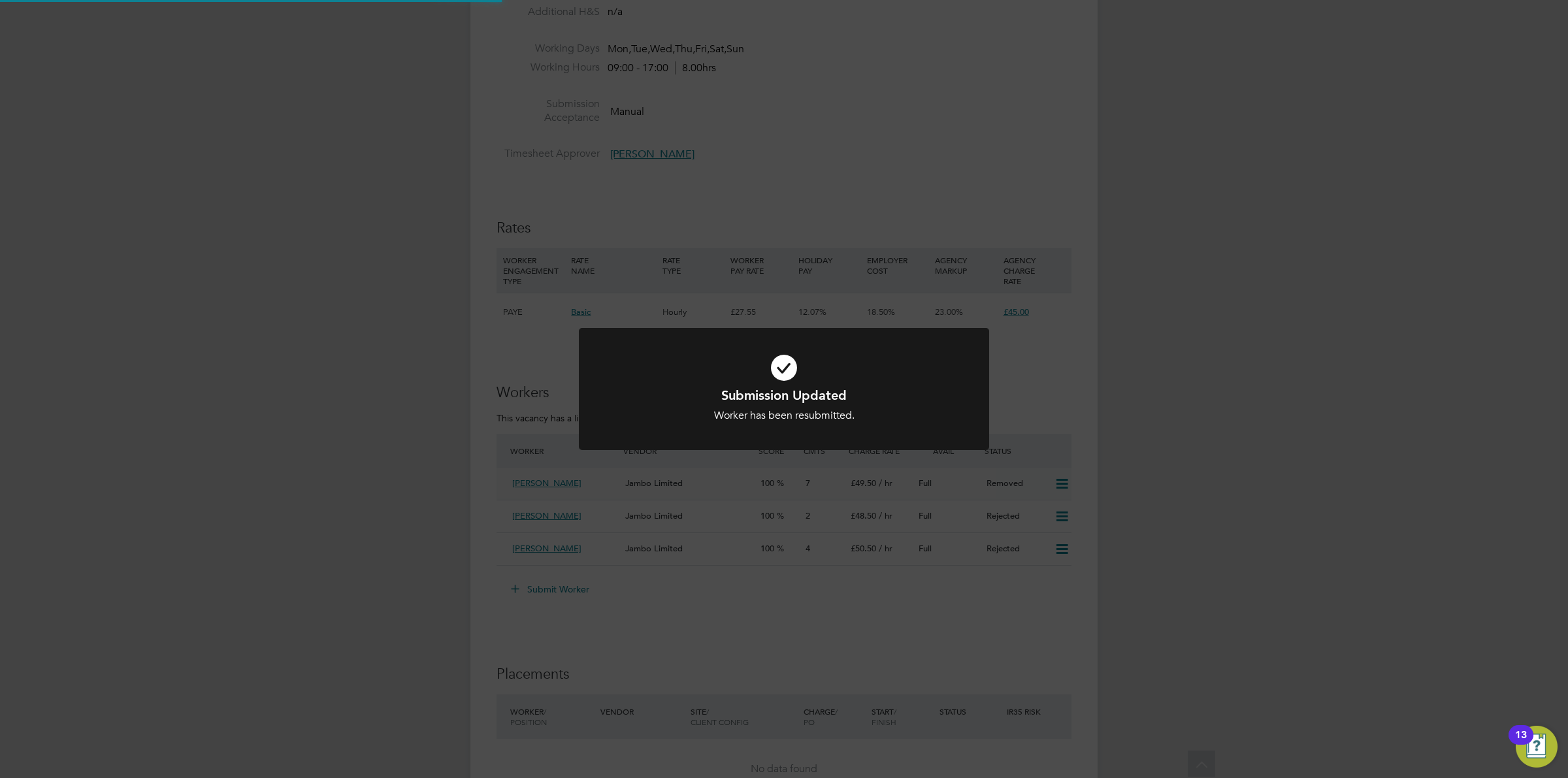
click at [1190, 471] on div "Submission Updated Worker has been resubmitted. Cancel Okay" at bounding box center [784, 389] width 1568 height 778
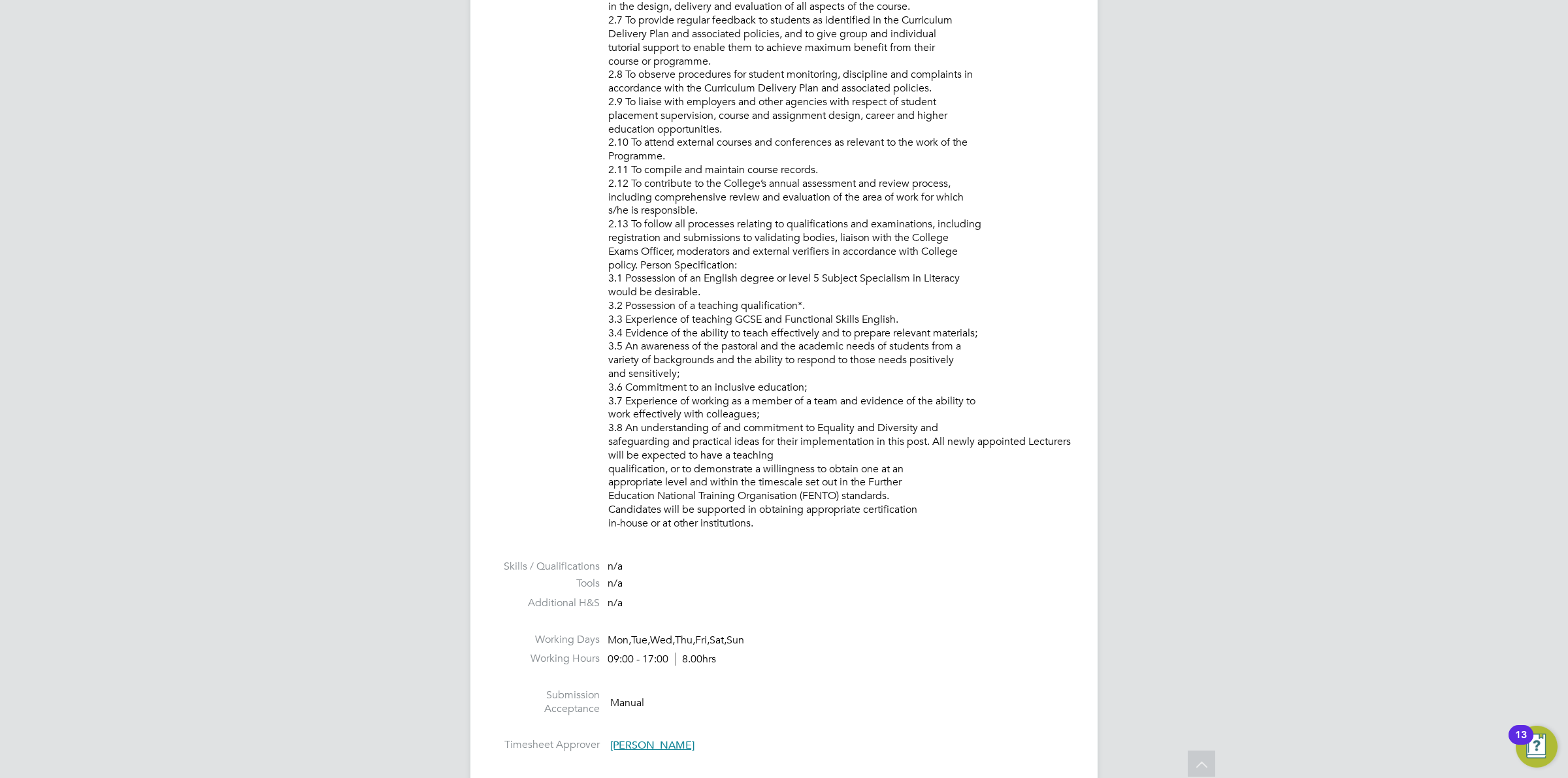
scroll to position [960, 0]
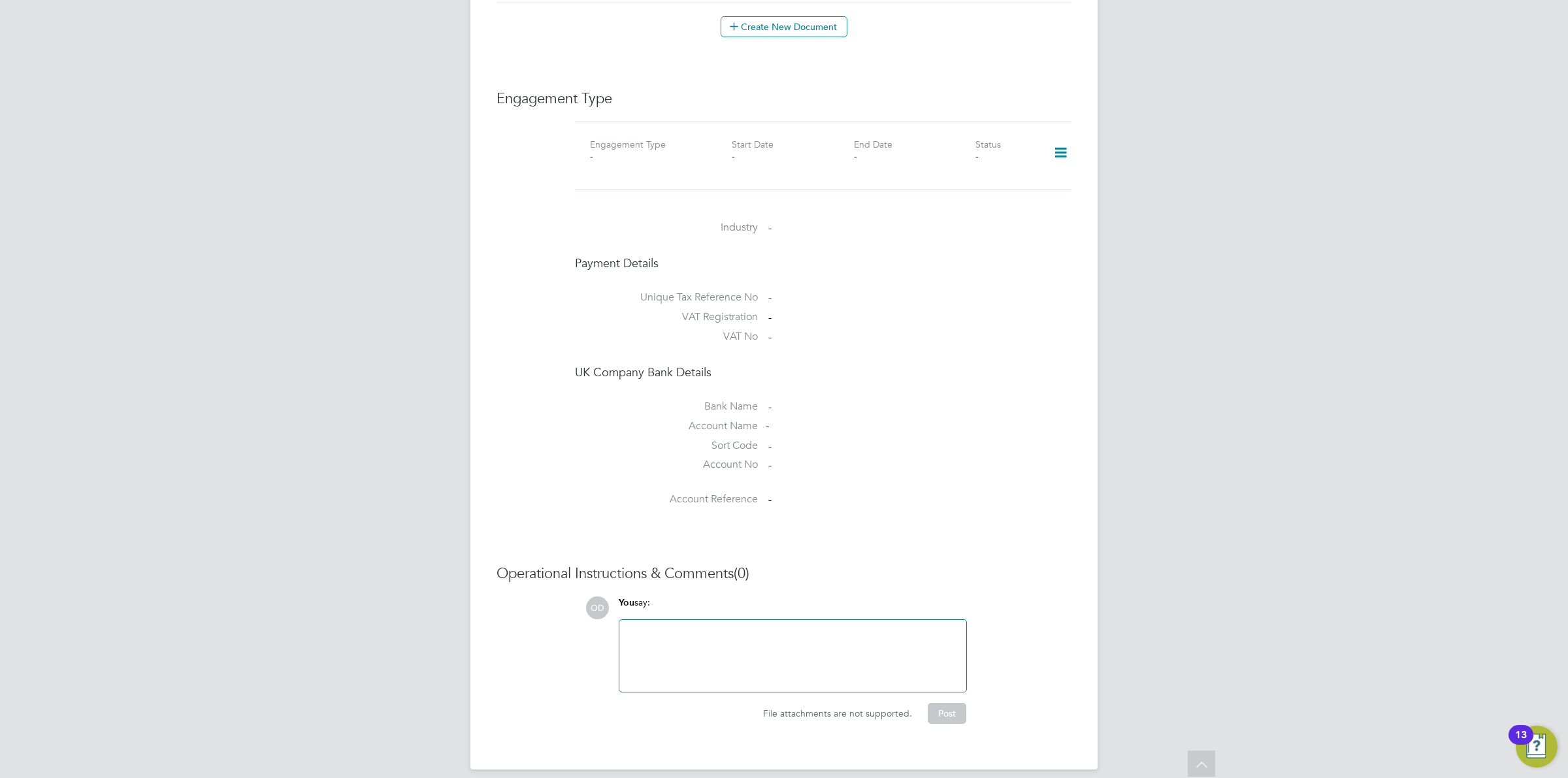
scroll to position [484, 0]
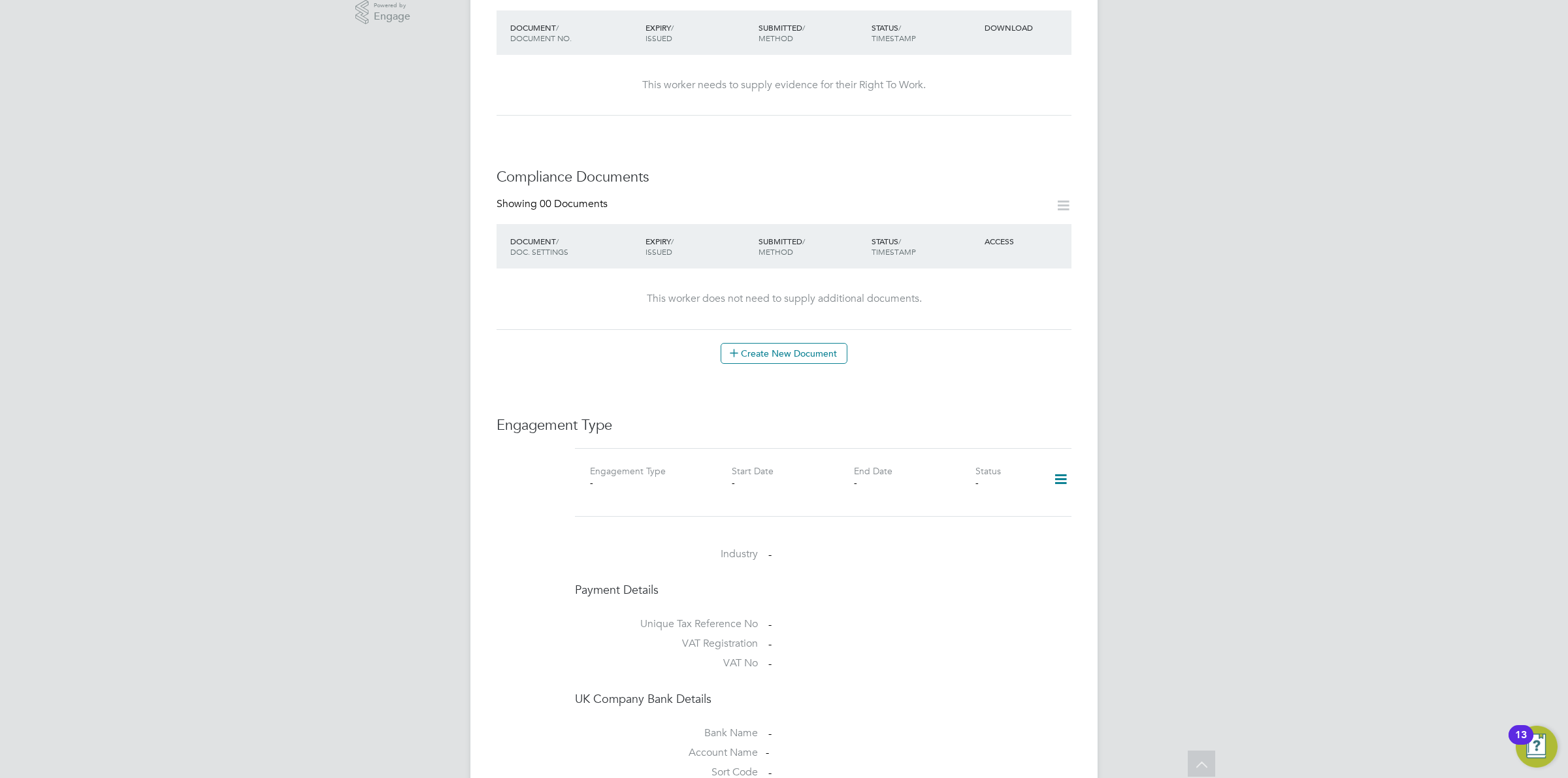
click at [1065, 468] on icon at bounding box center [1061, 479] width 23 height 30
click at [988, 515] on li "Add Engagement Type" at bounding box center [994, 522] width 149 height 18
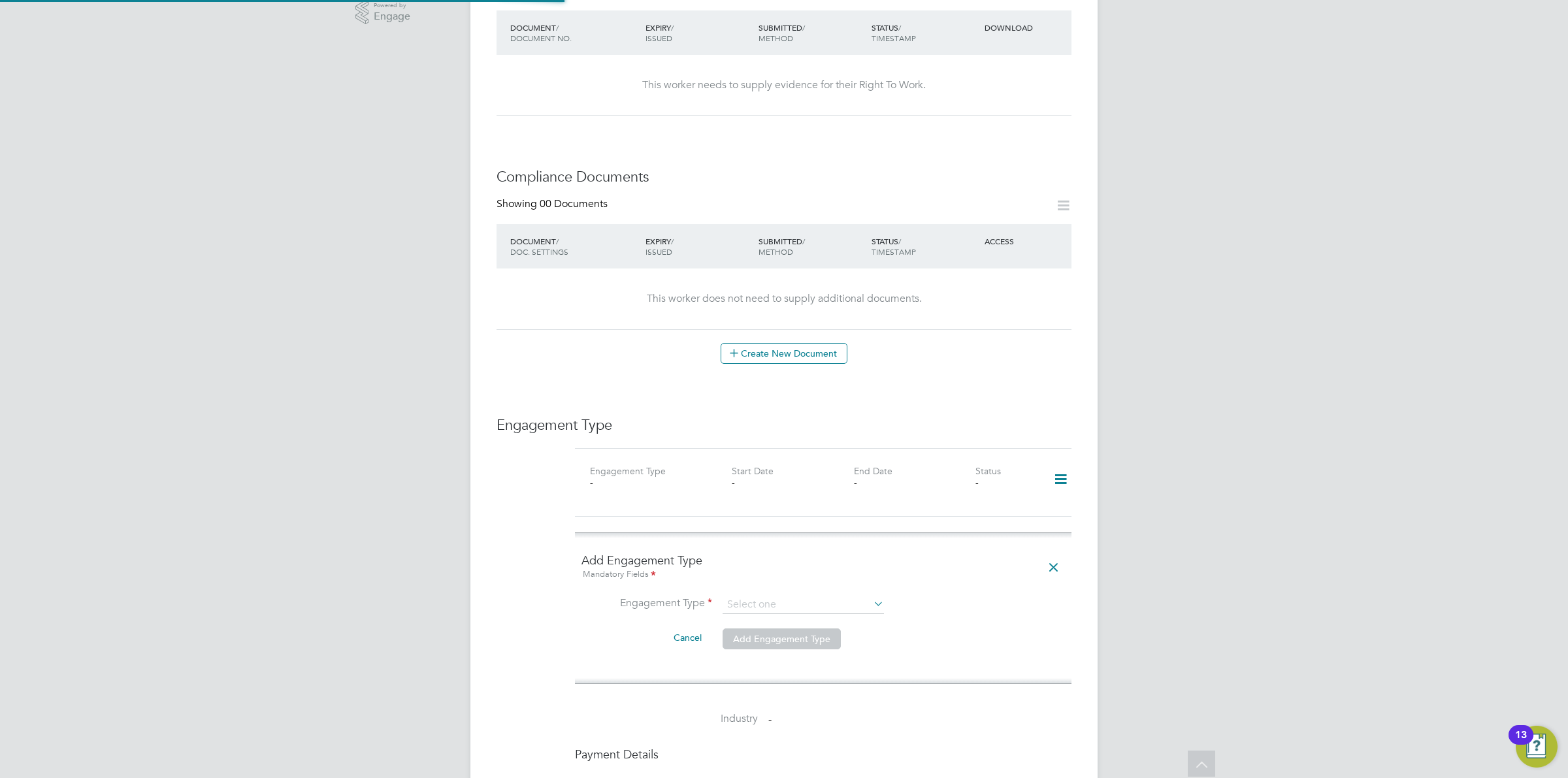
click at [766, 576] on ng-form "Add Engagement Type Mandatory Fields Engagement Type Cancel Add Engagement Type" at bounding box center [824, 608] width 484 height 111
click at [766, 596] on input at bounding box center [803, 604] width 161 height 18
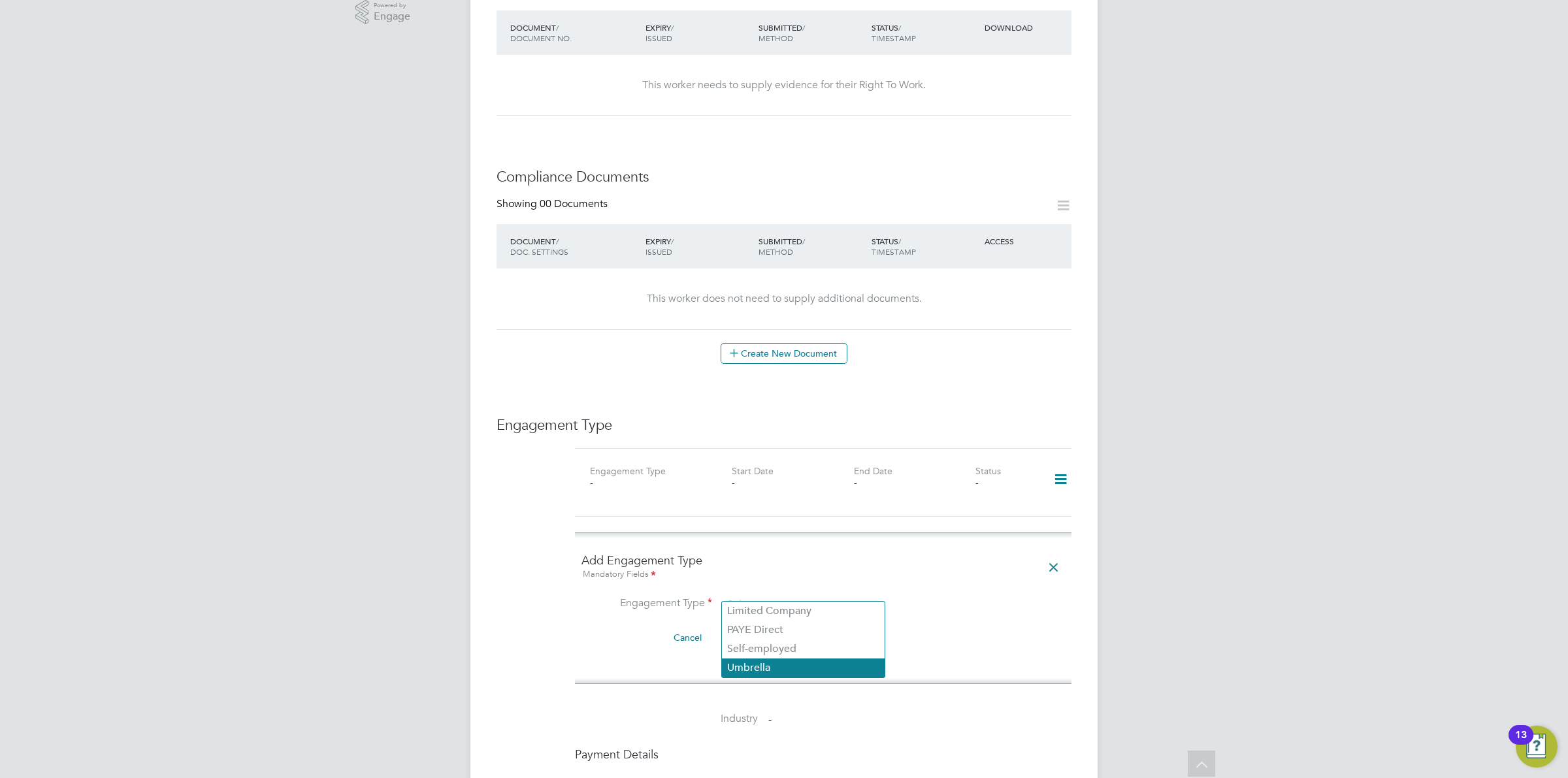
click at [759, 662] on li "Umbrella" at bounding box center [803, 668] width 163 height 19
type input "Umbrella"
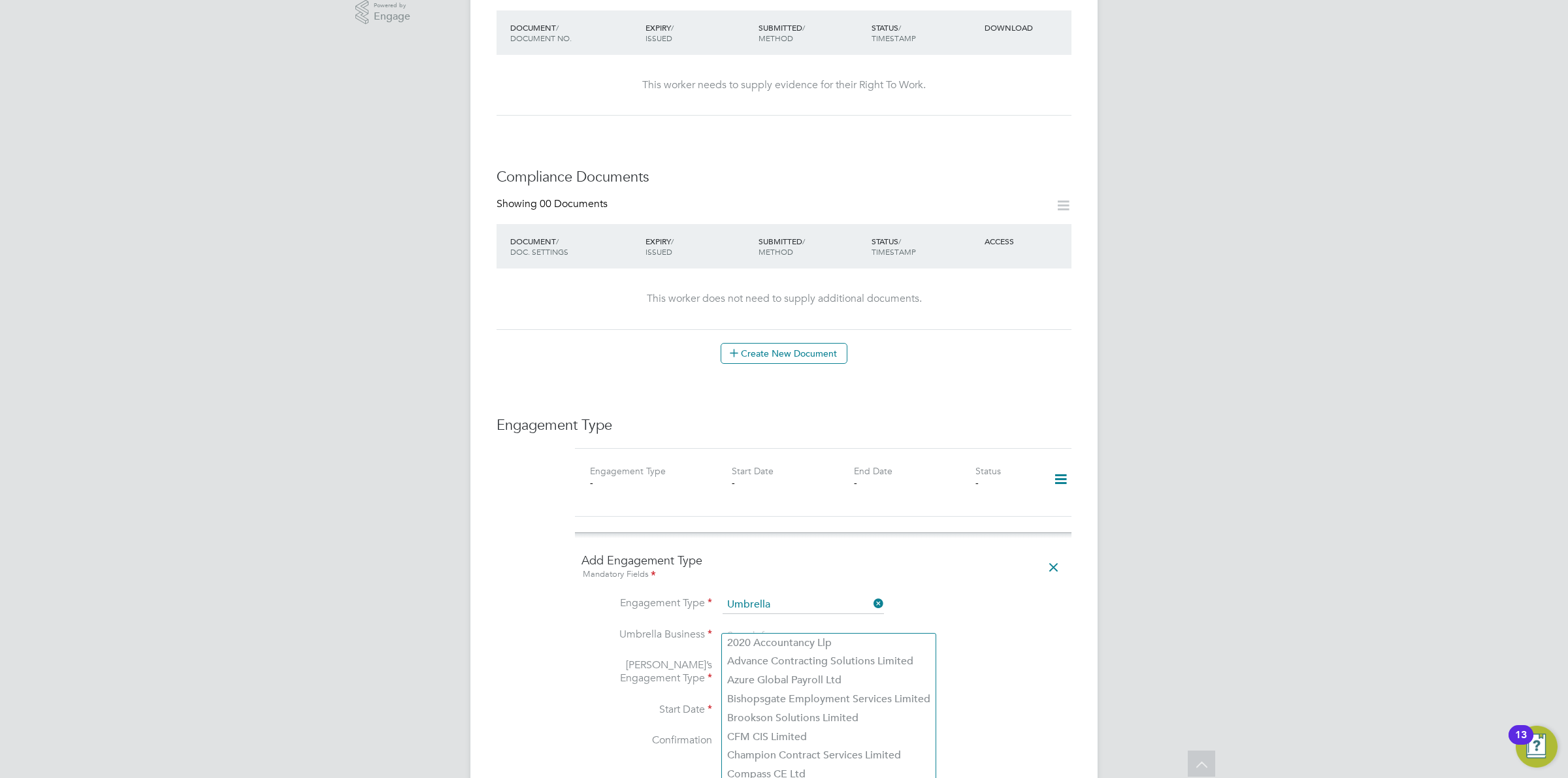
click at [765, 631] on div "All Workers Worker Payment History Tasks Activity Logs Worker Payment History T…" at bounding box center [784, 494] width 627 height 1935
drag, startPoint x: 765, startPoint y: 629, endPoint x: 733, endPoint y: 622, distance: 32.8
click at [733, 627] on input "gu" at bounding box center [803, 636] width 161 height 18
click at [812, 644] on li "Gia nt Contractor Limited" at bounding box center [826, 643] width 209 height 19
type input "Giant Contractor Limited"
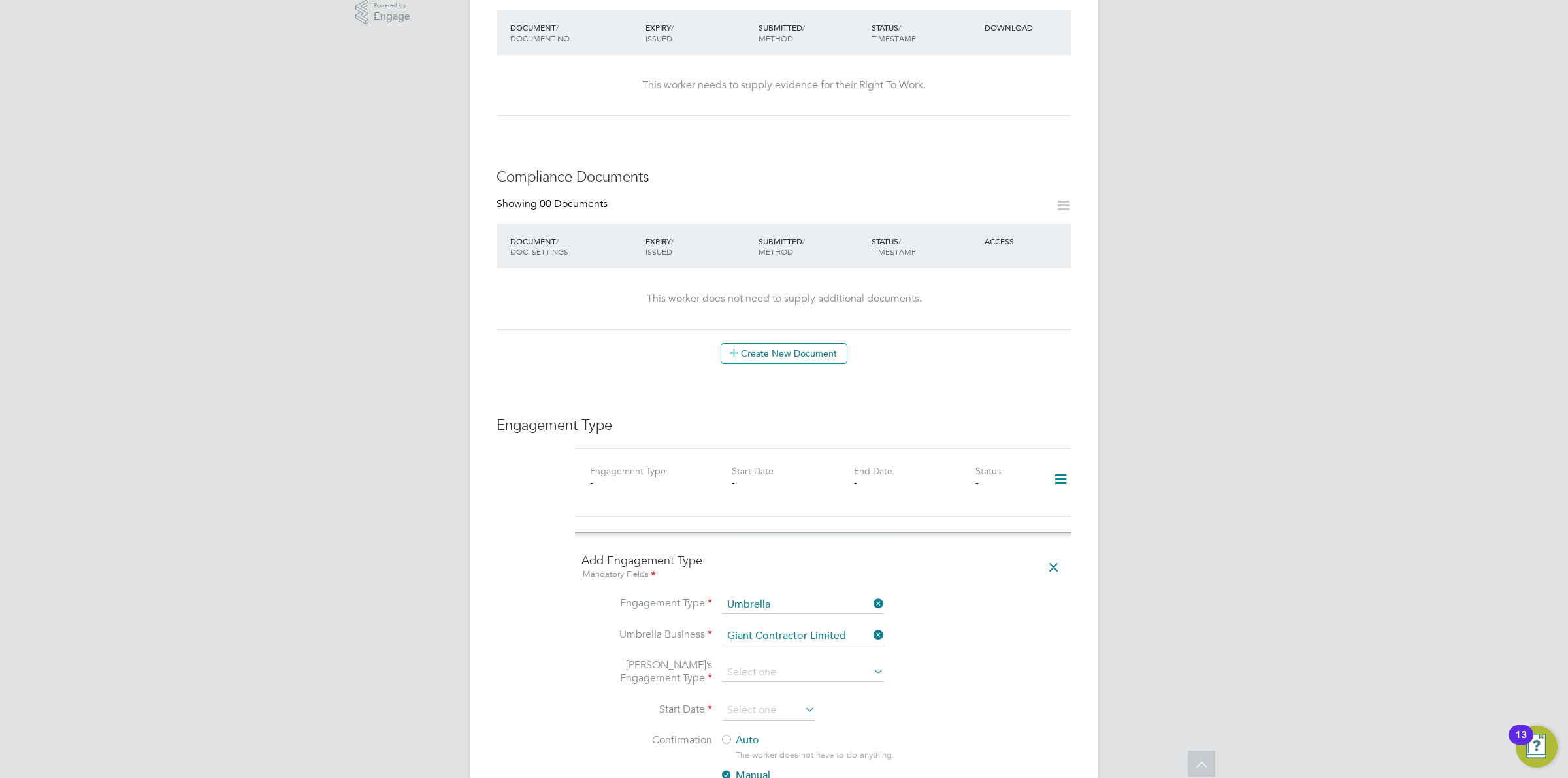
click at [1028, 644] on li "Umbrella Business Giant Contractor Limited" at bounding box center [824, 642] width 484 height 31
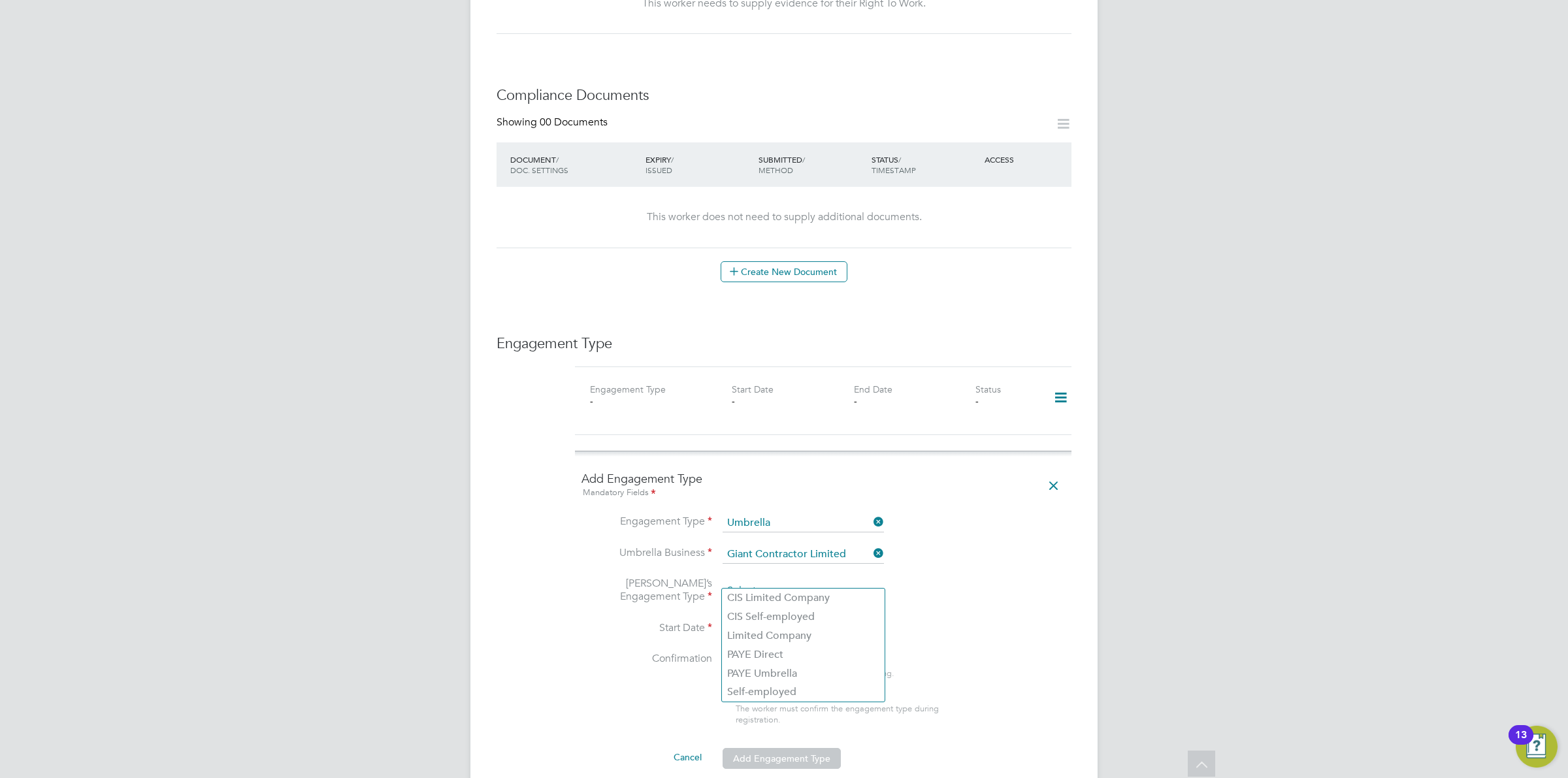
click at [861, 582] on input at bounding box center [803, 591] width 161 height 18
drag, startPoint x: 842, startPoint y: 662, endPoint x: 843, endPoint y: 669, distance: 7.1
click at [843, 669] on div "All Workers Worker Payment History Tasks Activity Logs Worker Payment History T…" at bounding box center [784, 413] width 627 height 1935
click at [834, 582] on input at bounding box center [803, 591] width 161 height 18
click at [806, 671] on li "PAYE Umbrella" at bounding box center [803, 674] width 163 height 19
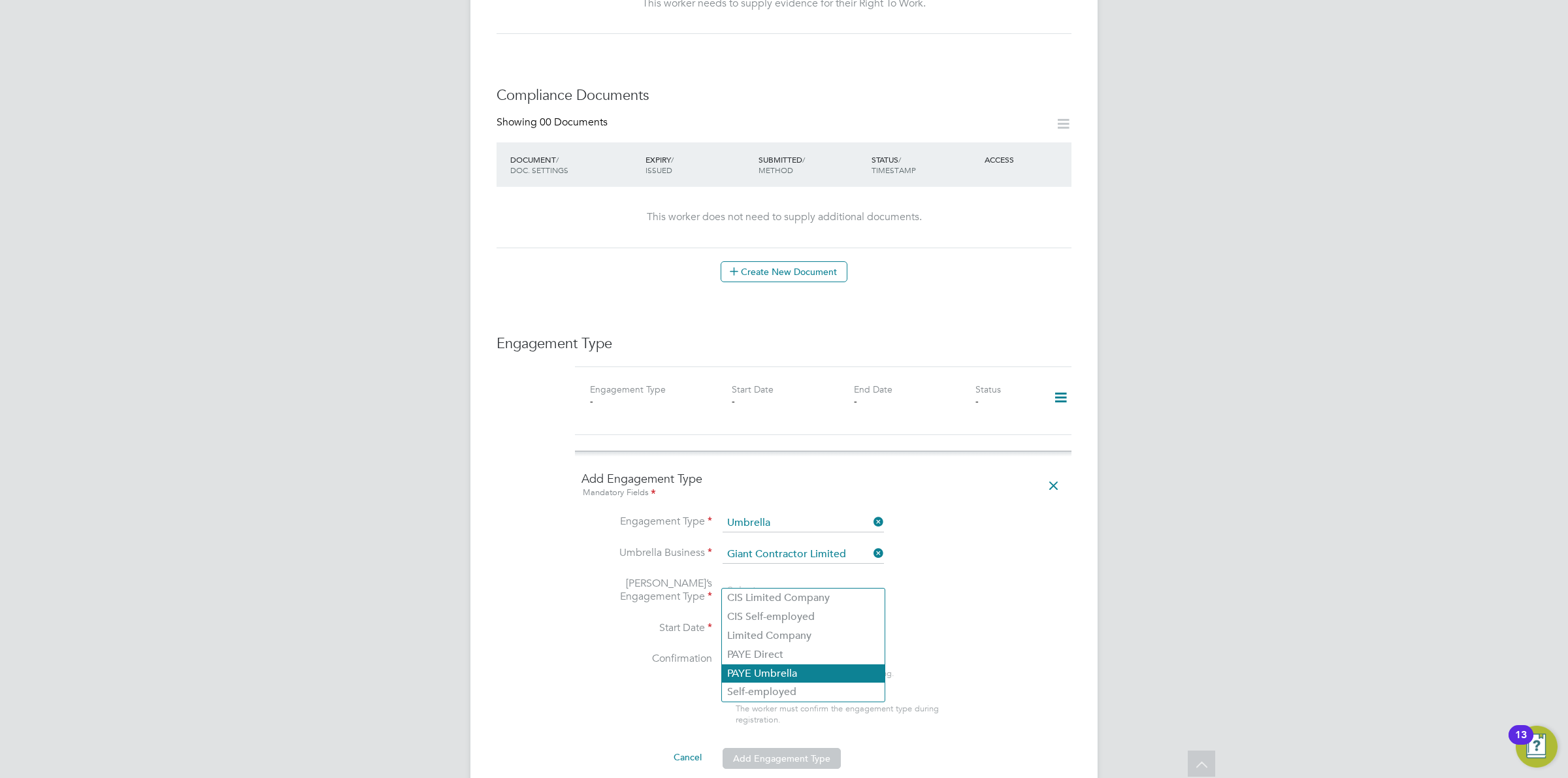
type input "PAYE Umbrella"
click at [787, 619] on input at bounding box center [769, 629] width 93 height 20
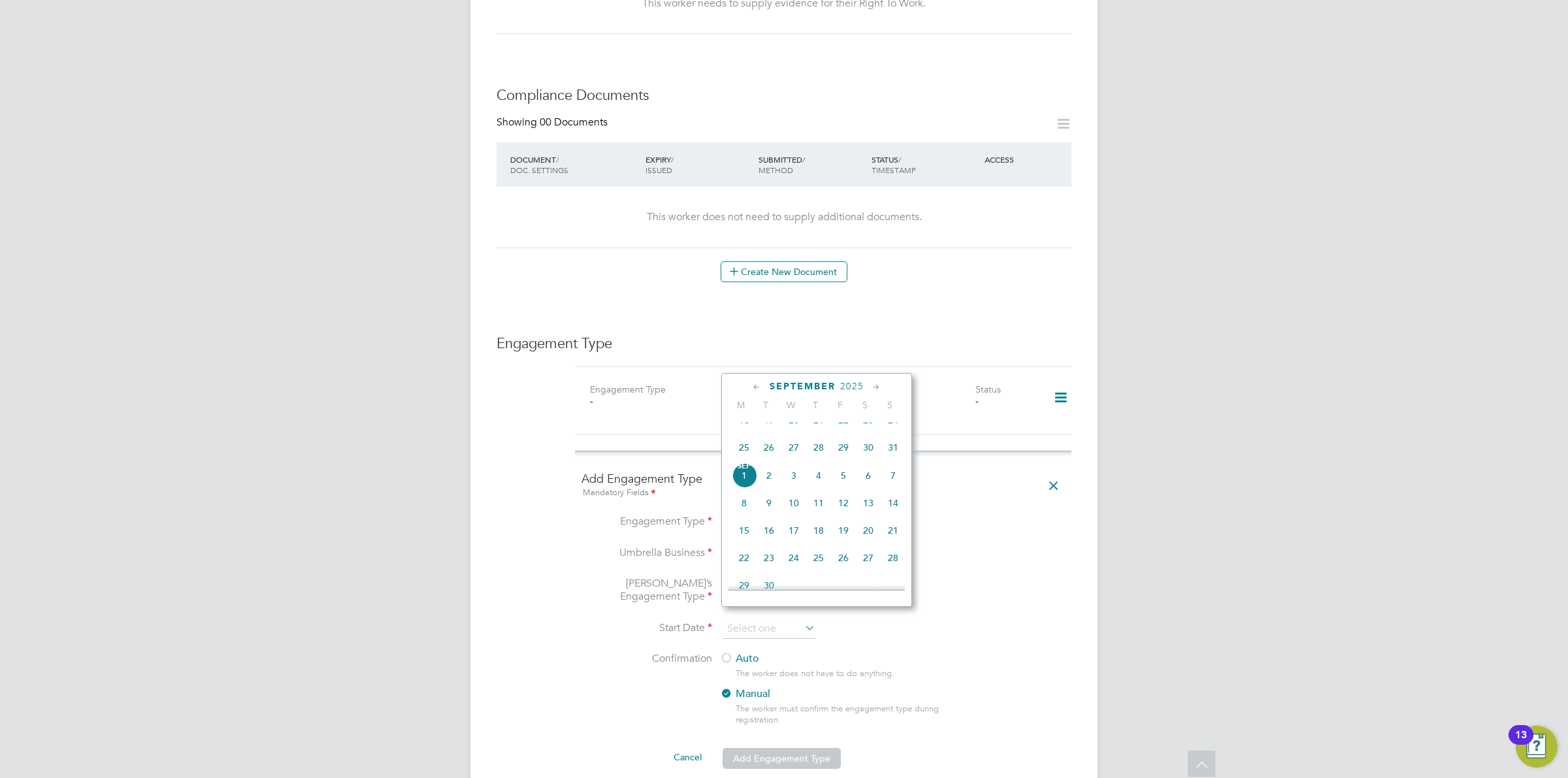
click at [768, 488] on span "2" at bounding box center [769, 475] width 25 height 25
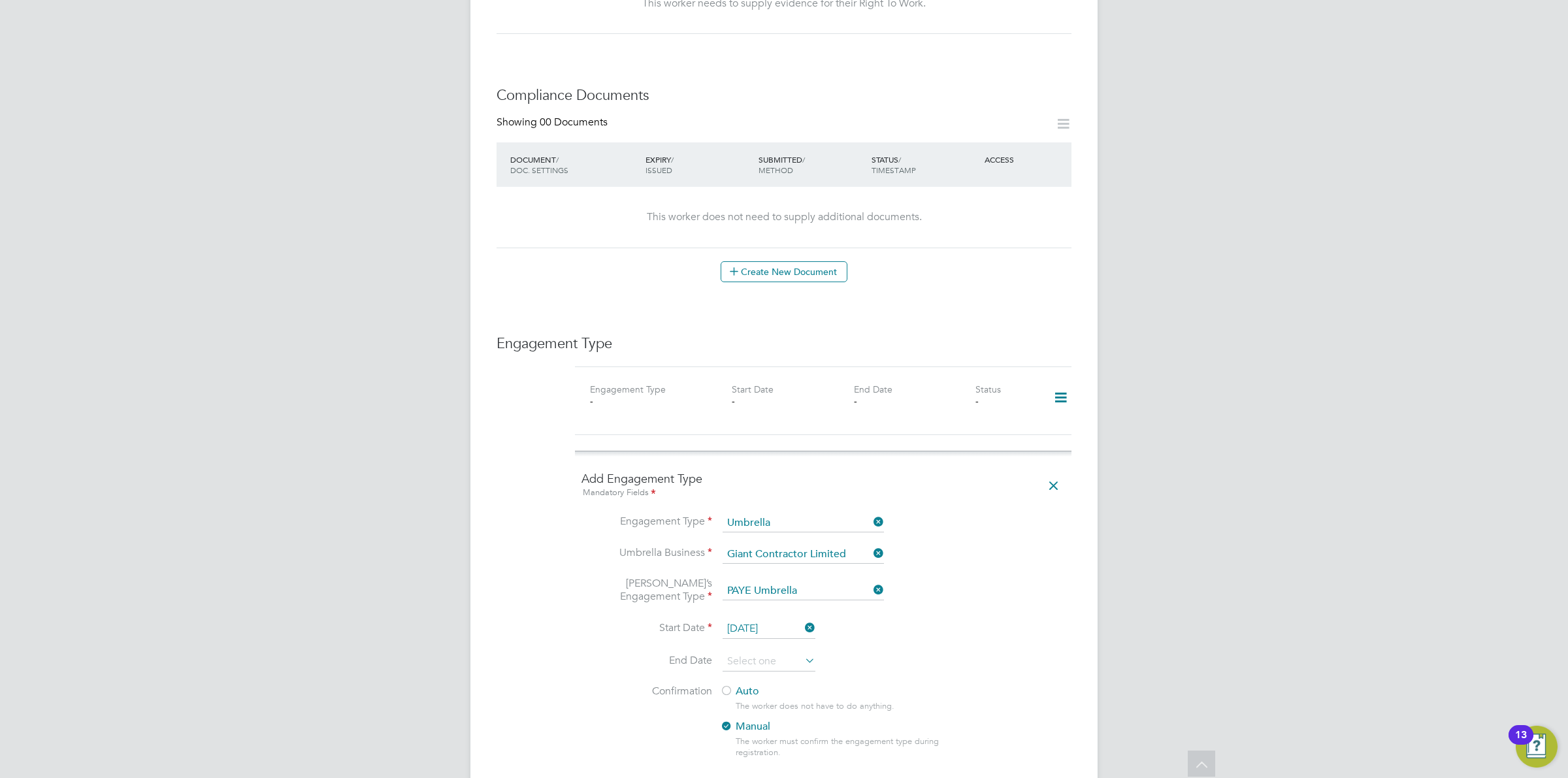
click at [1038, 579] on li "Umbrella’s Engagement Type PAYE Umbrella" at bounding box center [824, 598] width 484 height 43
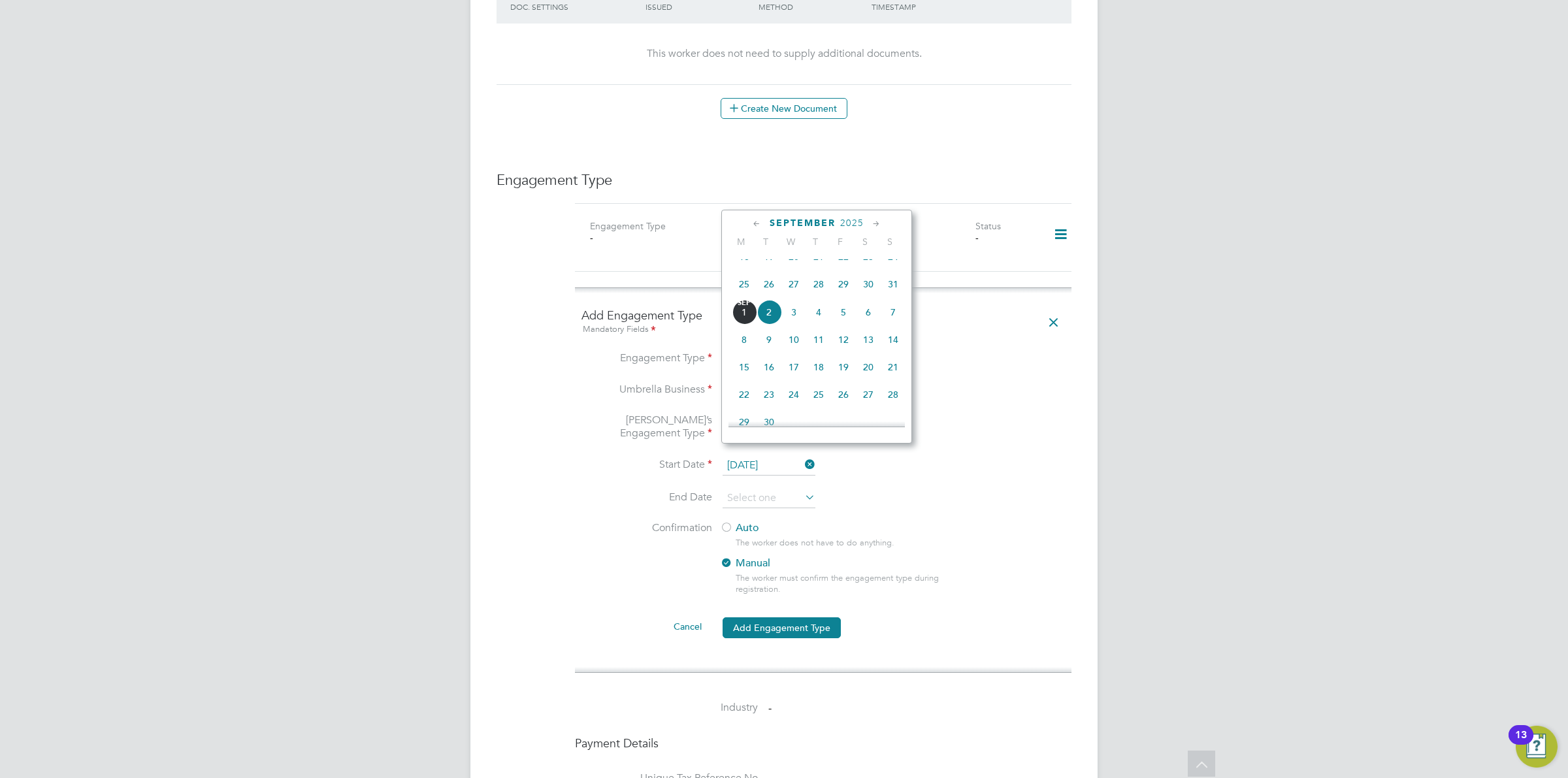
click at [788, 459] on input "02 Sep 2025" at bounding box center [769, 465] width 93 height 20
click at [790, 325] on span "3" at bounding box center [794, 312] width 25 height 25
type input "03 Sep 2025"
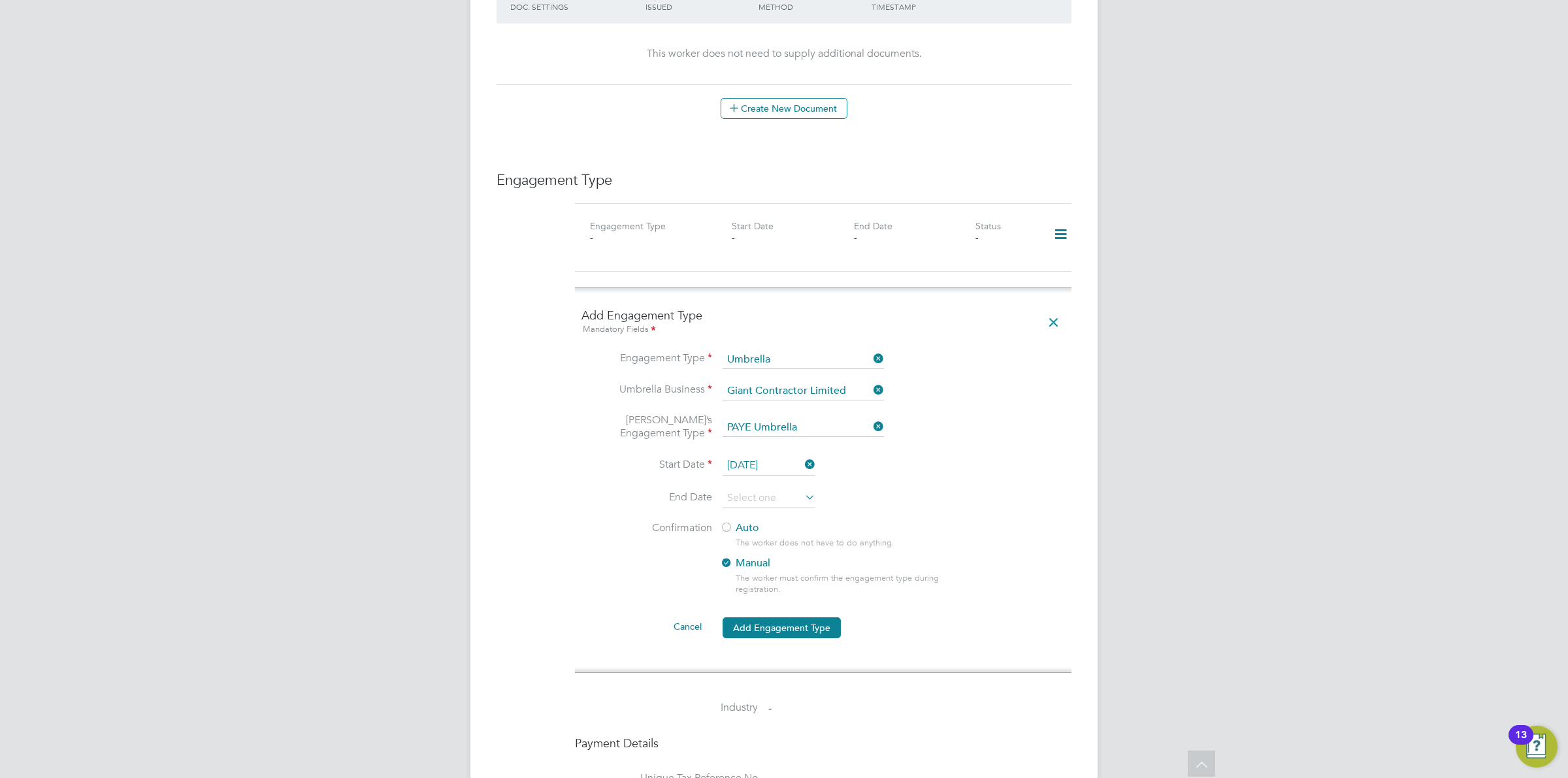
click at [945, 472] on li "Start Date 03 Sep 2025" at bounding box center [824, 472] width 484 height 32
click at [792, 488] on input at bounding box center [769, 498] width 93 height 20
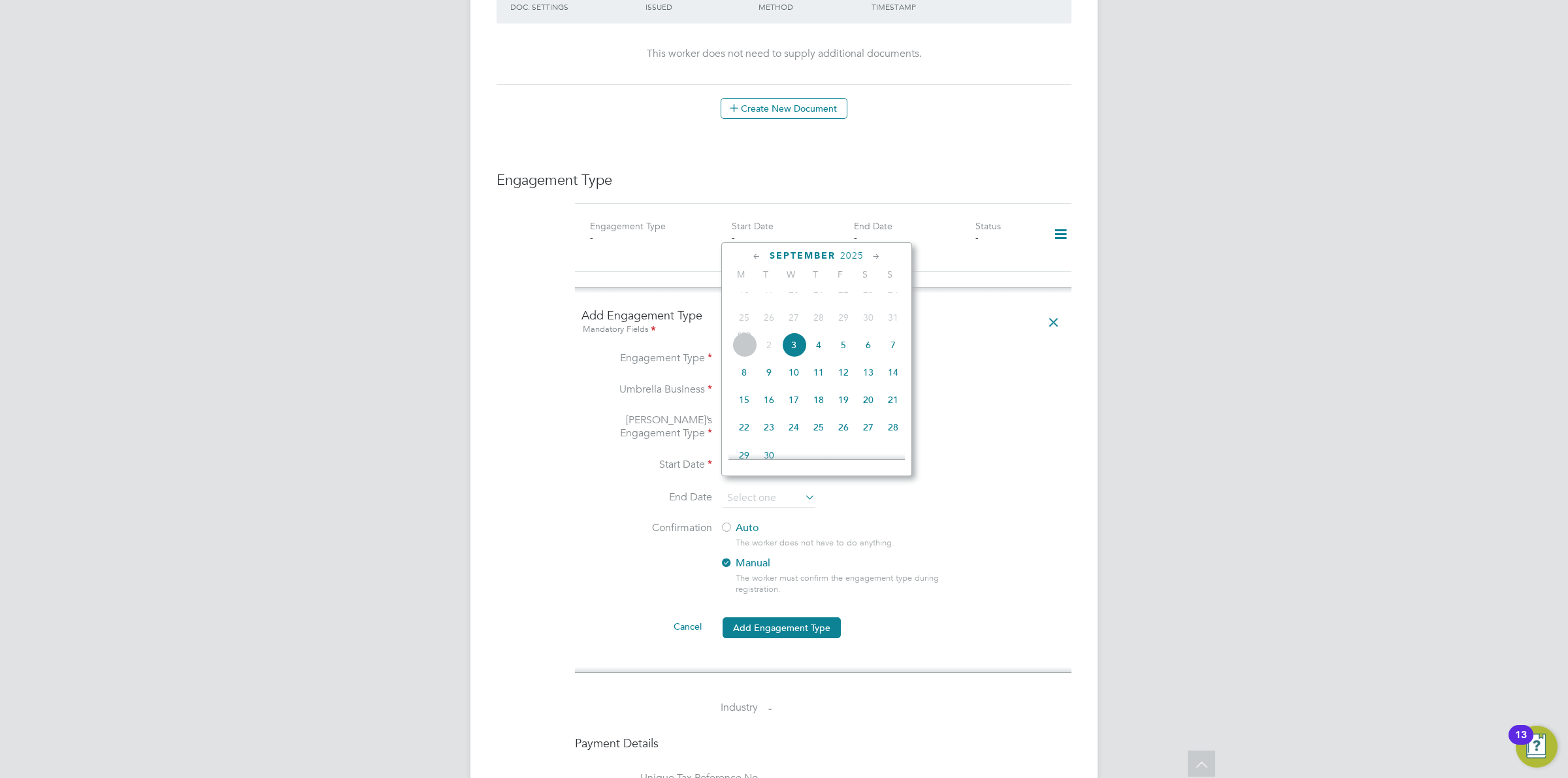
click at [882, 251] on icon at bounding box center [876, 256] width 12 height 14
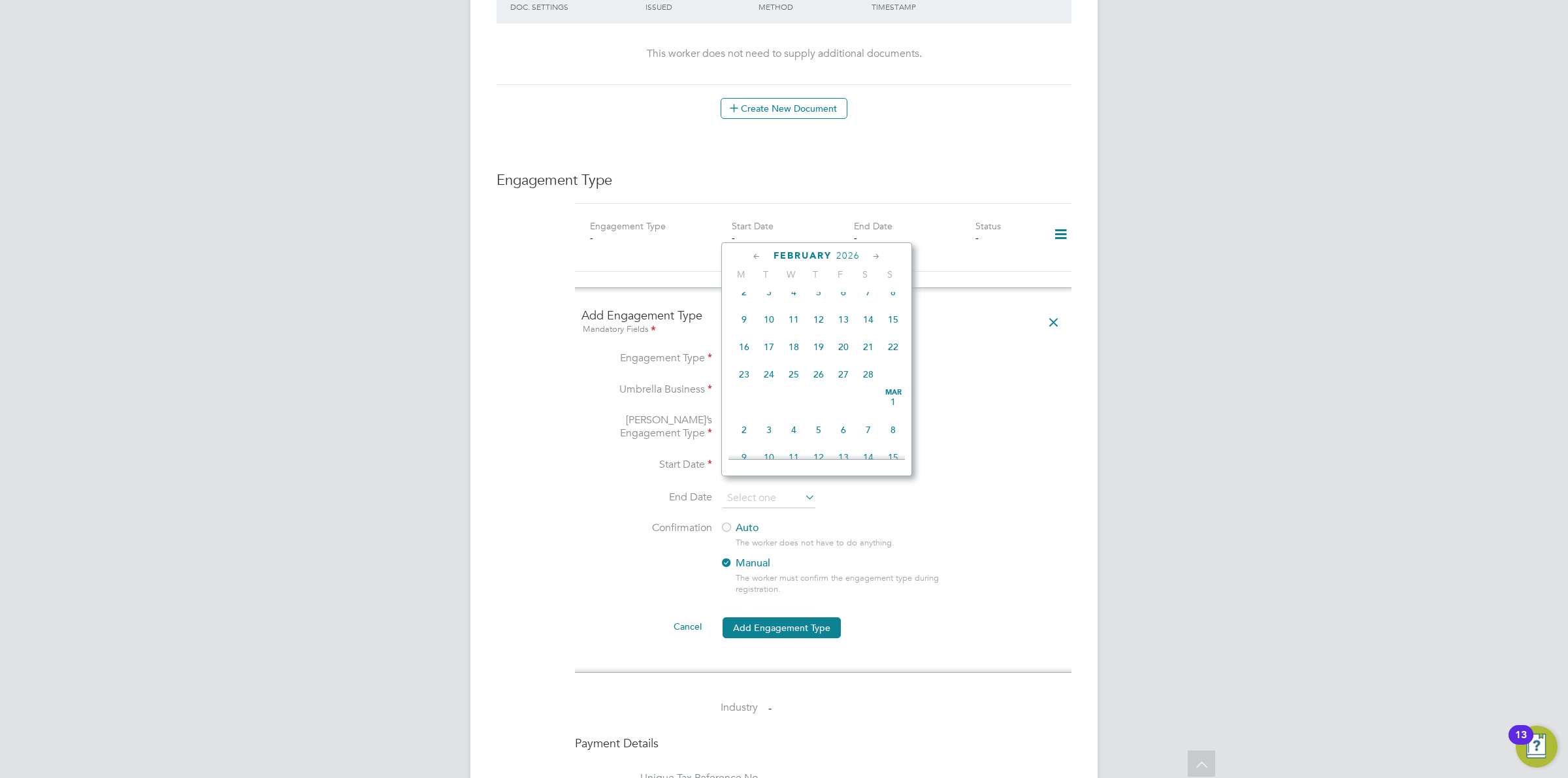
click at [882, 251] on icon at bounding box center [876, 256] width 12 height 14
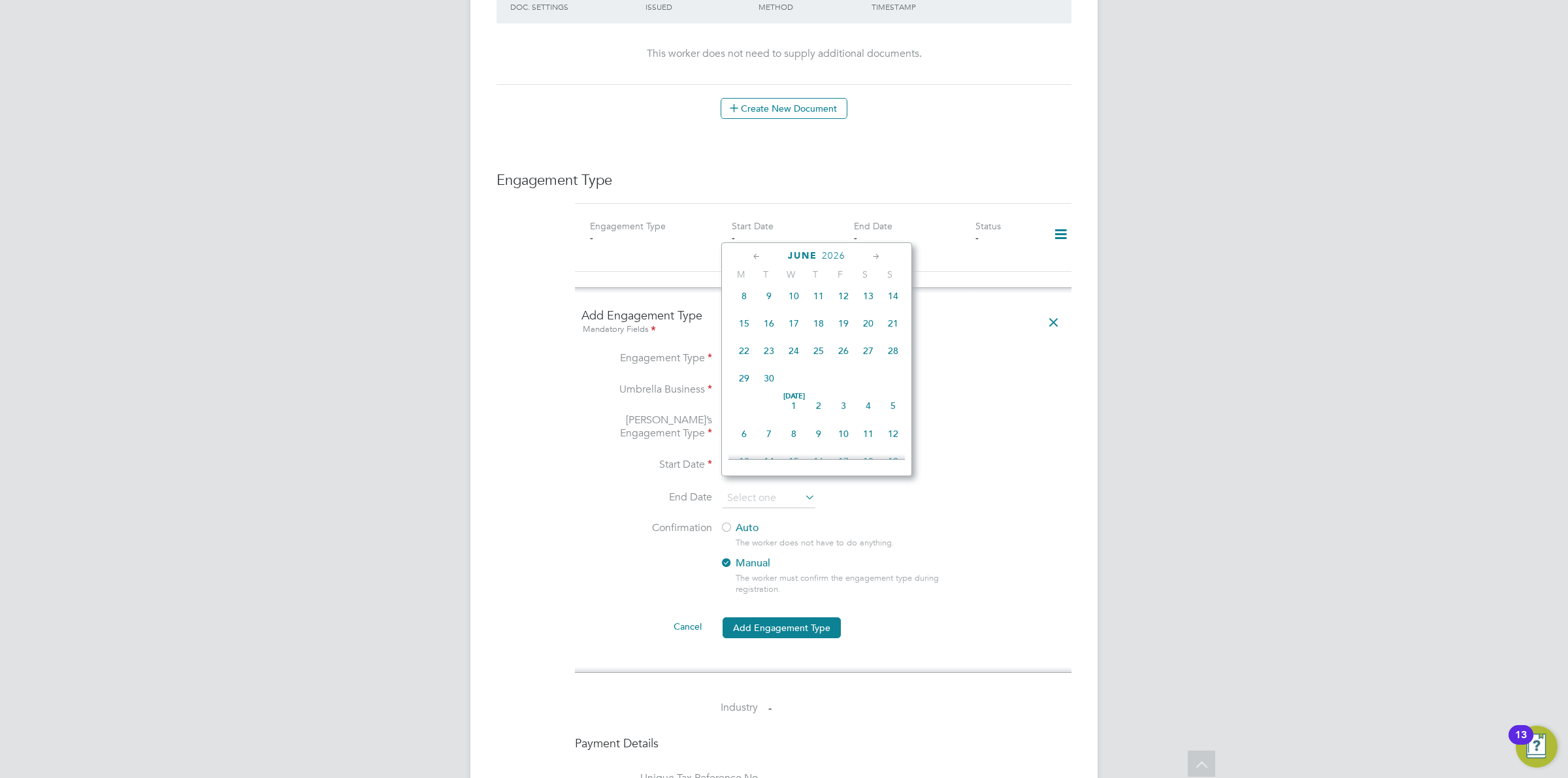
scroll to position [1888, 0]
click at [849, 275] on span "3" at bounding box center [843, 262] width 25 height 25
type input "03 Jul 2026"
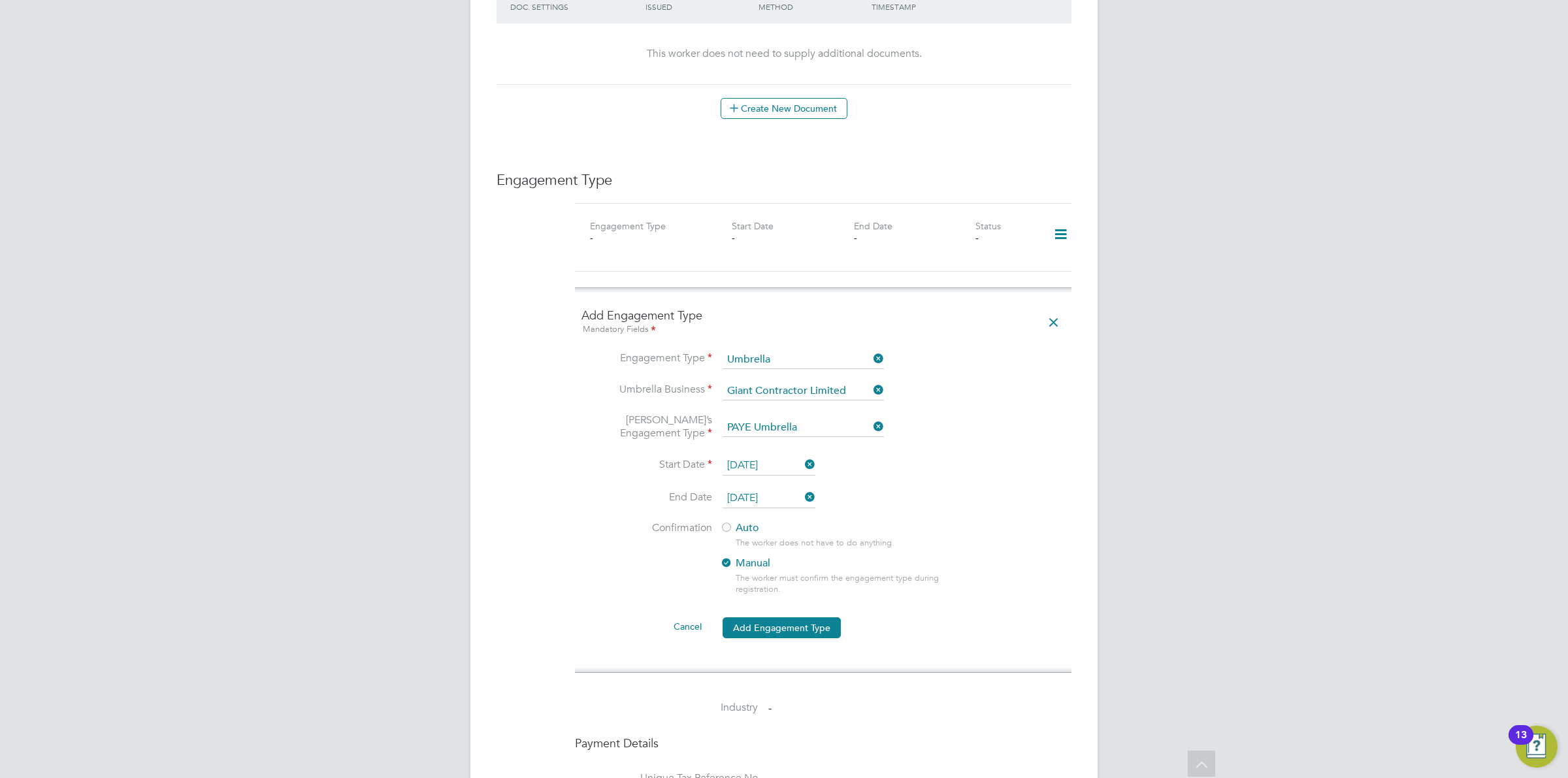
click at [1109, 434] on div "OD Ollie Dart Notifications 20 Applications: Current page: Network Team Members…" at bounding box center [784, 271] width 1568 height 1999
click at [742, 521] on label "Auto" at bounding box center [838, 528] width 235 height 14
click at [749, 617] on button "Add Engagement Type" at bounding box center [782, 627] width 118 height 21
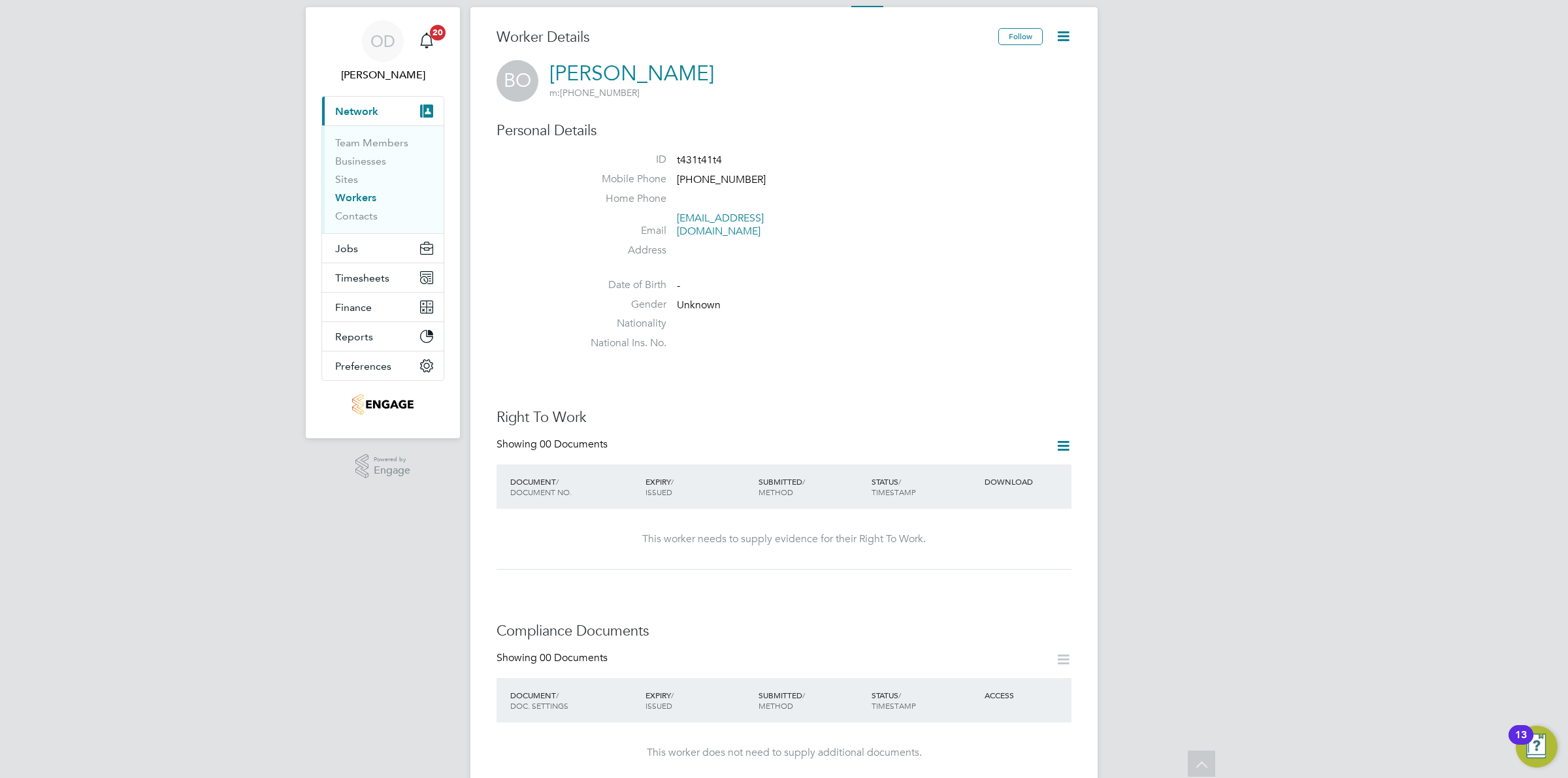
scroll to position [0, 0]
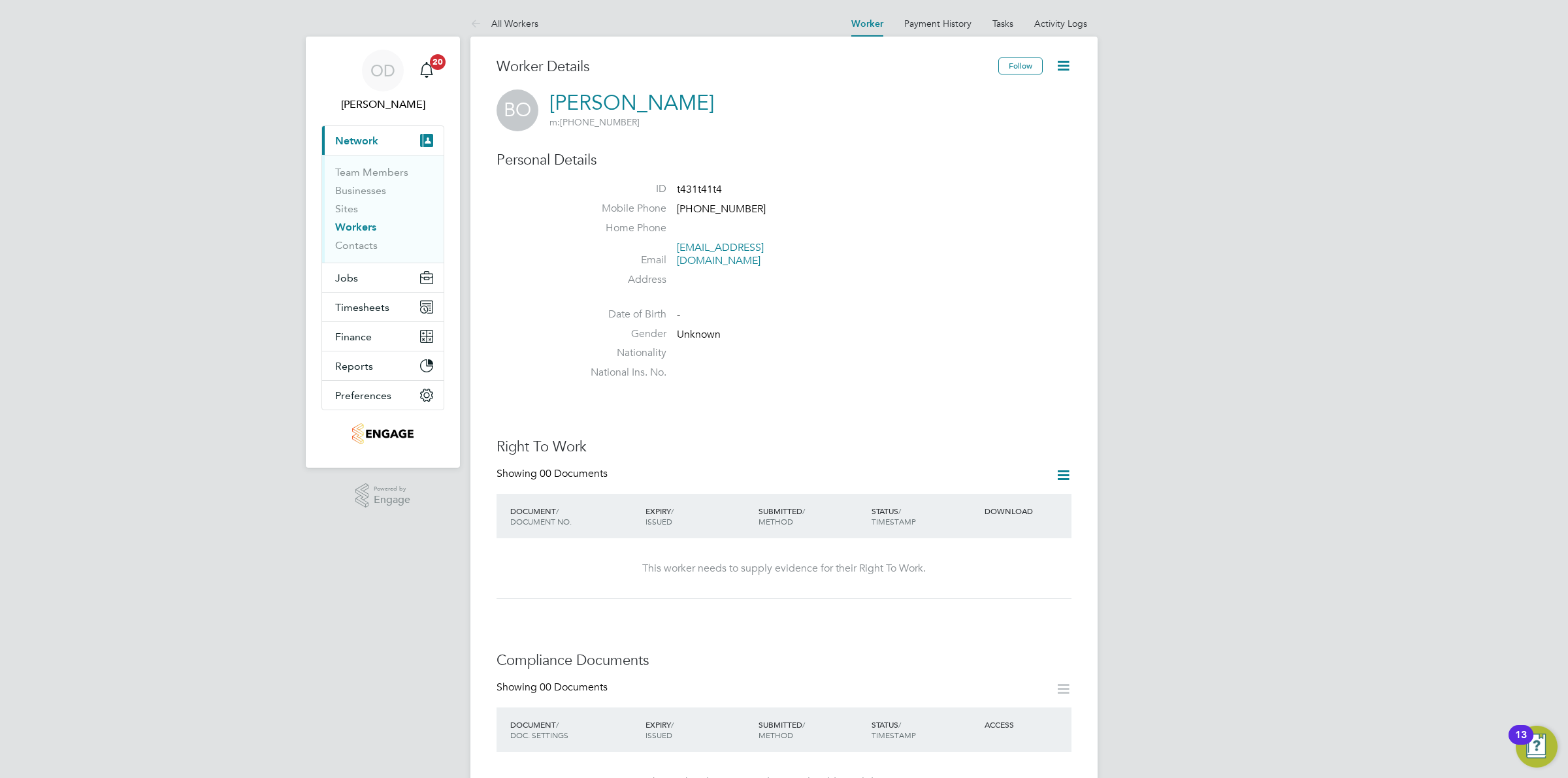
click at [345, 229] on link "Workers" at bounding box center [355, 227] width 41 height 12
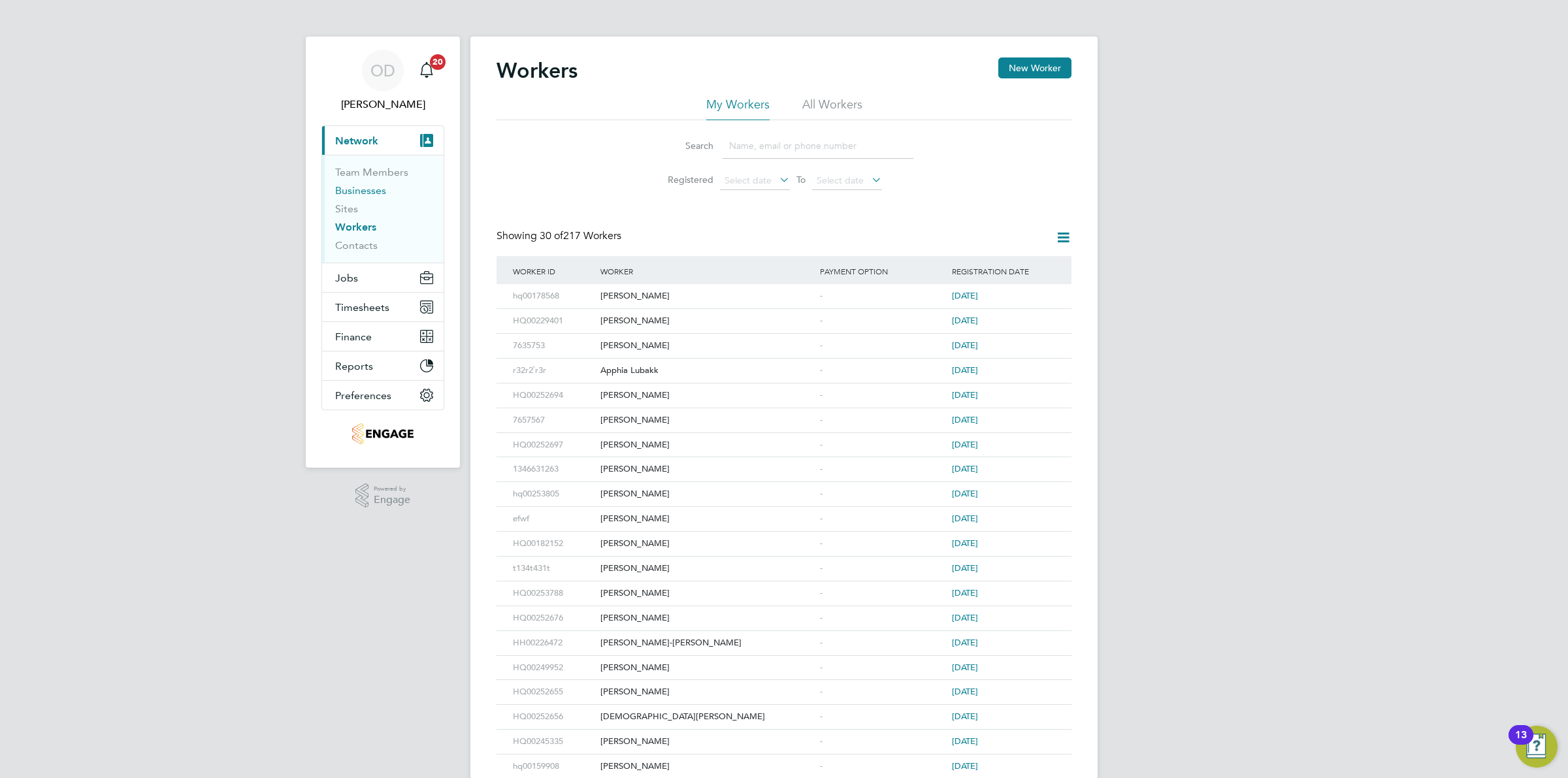
click at [376, 185] on link "Businesses" at bounding box center [360, 190] width 51 height 12
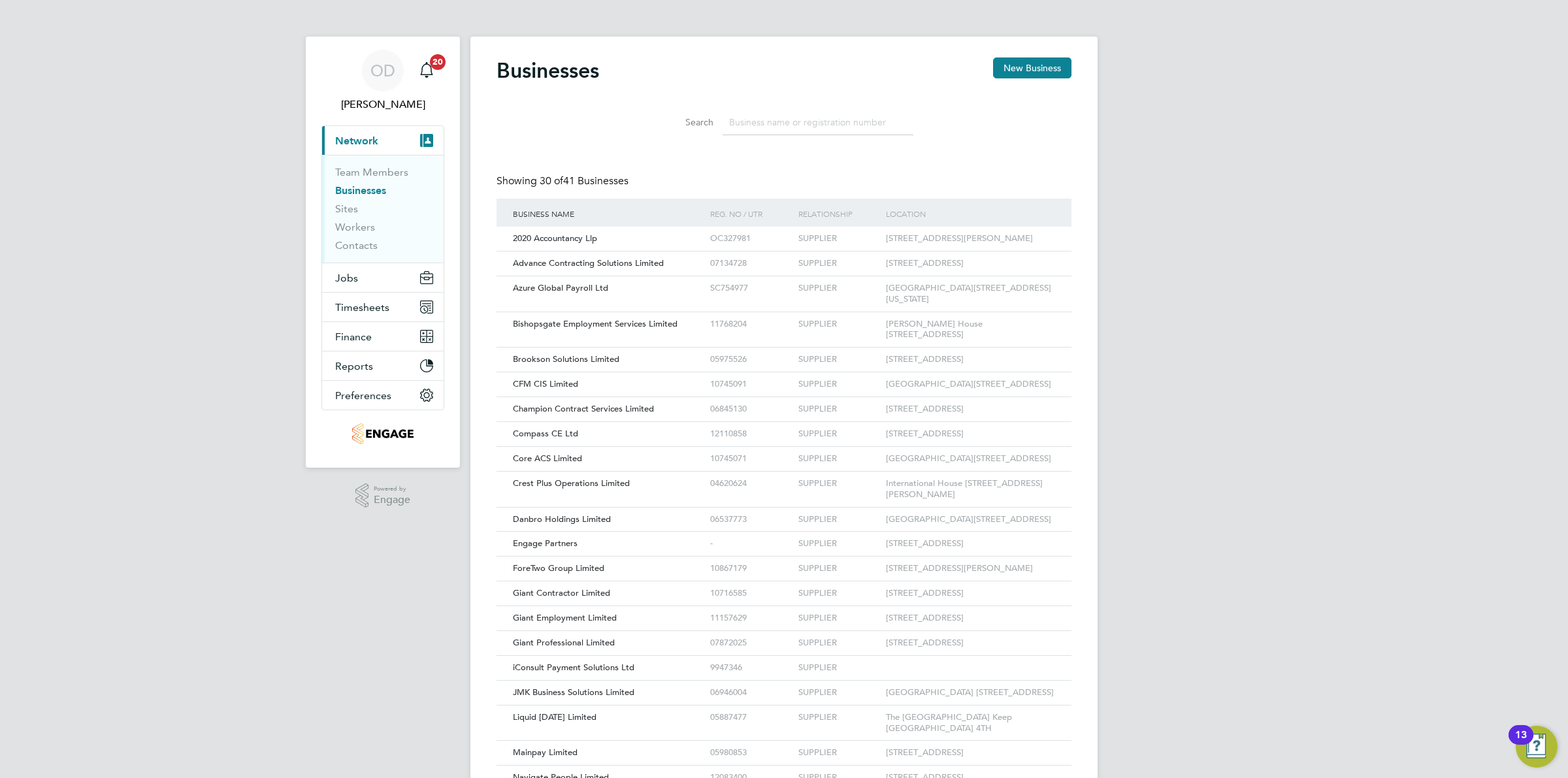
click at [785, 121] on input at bounding box center [818, 122] width 191 height 26
type input "E"
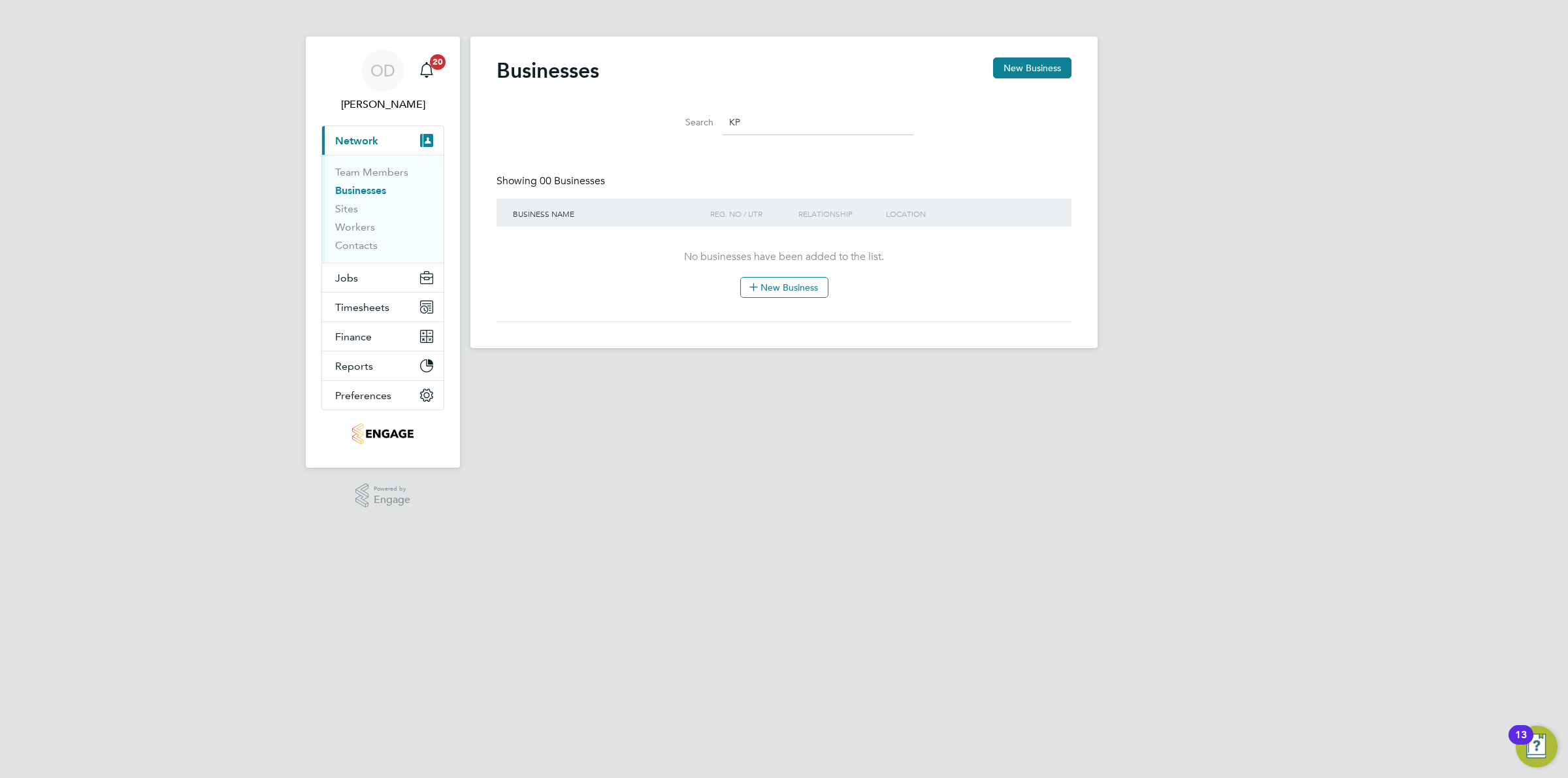
type input "K"
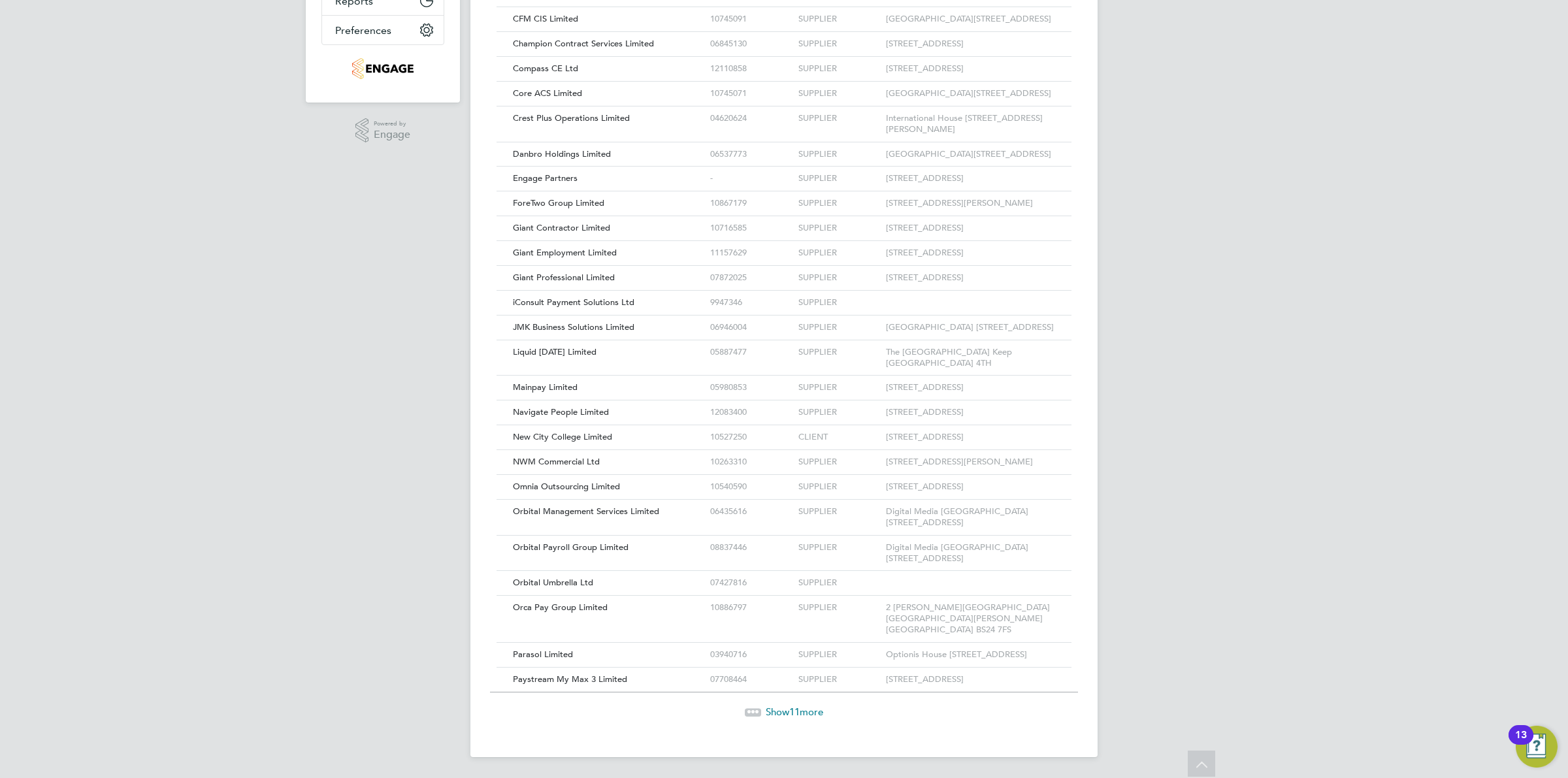
click at [805, 718] on span "Show 11 more" at bounding box center [794, 712] width 57 height 12
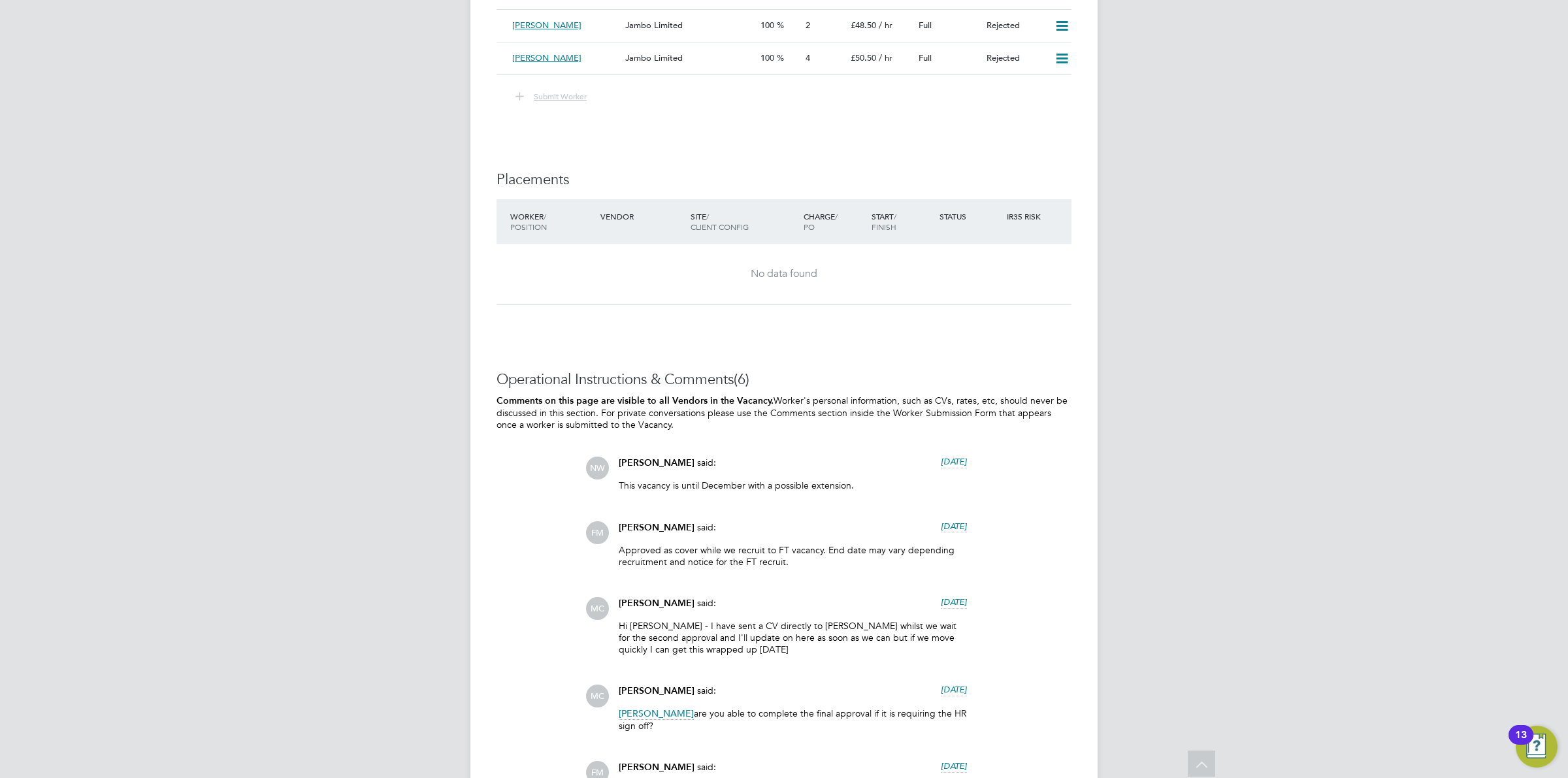
scroll to position [2287, 0]
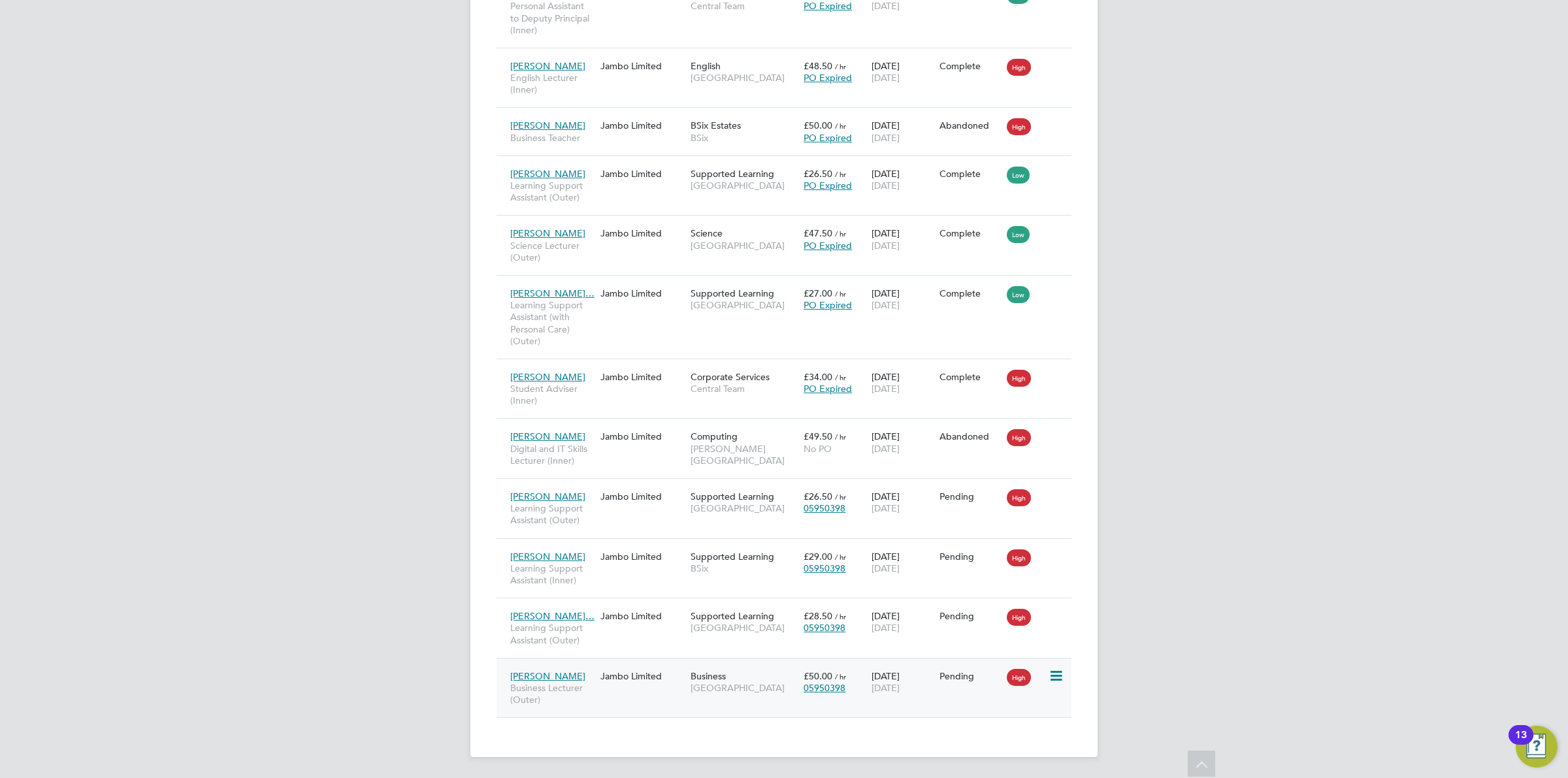
click at [1057, 680] on icon at bounding box center [1055, 675] width 13 height 16
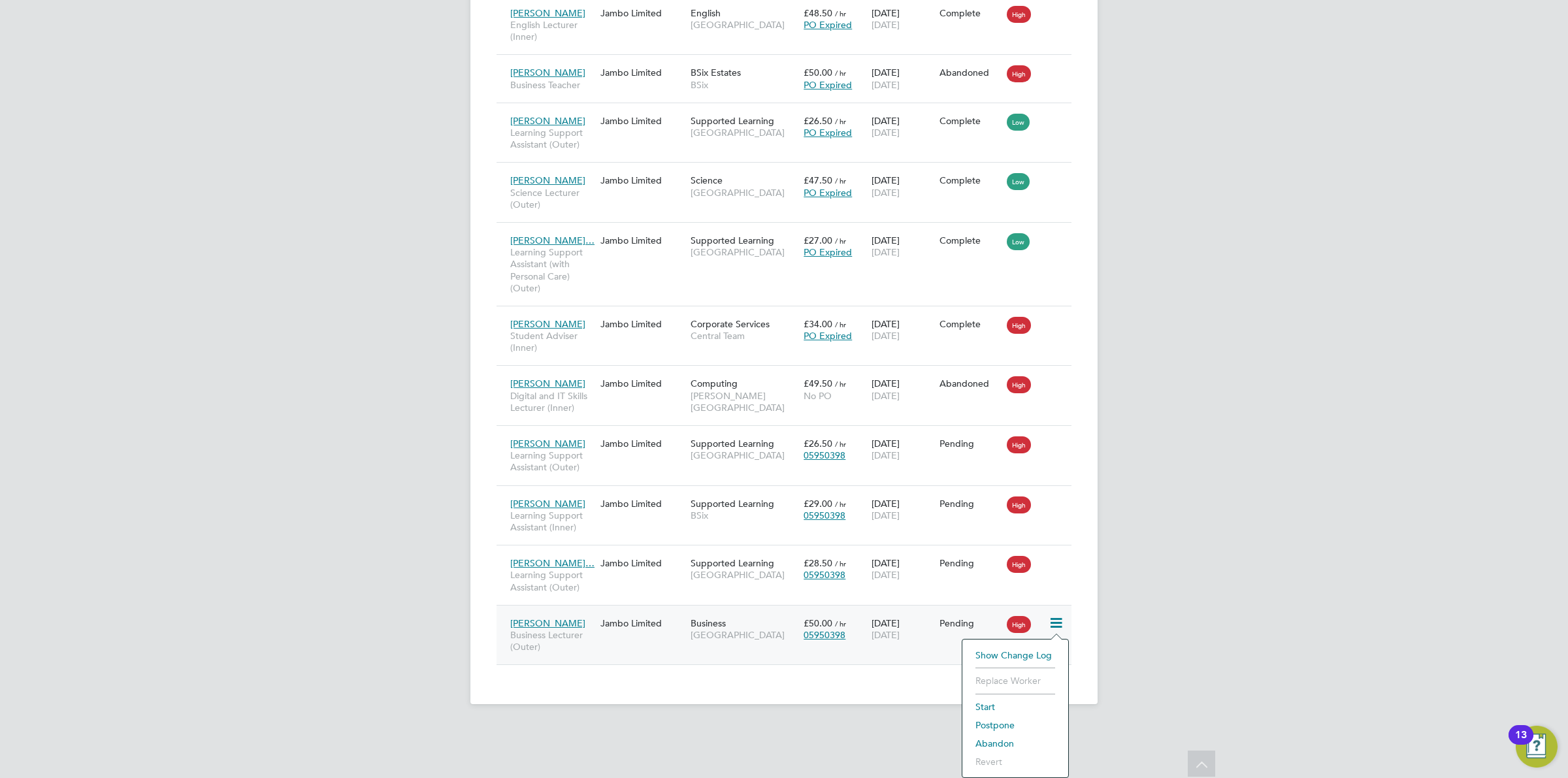
click at [871, 640] on span "[DATE]" at bounding box center [886, 634] width 28 height 11
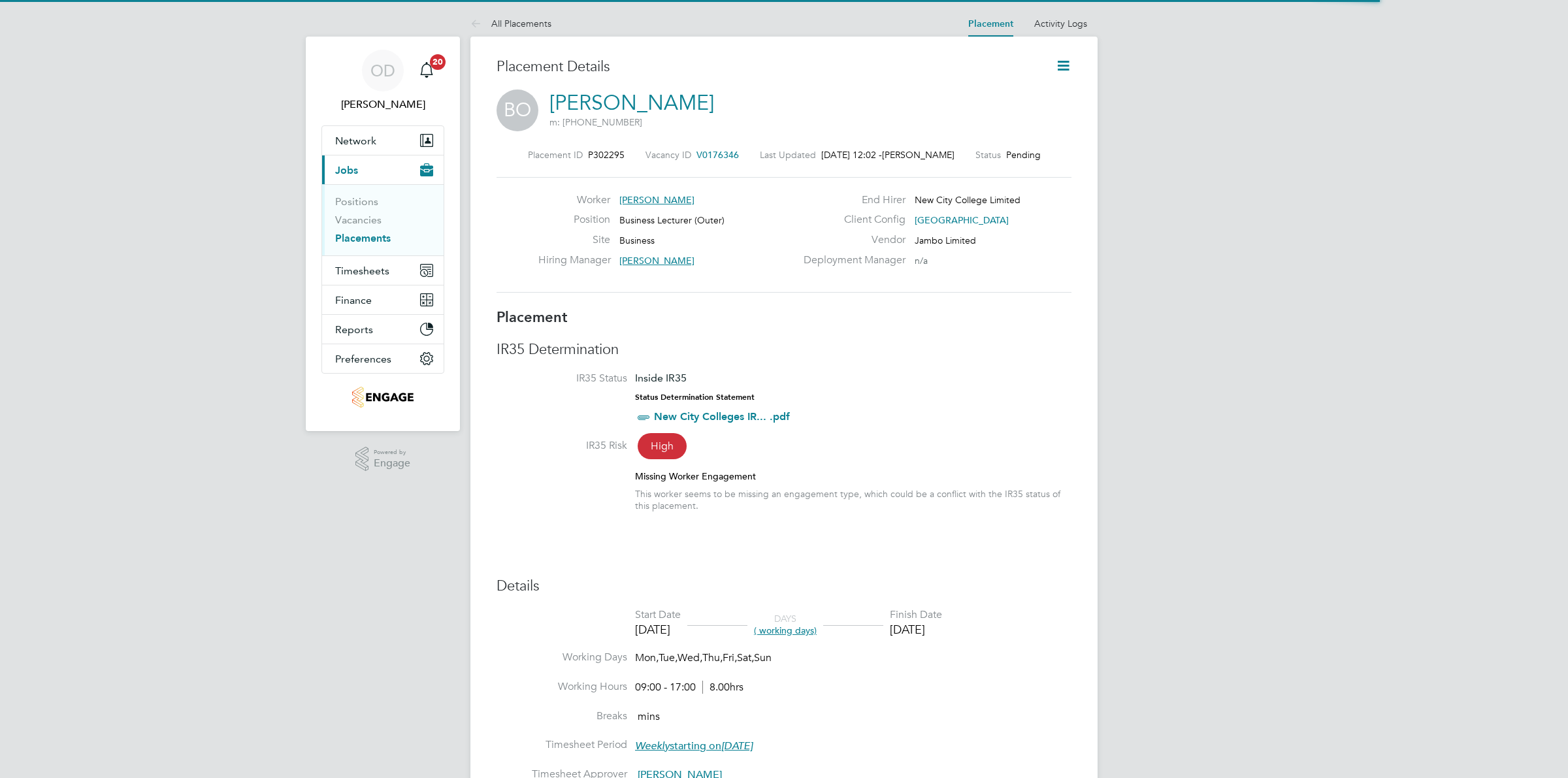
click at [1059, 72] on icon at bounding box center [1063, 66] width 16 height 16
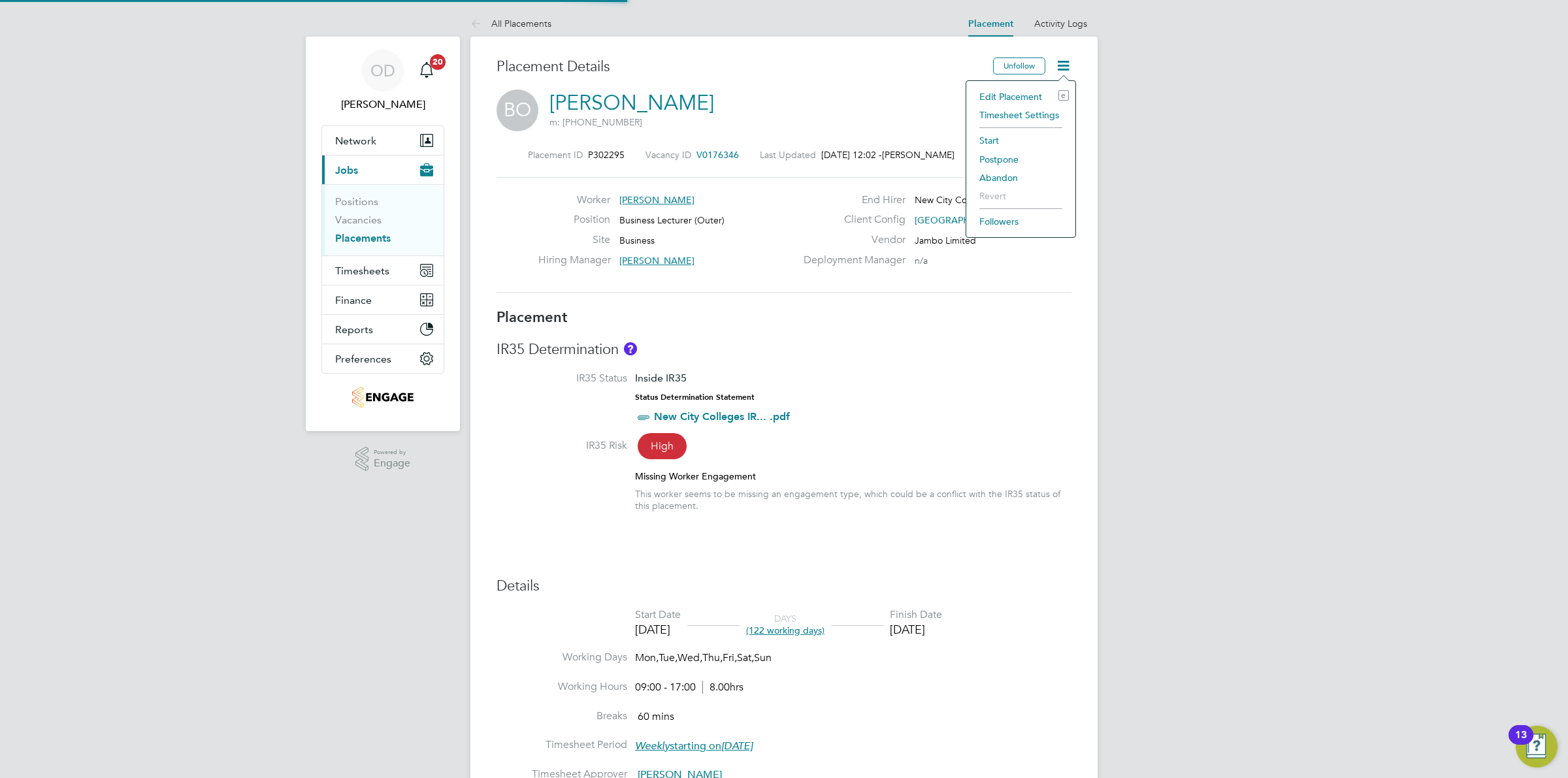
click at [987, 95] on li "Edit Placement e" at bounding box center [1021, 97] width 96 height 18
type input "[PERSON_NAME]"
type input "[DATE]"
type input "19 Dec 2025"
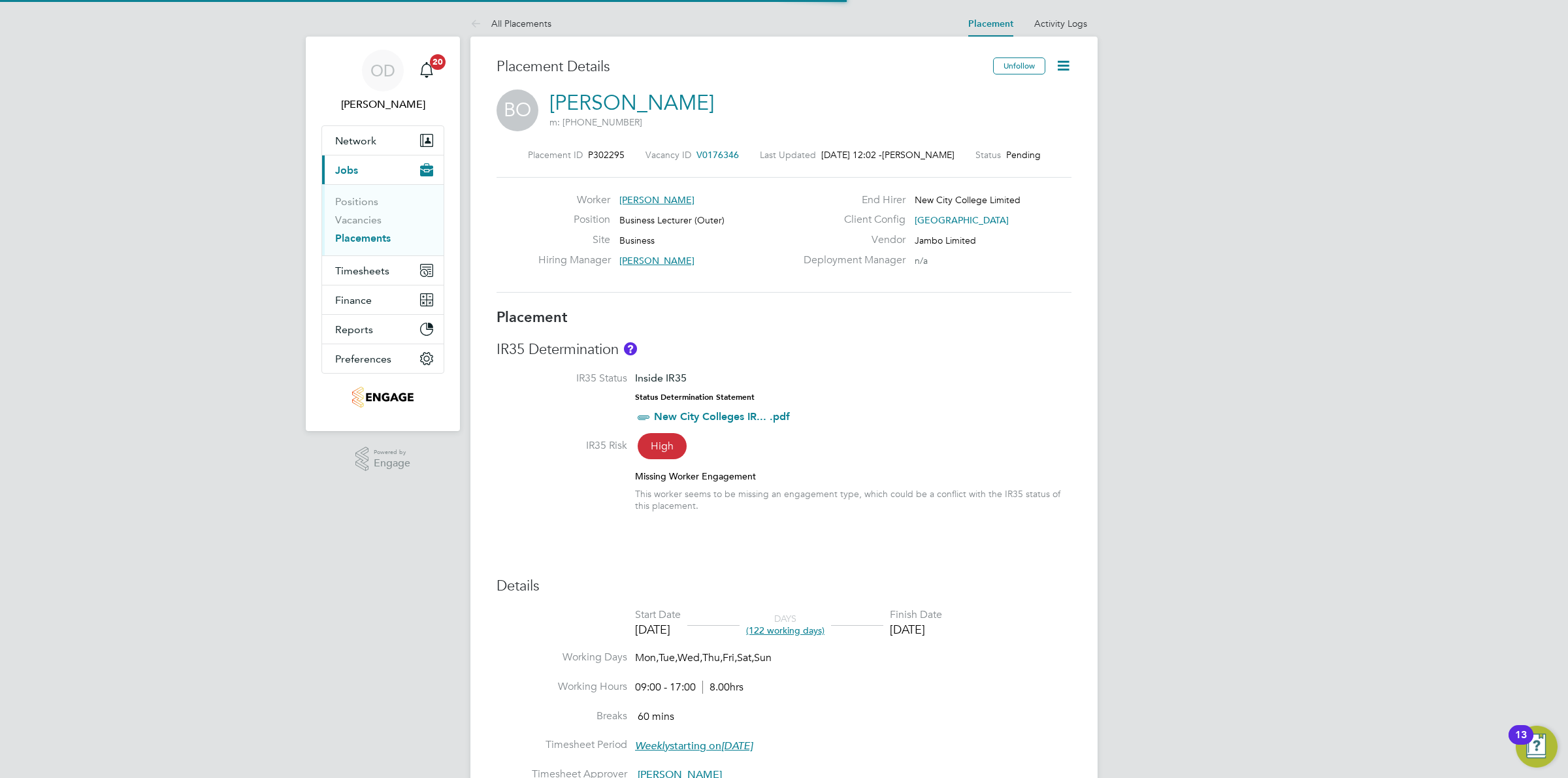
type input "09:00"
type input "17:00"
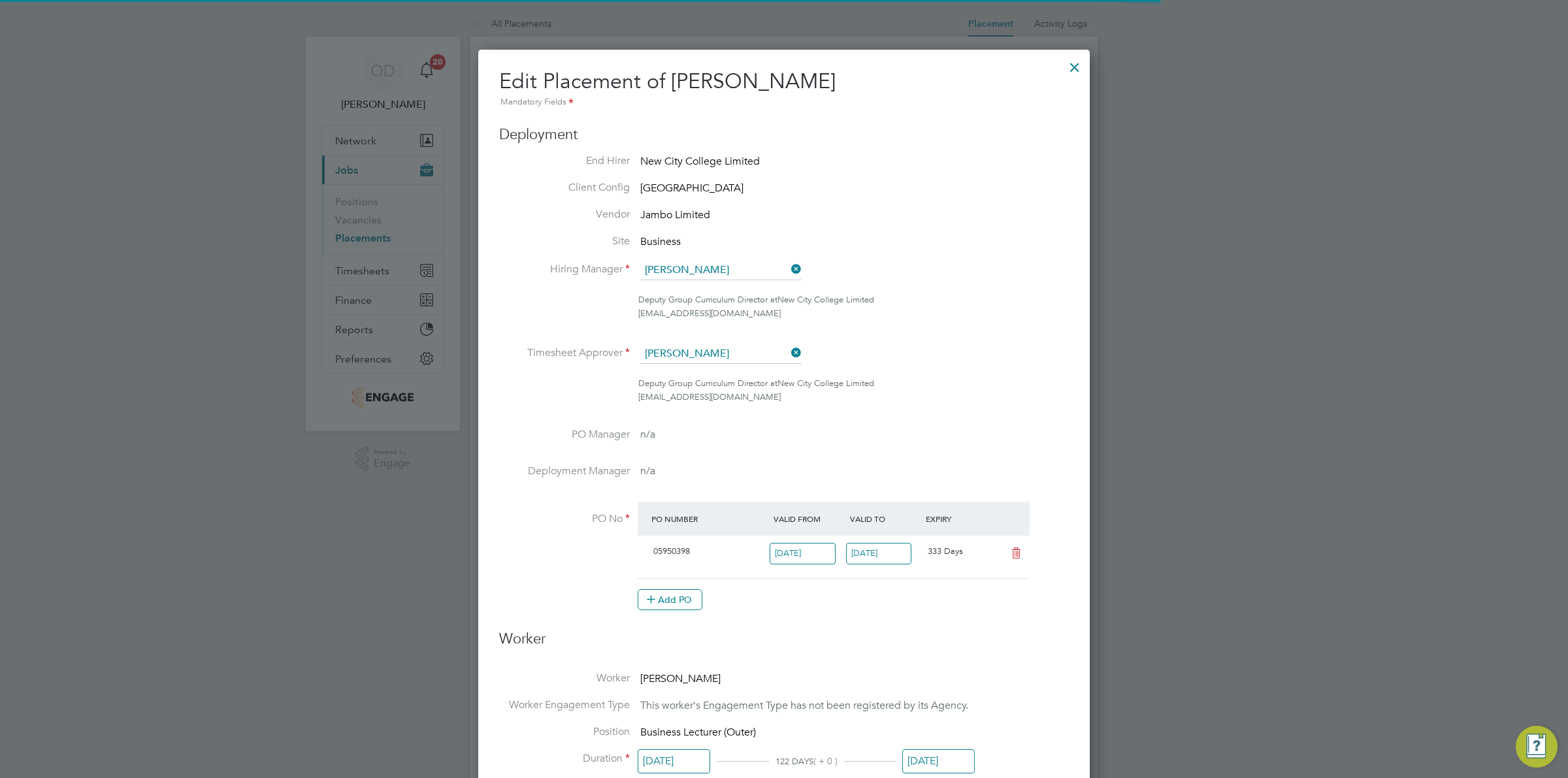
scroll to position [7, 7]
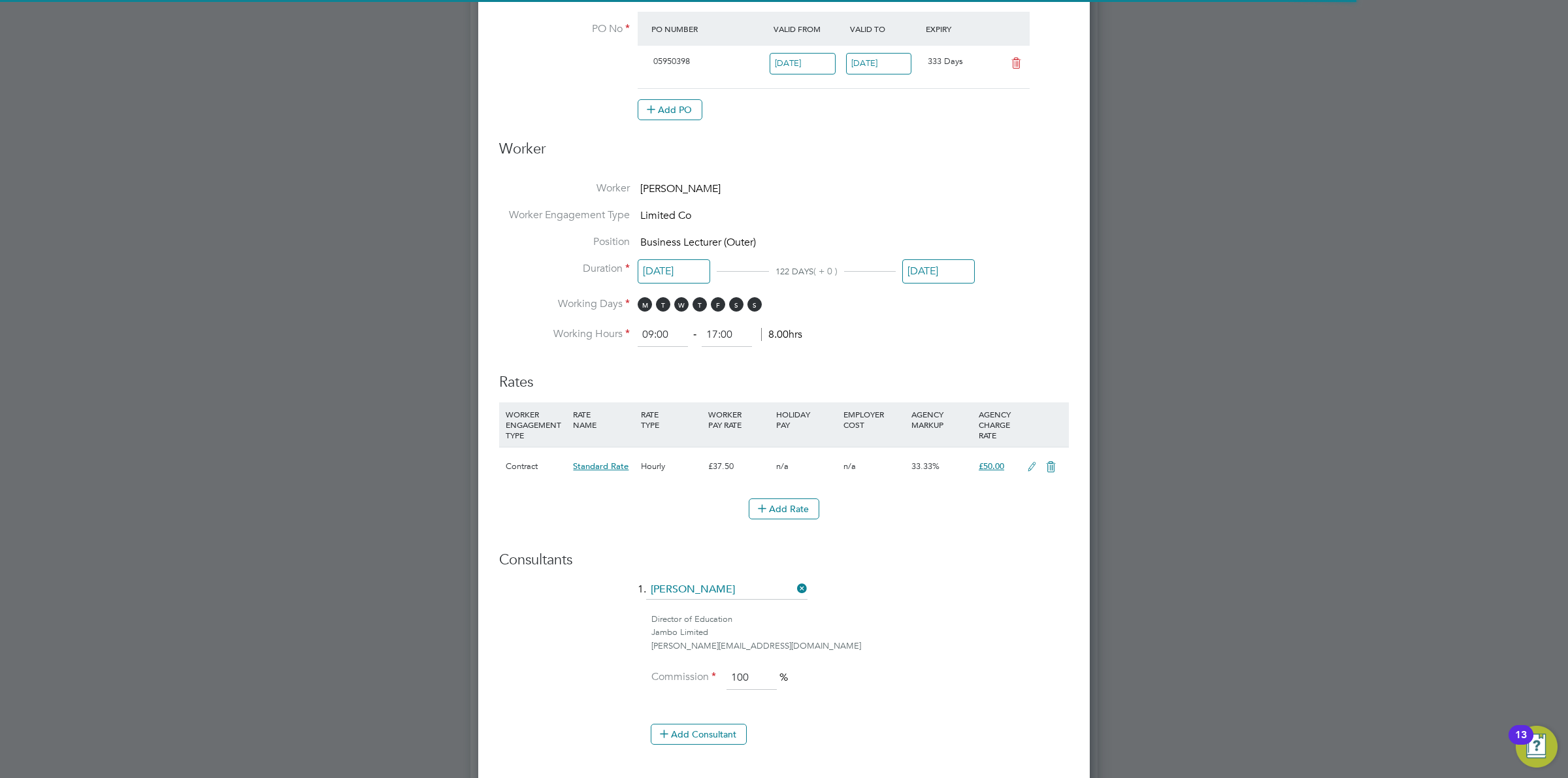
click at [1030, 465] on icon at bounding box center [1032, 467] width 16 height 10
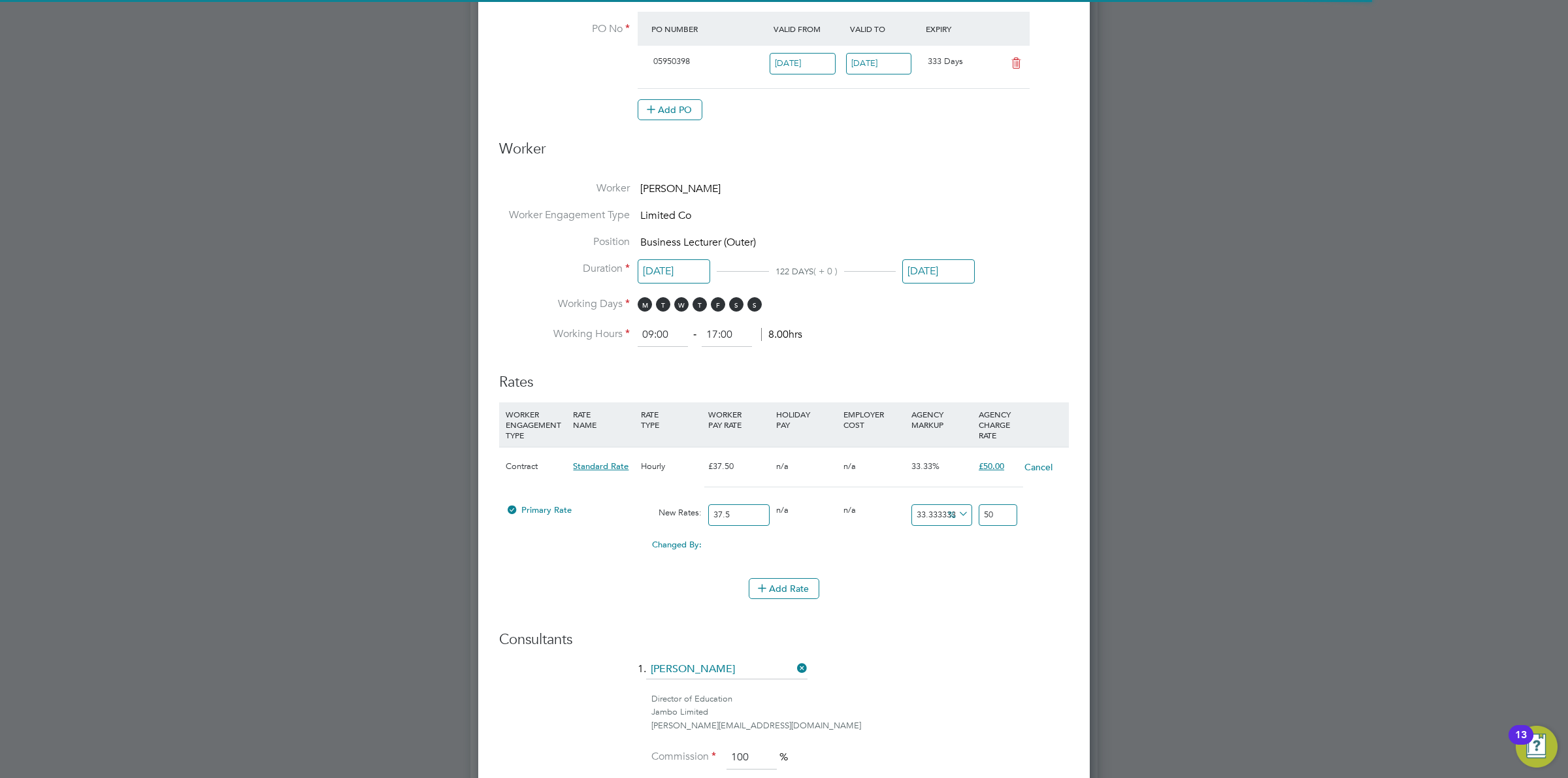
drag, startPoint x: 742, startPoint y: 517, endPoint x: 689, endPoint y: 507, distance: 53.9
click at [707, 516] on div "37.5" at bounding box center [739, 515] width 68 height 34
type input "3"
type input "1"
type input "4"
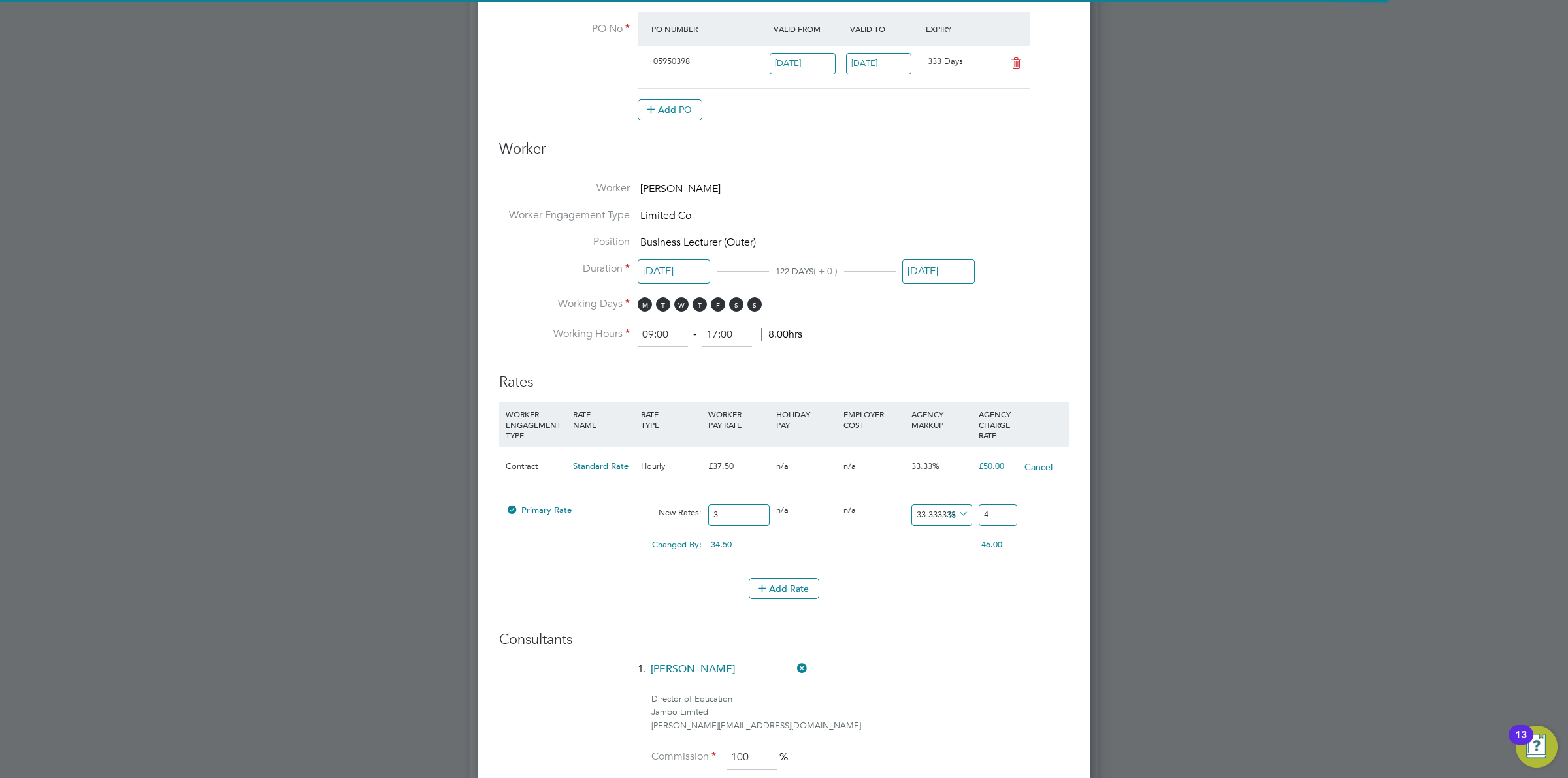
type input "38"
type input "12.666666666666664"
type input "50.666666666666664"
type input "38.5"
type input "12.833333333333336"
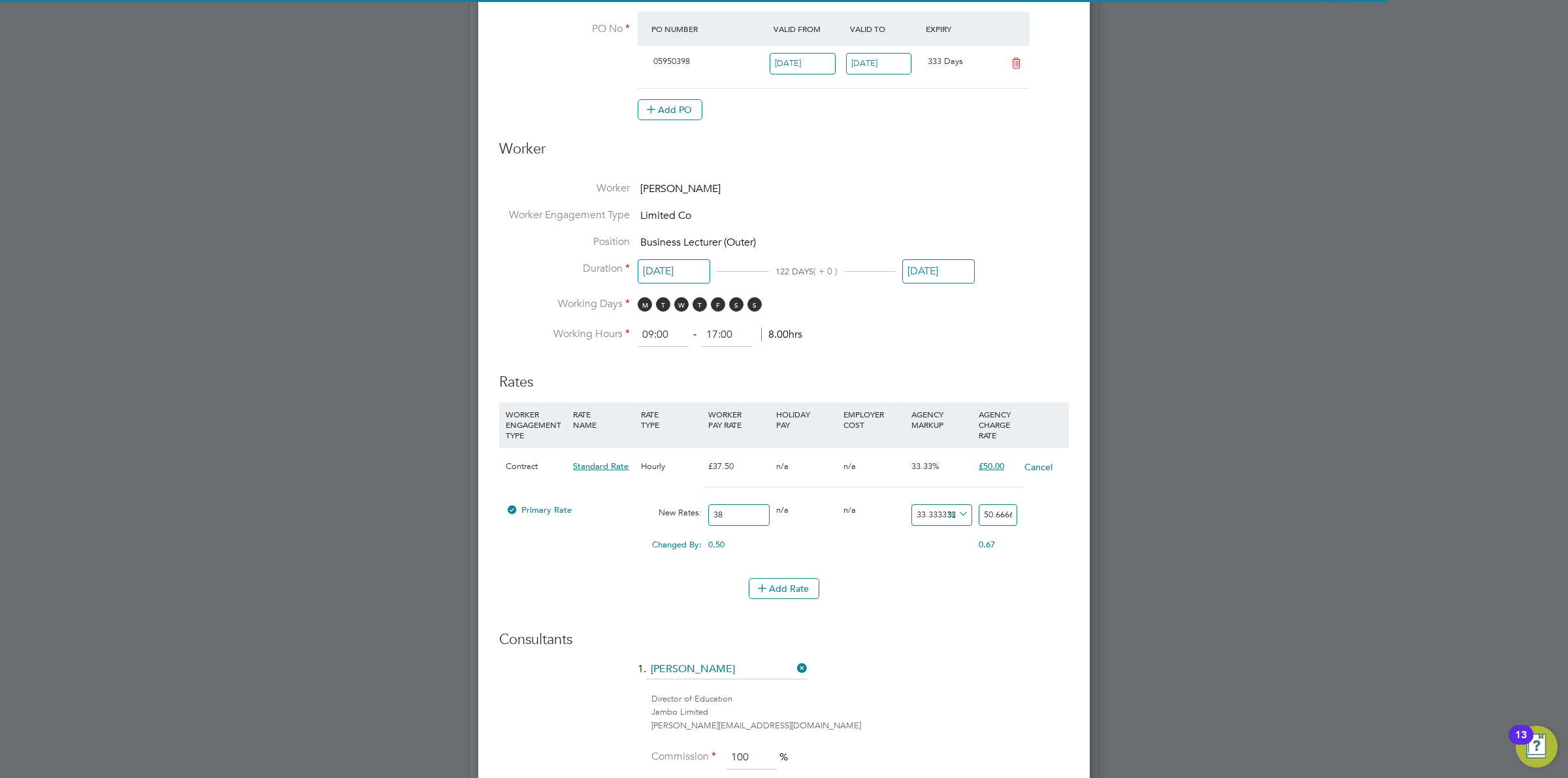
type input "51.333333333333336"
type input "38.50"
click at [956, 520] on icon at bounding box center [956, 514] width 0 height 18
click at [945, 543] on li "£" at bounding box center [959, 546] width 31 height 17
drag, startPoint x: 916, startPoint y: 517, endPoint x: 1038, endPoint y: 502, distance: 122.9
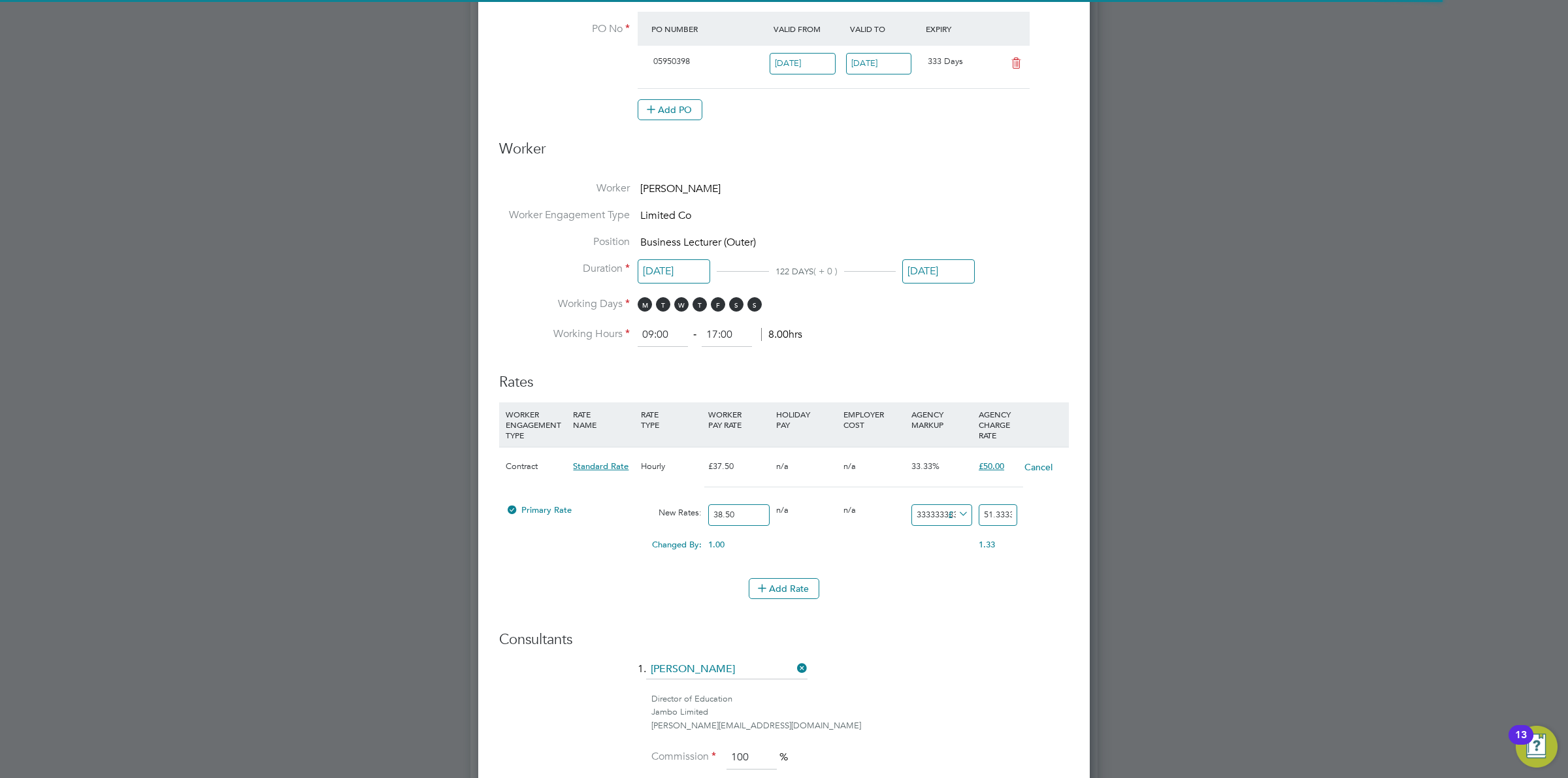
click at [1015, 513] on div "Primary Rate New Rates: 38.50 0 n/a 0 n/a 33.333333333333336 12.833333333333336…" at bounding box center [784, 515] width 570 height 34
type input "1"
type input "39.5"
type input "11"
type input "49.5"
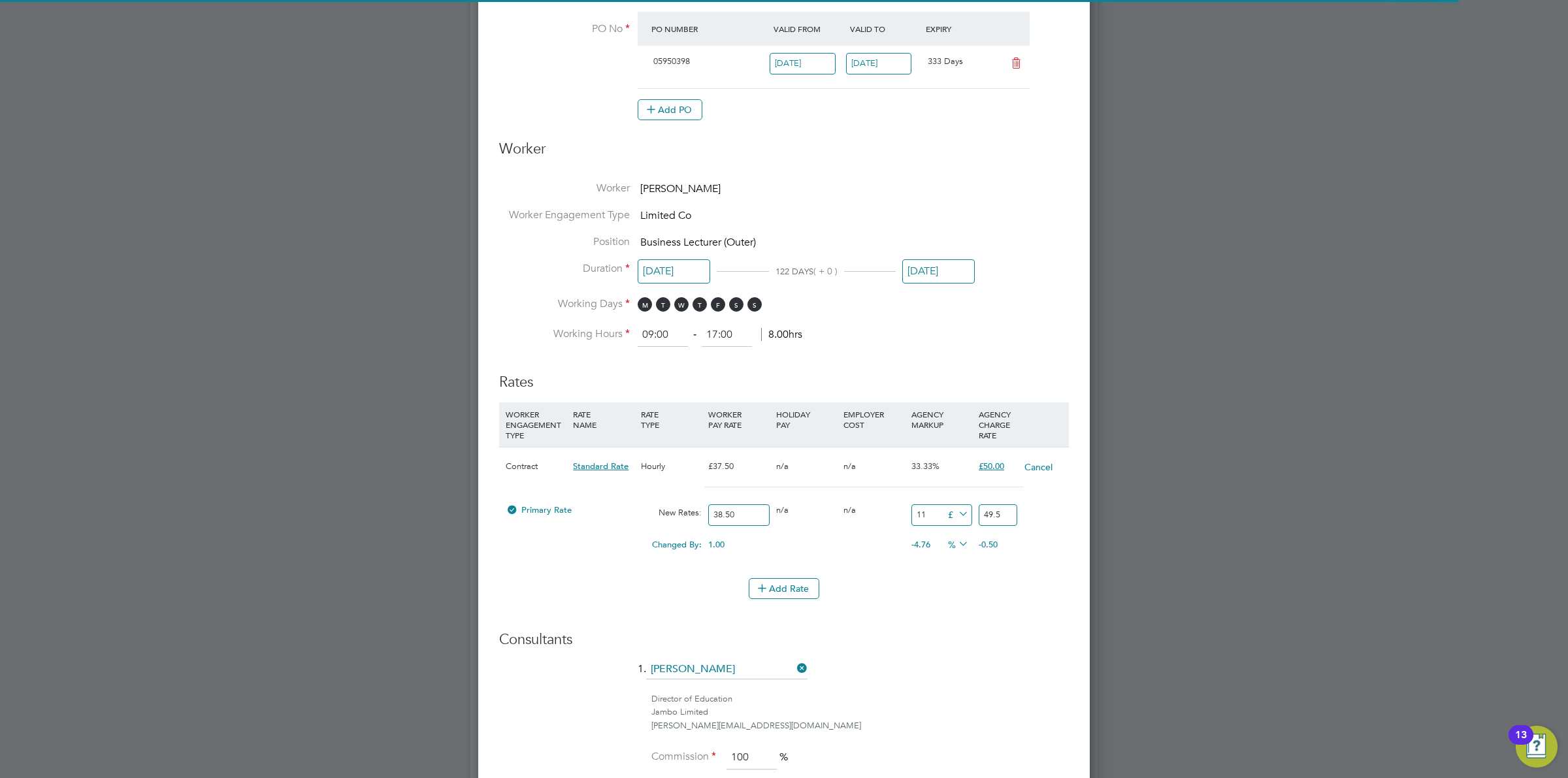
type input "11.5"
type input "50"
click at [1004, 638] on h3 "Consultants" at bounding box center [784, 640] width 570 height 19
drag, startPoint x: 936, startPoint y: 513, endPoint x: 911, endPoint y: 516, distance: 25.2
click at [911, 516] on input "11.50" at bounding box center [942, 515] width 61 height 22
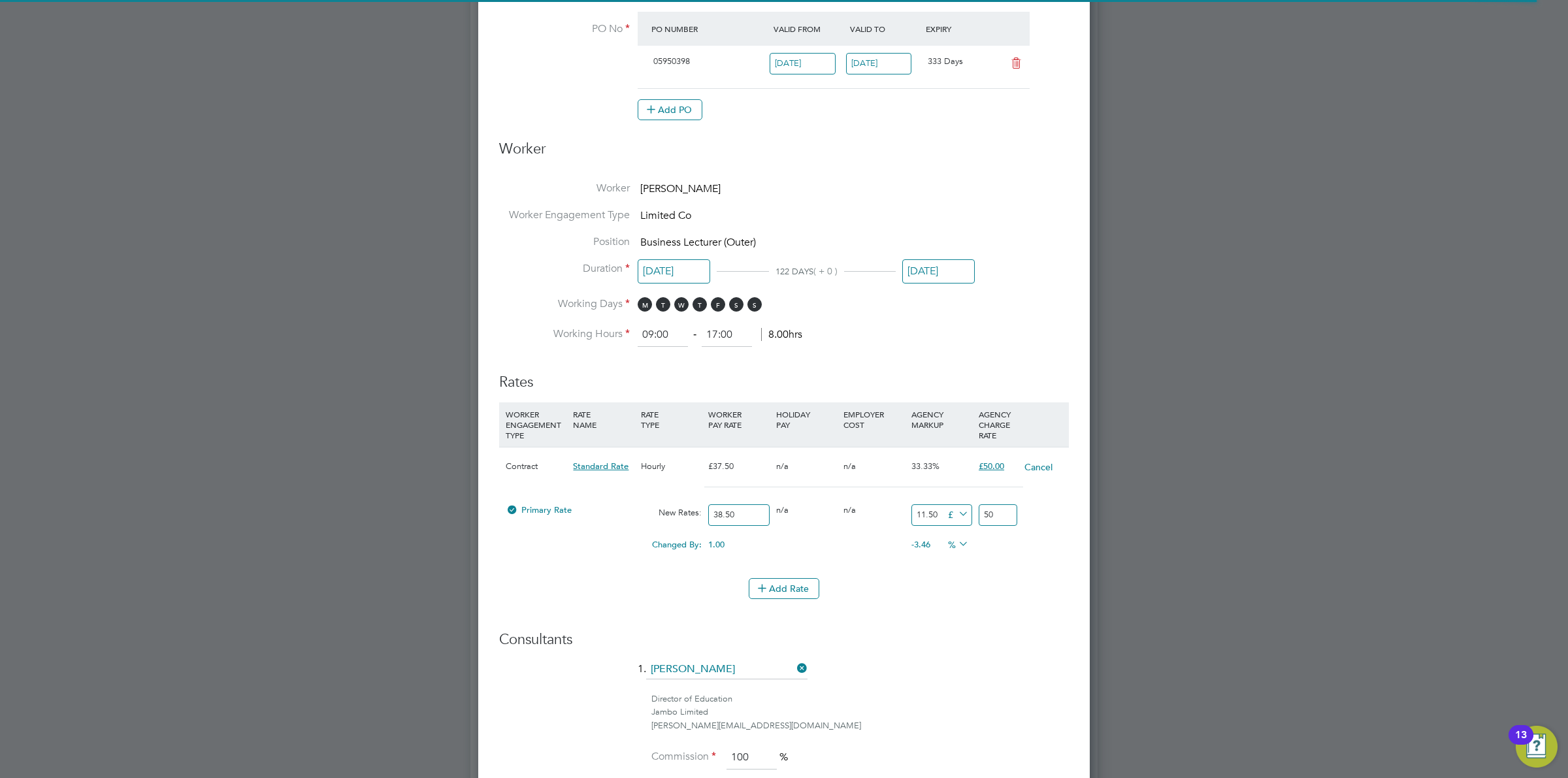
type input "1"
type input "39.5"
type input "12"
type input "50.5"
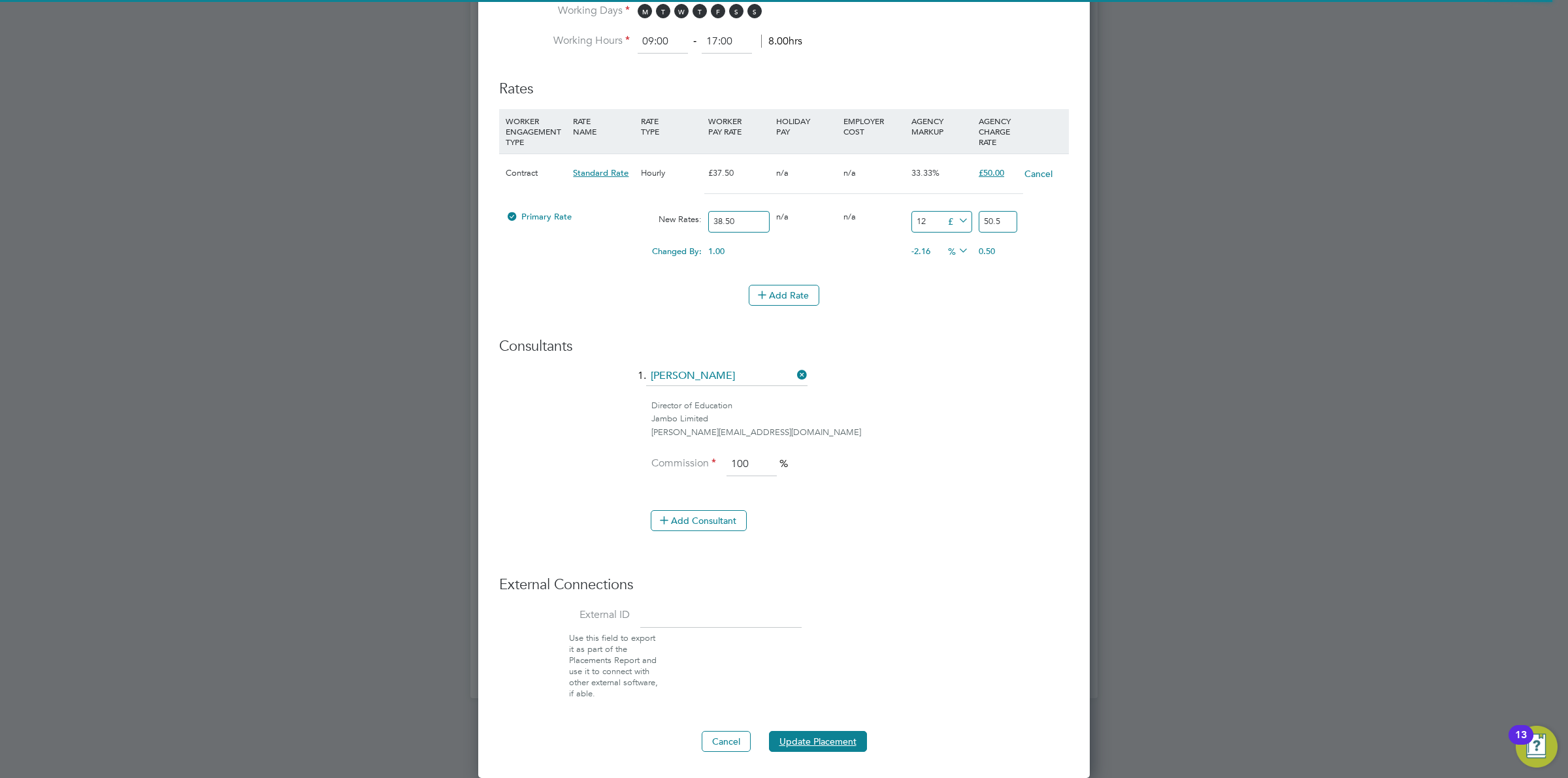
drag, startPoint x: 853, startPoint y: 735, endPoint x: 928, endPoint y: 253, distance: 487.8
click at [968, 301] on ng-form "Deployment End Hirer New City College Limited Client Config Havering Sixth Form…" at bounding box center [784, 47] width 570 height 1409
drag, startPoint x: 932, startPoint y: 221, endPoint x: 886, endPoint y: 220, distance: 46.0
click at [886, 220] on div "Primary Rate New Rates: 38.50 0 n/a 0 n/a 31.16883116883117 12 £ 50.5" at bounding box center [784, 222] width 570 height 34
type input "1"
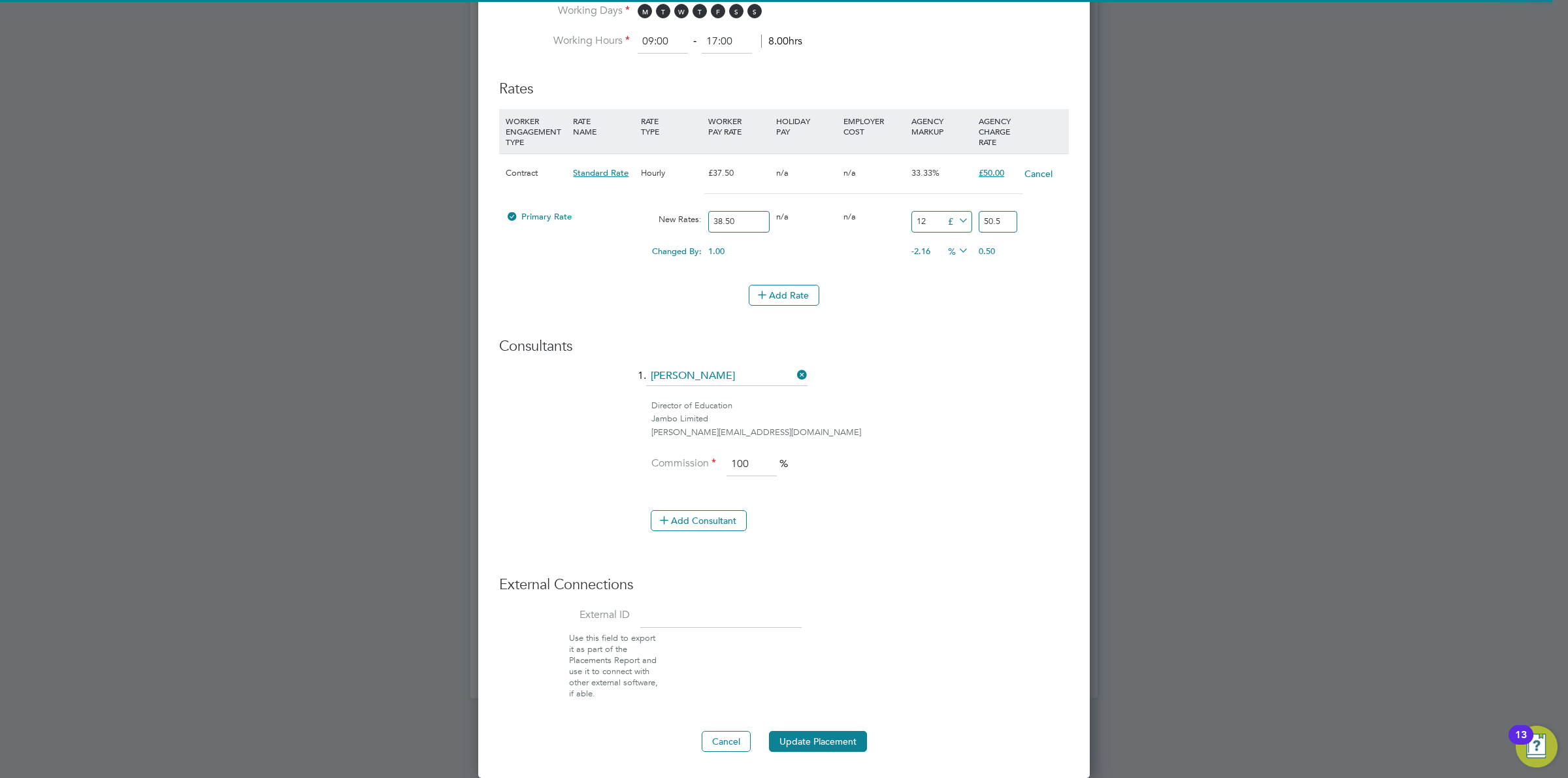
type input "39.5"
type input "11"
type input "49.5"
type input "11.5"
type input "50"
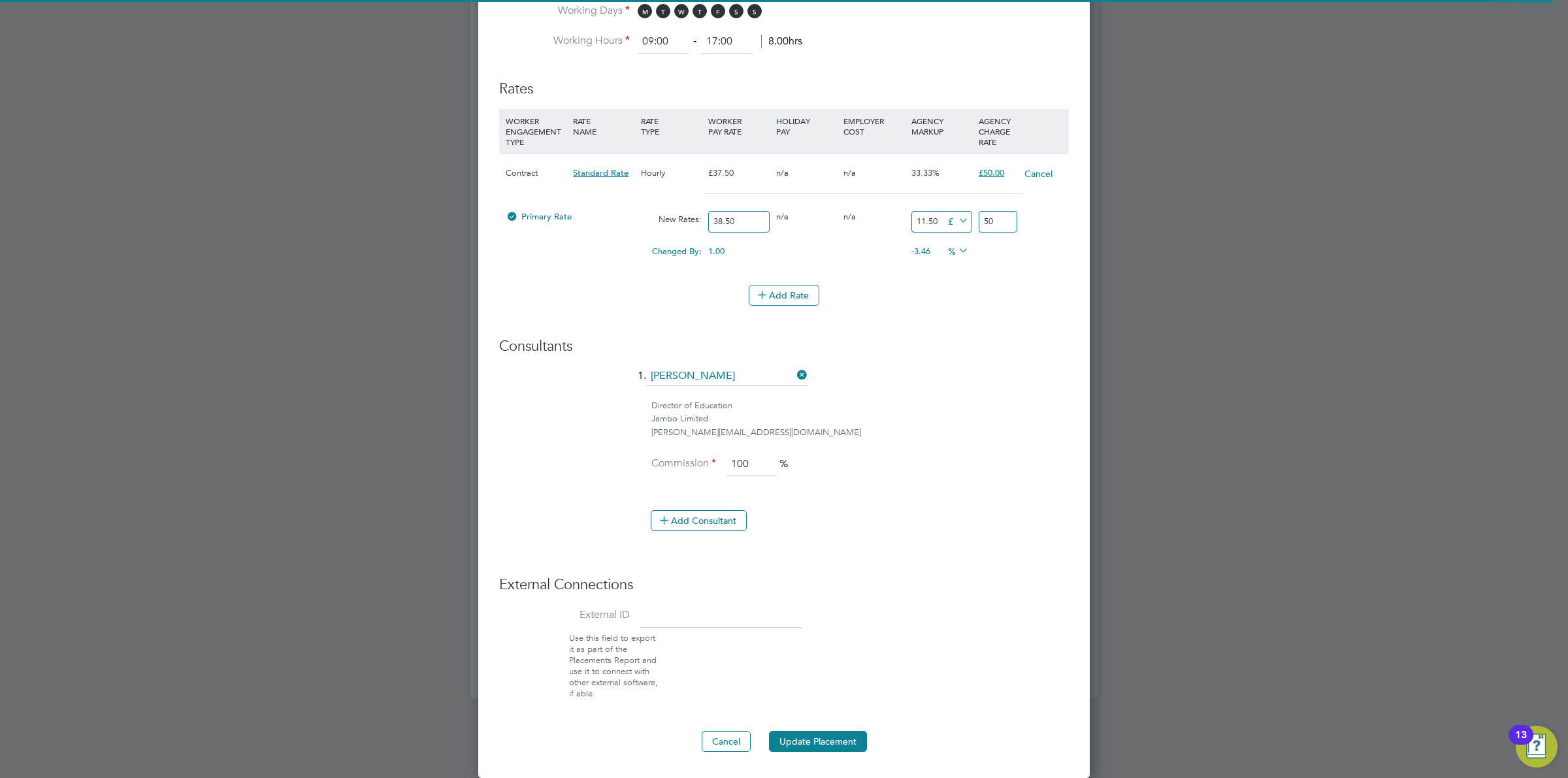
drag, startPoint x: 913, startPoint y: 221, endPoint x: 1016, endPoint y: 215, distance: 103.2
click at [1016, 215] on div "Primary Rate New Rates: 38.50 0 n/a 0 n/a 29.87012987012987 11.50 £ 50" at bounding box center [784, 222] width 570 height 34
type input "1"
type input "39.5"
type input "12"
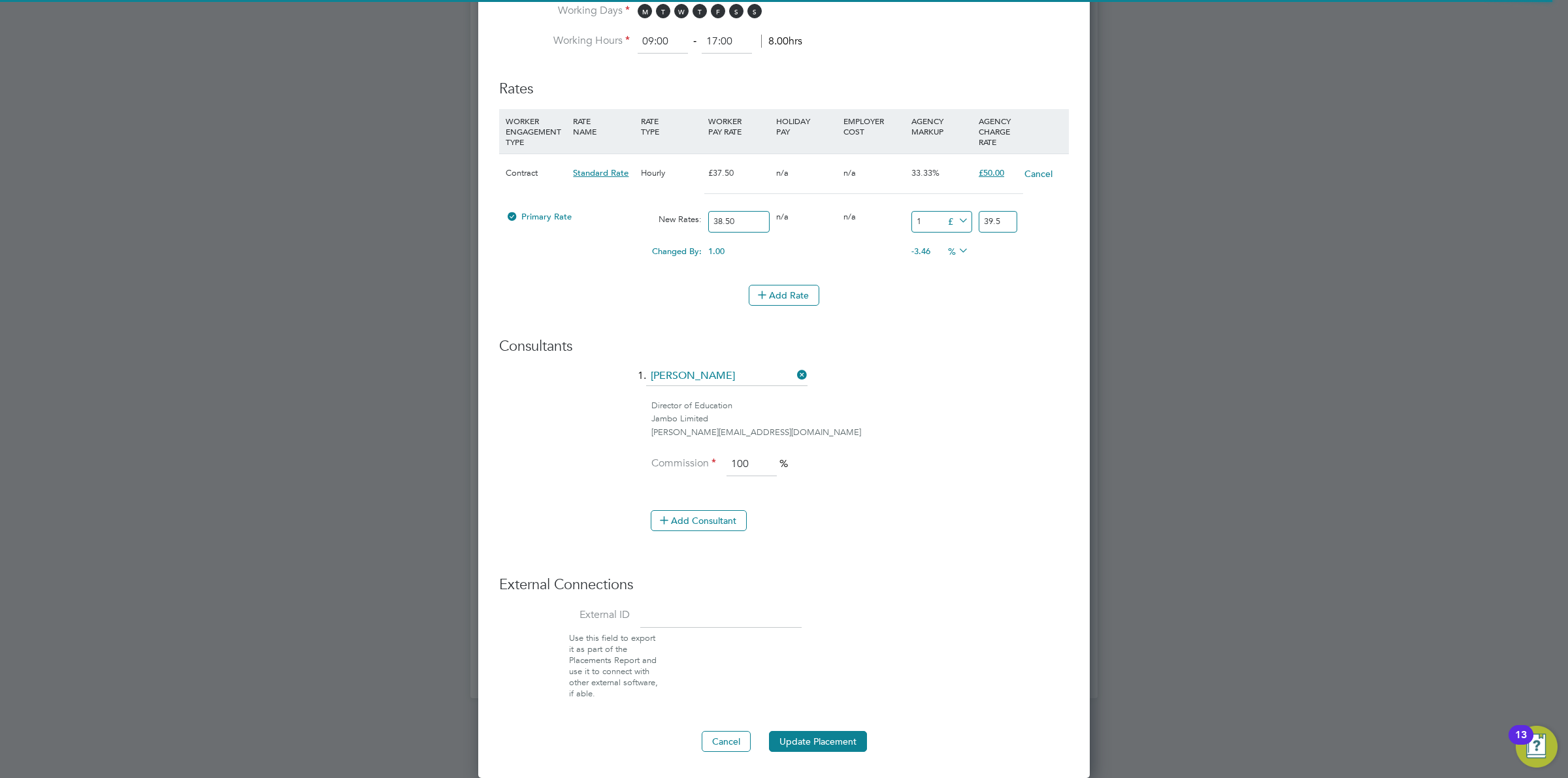
type input "50.5"
click at [806, 735] on button "Update Placement" at bounding box center [817, 741] width 98 height 21
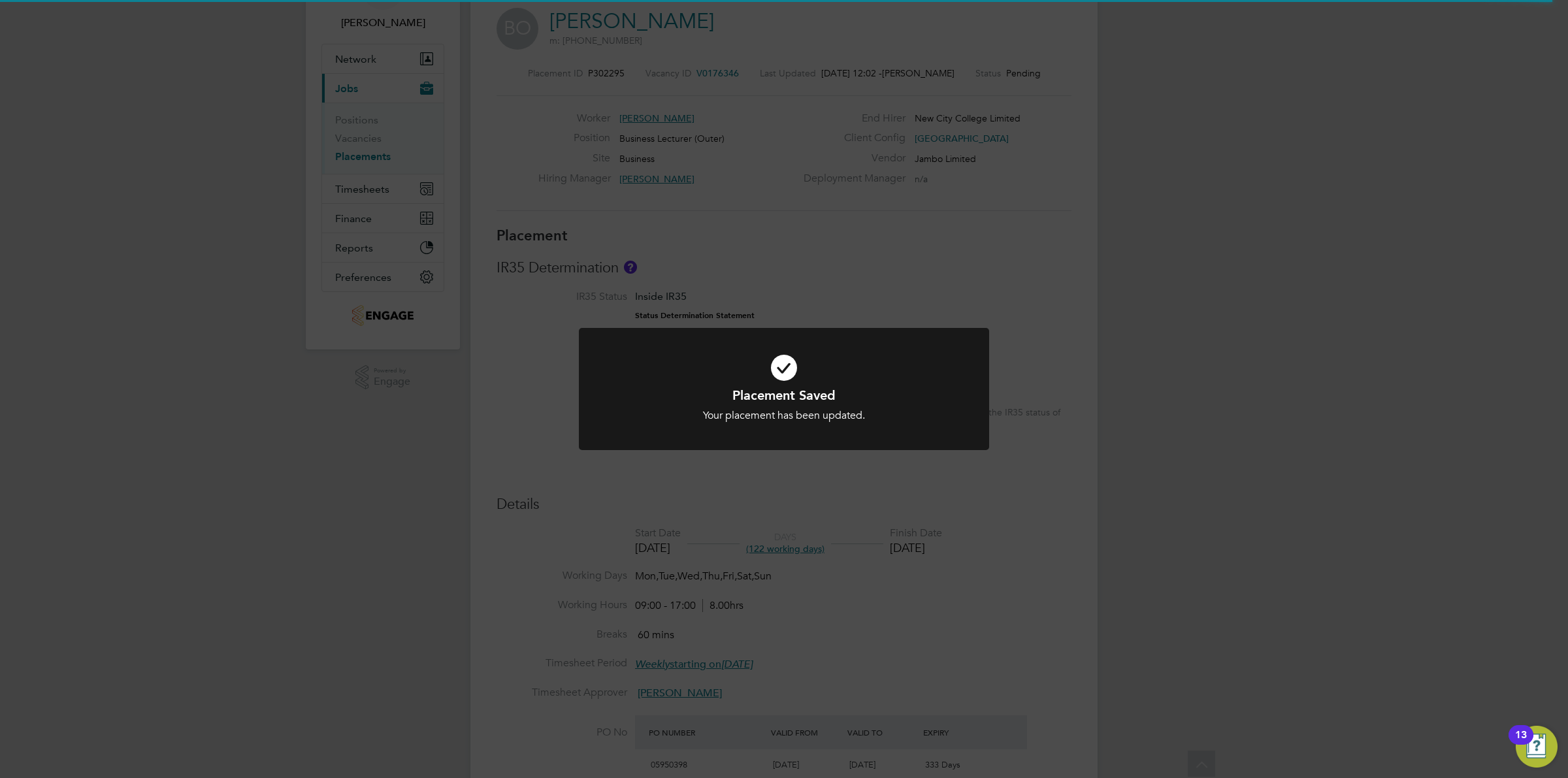
click at [1115, 475] on div "Placement Saved Your placement has been updated. Cancel Okay" at bounding box center [784, 389] width 1568 height 778
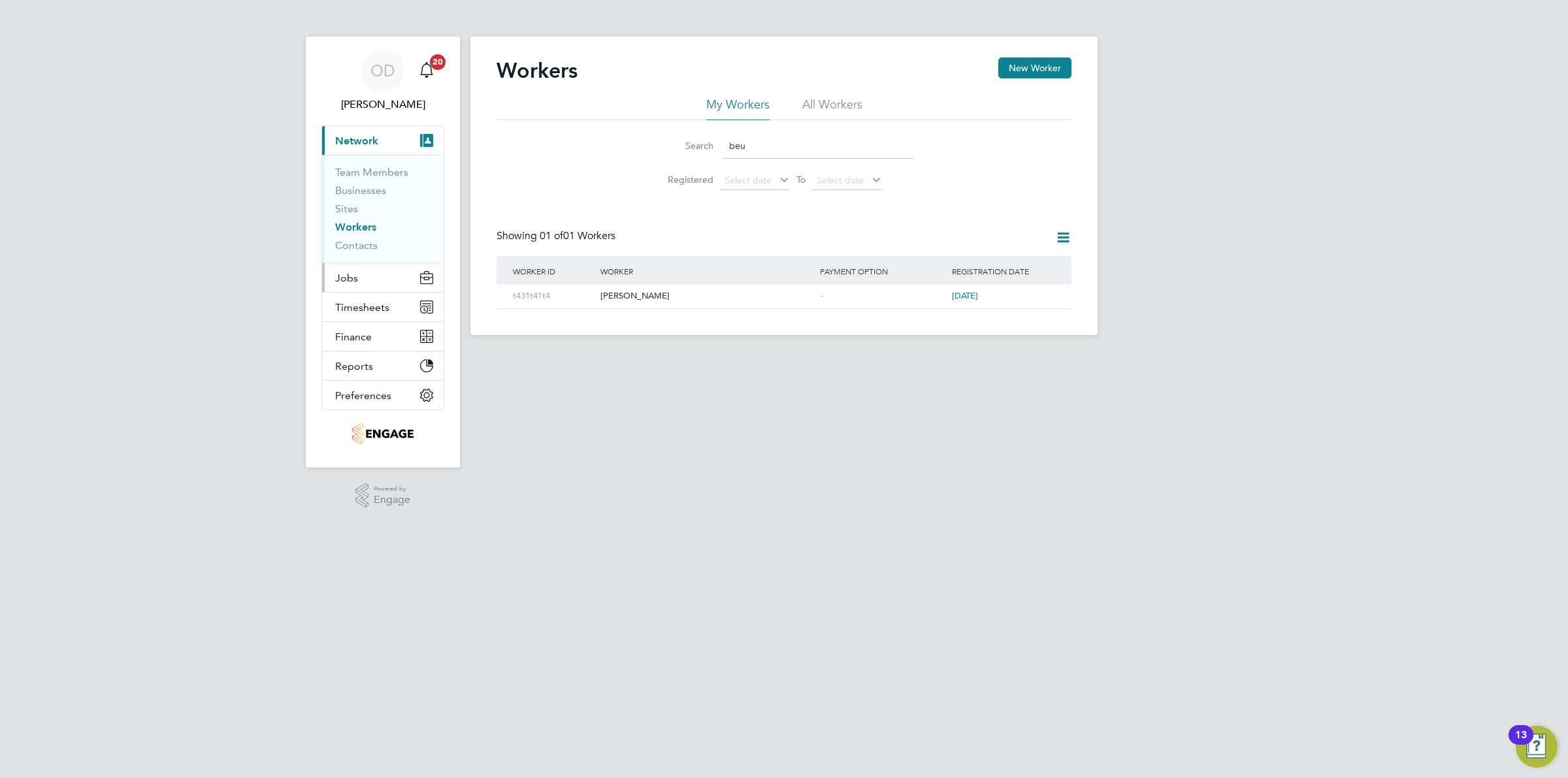
click at [383, 276] on button "Jobs" at bounding box center [383, 278] width 122 height 29
click at [363, 222] on link "Vacancies" at bounding box center [358, 219] width 47 height 12
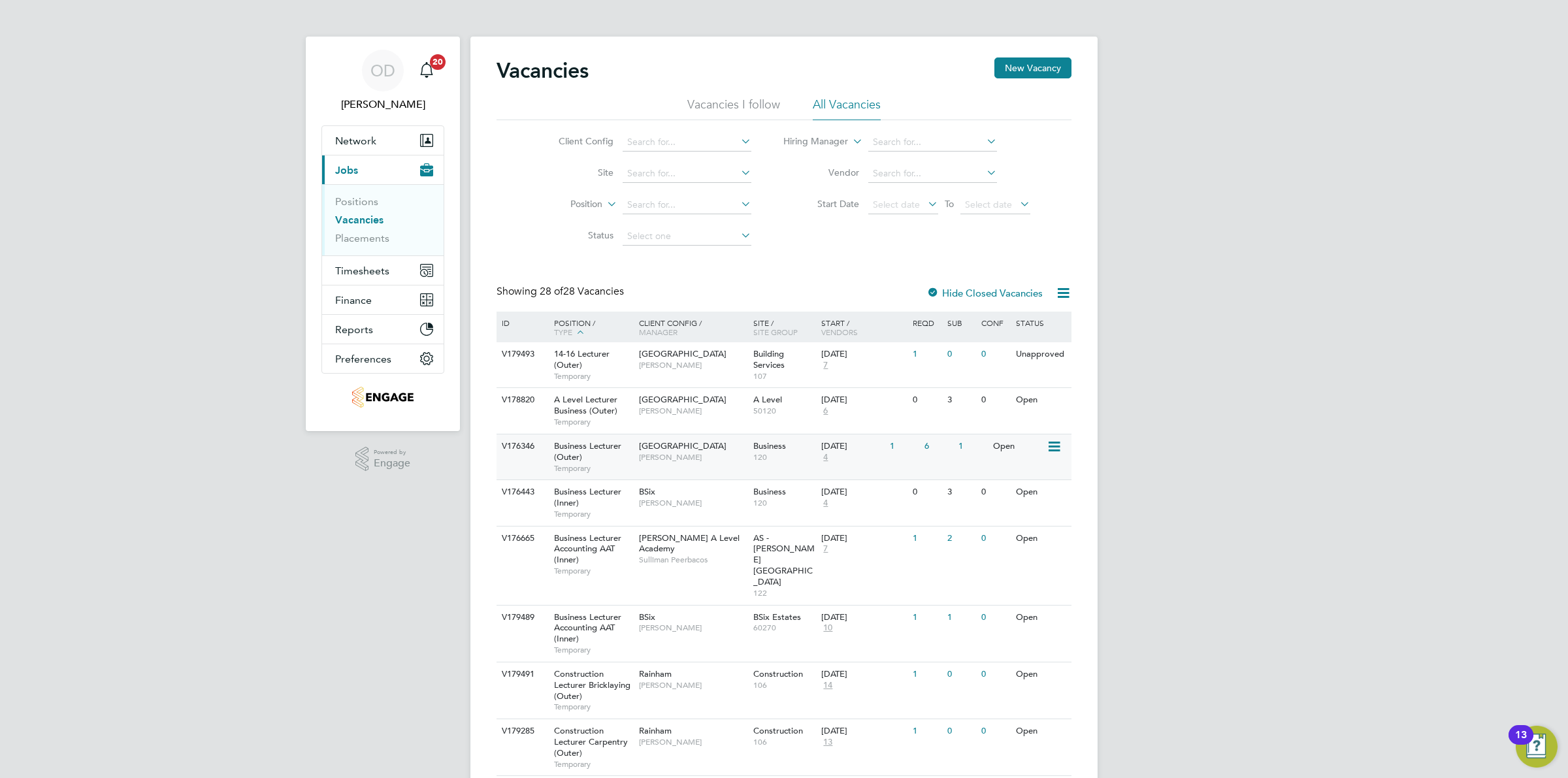
click at [1037, 449] on div "Open" at bounding box center [1018, 446] width 57 height 24
click at [1004, 452] on div "Open" at bounding box center [1018, 446] width 57 height 24
click at [977, 481] on div "0" at bounding box center [972, 492] width 34 height 24
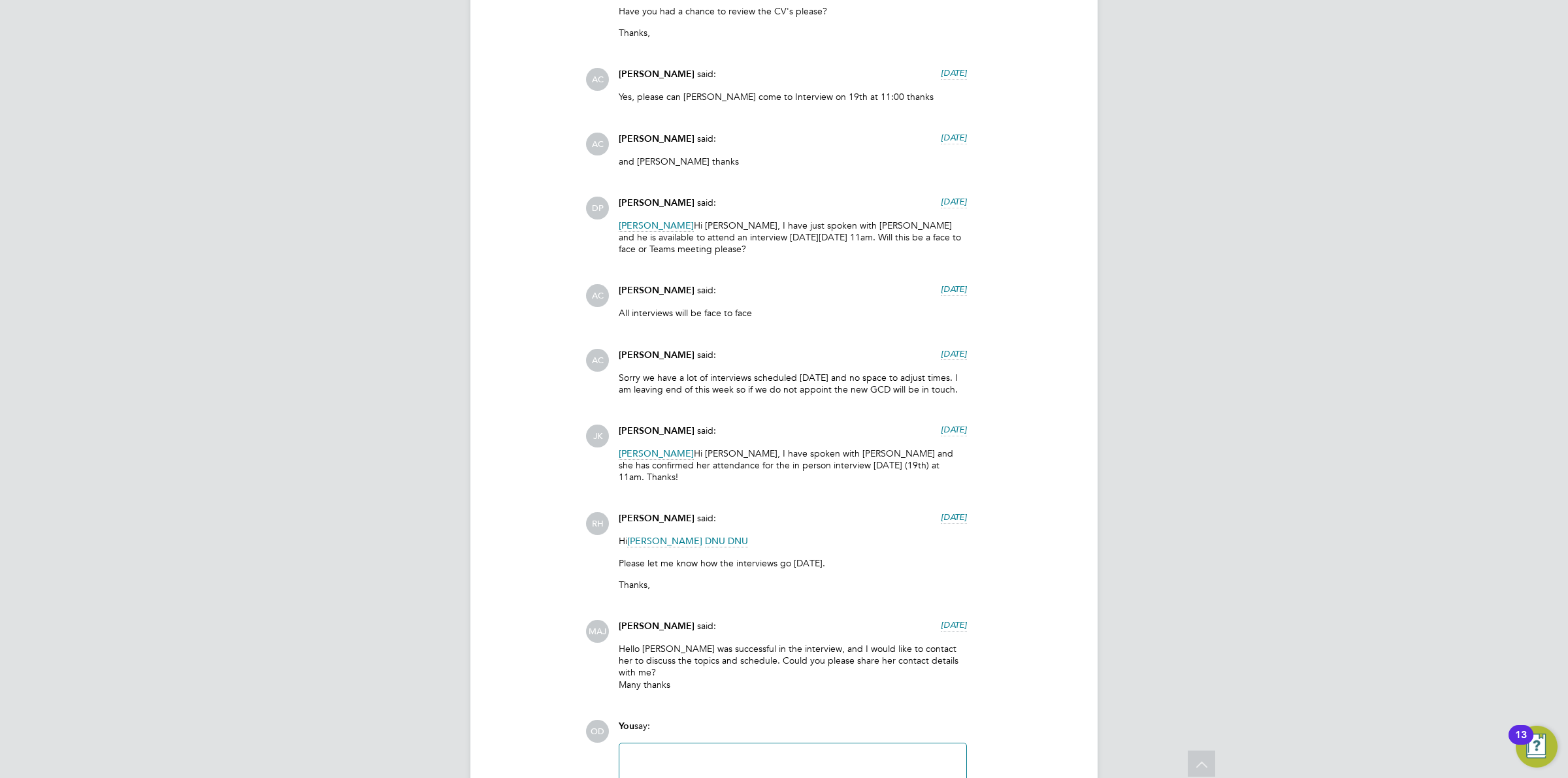
scroll to position [2903, 0]
